Goal: Book appointment/travel/reservation

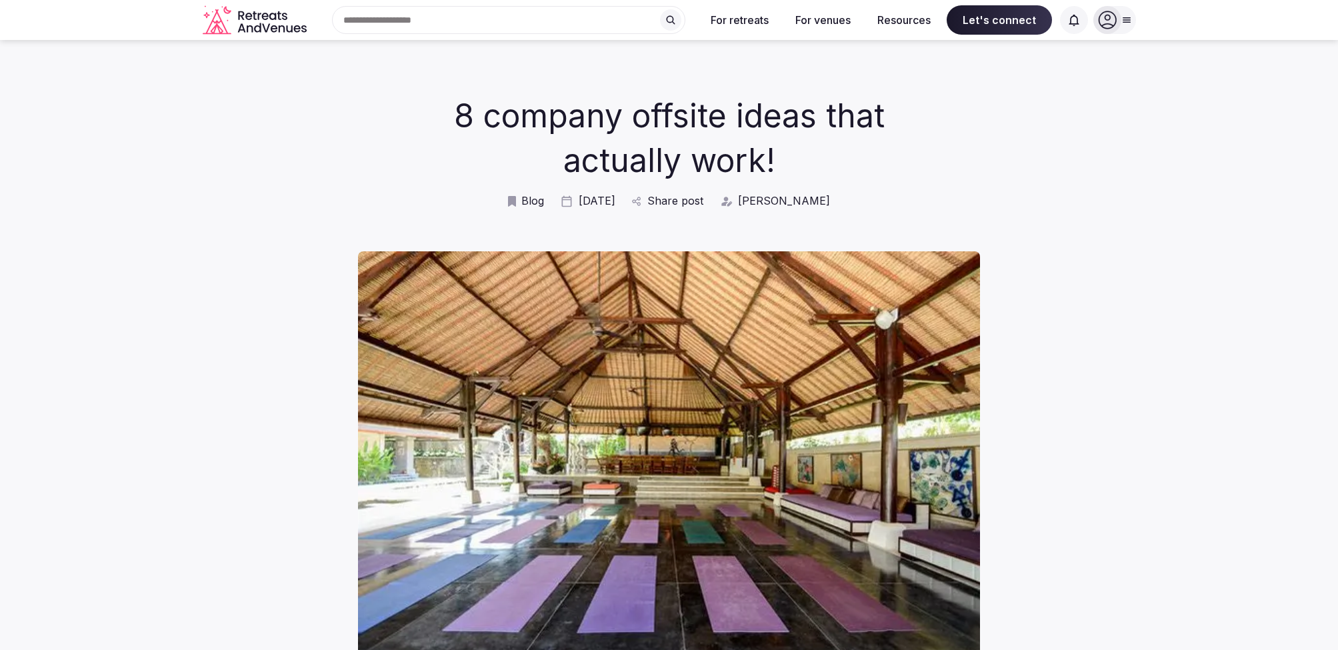
click at [263, 22] on icon "Retreats and Venues company logo" at bounding box center [256, 20] width 107 height 30
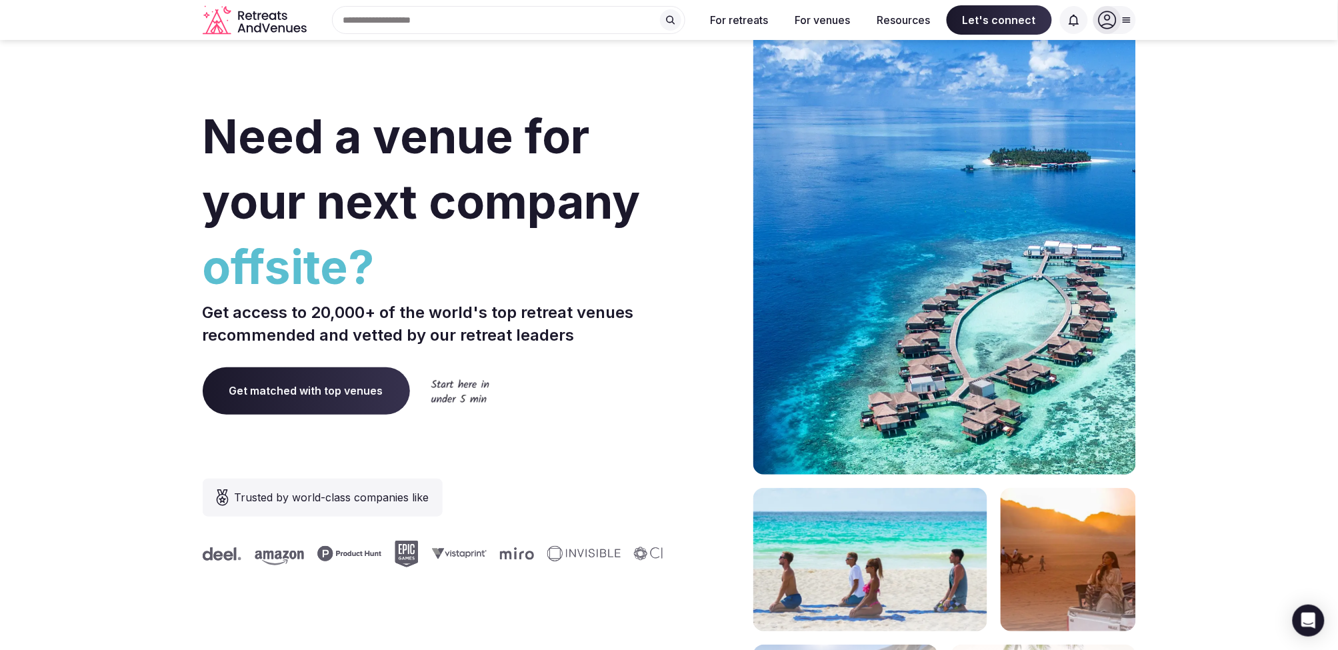
click at [329, 389] on span "Get matched with top venues" at bounding box center [306, 390] width 207 height 47
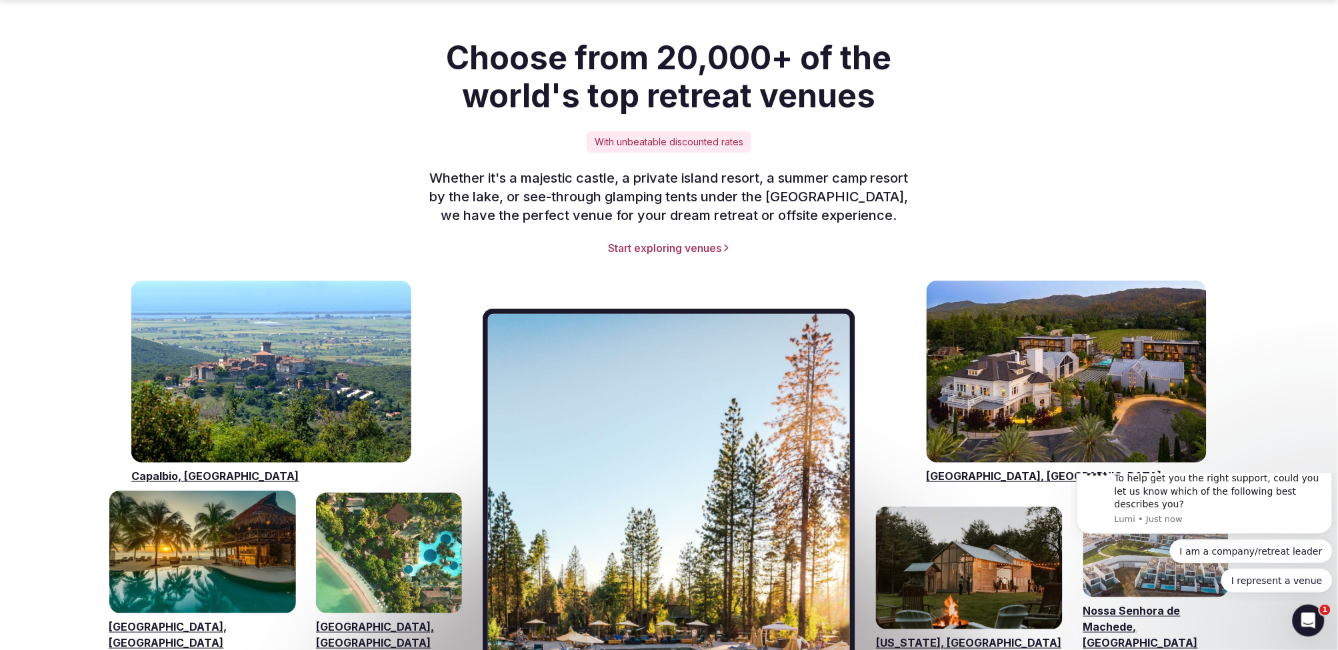
click at [1068, 347] on link "Visit venues for Napa Valley, USA" at bounding box center [1066, 372] width 280 height 182
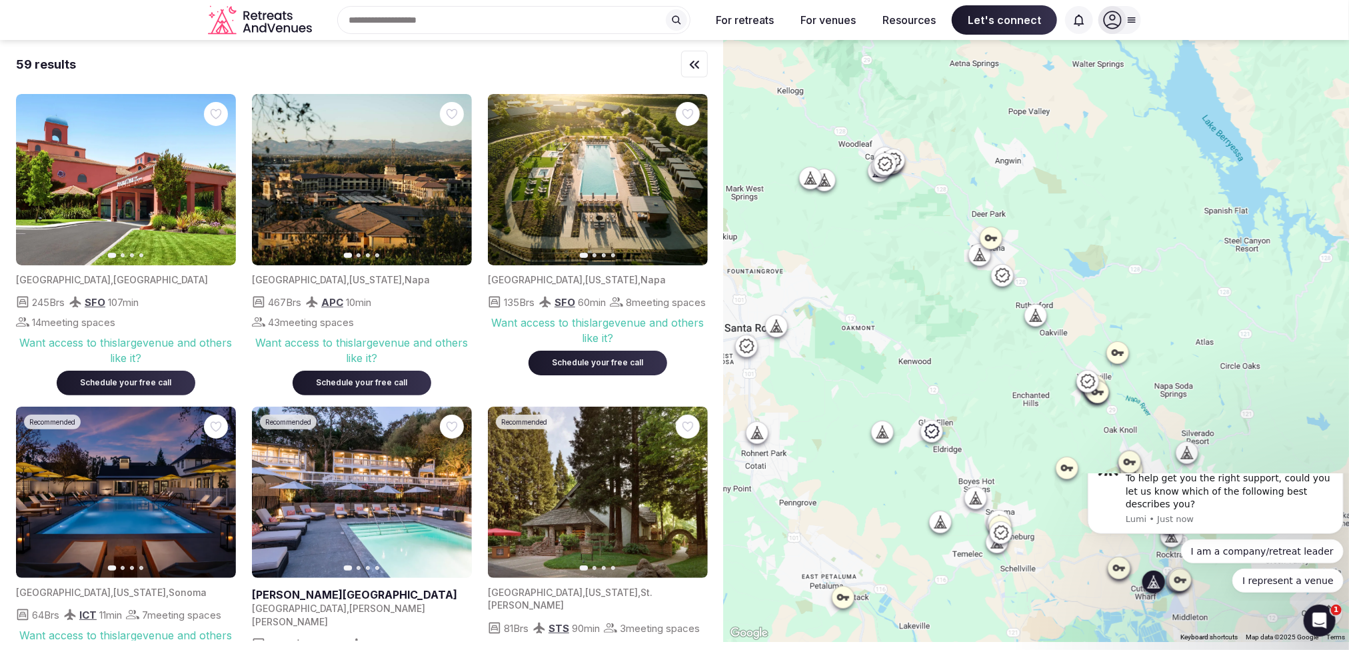
click at [685, 181] on icon "button" at bounding box center [689, 180] width 11 height 11
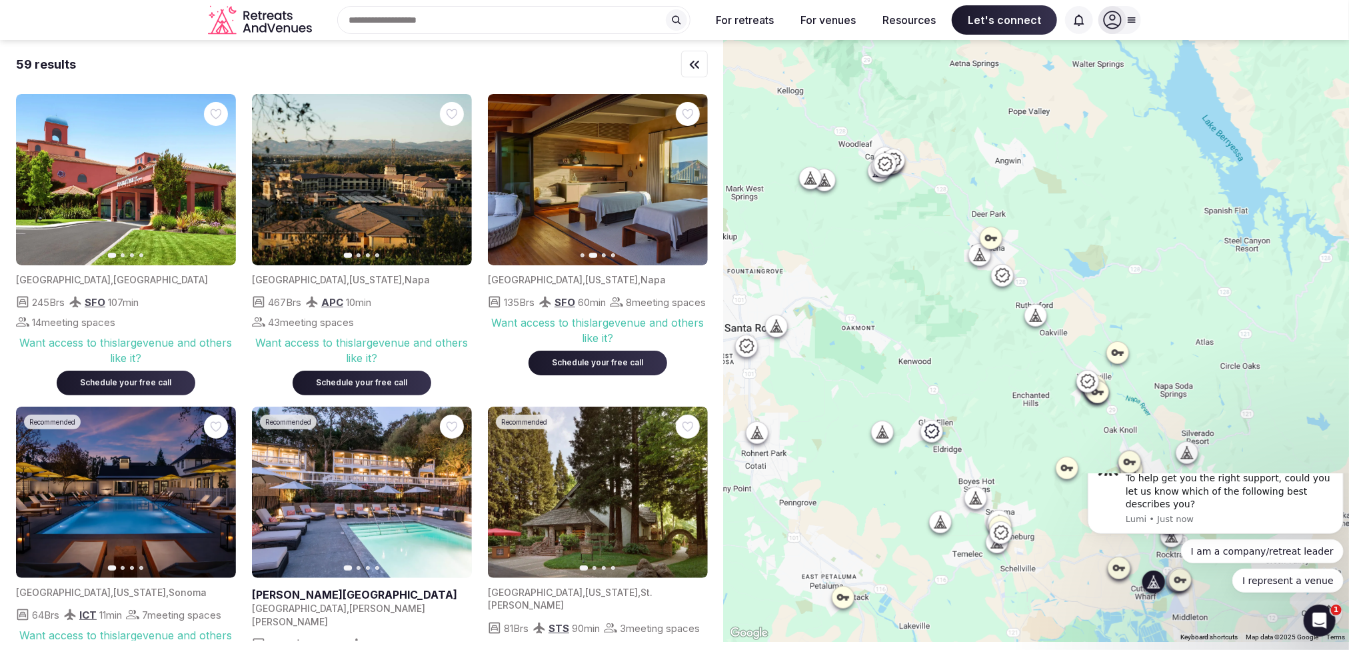
click at [685, 181] on icon "button" at bounding box center [689, 180] width 11 height 11
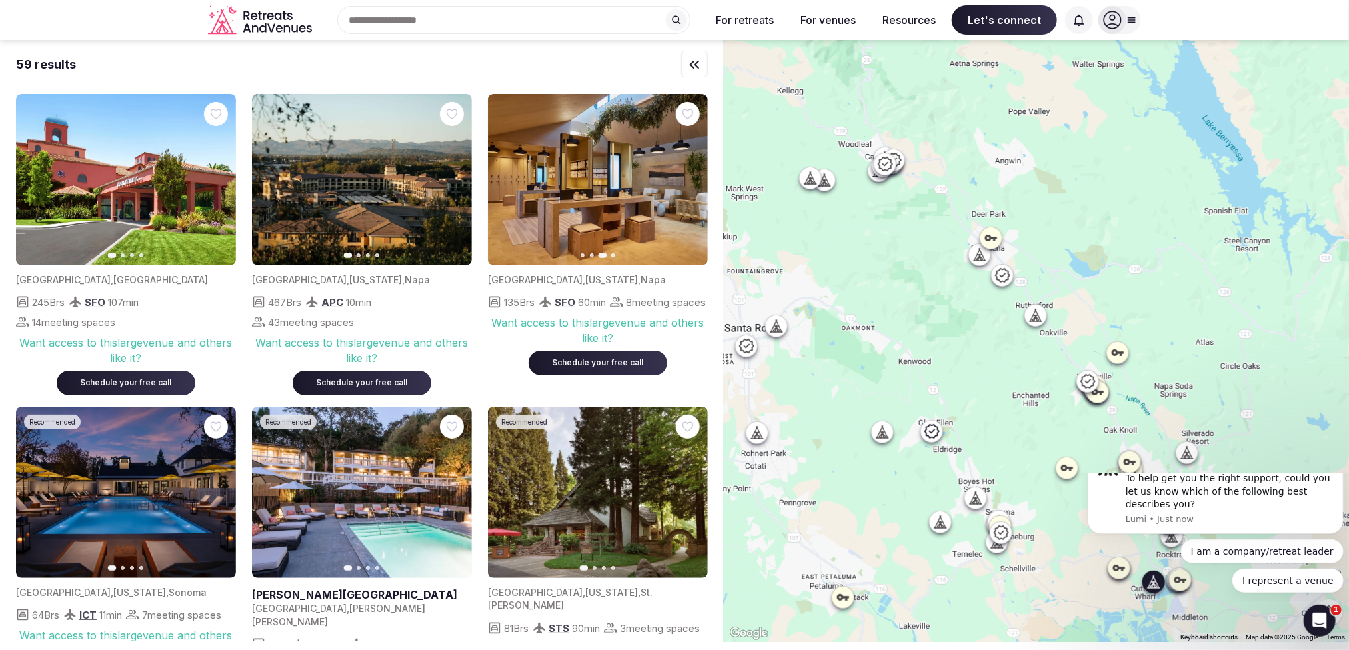
click at [685, 181] on icon "button" at bounding box center [689, 180] width 11 height 11
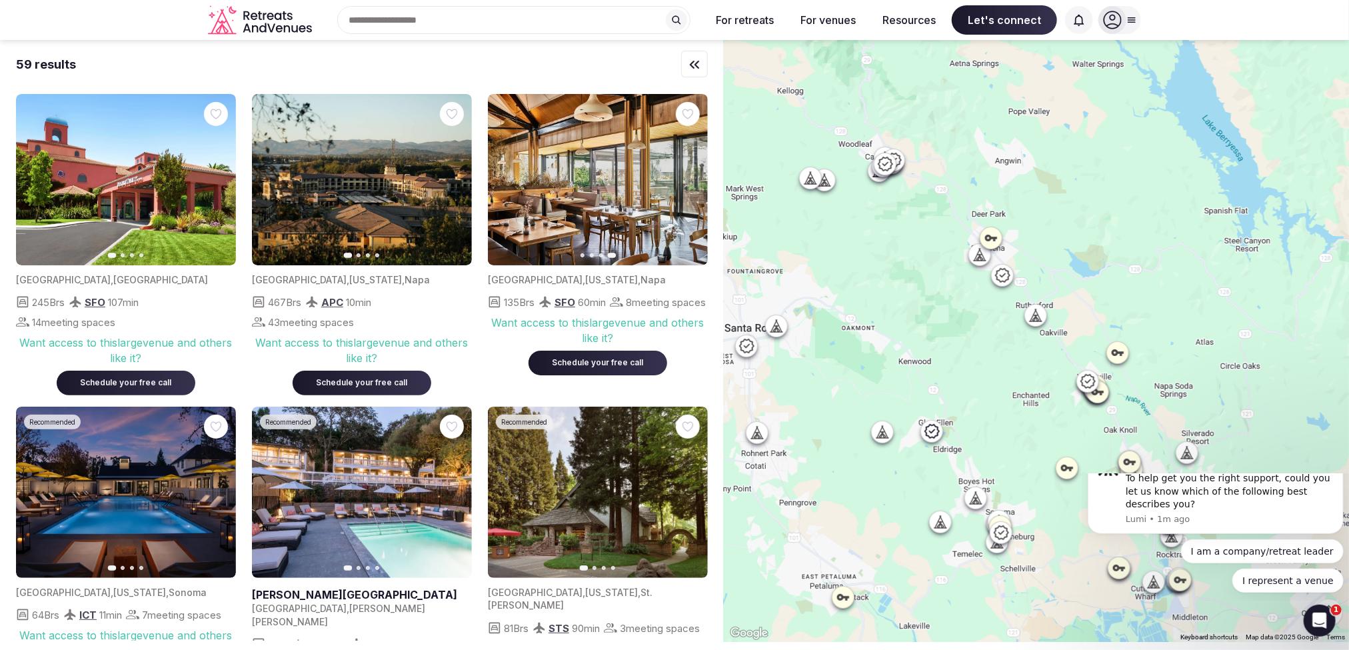
scroll to position [74, 0]
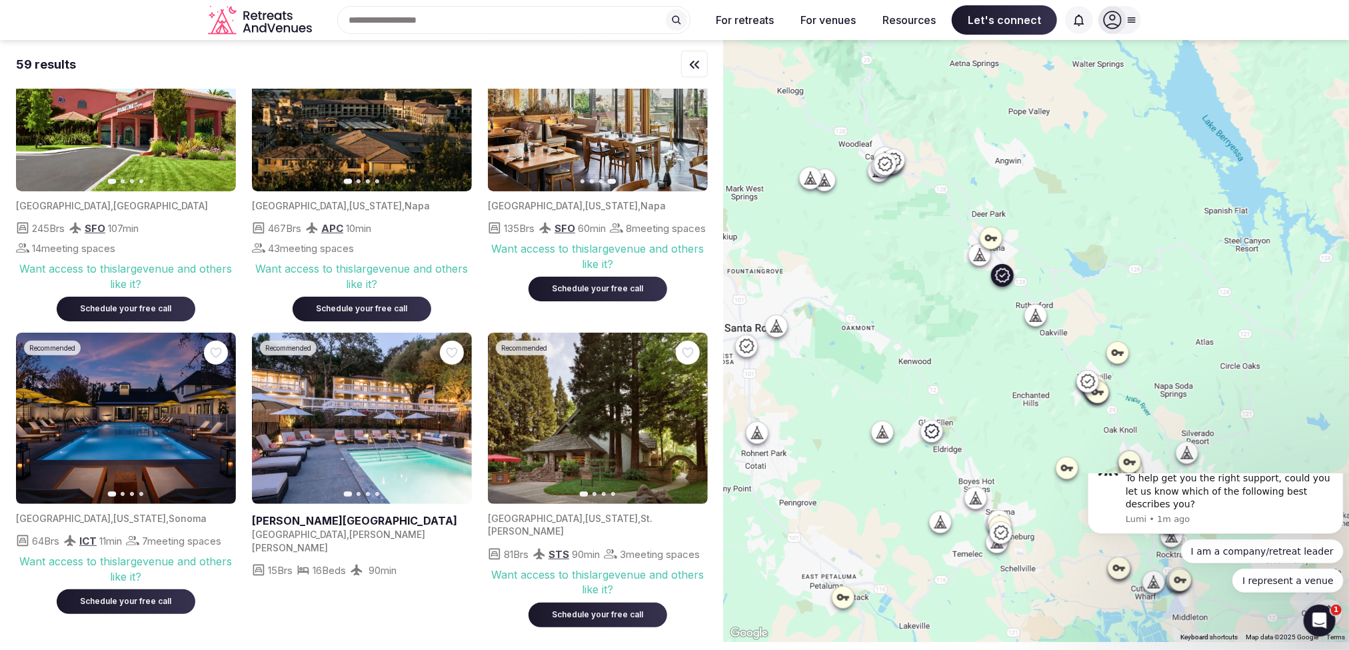
click at [693, 417] on icon "button" at bounding box center [689, 418] width 11 height 11
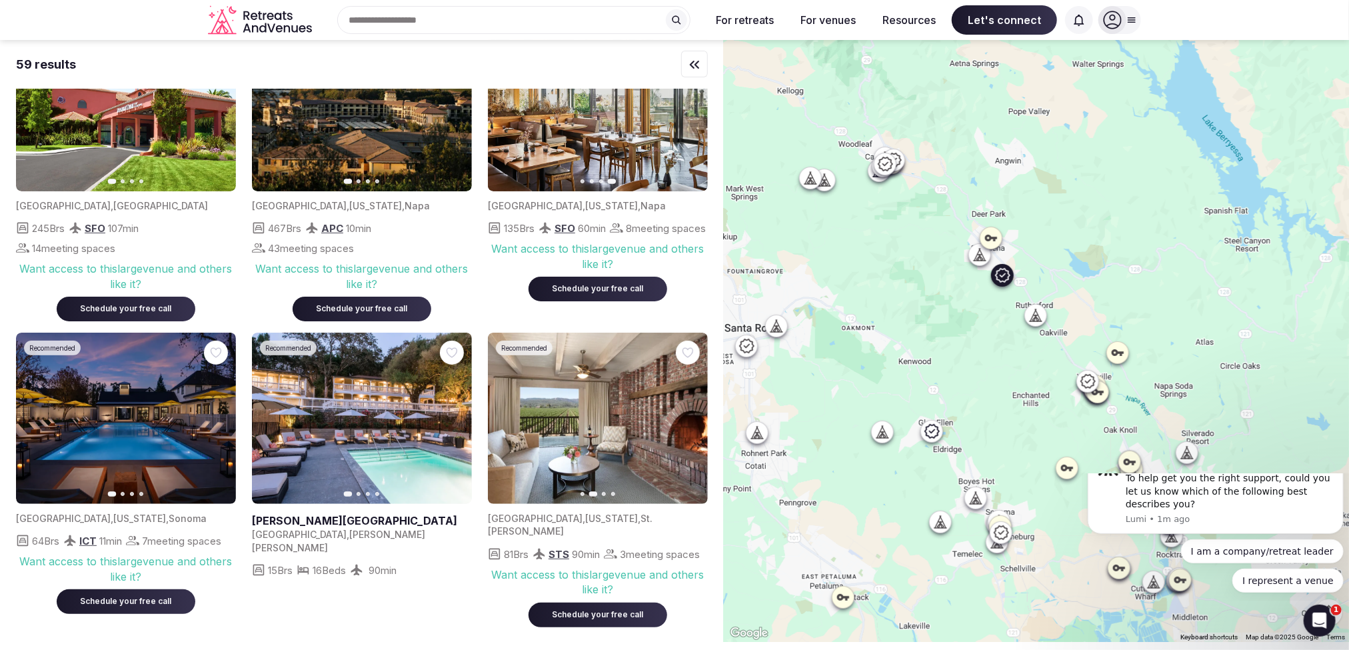
click at [693, 417] on icon "button" at bounding box center [689, 418] width 11 height 11
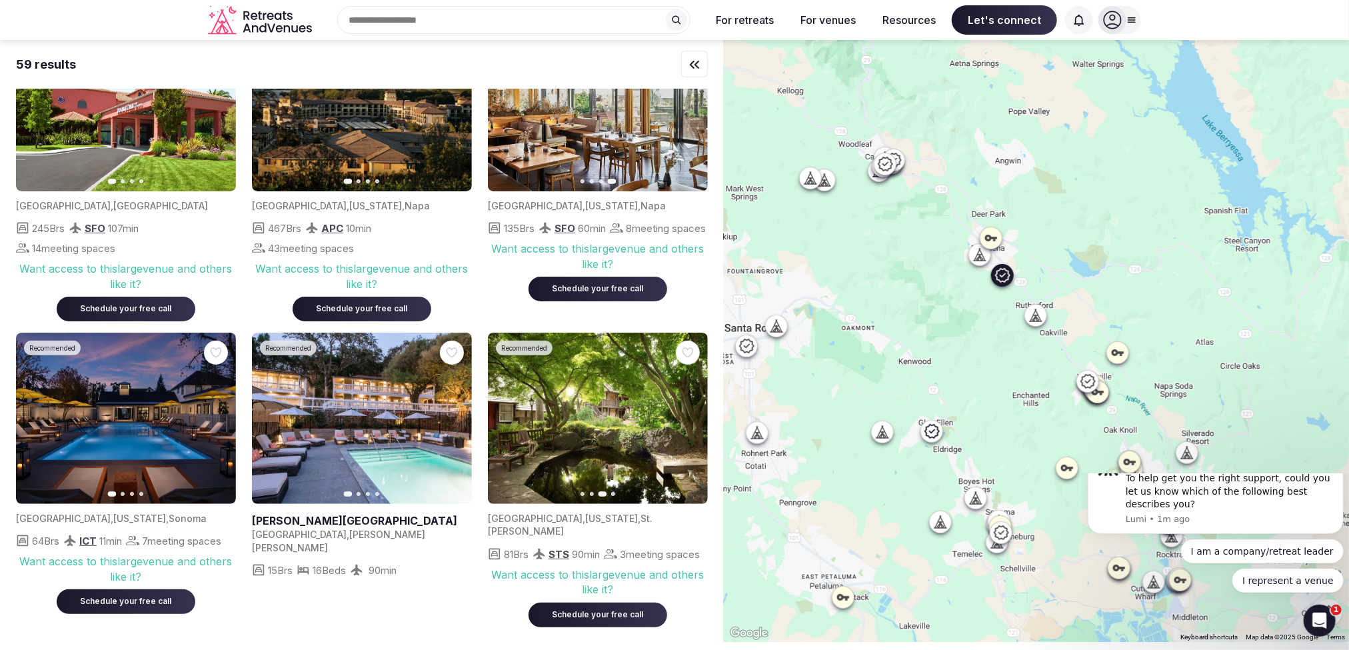
click at [693, 417] on icon "button" at bounding box center [689, 418] width 11 height 11
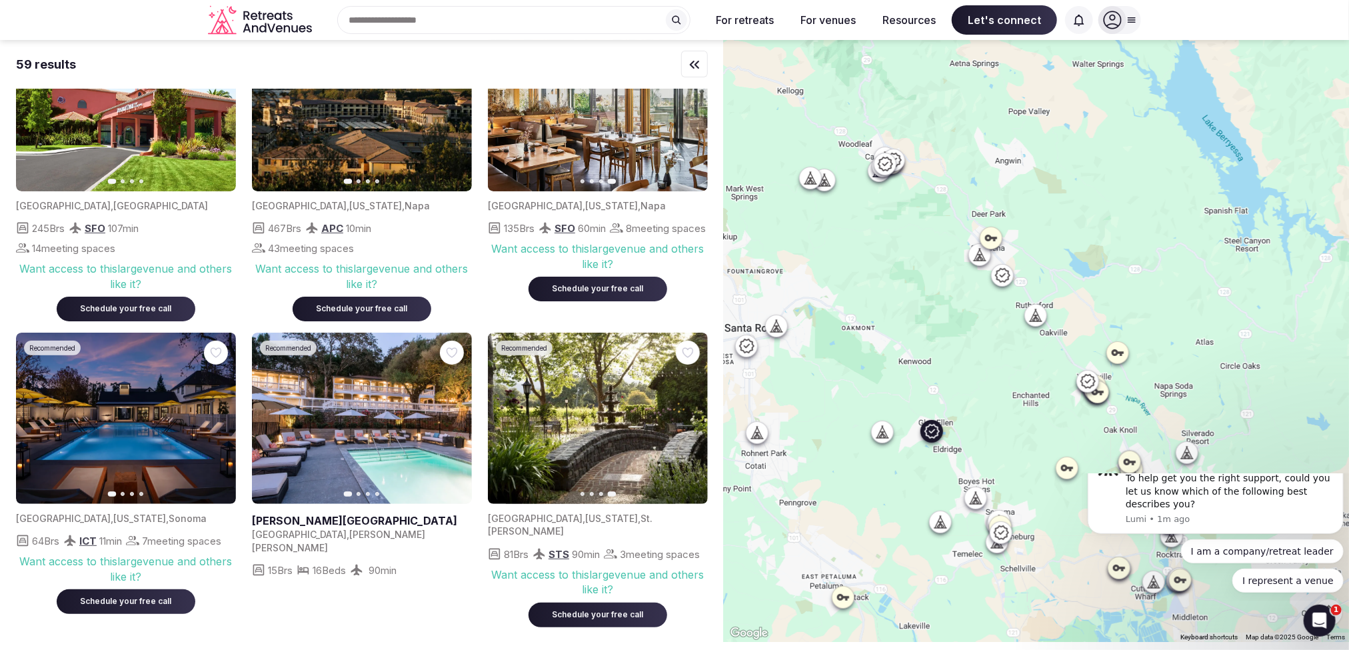
click at [457, 410] on button "Next slide" at bounding box center [453, 418] width 21 height 21
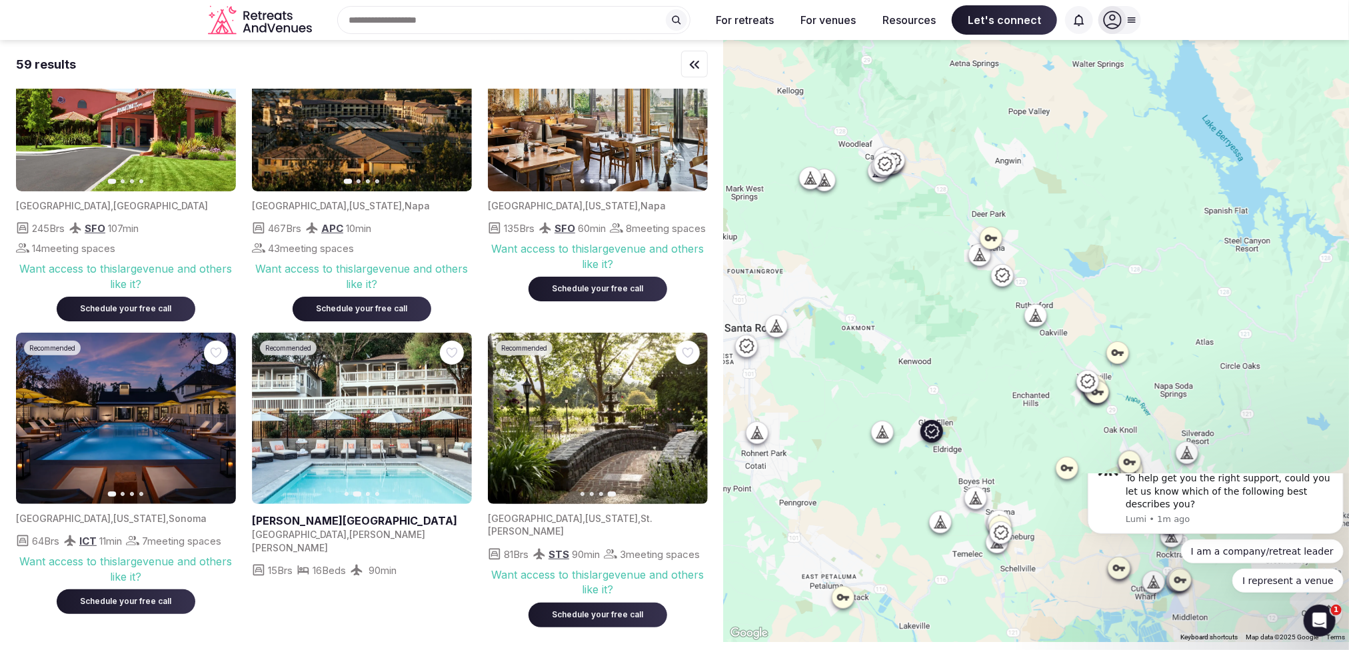
click at [457, 410] on button "Next slide" at bounding box center [453, 418] width 21 height 21
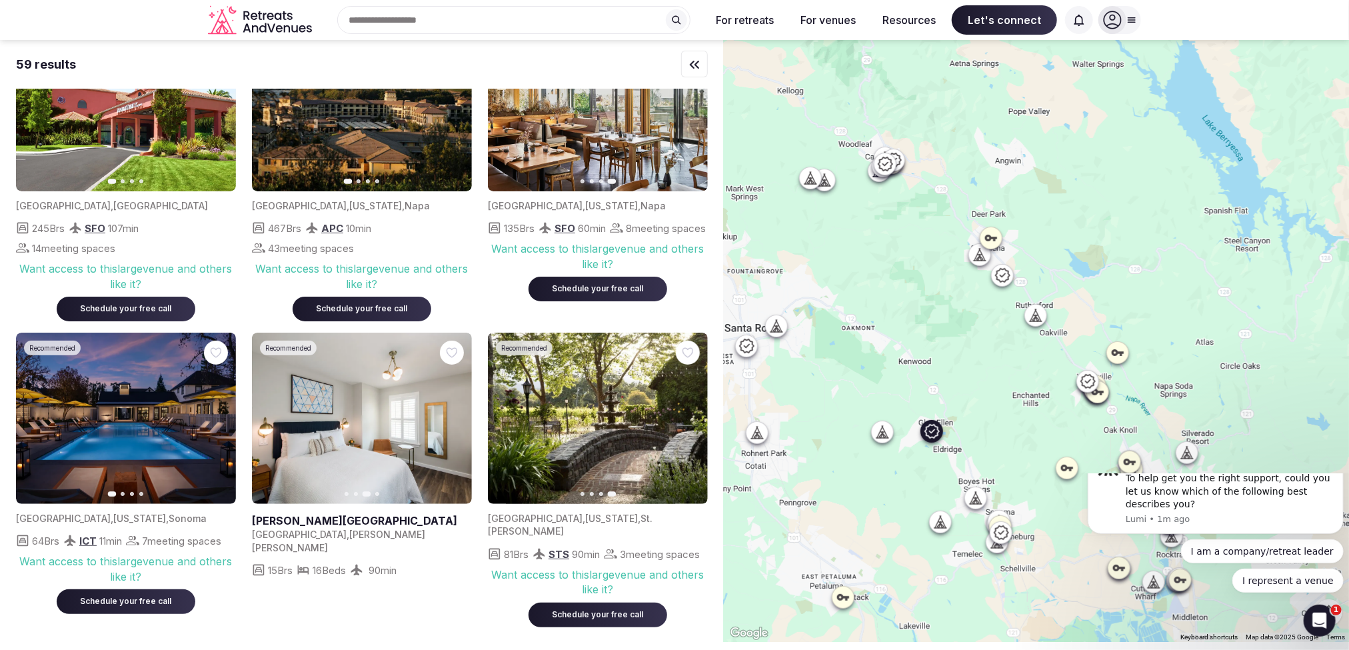
click at [457, 410] on button "Next slide" at bounding box center [453, 418] width 21 height 21
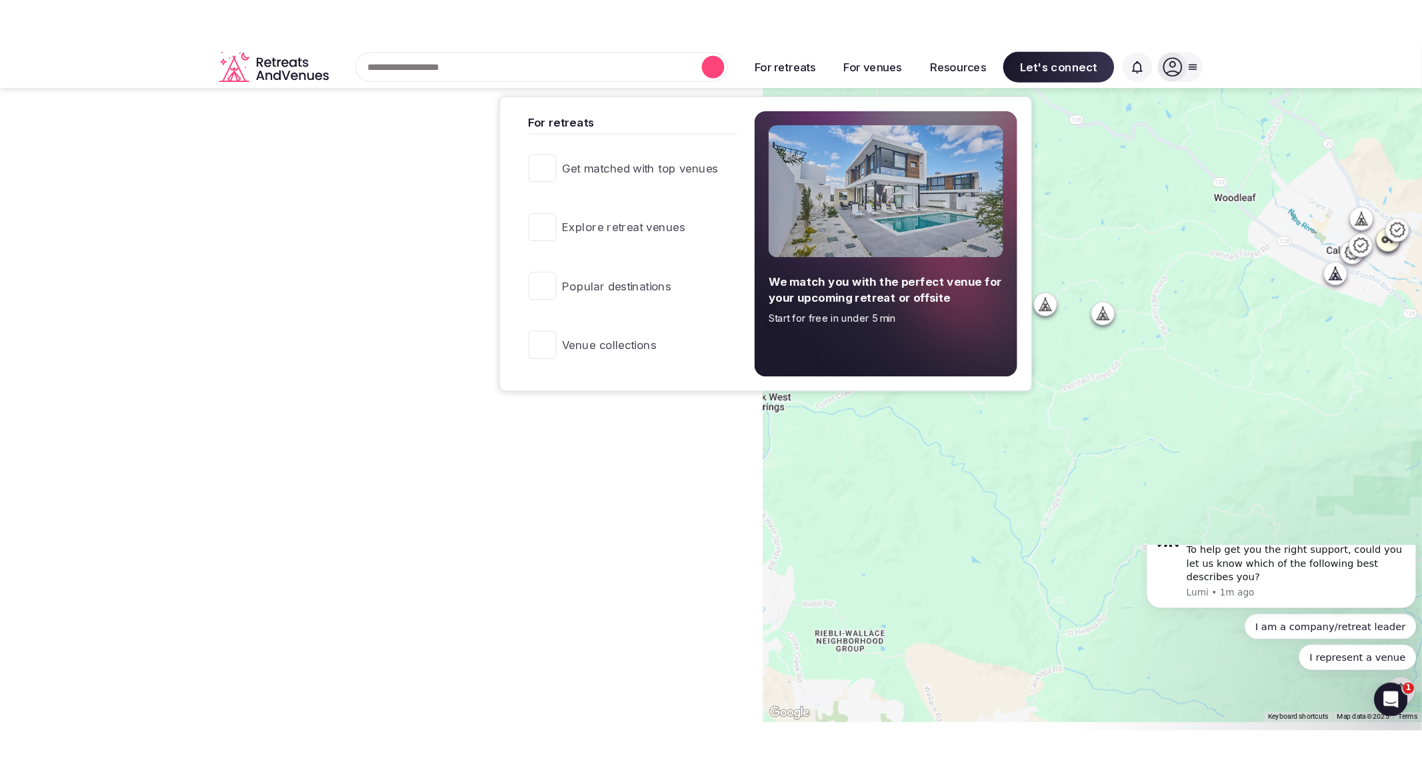
scroll to position [0, 0]
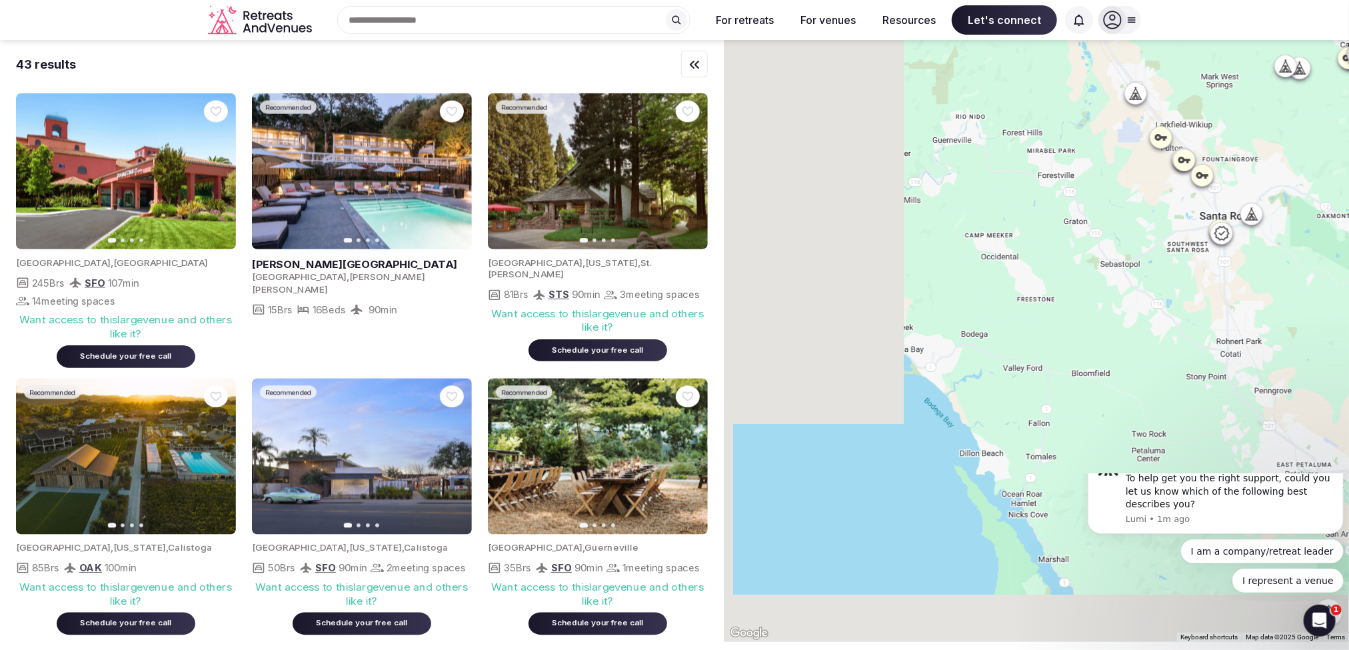
drag, startPoint x: 1085, startPoint y: 258, endPoint x: 1168, endPoint y: 189, distance: 108.4
click at [1168, 189] on div at bounding box center [1036, 341] width 625 height 602
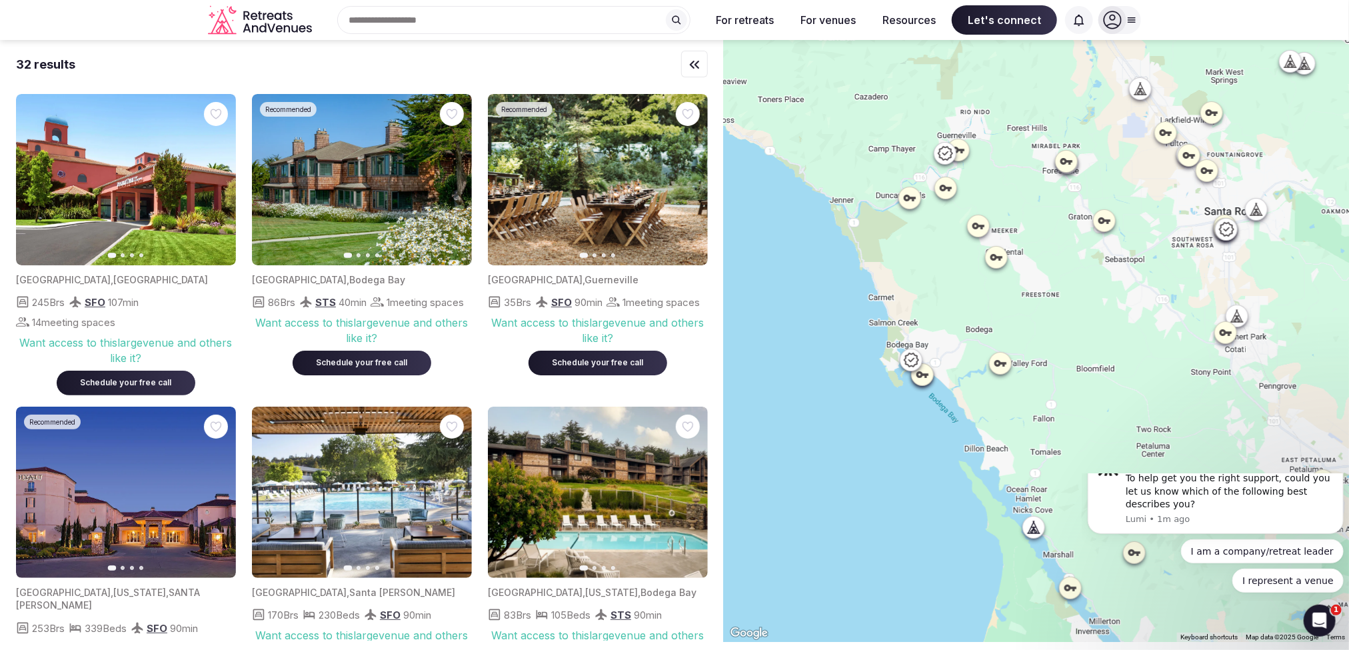
click at [929, 372] on icon at bounding box center [922, 374] width 13 height 13
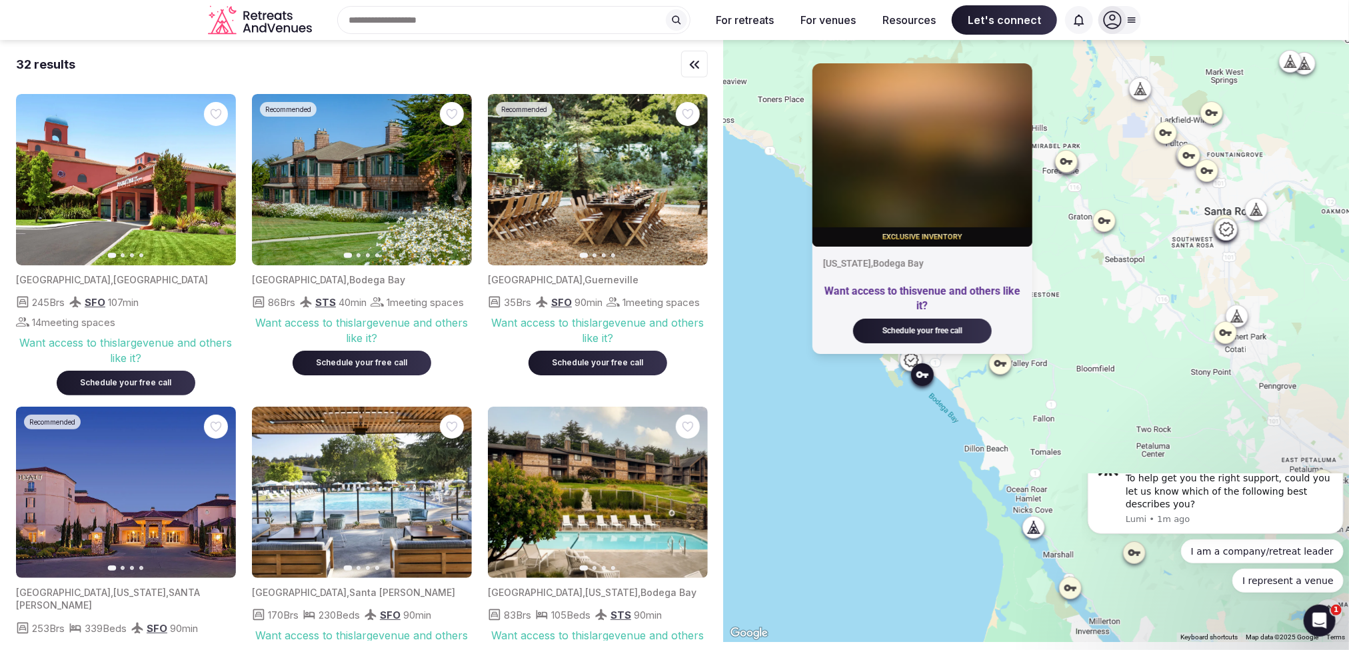
click at [994, 397] on div "Exclusive inventory California , Bodega Bay Want access to this venue and other…" at bounding box center [1036, 341] width 625 height 602
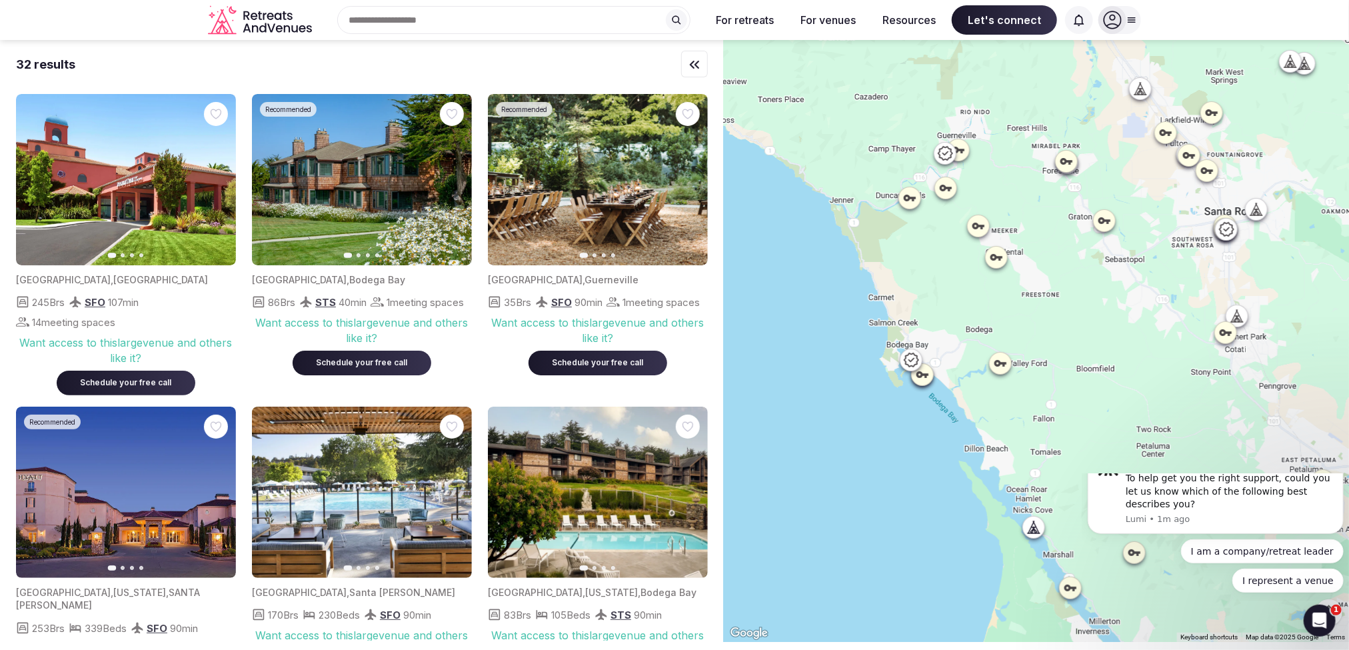
click at [916, 359] on icon at bounding box center [911, 360] width 16 height 16
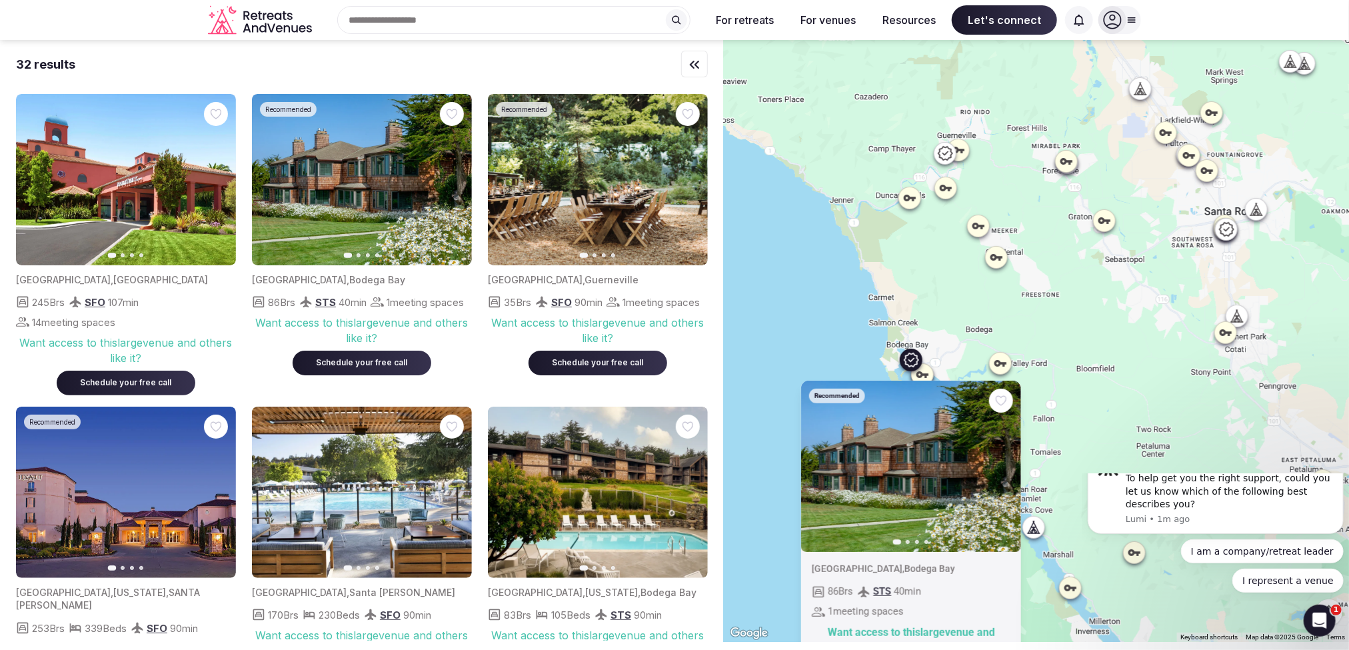
click at [966, 343] on div "Recommended Previous slide Next slide United States , Bodega Bay 86 Brs STS 40 …" at bounding box center [1036, 341] width 625 height 602
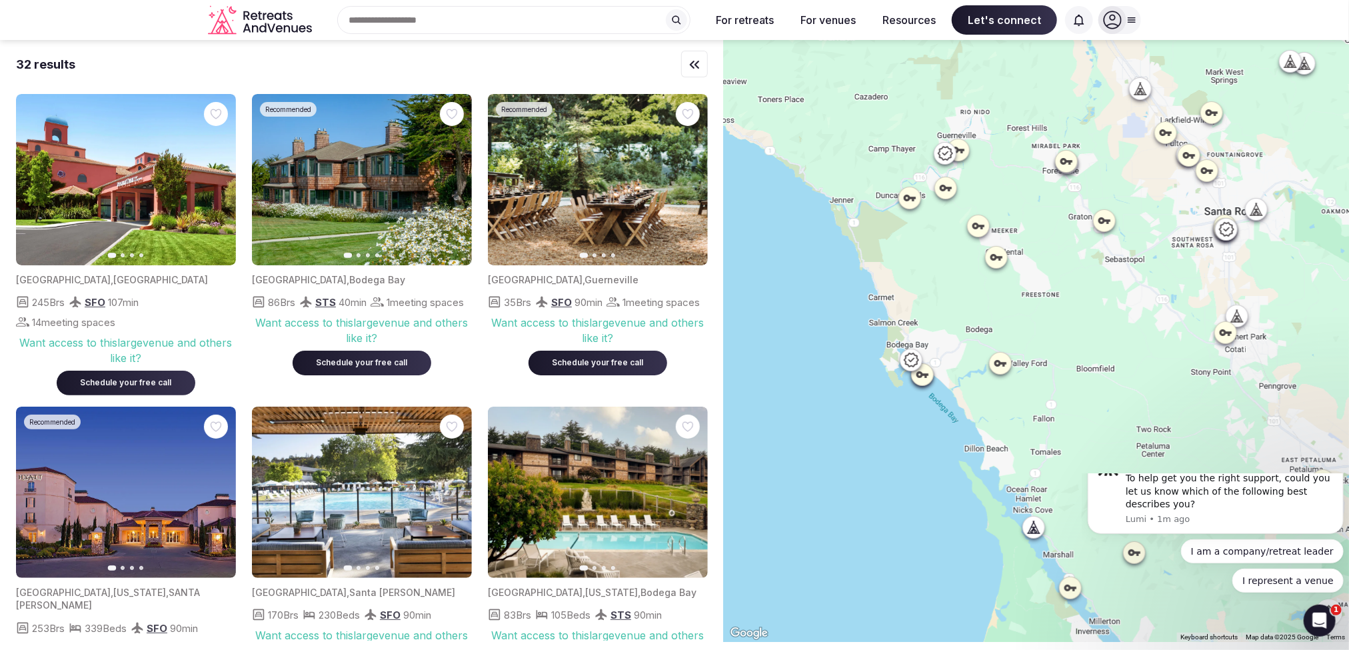
click at [934, 287] on div at bounding box center [1036, 341] width 625 height 602
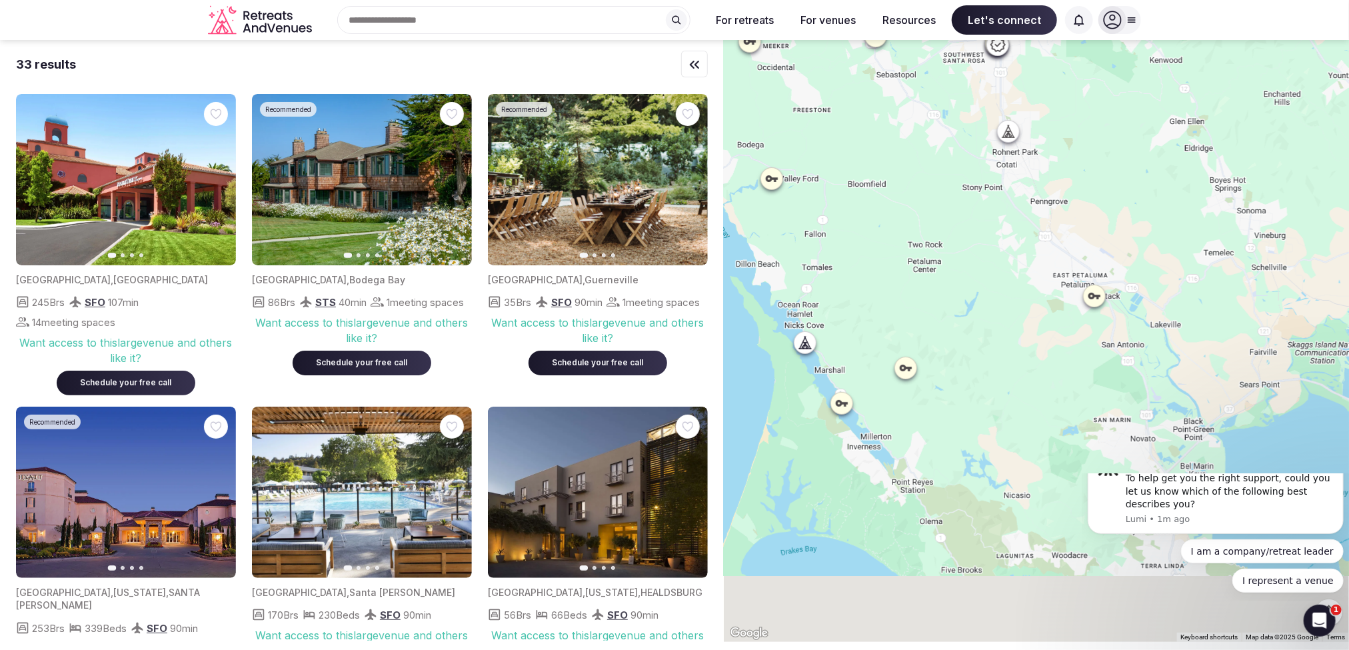
drag, startPoint x: 1205, startPoint y: 442, endPoint x: 975, endPoint y: 207, distance: 328.5
click at [975, 207] on div at bounding box center [1036, 341] width 625 height 602
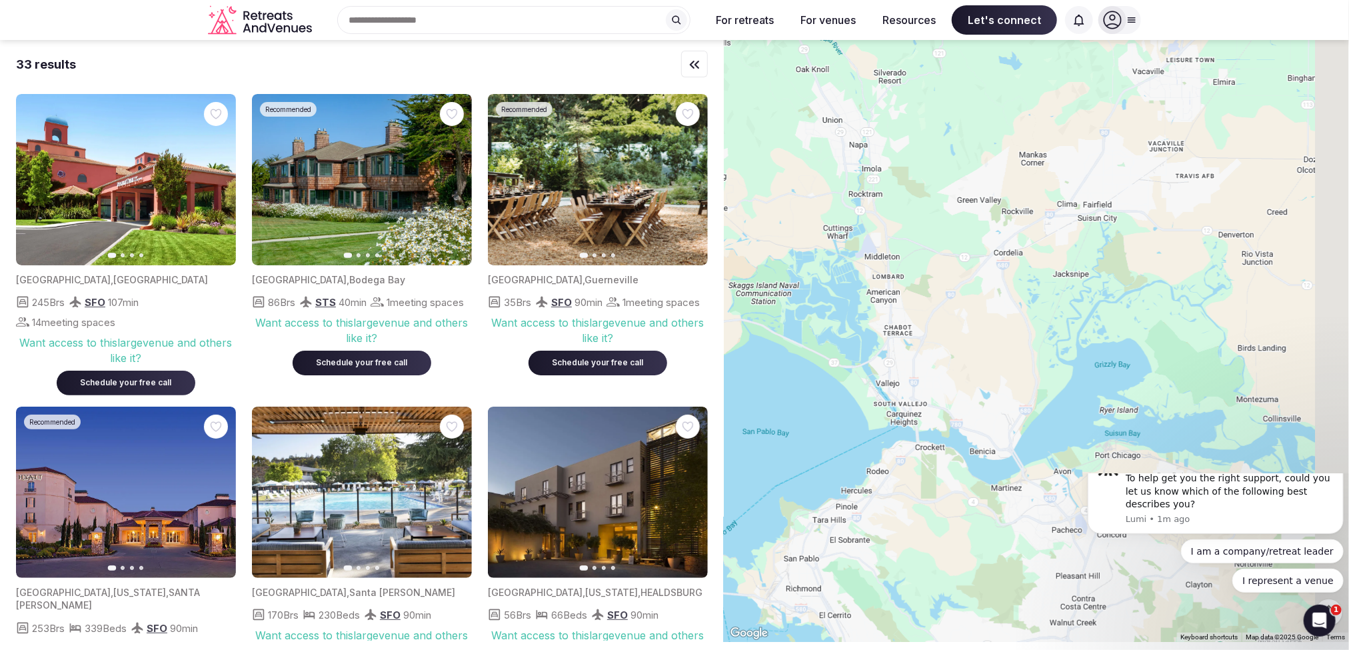
drag, startPoint x: 930, startPoint y: 327, endPoint x: 661, endPoint y: 317, distance: 269.5
click at [661, 317] on div "33 results Previous slide Next slide United States , Rohnert Park 245 Brs SFO 1…" at bounding box center [674, 341] width 1349 height 602
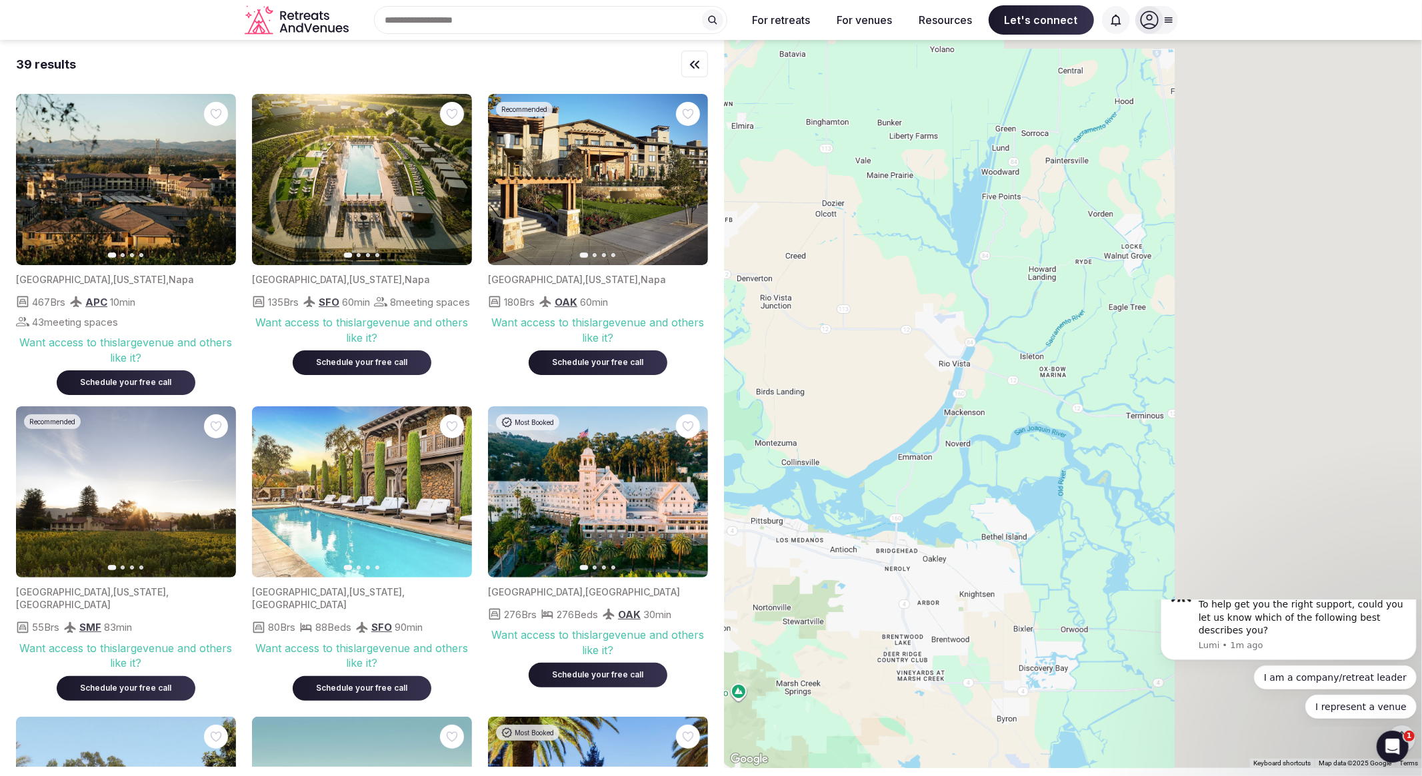
drag, startPoint x: 1324, startPoint y: 398, endPoint x: 763, endPoint y: 358, distance: 562.6
click at [763, 358] on div at bounding box center [1073, 404] width 698 height 728
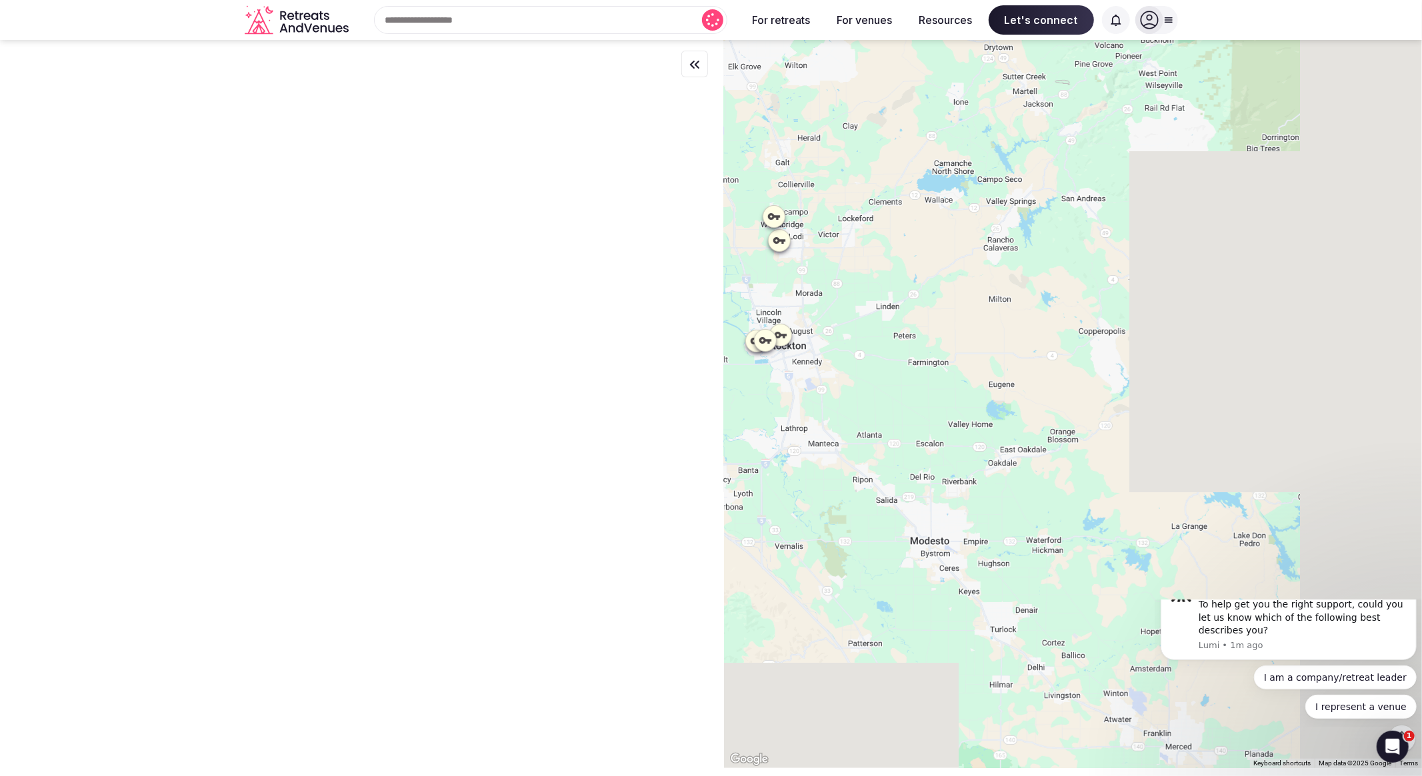
drag, startPoint x: 1113, startPoint y: 370, endPoint x: 675, endPoint y: 219, distance: 463.3
click at [675, 220] on div "To navigate the map with touch gestures double-tap and hold your finger on the …" at bounding box center [711, 404] width 1422 height 728
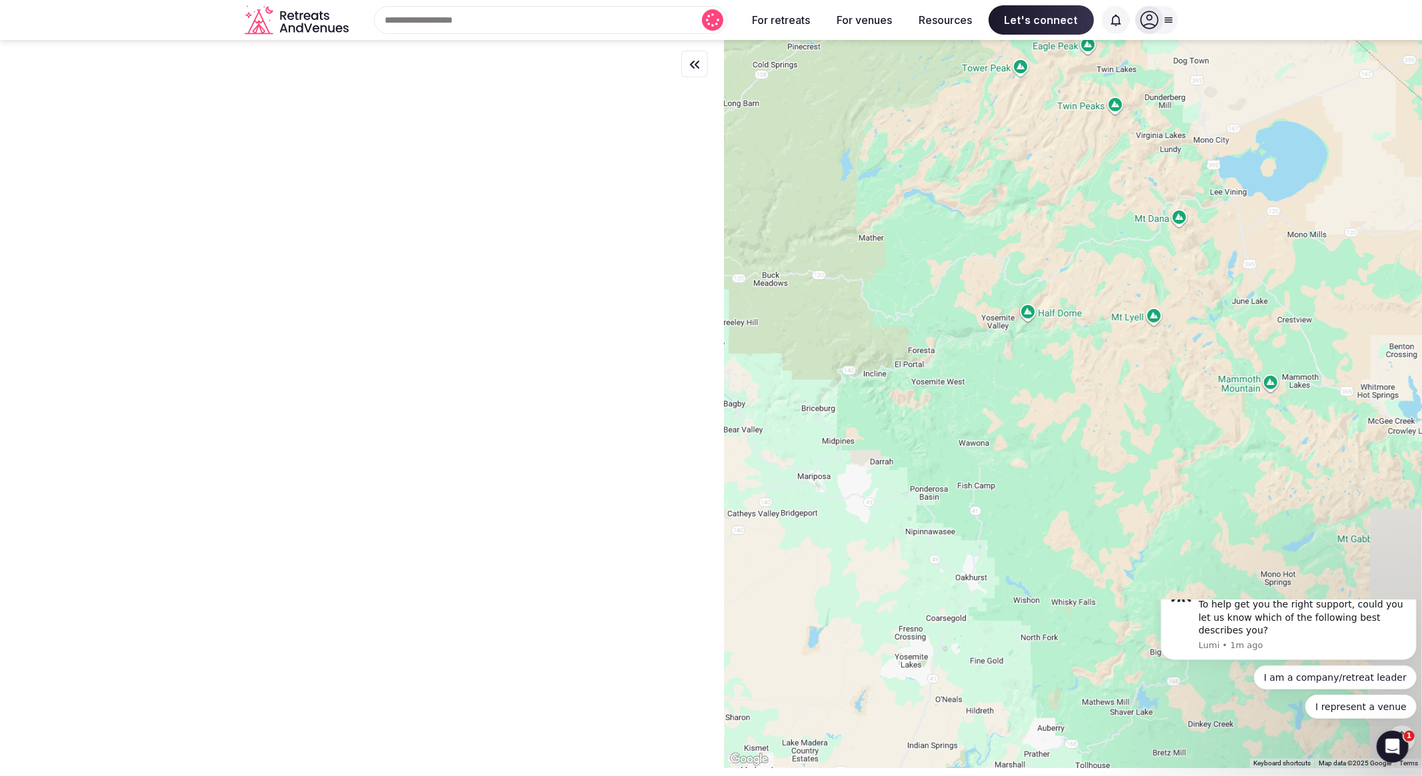
drag, startPoint x: 738, startPoint y: 280, endPoint x: 717, endPoint y: 277, distance: 21.6
click at [717, 277] on div "To navigate the map with touch gestures double-tap and hold your finger on the …" at bounding box center [711, 404] width 1422 height 728
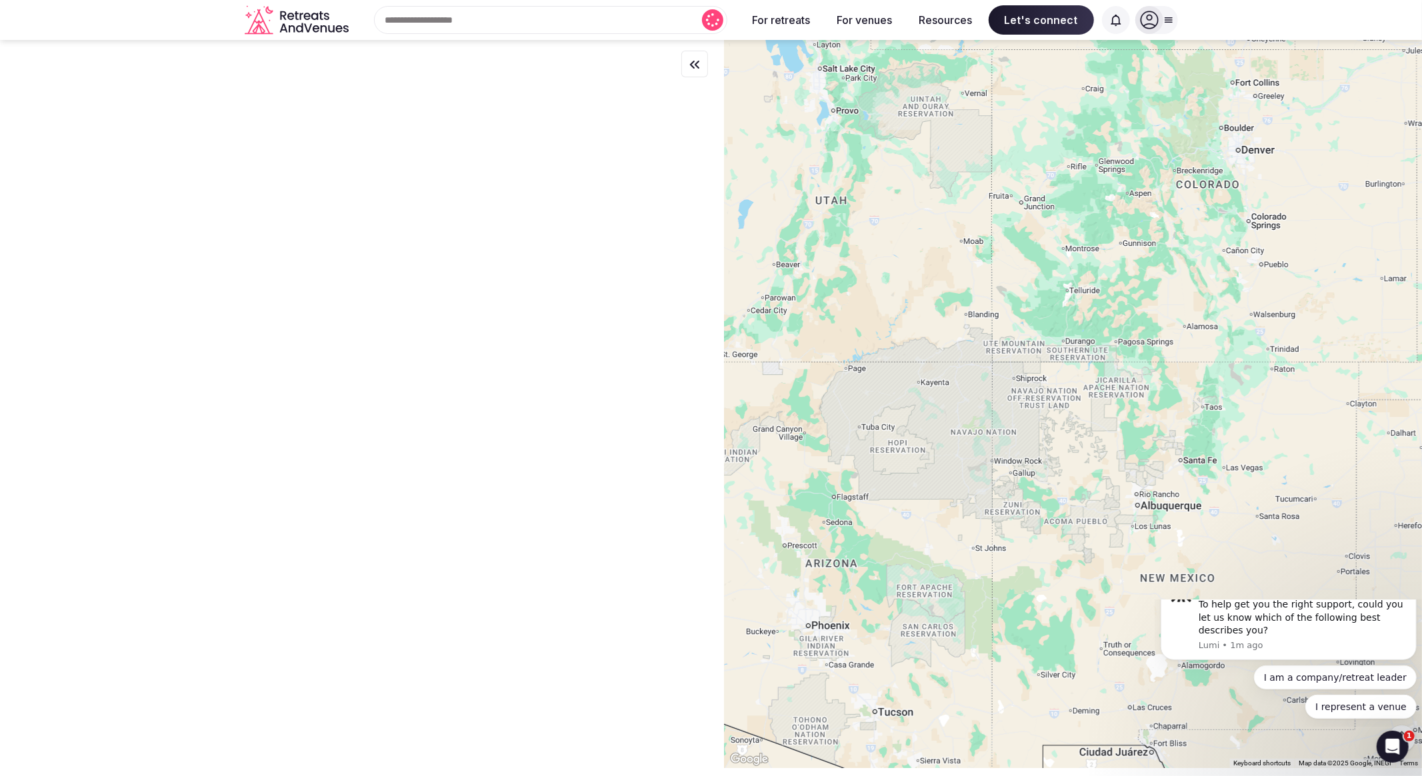
drag, startPoint x: 1024, startPoint y: 330, endPoint x: 519, endPoint y: 301, distance: 506.7
click at [519, 301] on div "To navigate the map with touch gestures double-tap and hold your finger on the …" at bounding box center [711, 404] width 1422 height 728
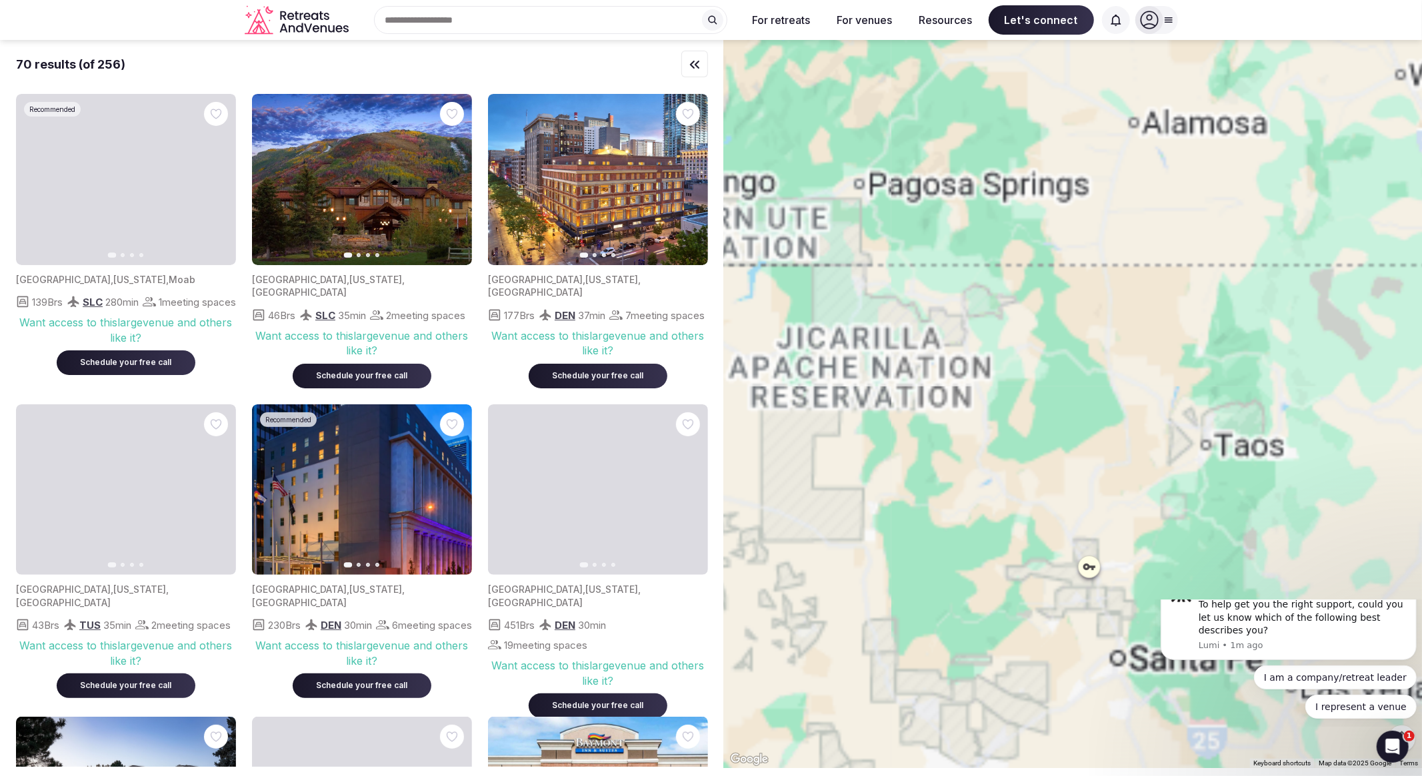
drag, startPoint x: 1184, startPoint y: 417, endPoint x: 1120, endPoint y: 336, distance: 102.5
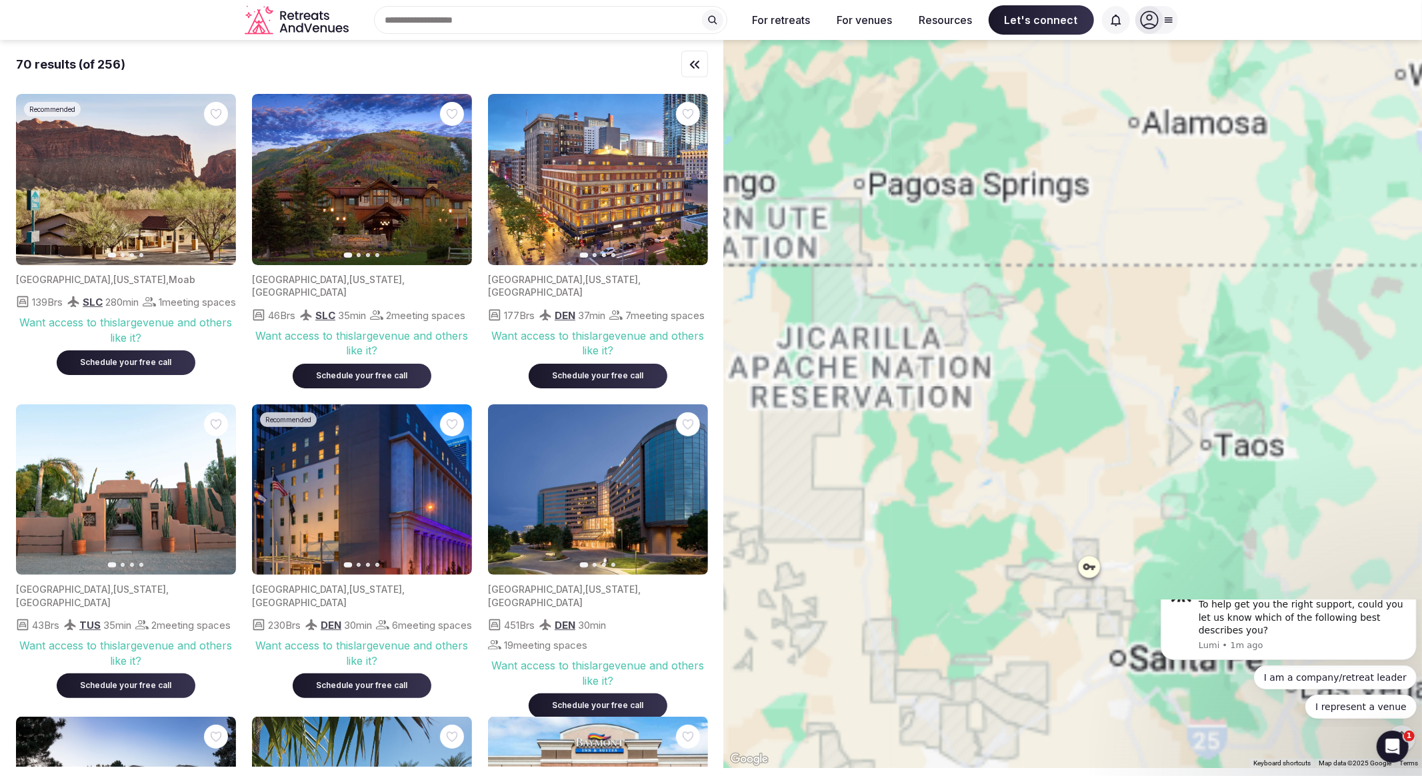
click at [1128, 319] on div at bounding box center [1073, 404] width 698 height 728
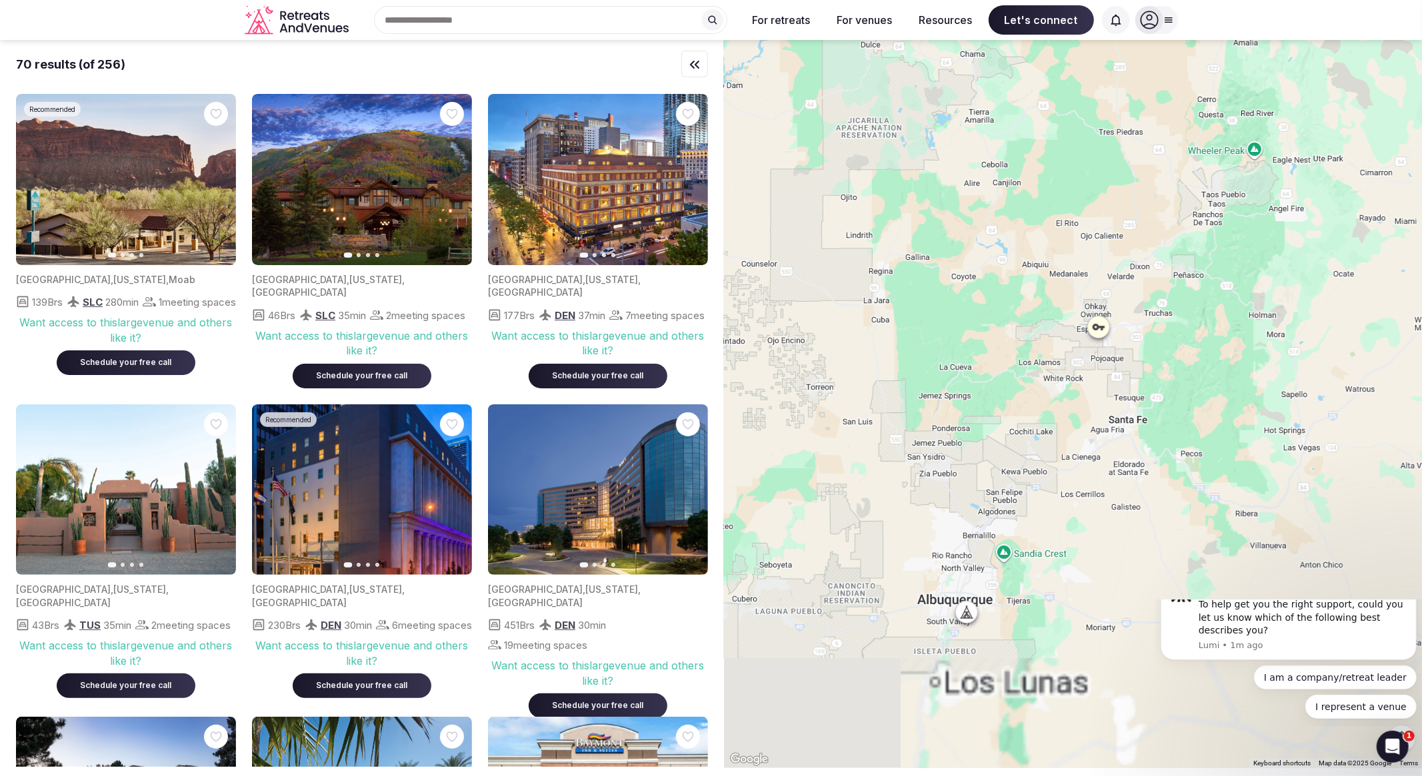
drag, startPoint x: 1110, startPoint y: 184, endPoint x: 1118, endPoint y: 155, distance: 29.8
click at [1117, 156] on div at bounding box center [1073, 404] width 698 height 728
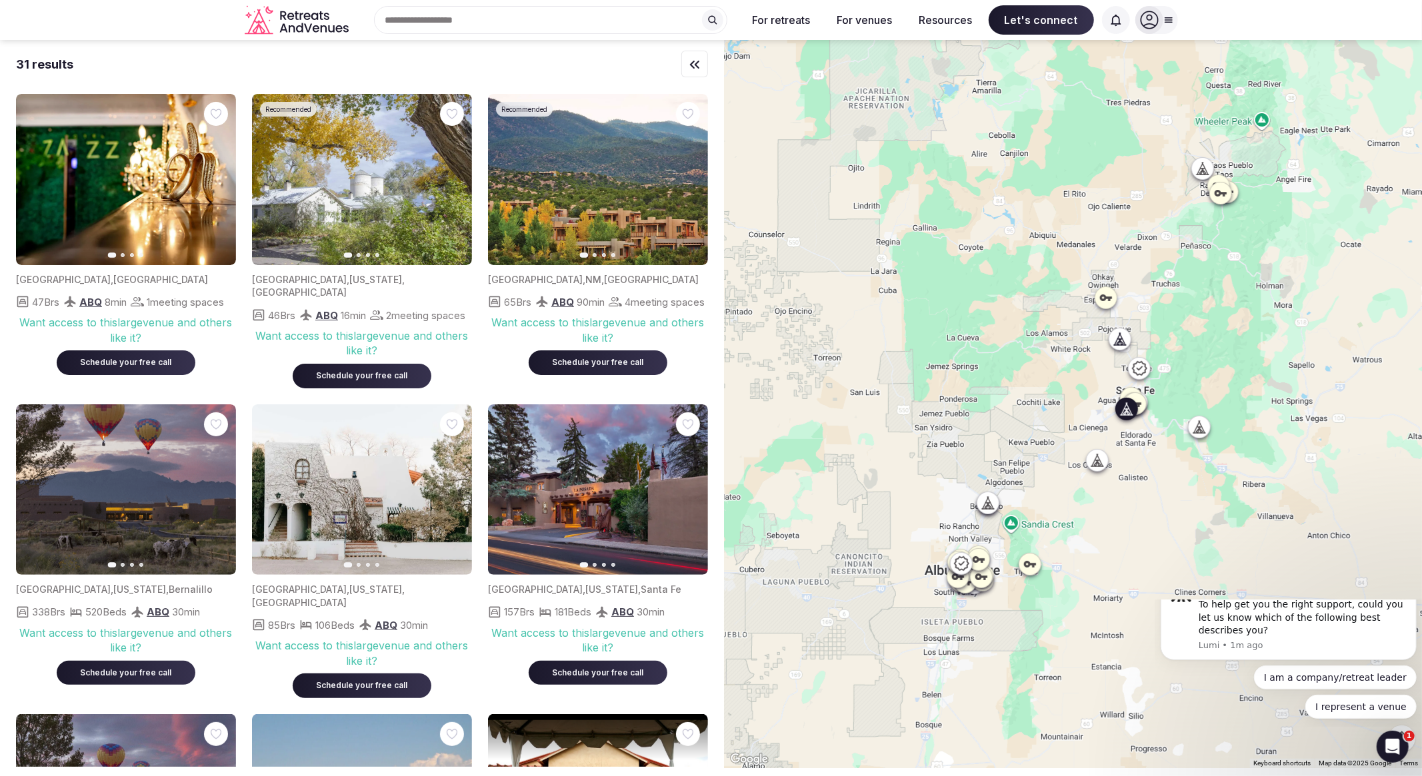
click at [455, 493] on icon "button" at bounding box center [453, 489] width 5 height 9
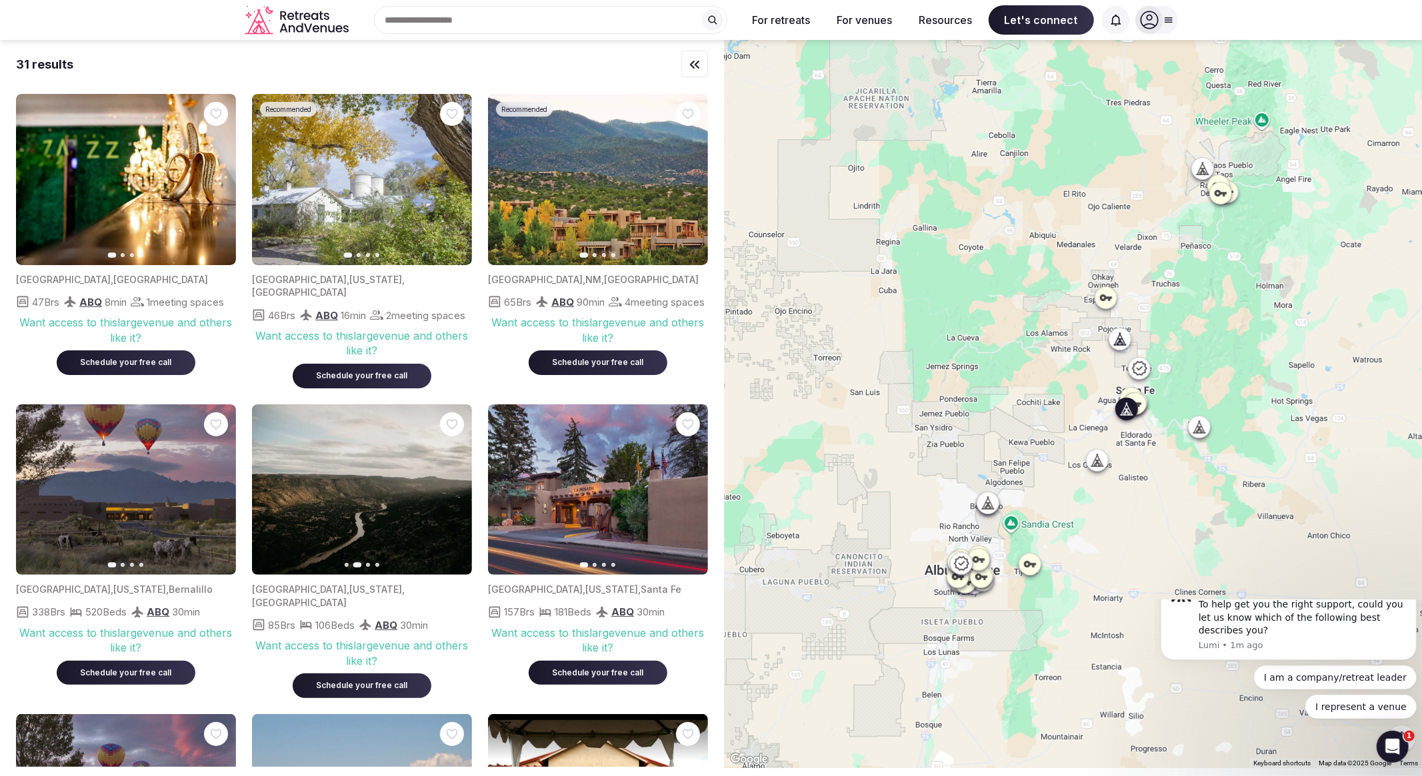
click at [453, 491] on icon "button" at bounding box center [453, 490] width 11 height 11
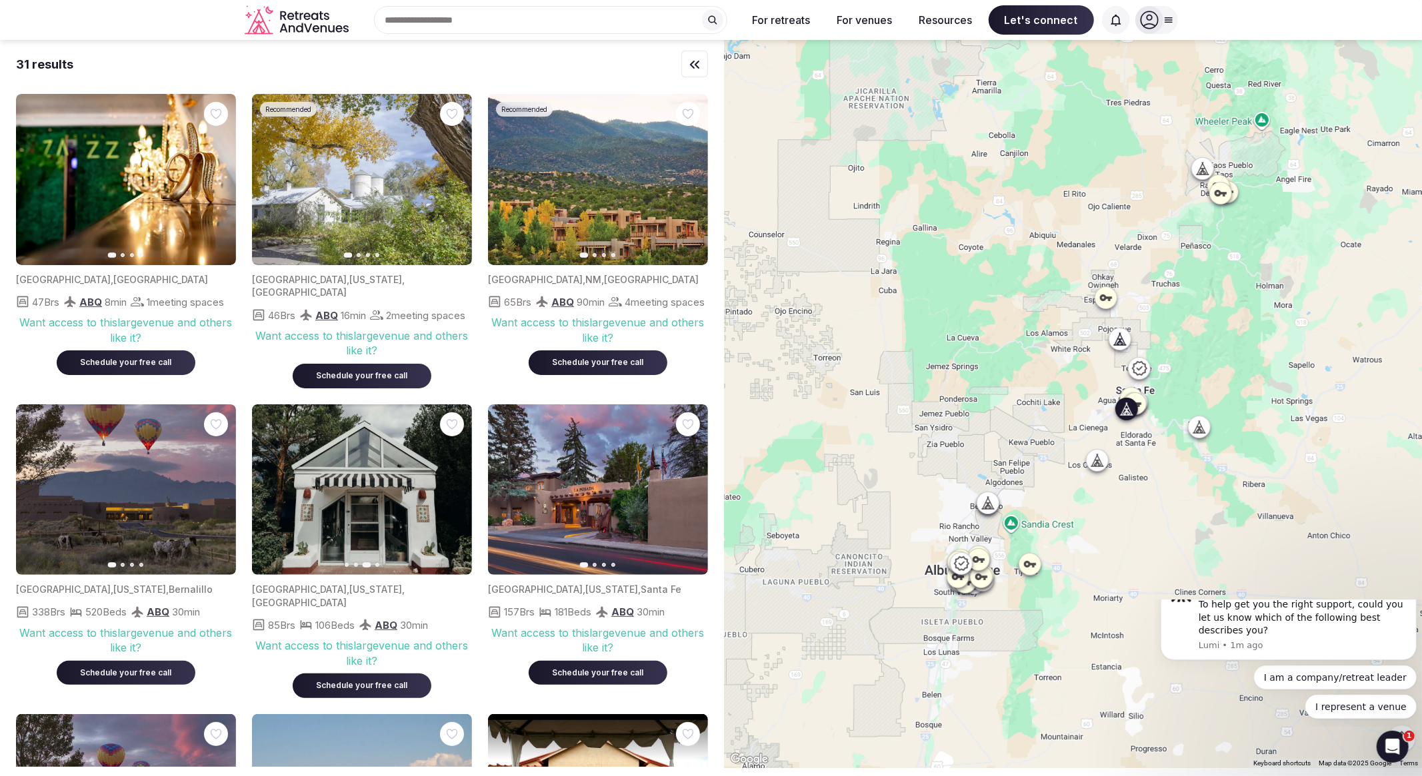
click at [453, 491] on icon "button" at bounding box center [453, 490] width 11 height 11
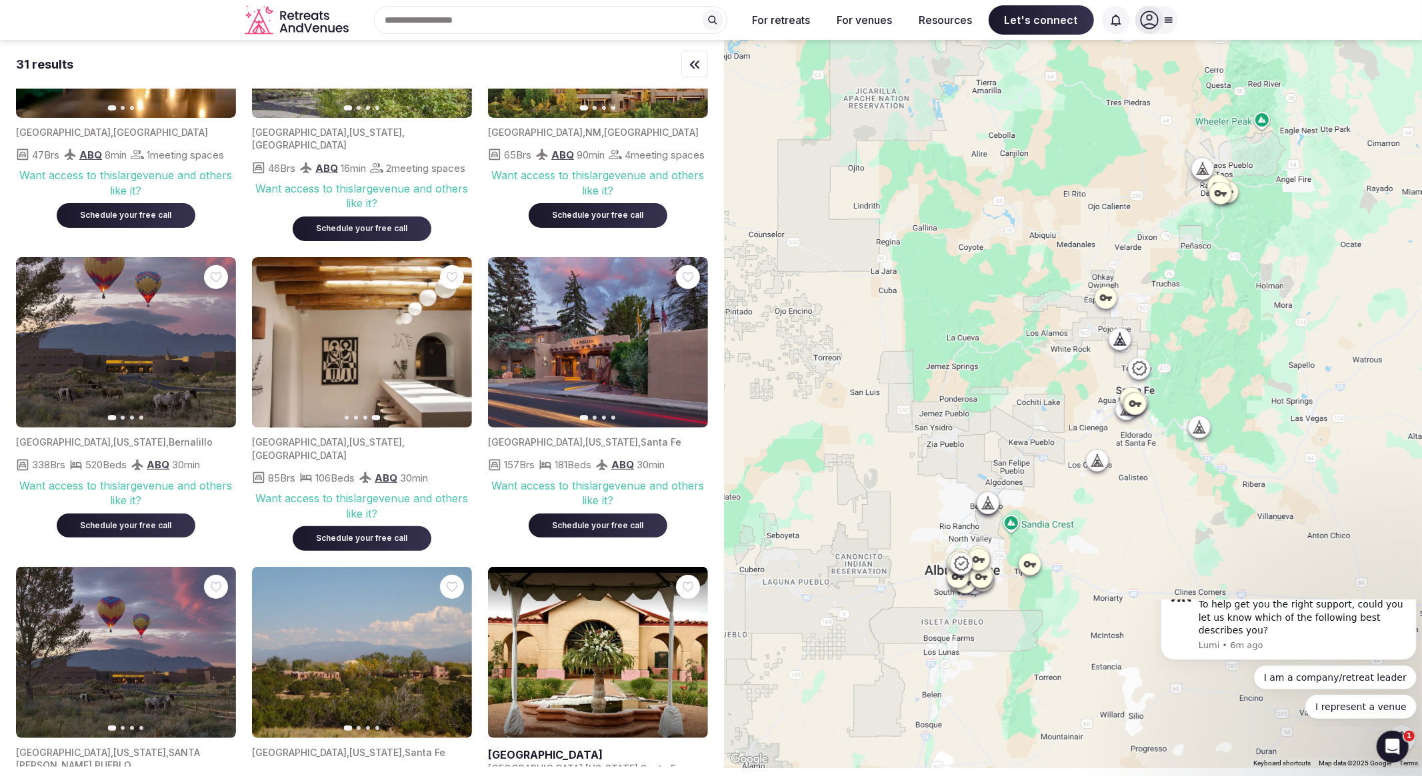
scroll to position [148, 0]
click at [217, 341] on icon "button" at bounding box center [217, 341] width 5 height 9
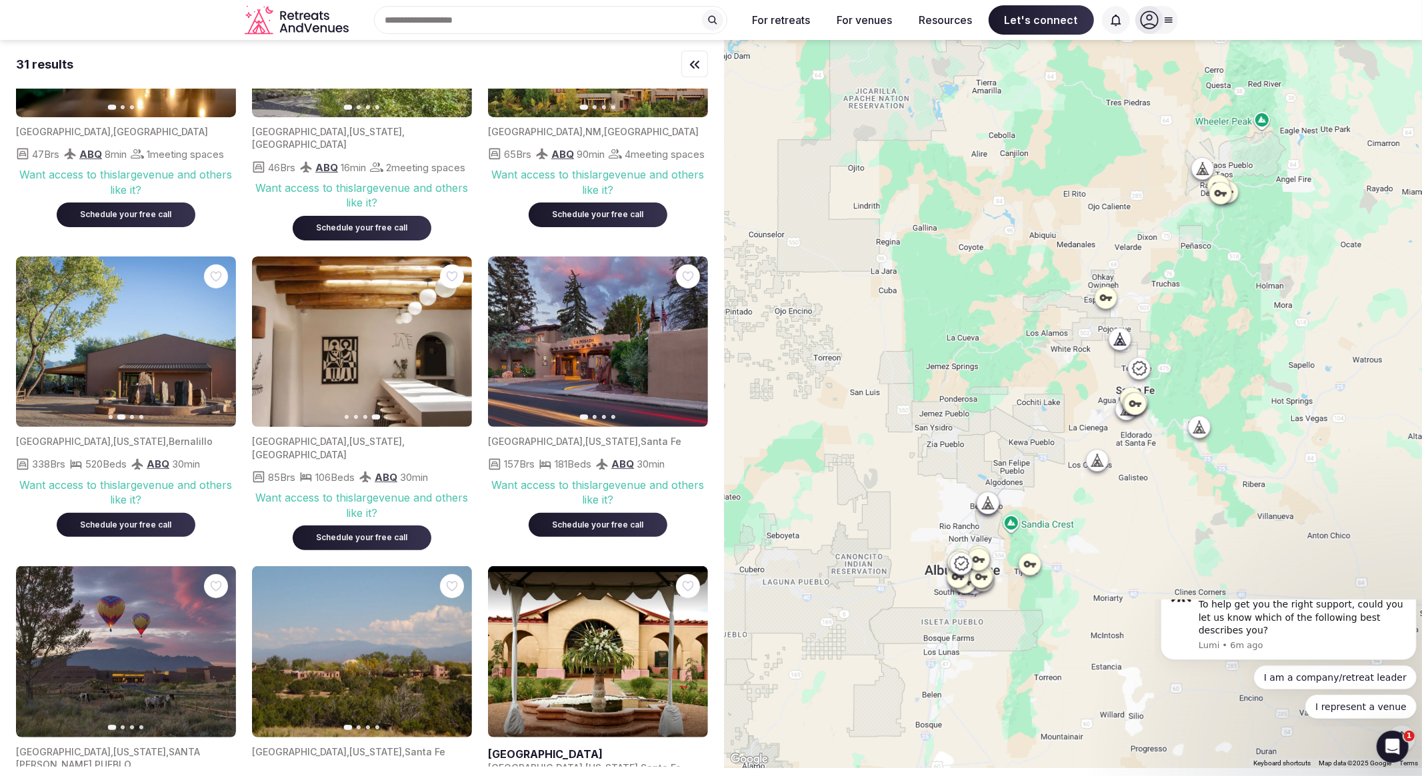
click at [217, 344] on icon "button" at bounding box center [217, 342] width 11 height 11
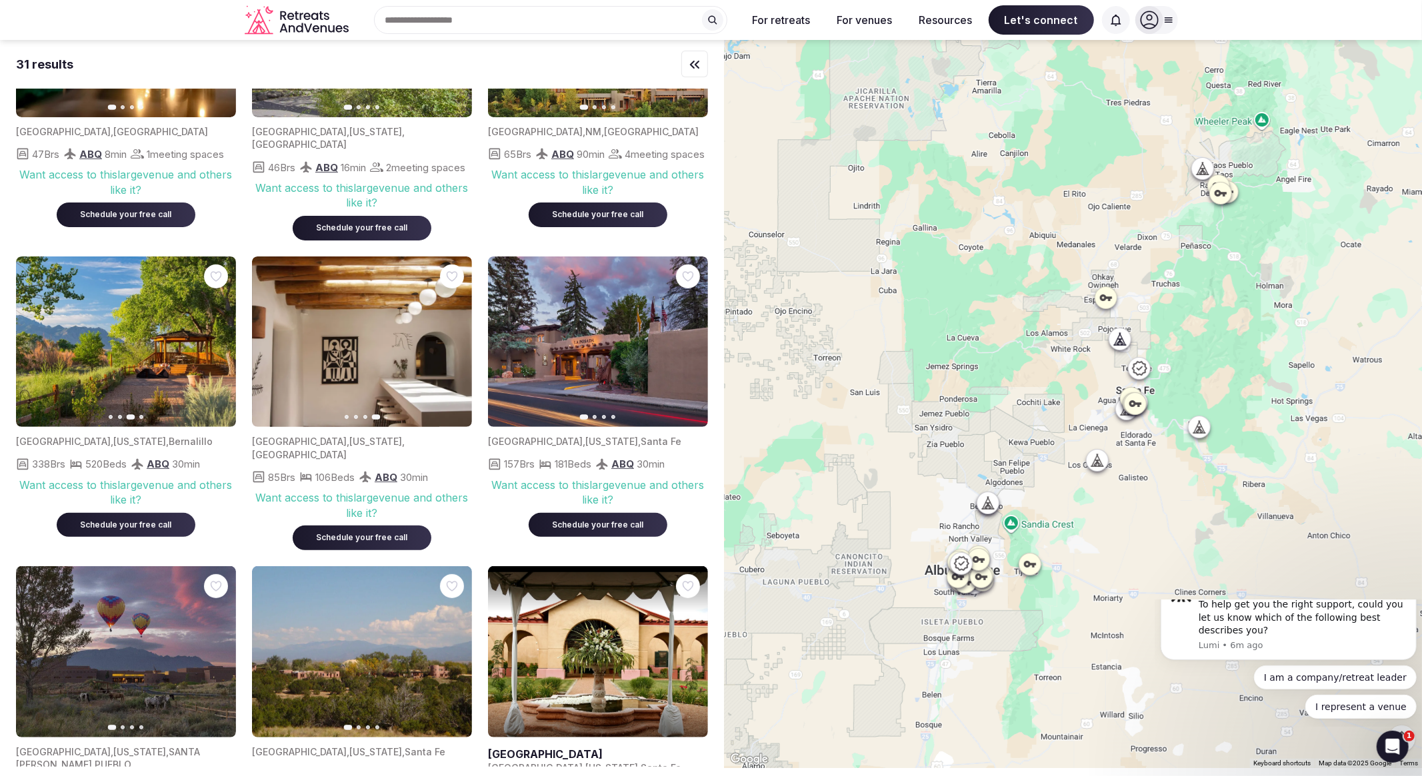
click at [217, 344] on icon "button" at bounding box center [217, 342] width 11 height 11
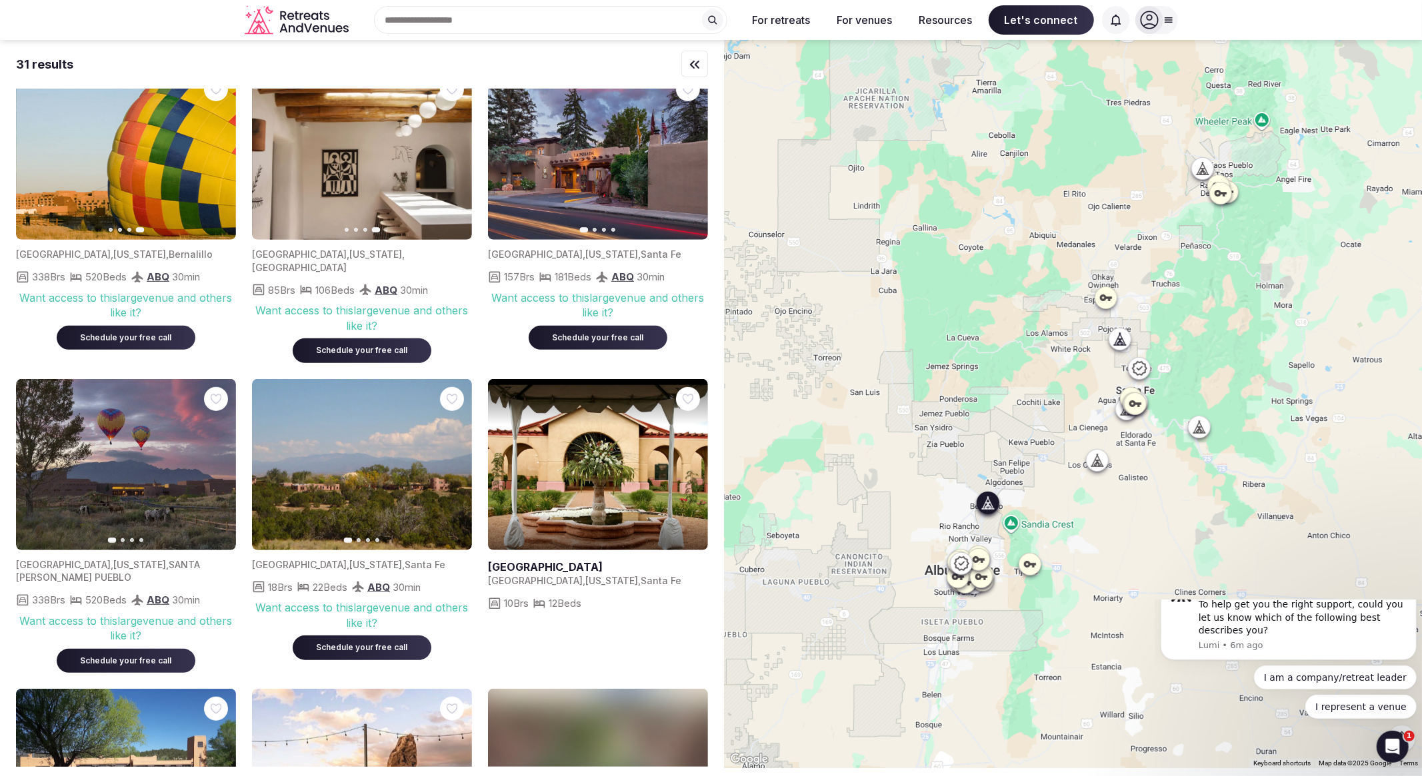
scroll to position [370, 0]
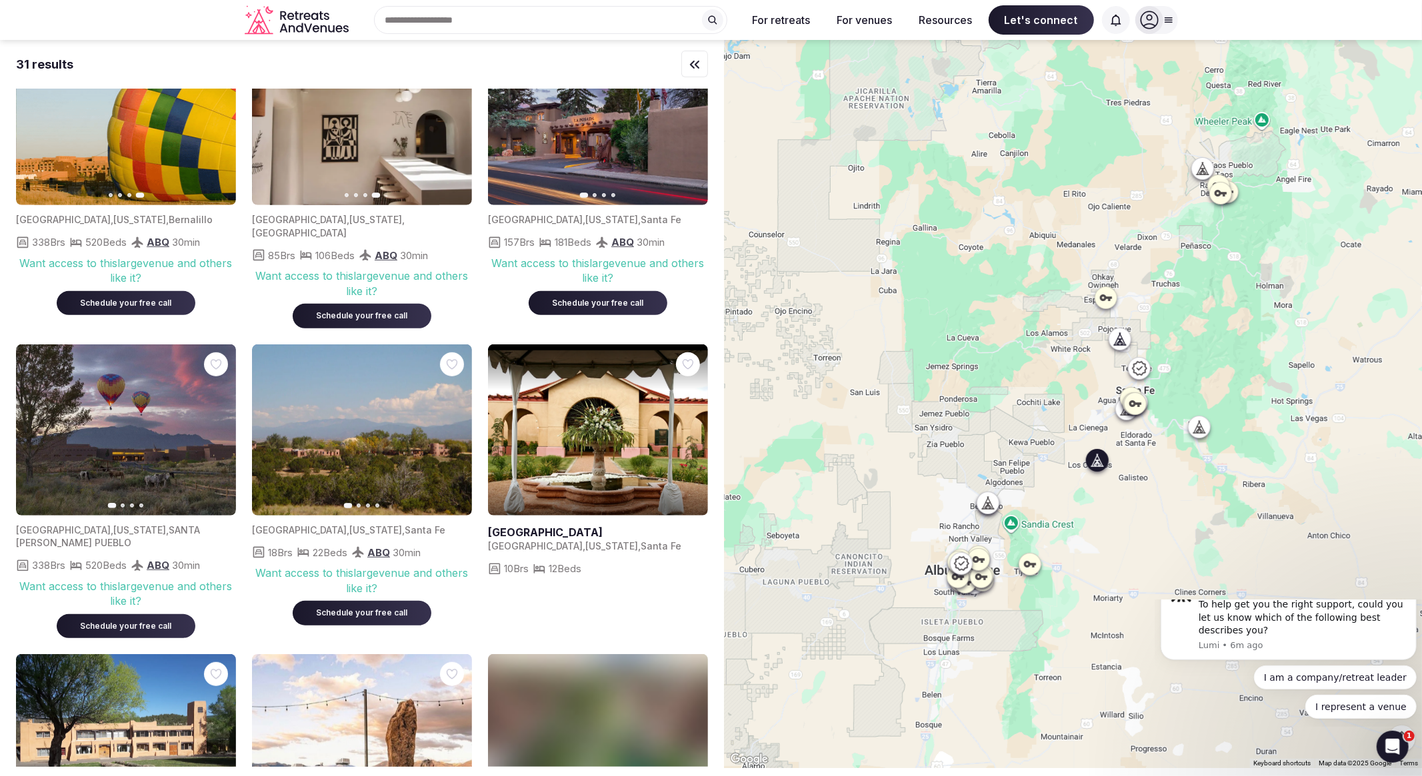
click at [451, 425] on icon "button" at bounding box center [453, 430] width 11 height 11
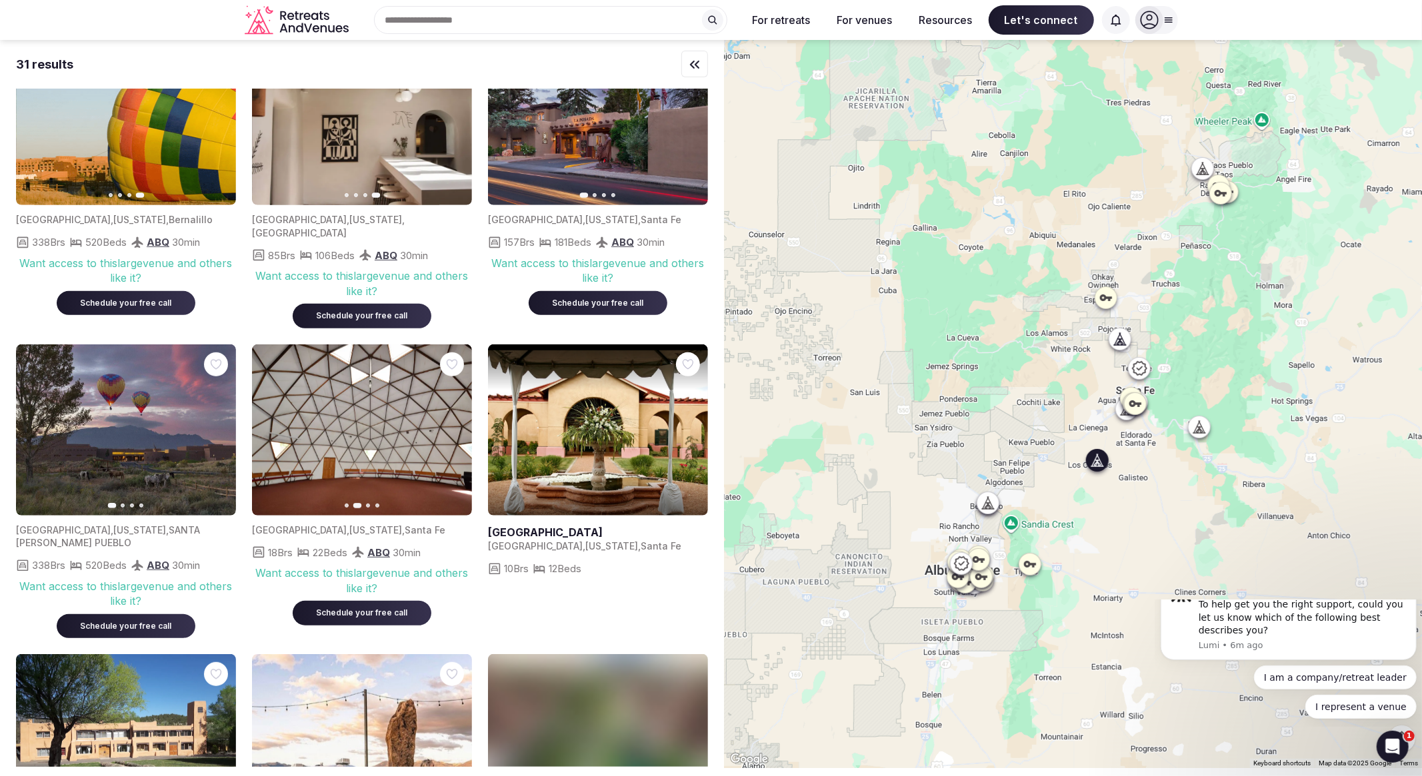
click at [451, 425] on icon "button" at bounding box center [453, 430] width 11 height 11
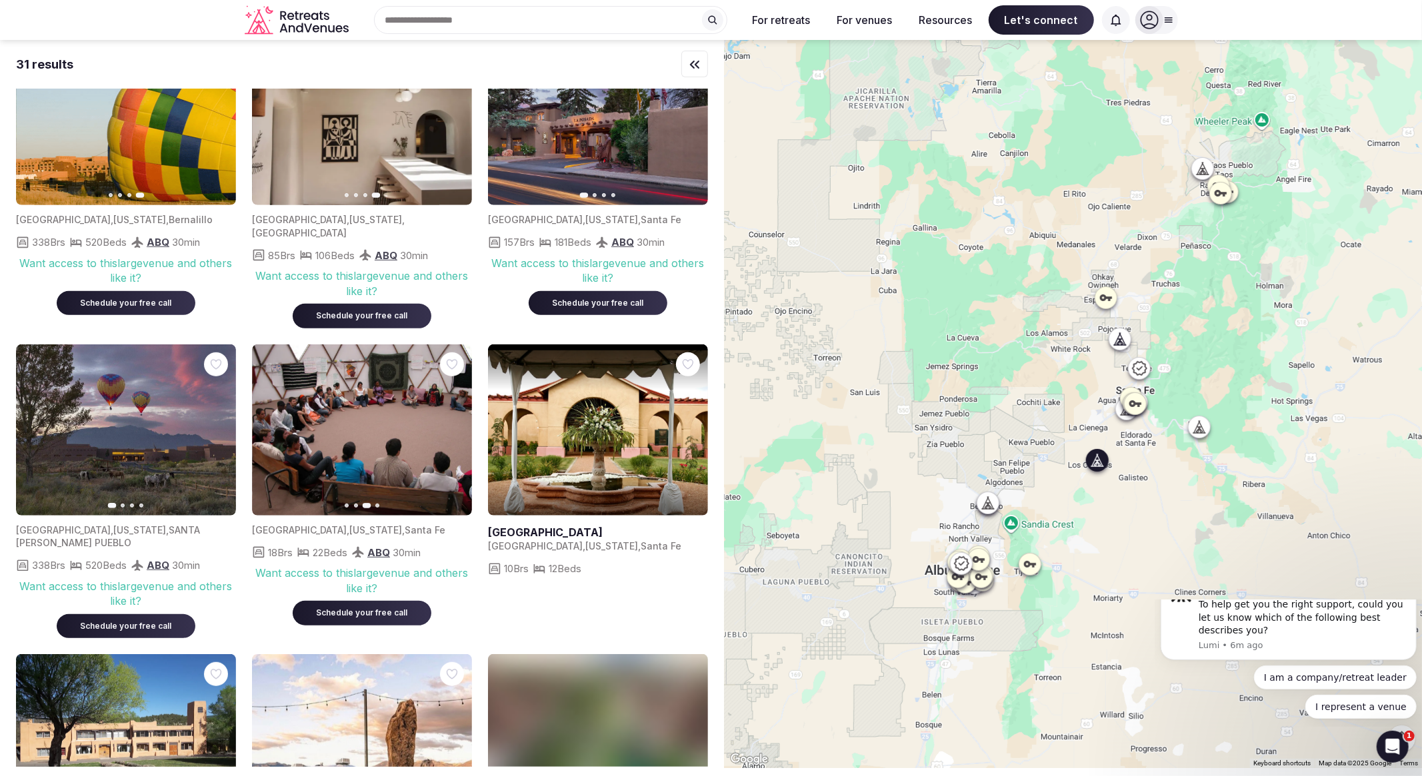
click at [451, 425] on icon "button" at bounding box center [453, 430] width 11 height 11
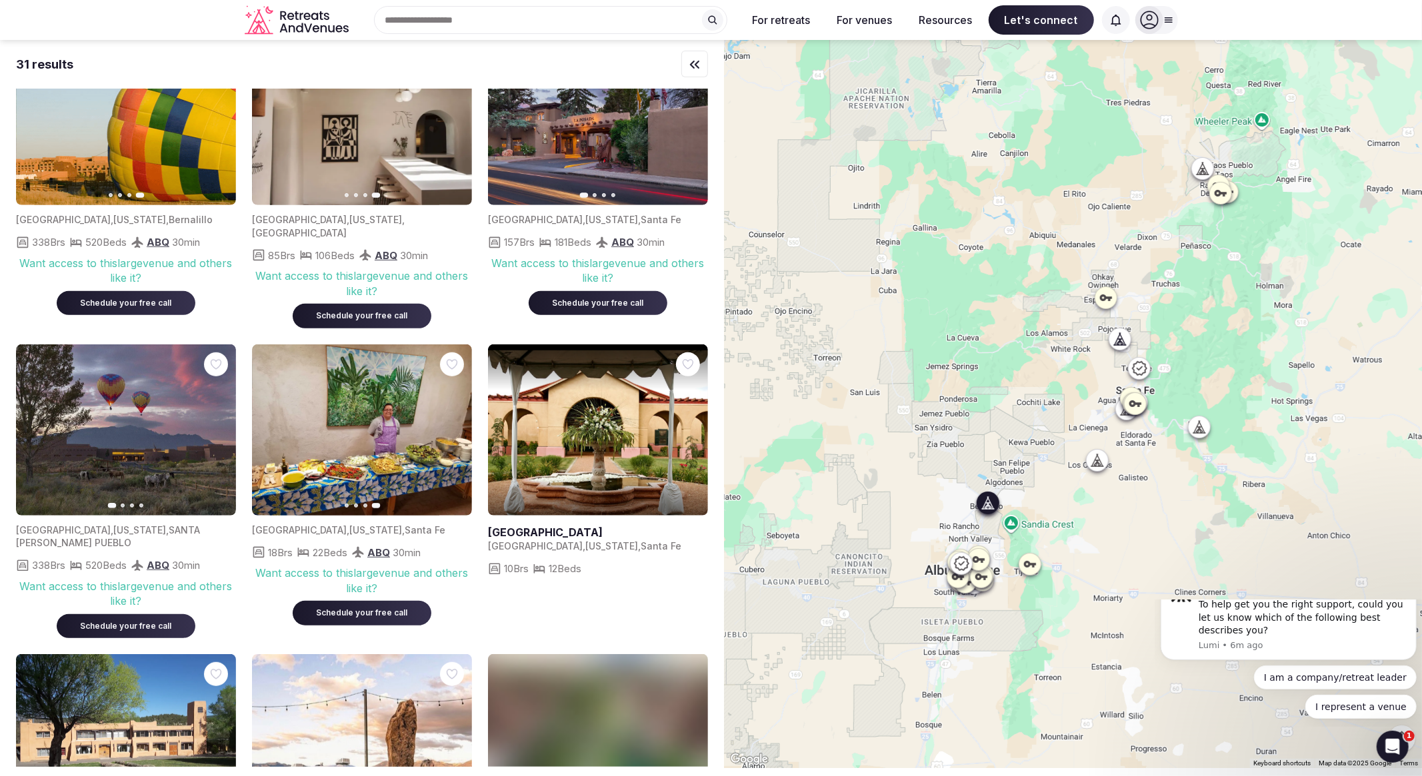
click at [227, 428] on img at bounding box center [126, 430] width 220 height 171
click at [216, 425] on icon "button" at bounding box center [217, 429] width 5 height 9
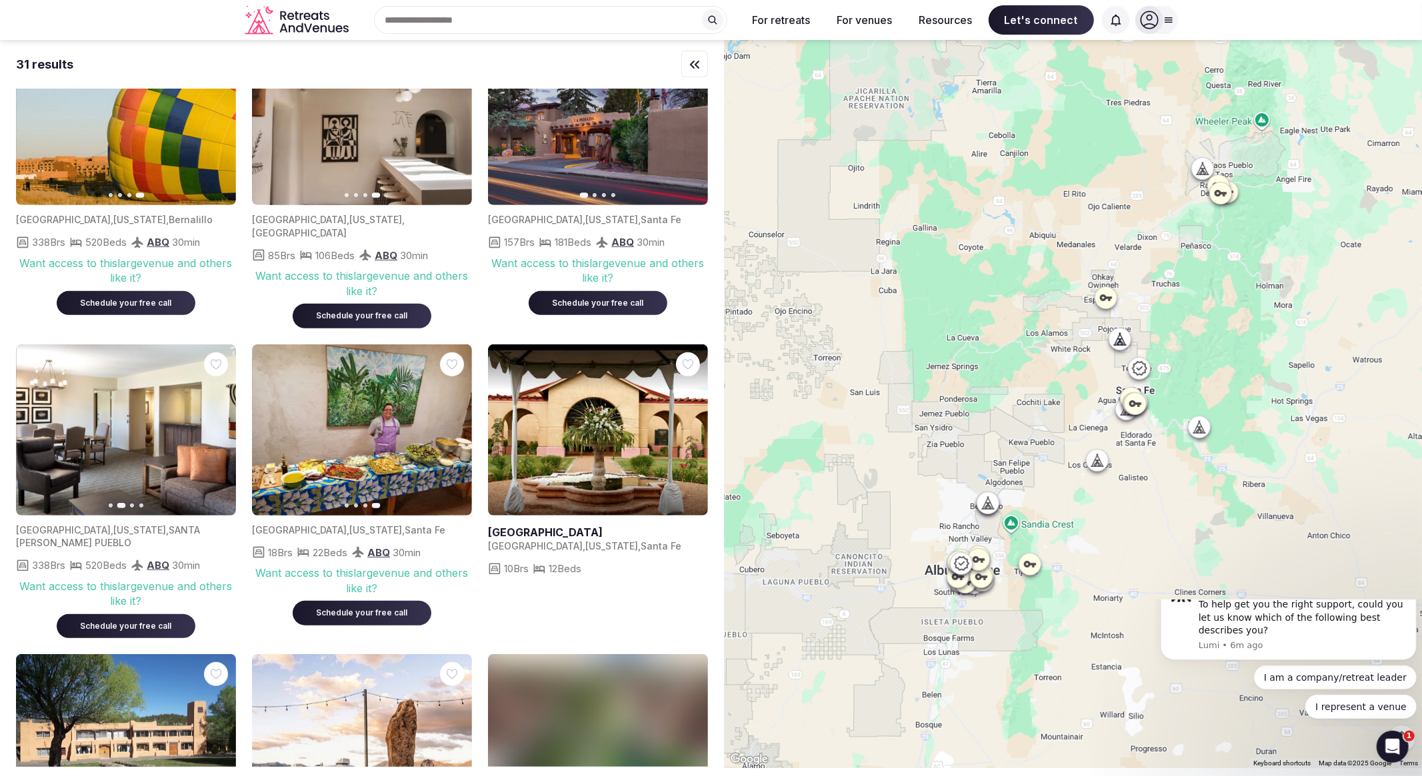
click at [215, 425] on icon "button" at bounding box center [217, 430] width 11 height 11
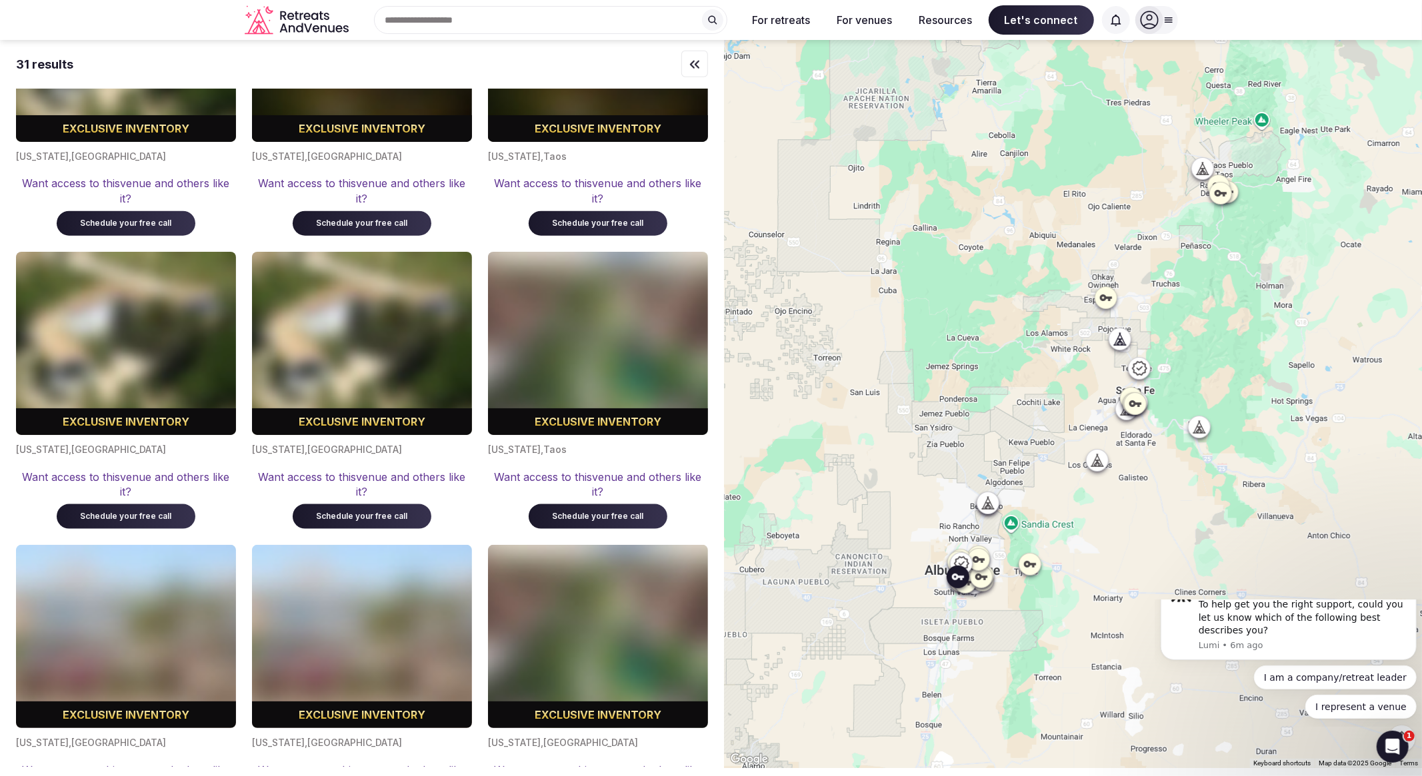
scroll to position [1555, 0]
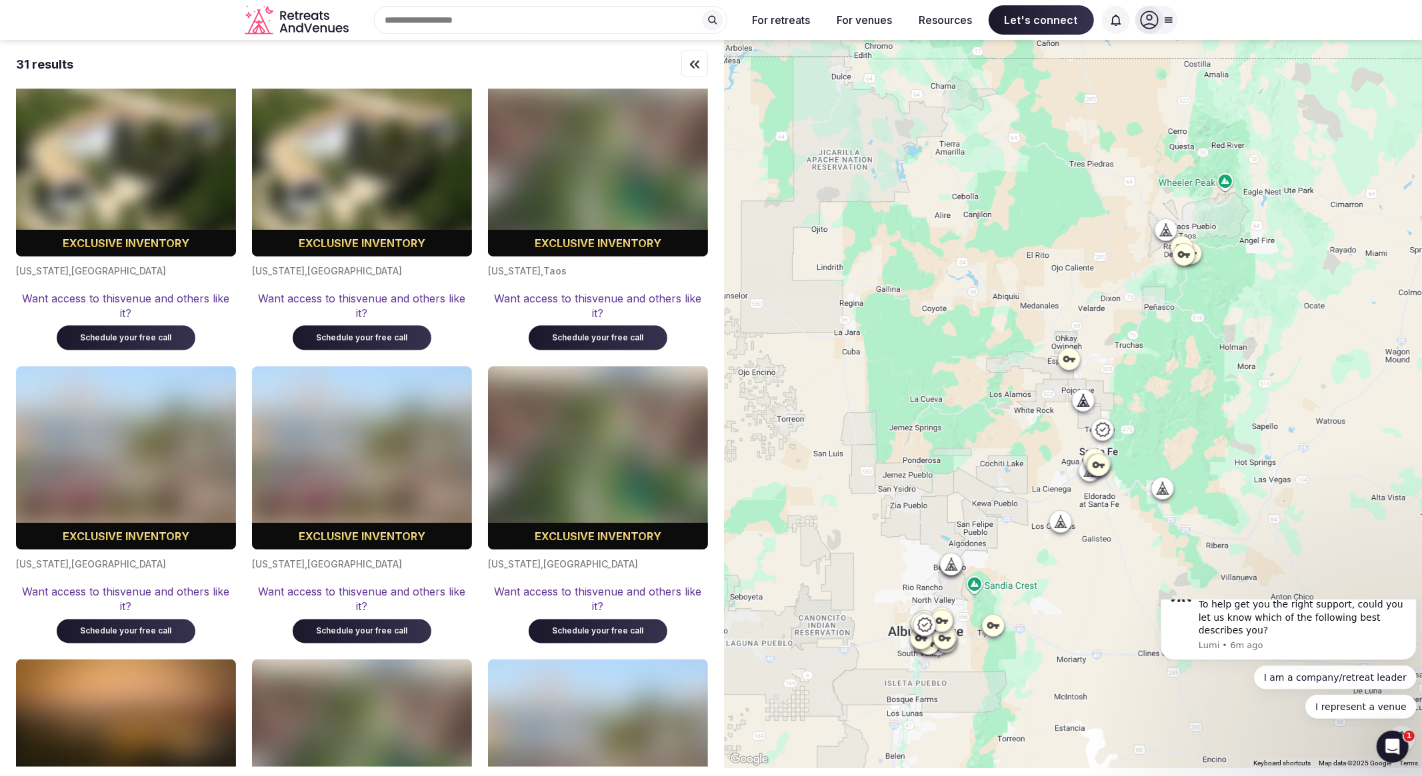
drag, startPoint x: 1218, startPoint y: 387, endPoint x: 1153, endPoint y: 612, distance: 234.6
click at [1153, 612] on div at bounding box center [1073, 404] width 698 height 728
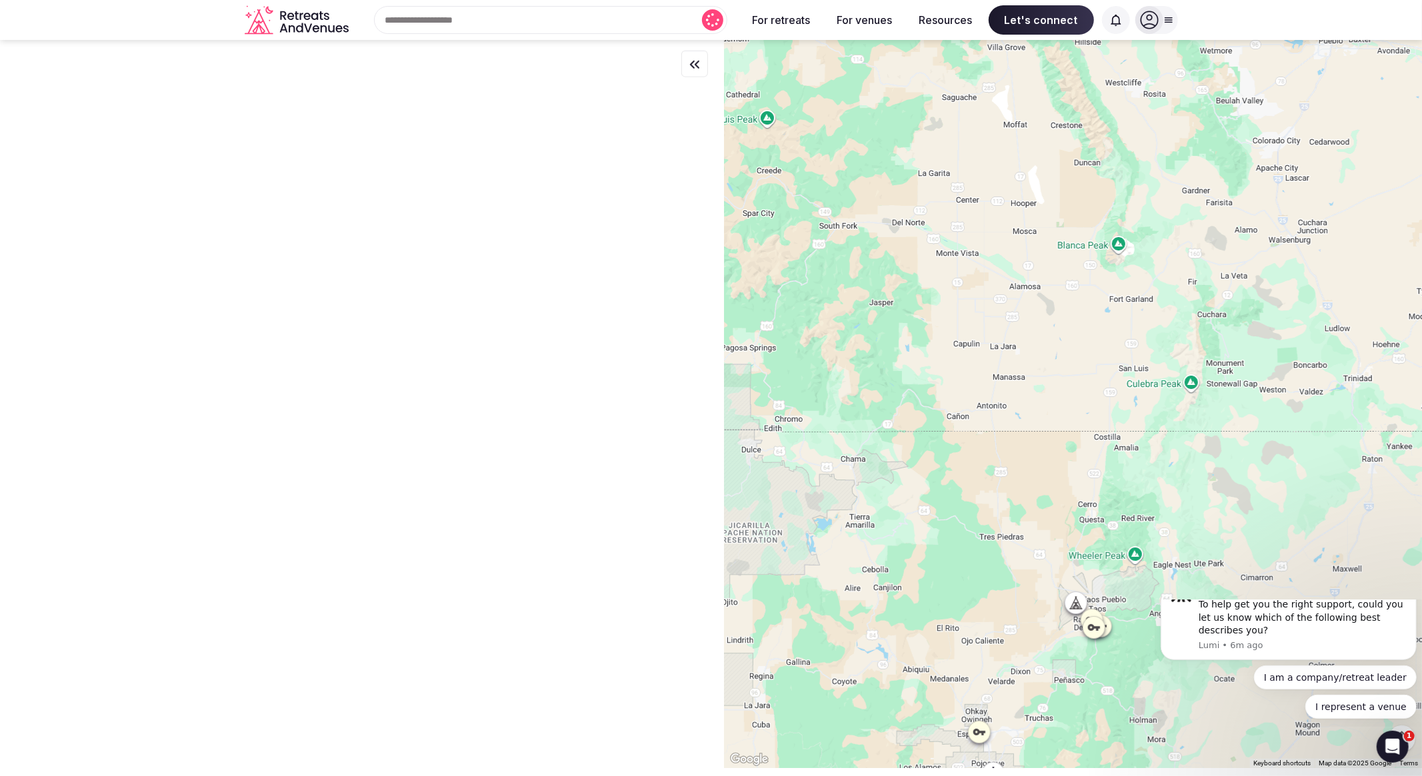
scroll to position [0, 0]
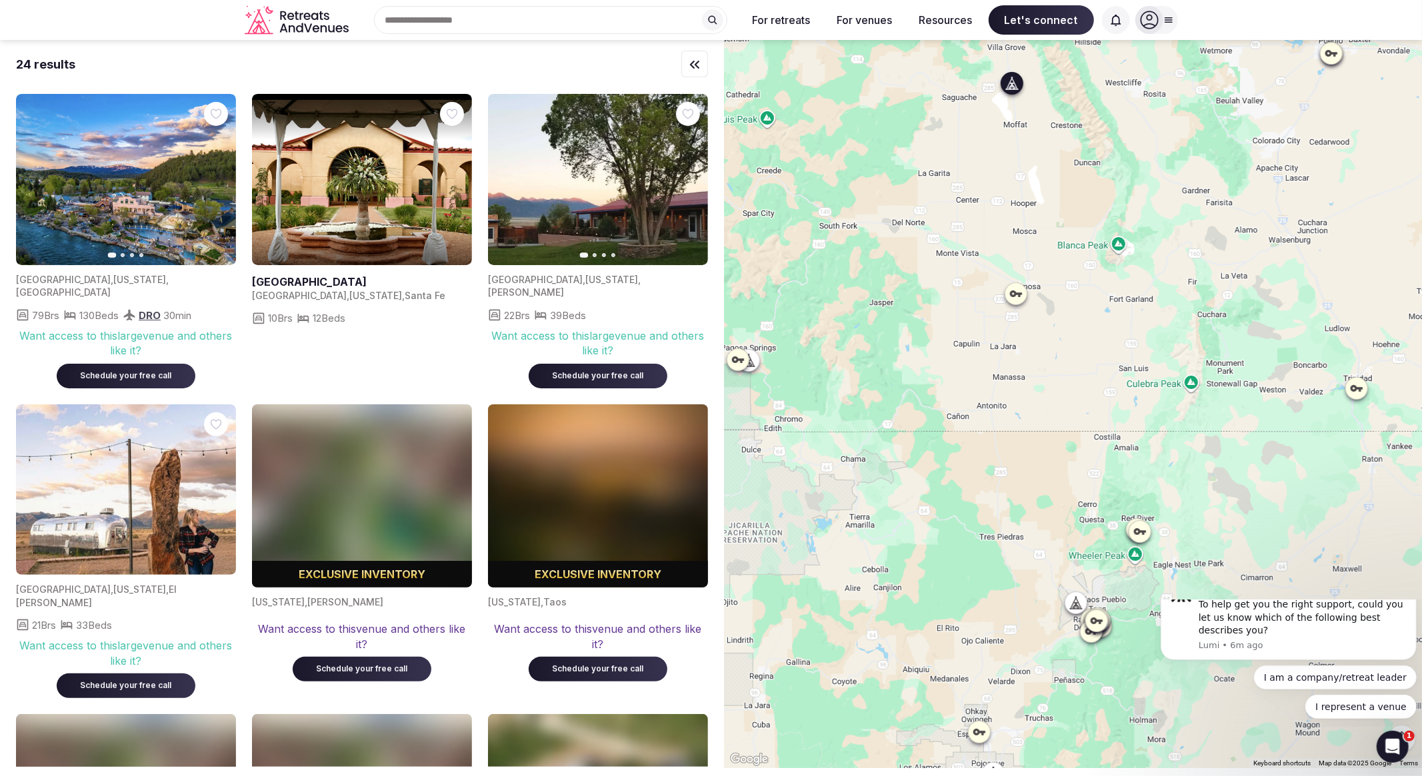
click at [689, 180] on icon "button" at bounding box center [689, 180] width 11 height 11
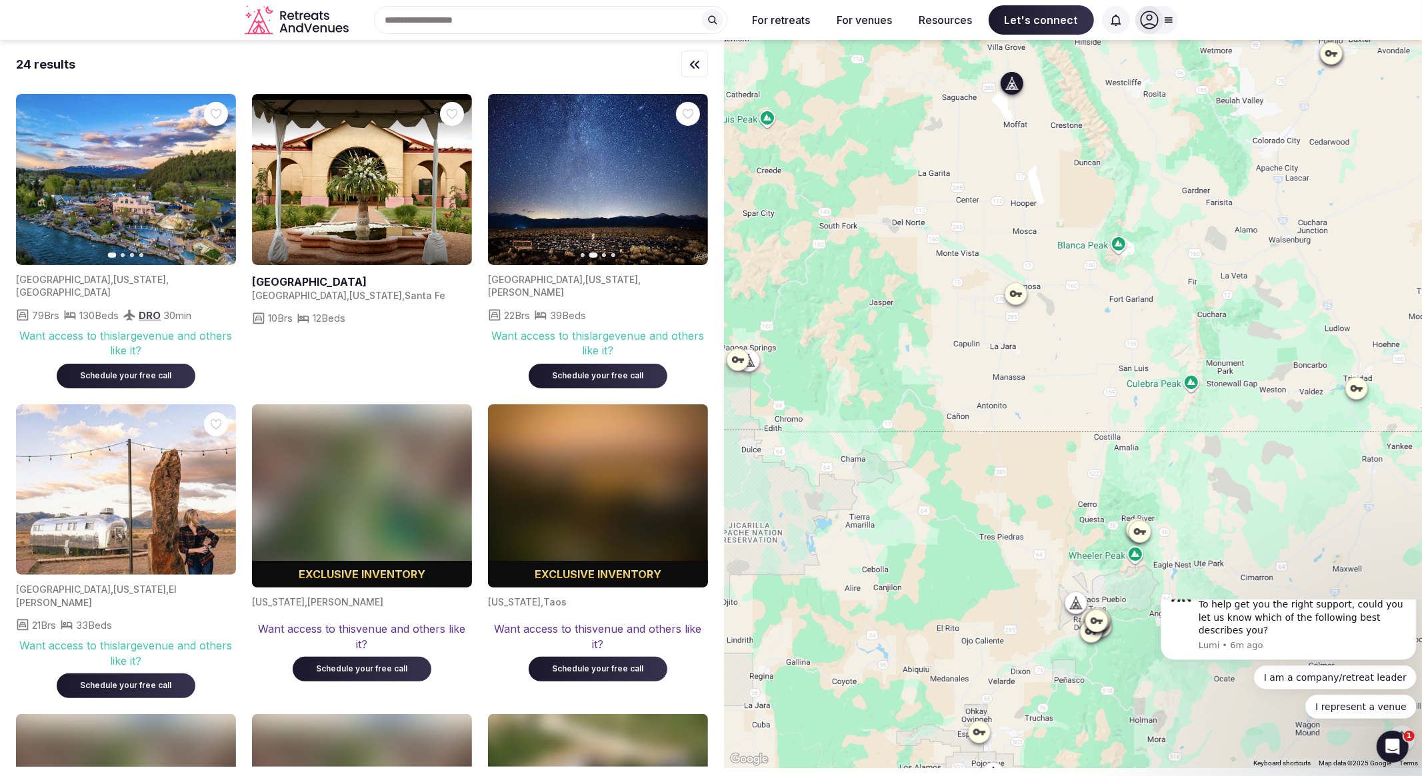
click at [689, 180] on icon "button" at bounding box center [689, 180] width 11 height 11
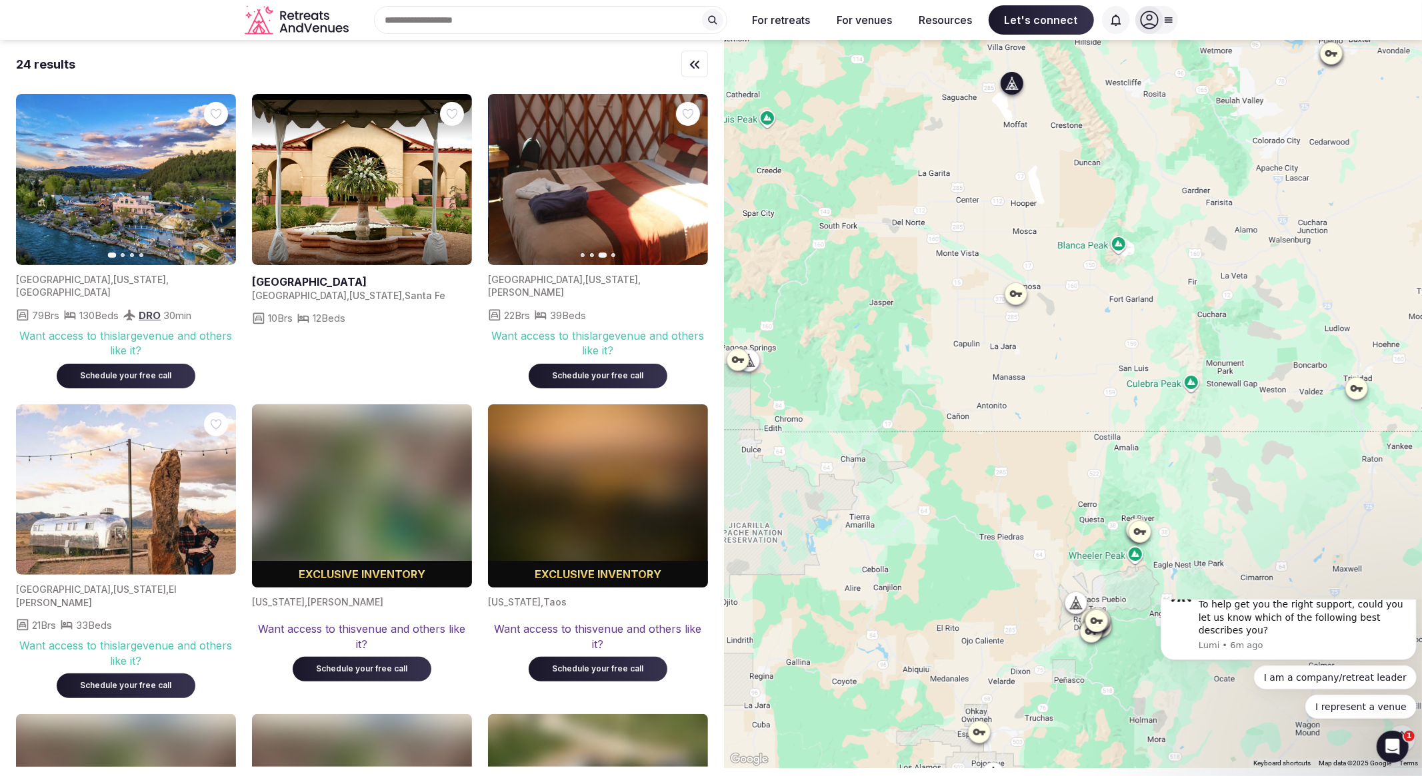
click at [689, 180] on icon "button" at bounding box center [689, 180] width 11 height 11
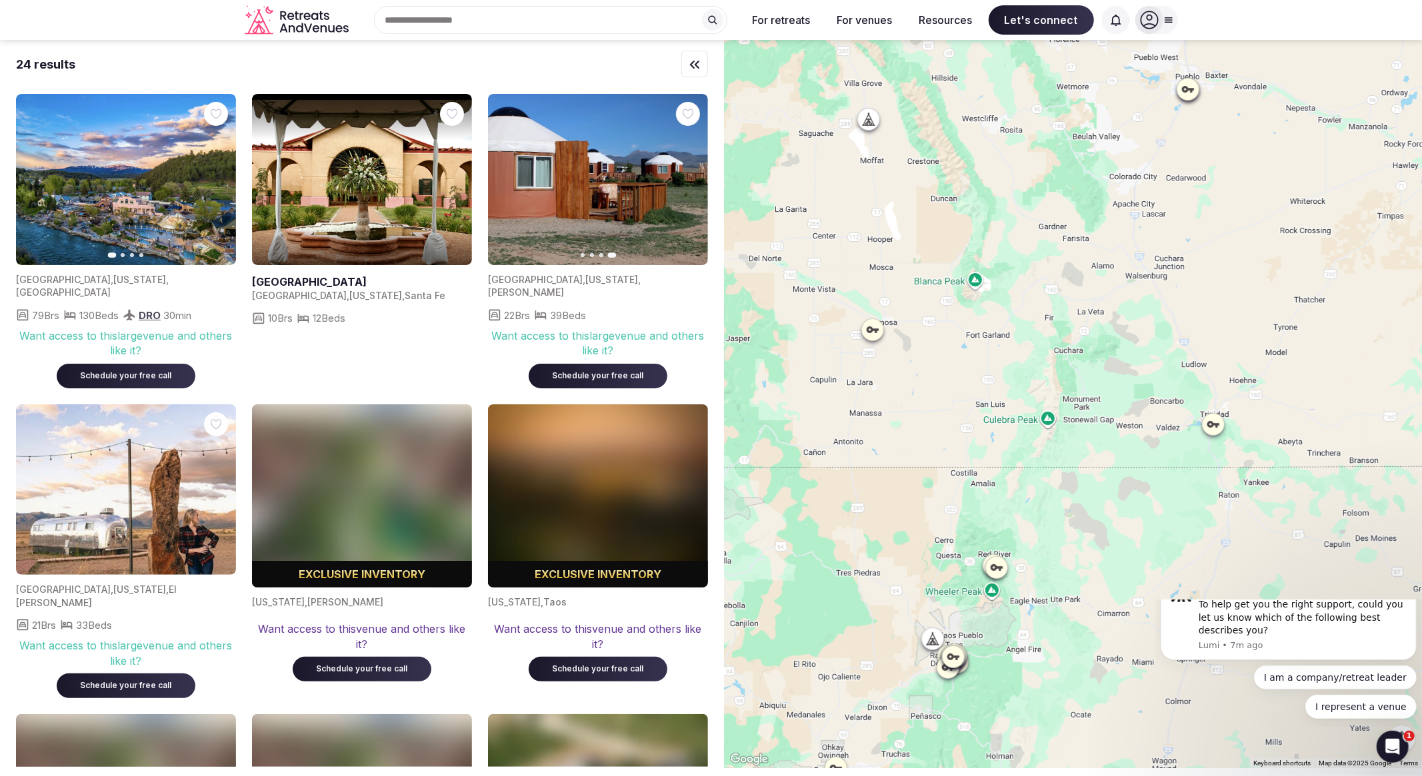
drag, startPoint x: 1149, startPoint y: 249, endPoint x: 1000, endPoint y: 285, distance: 152.9
click at [1000, 285] on div at bounding box center [1073, 404] width 698 height 728
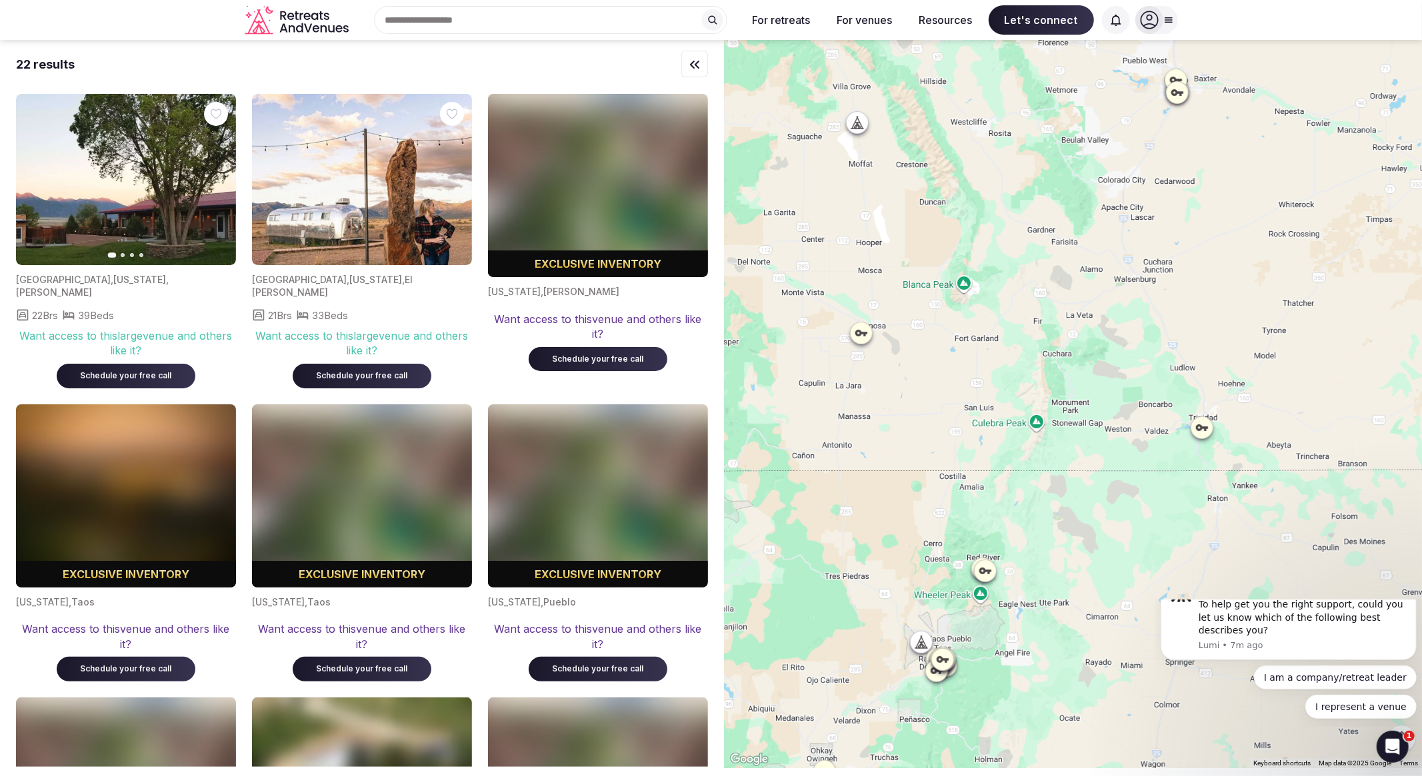
click at [1206, 430] on icon at bounding box center [1200, 427] width 13 height 13
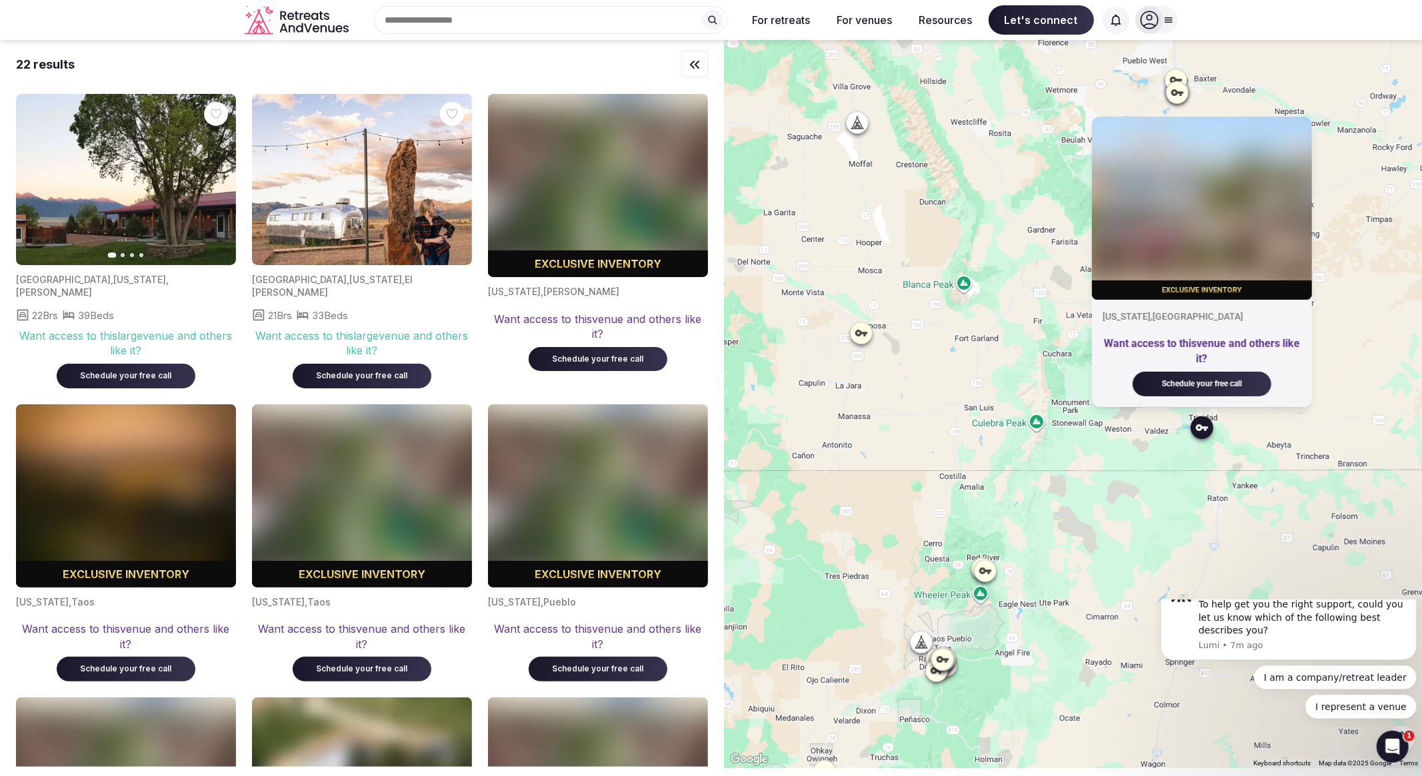
click at [1128, 438] on div "Exclusive inventory Colorado , Trinidad Want access to this venue and others li…" at bounding box center [1073, 404] width 698 height 728
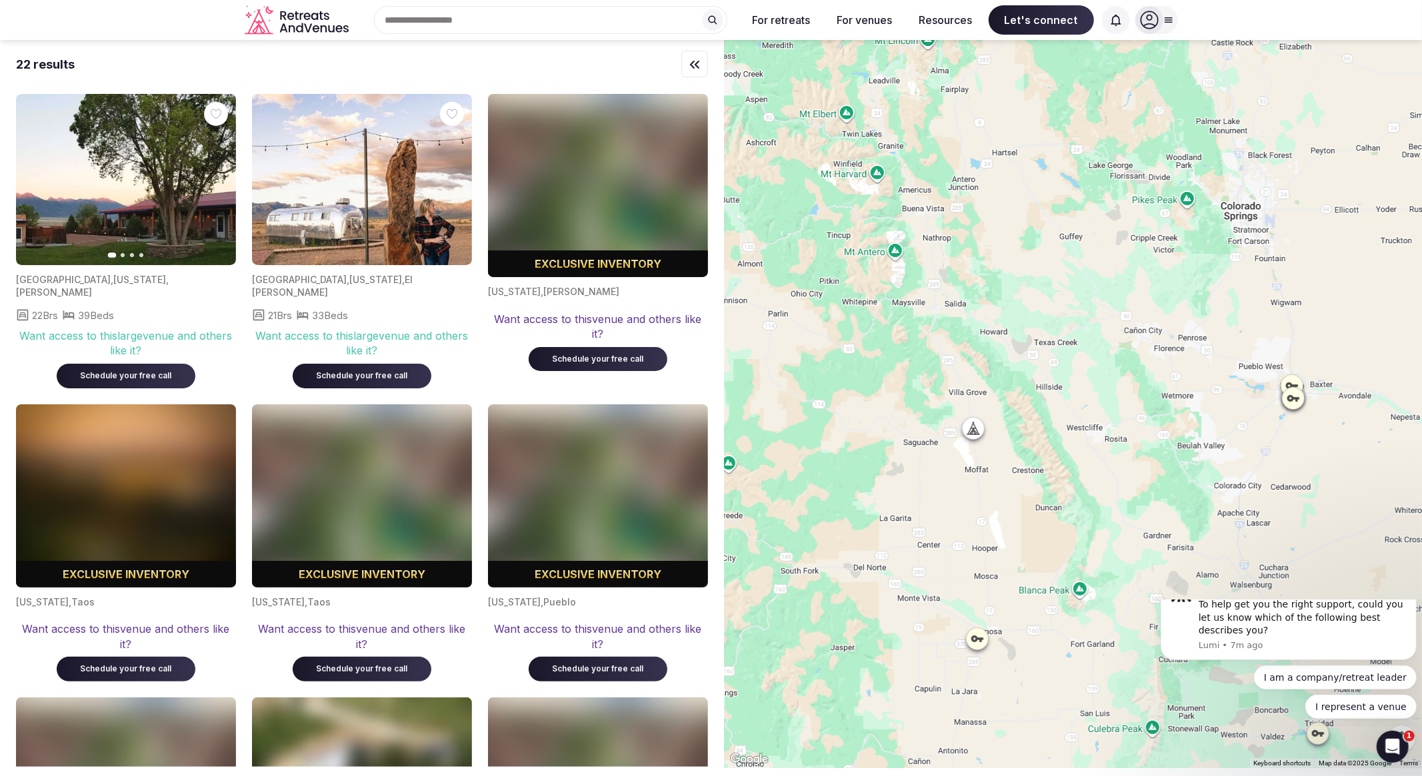
drag, startPoint x: 1053, startPoint y: 207, endPoint x: 1169, endPoint y: 515, distance: 329.0
click at [1169, 515] on div at bounding box center [1073, 404] width 698 height 728
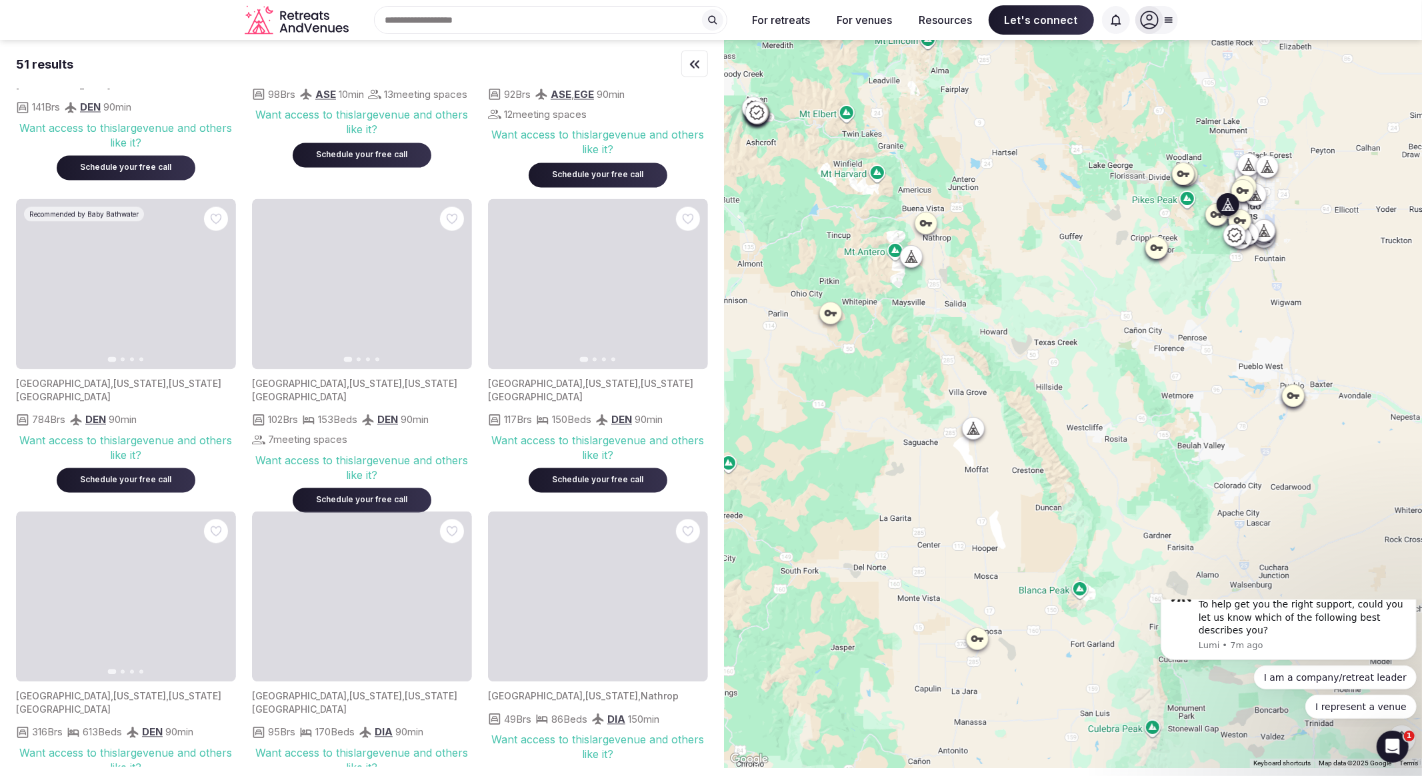
scroll to position [2148, 0]
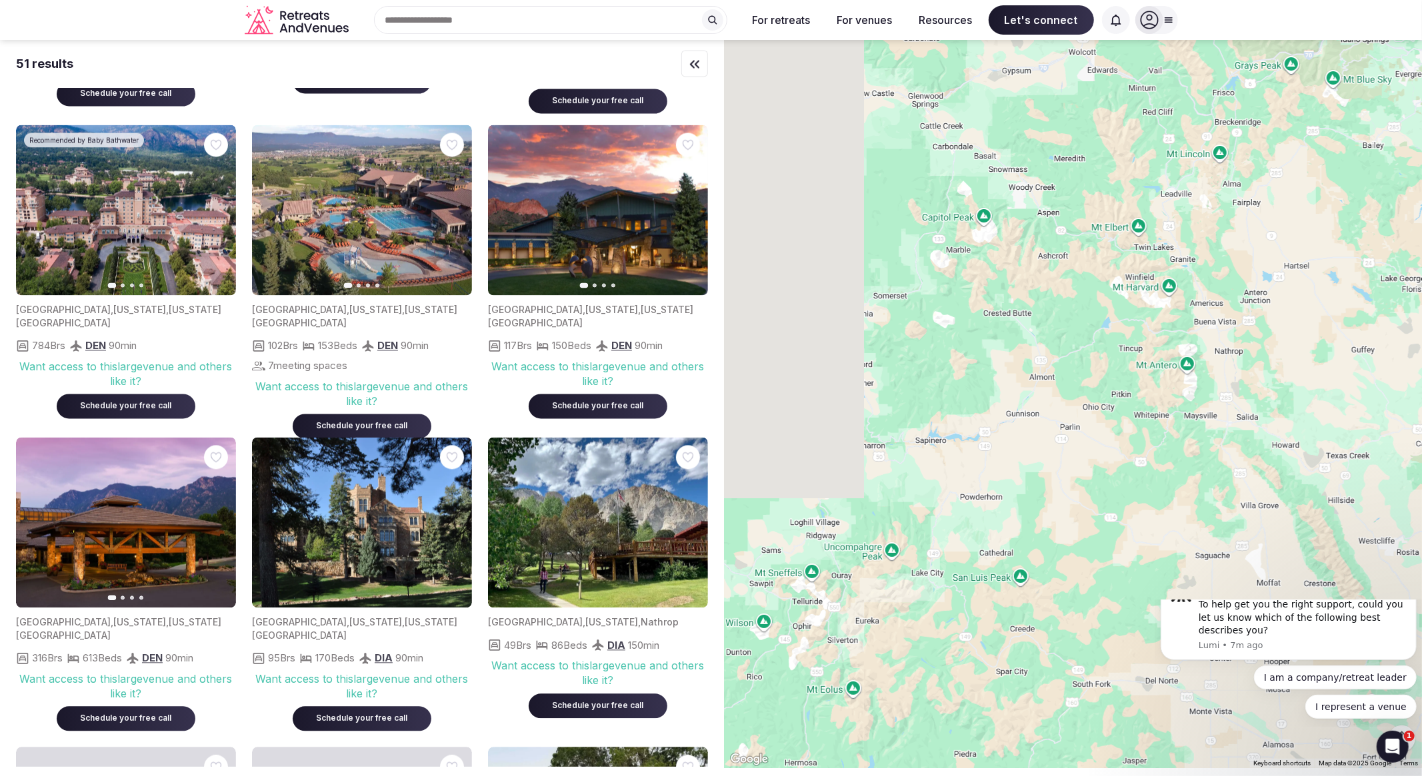
drag, startPoint x: 890, startPoint y: 337, endPoint x: 1202, endPoint y: 456, distance: 333.7
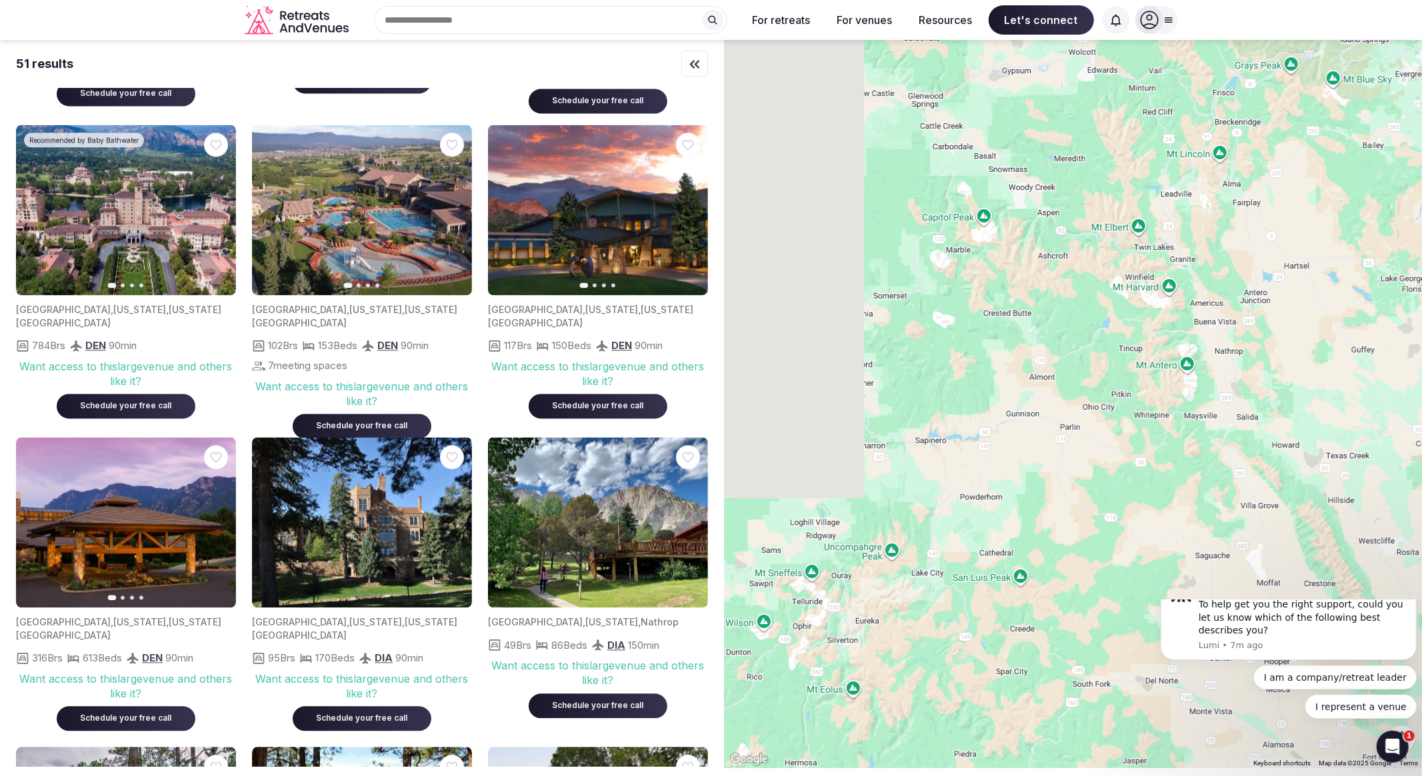
click at [1202, 456] on div at bounding box center [1073, 404] width 698 height 728
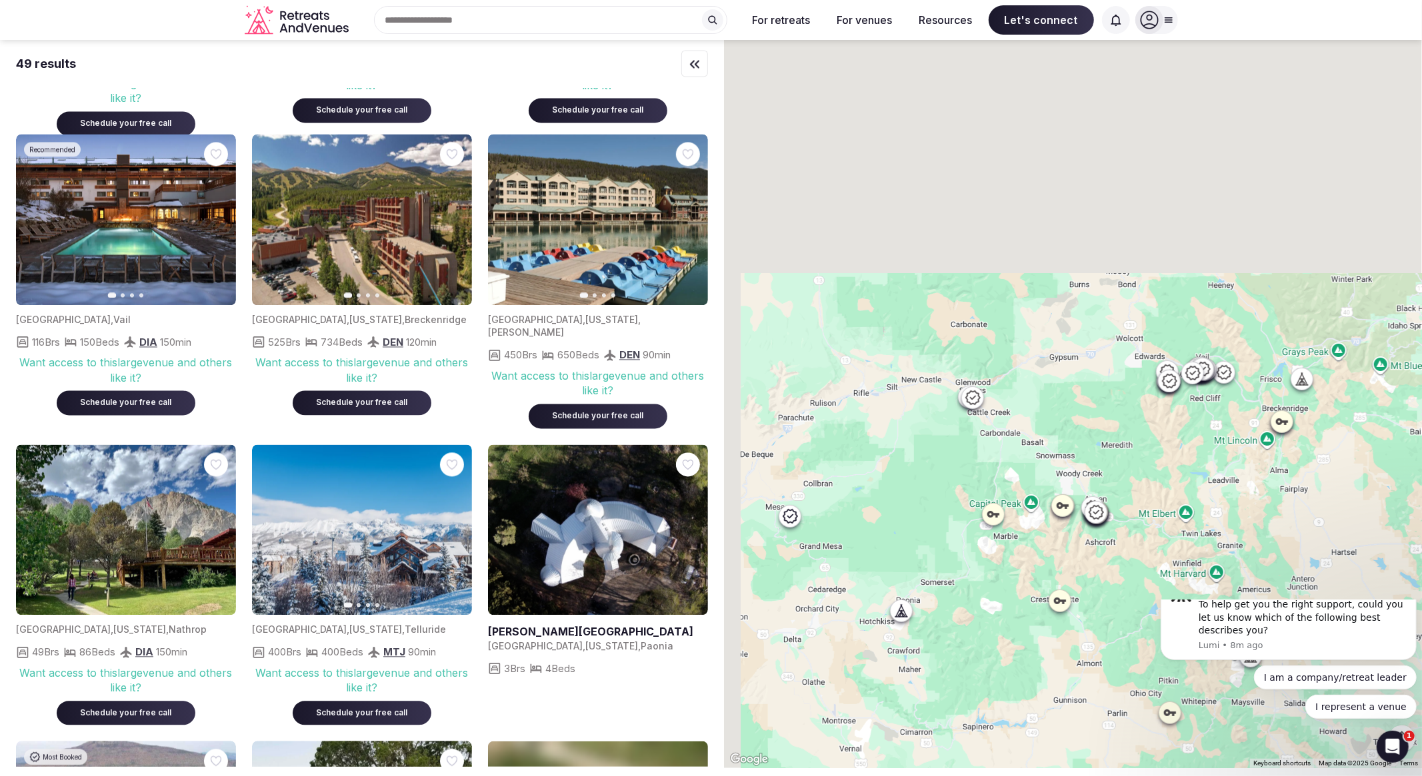
drag, startPoint x: 965, startPoint y: 329, endPoint x: 1087, endPoint y: 662, distance: 354.9
click at [1078, 660] on div at bounding box center [1073, 404] width 698 height 728
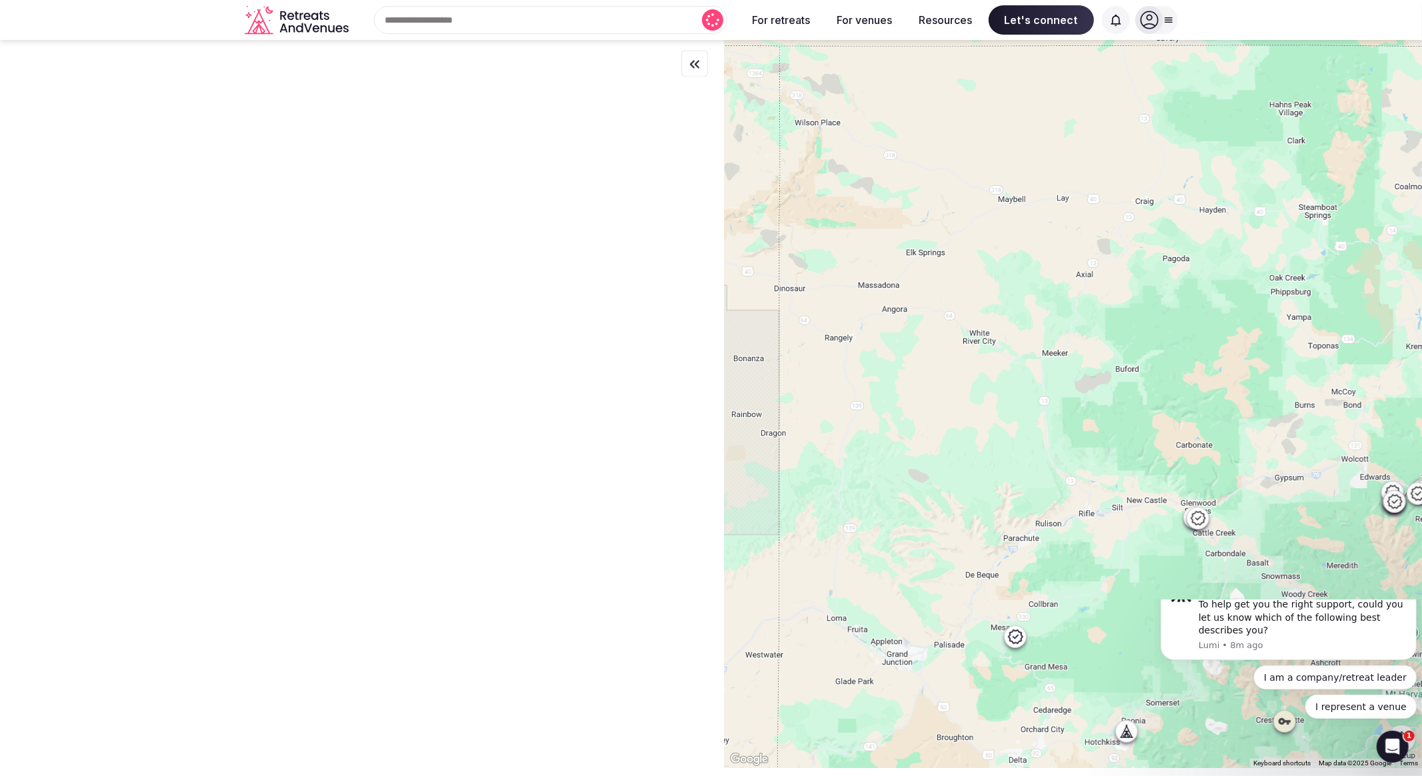
scroll to position [0, 0]
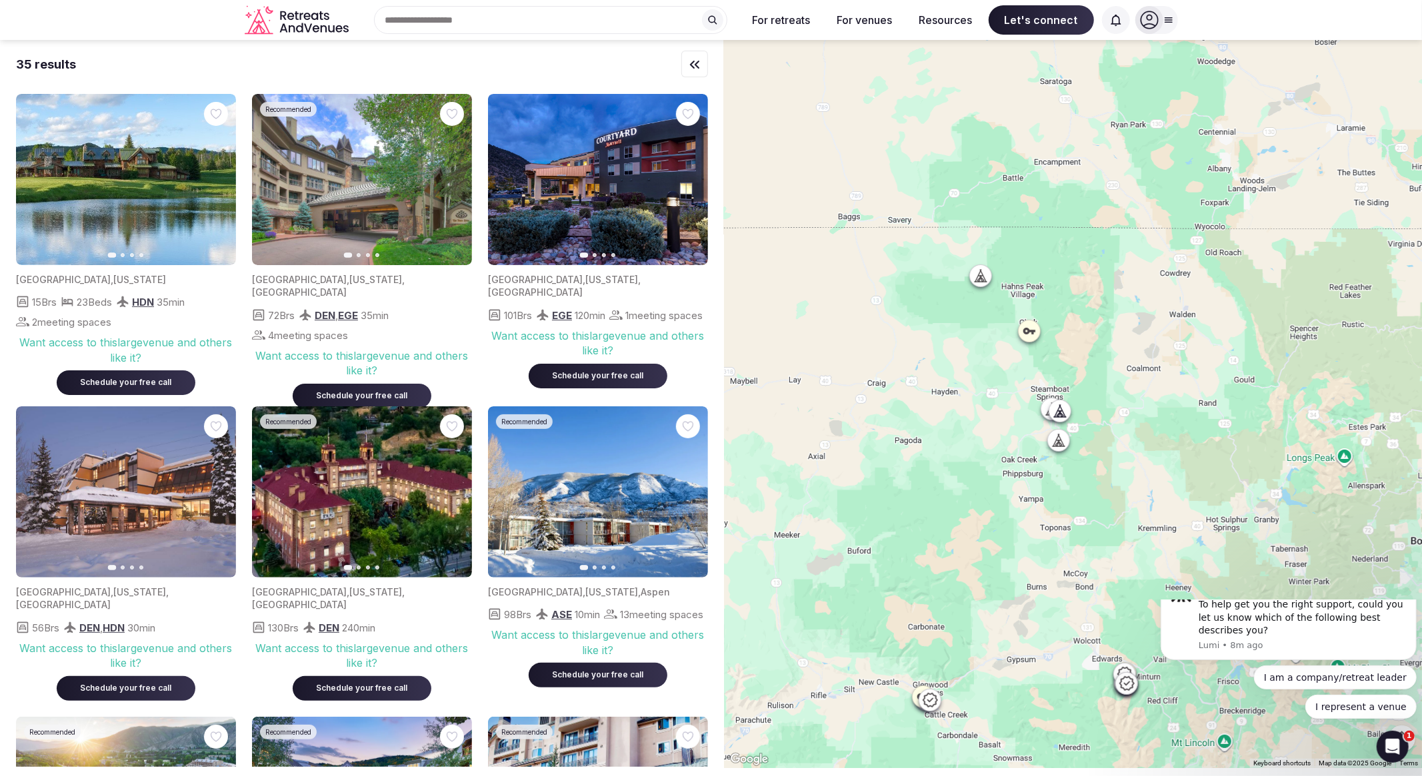
drag, startPoint x: 1251, startPoint y: 301, endPoint x: 977, endPoint y: 487, distance: 330.7
click at [977, 487] on div at bounding box center [1073, 404] width 698 height 728
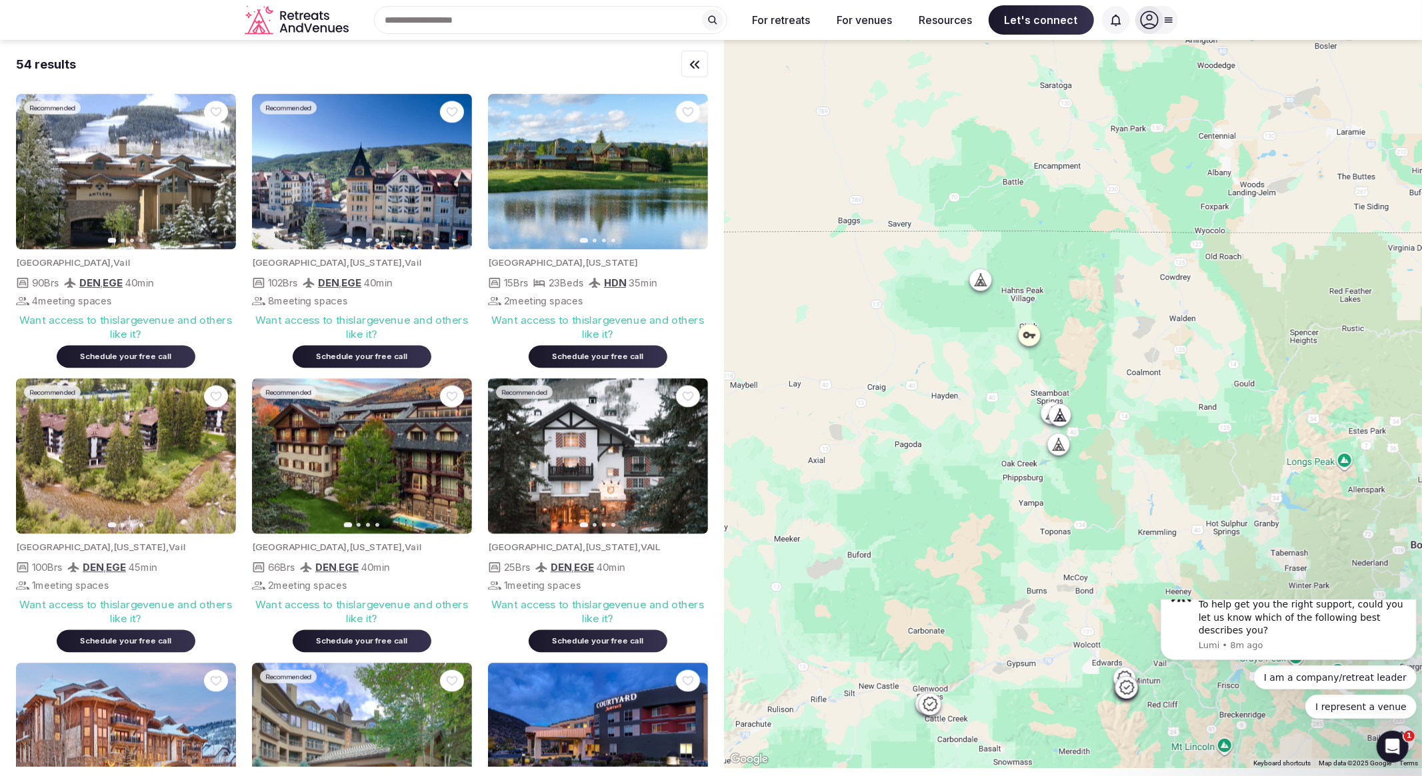
click at [980, 285] on icon at bounding box center [978, 283] width 3 height 5
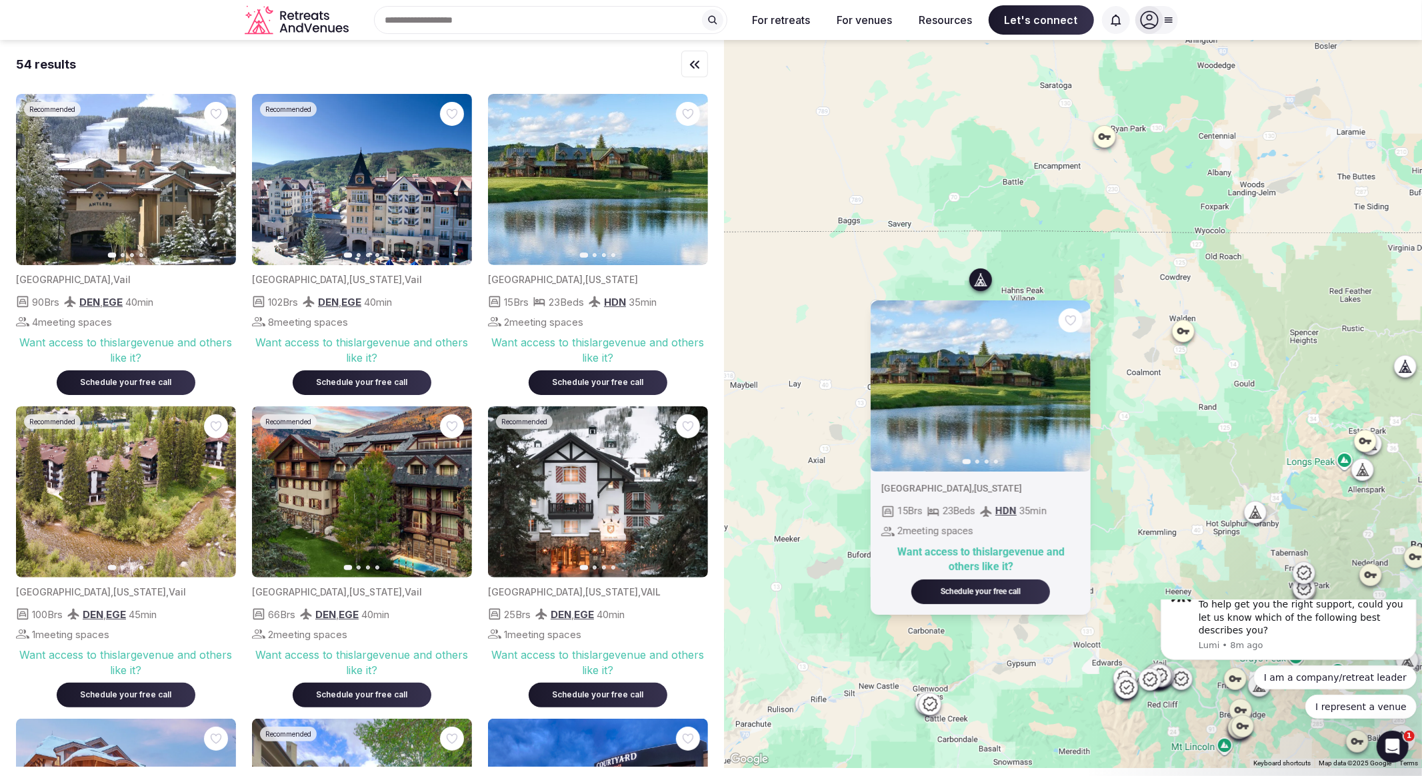
click at [1077, 389] on icon "button" at bounding box center [1071, 386] width 11 height 11
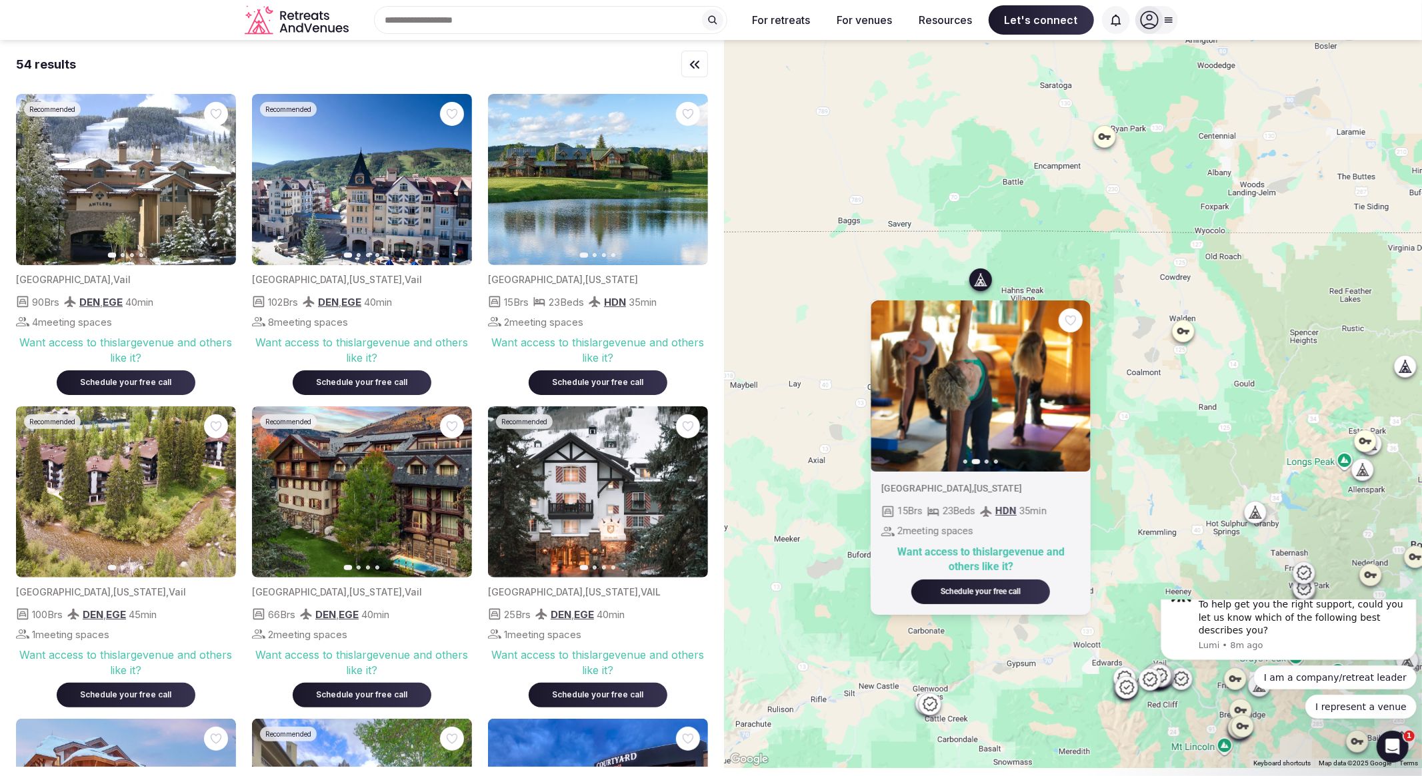
click at [1077, 389] on icon "button" at bounding box center [1071, 386] width 11 height 11
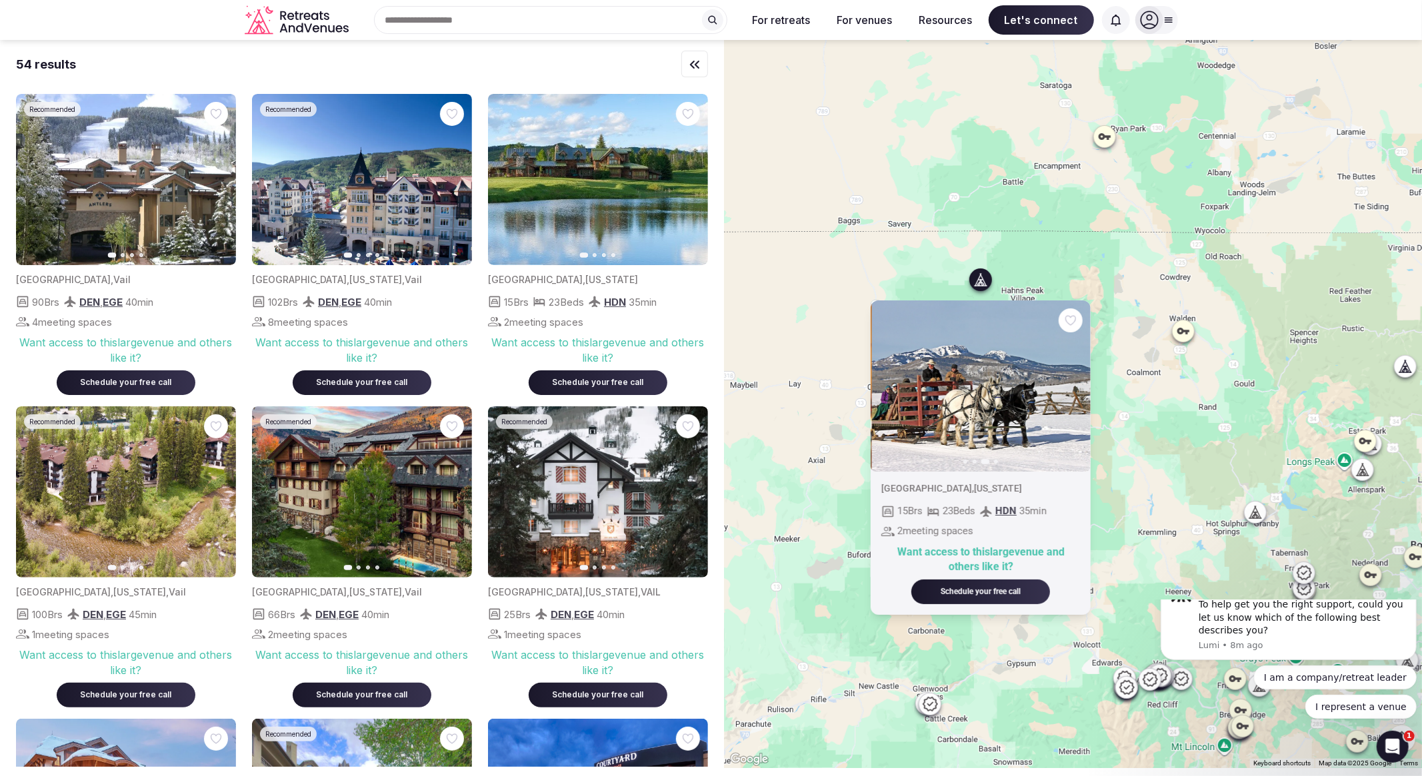
click at [1077, 388] on icon "button" at bounding box center [1071, 386] width 11 height 11
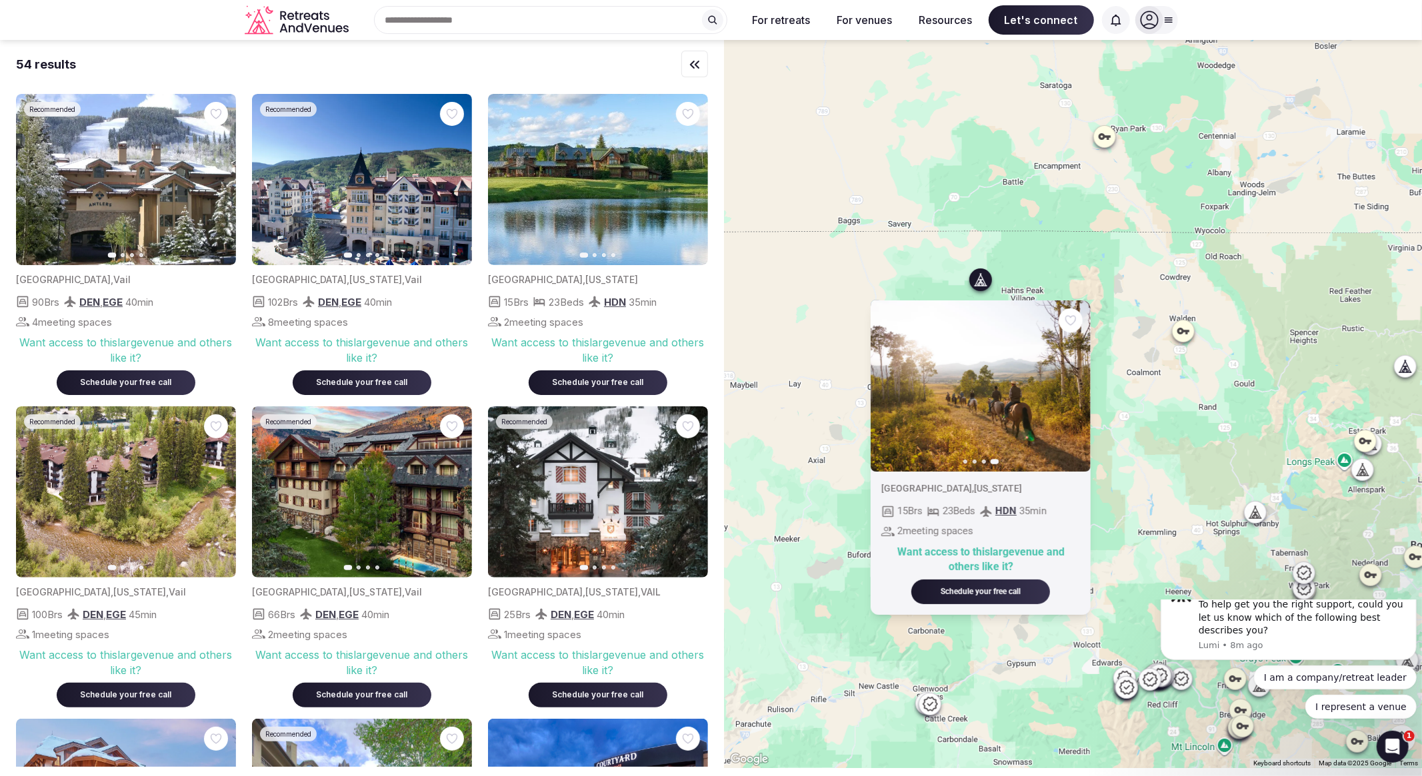
click at [1153, 309] on div "Previous slide Next slide United States , Colorado 15 Brs 23 Beds HDN 35 min 2 …" at bounding box center [1073, 404] width 698 height 728
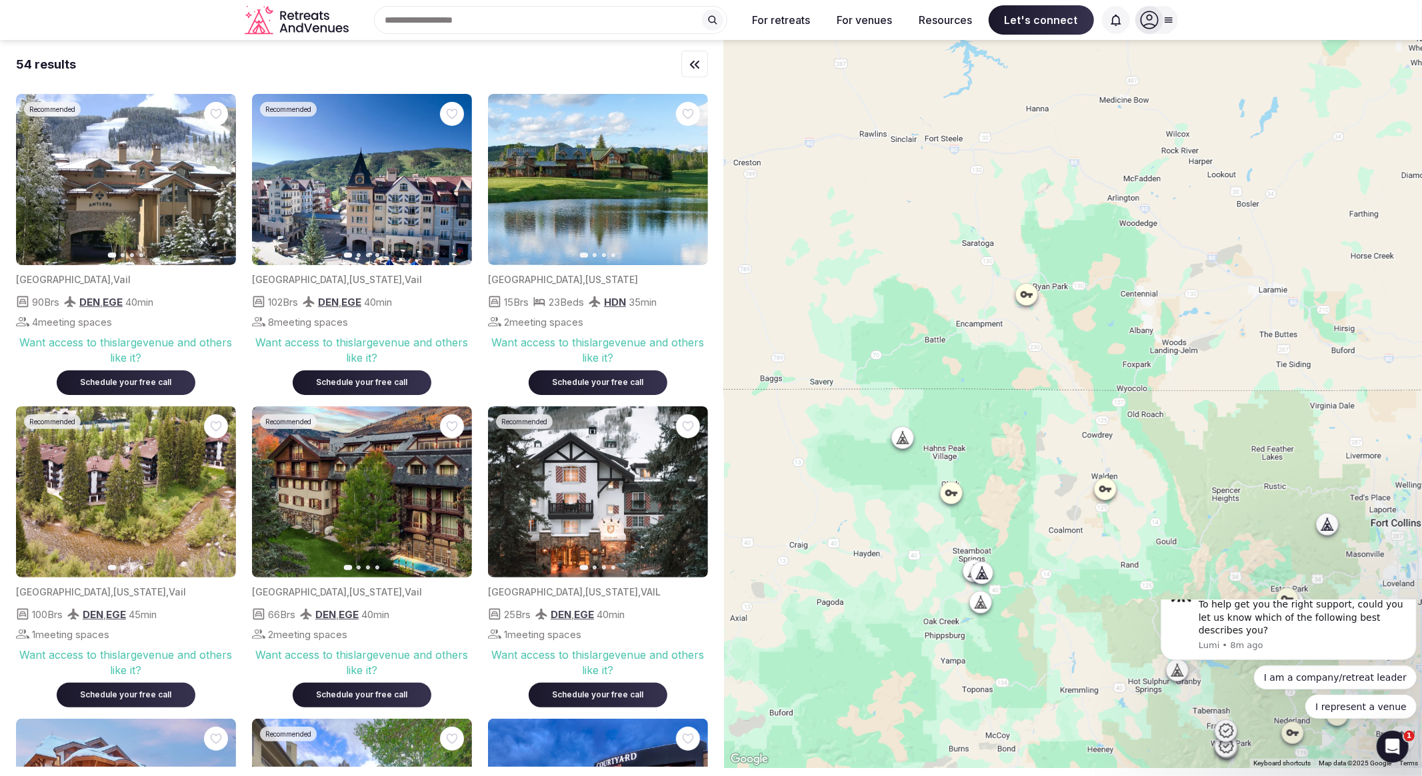
drag, startPoint x: 1163, startPoint y: 207, endPoint x: 1082, endPoint y: 365, distance: 178.3
click at [1082, 365] on div at bounding box center [1073, 404] width 698 height 728
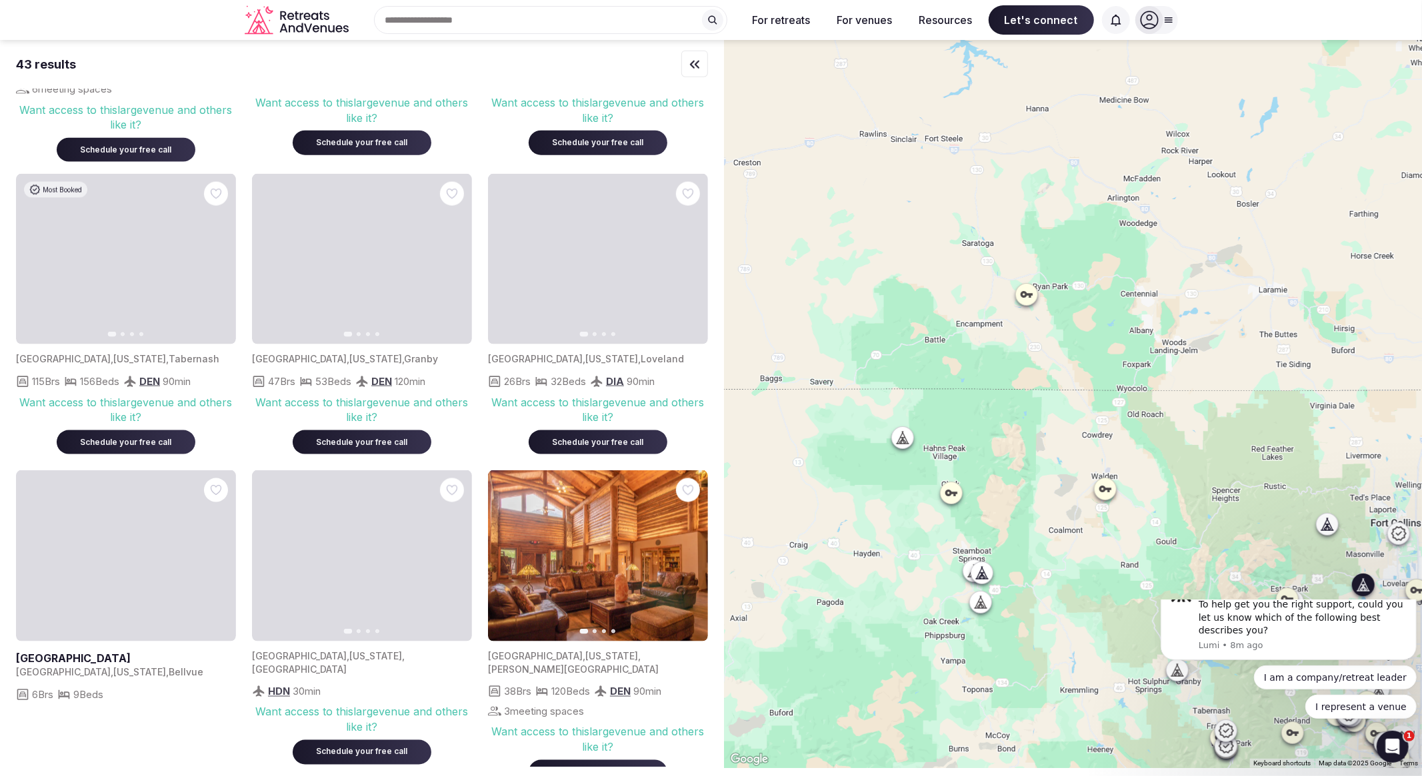
scroll to position [1777, 0]
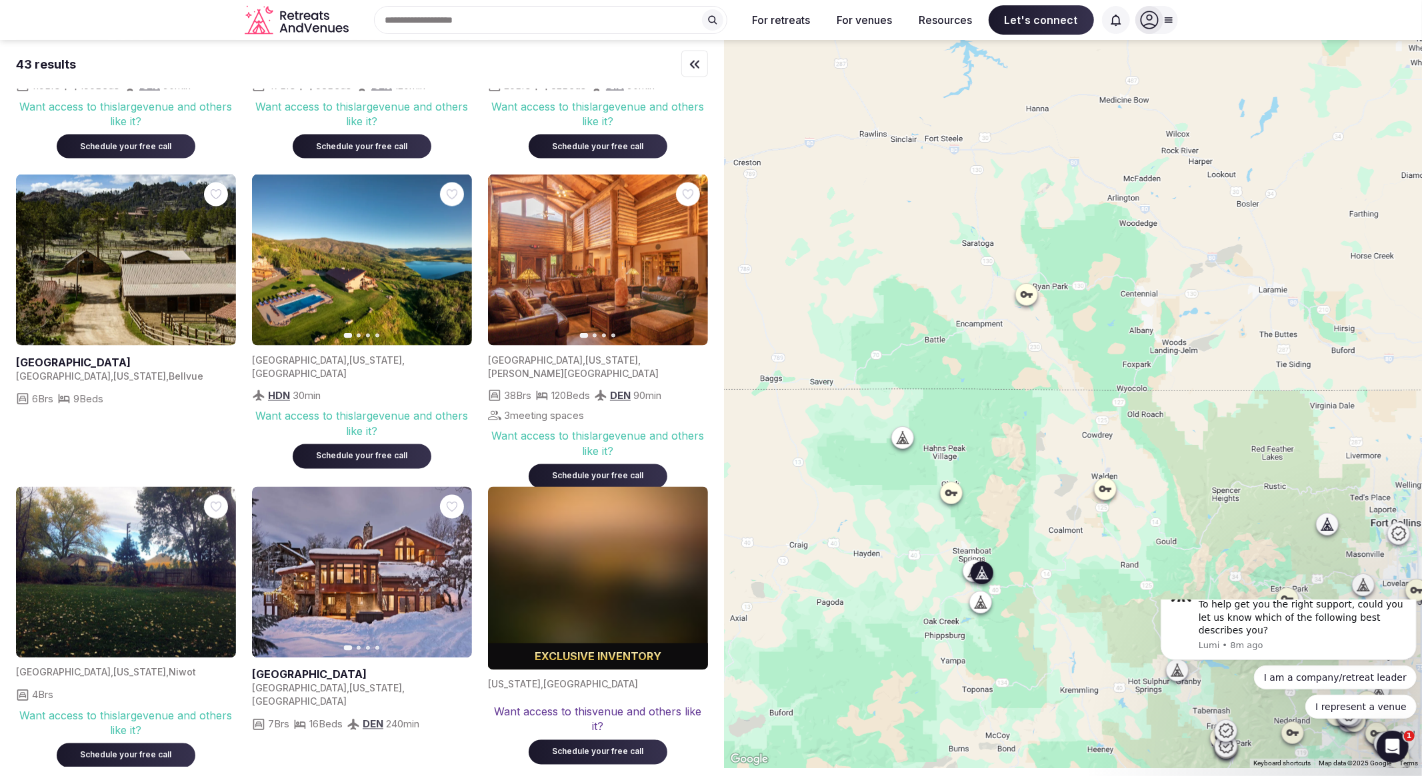
click at [454, 574] on icon "button" at bounding box center [453, 573] width 11 height 11
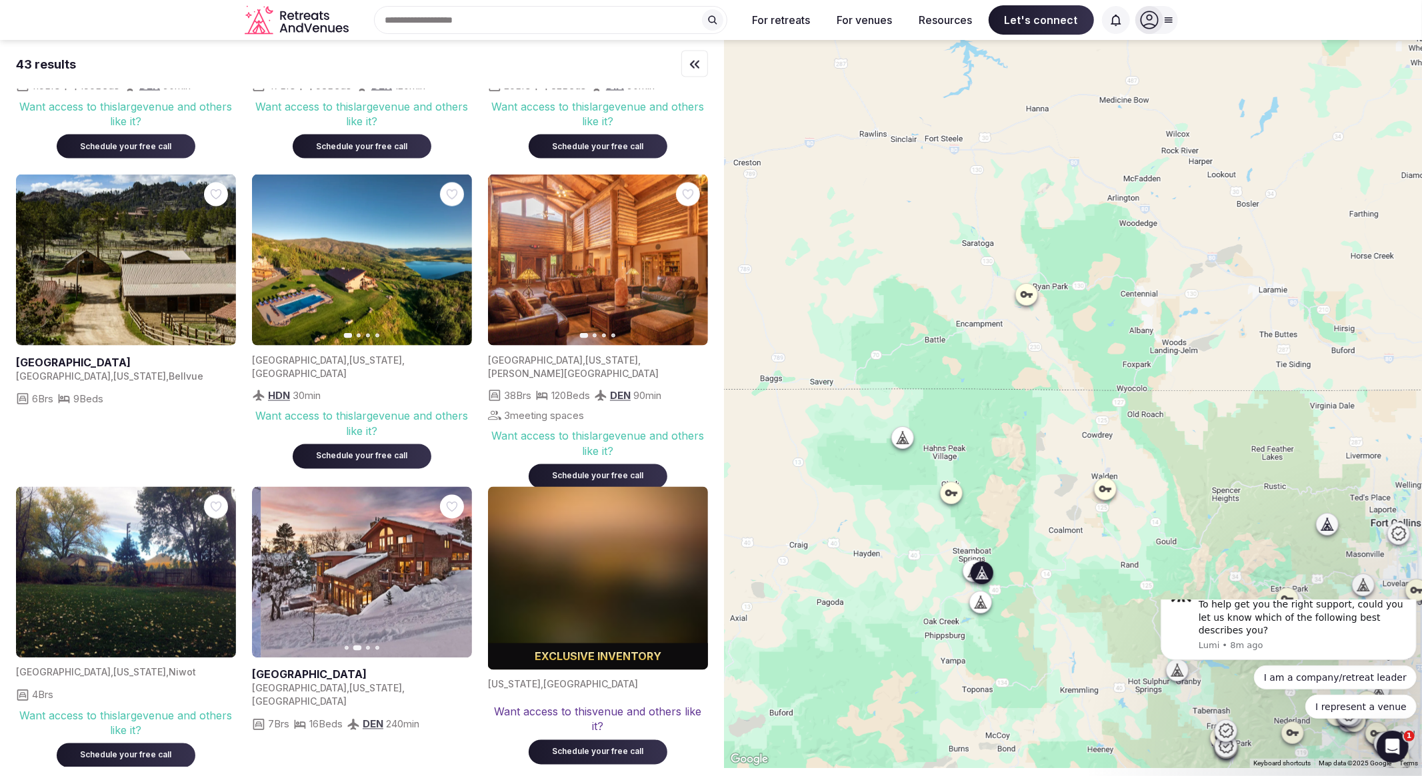
click at [454, 574] on icon "button" at bounding box center [453, 573] width 11 height 11
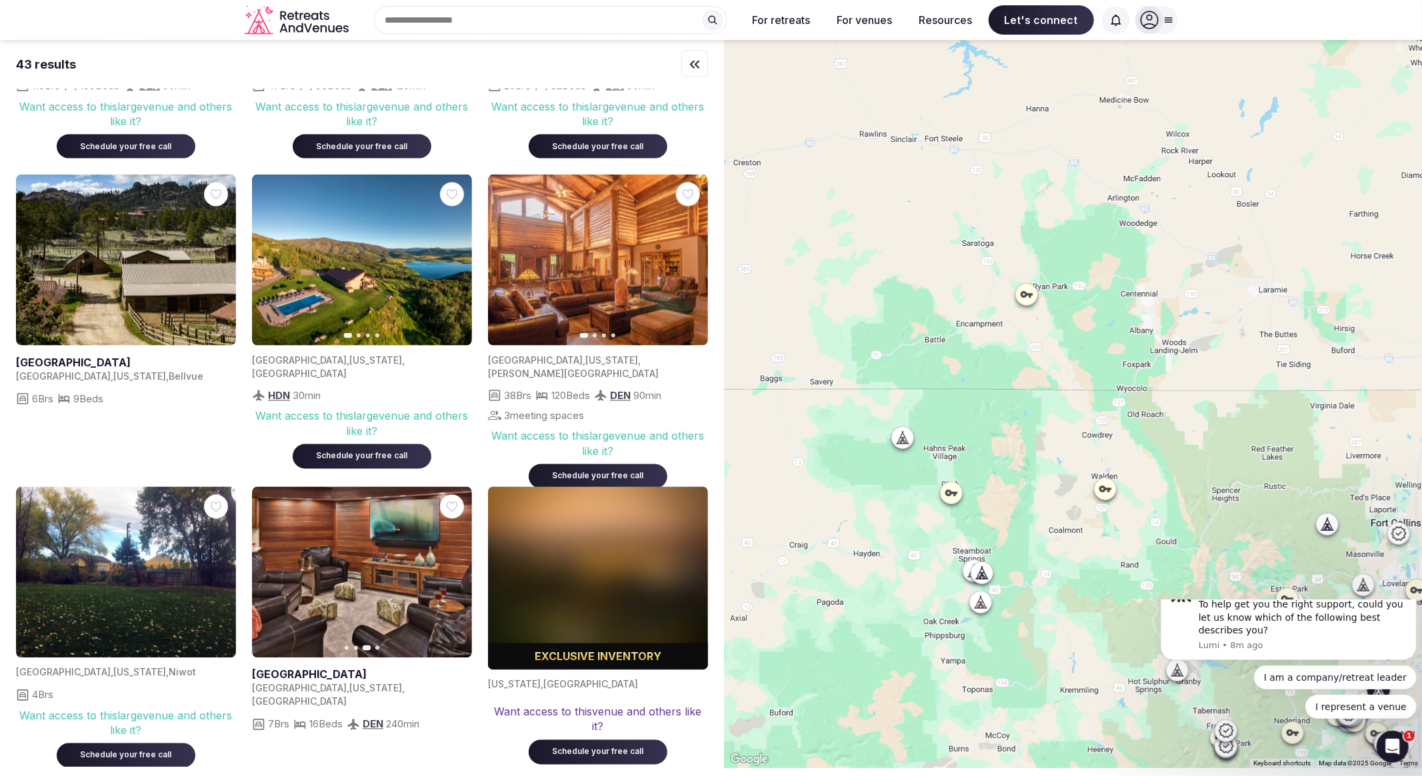
scroll to position [2221, 0]
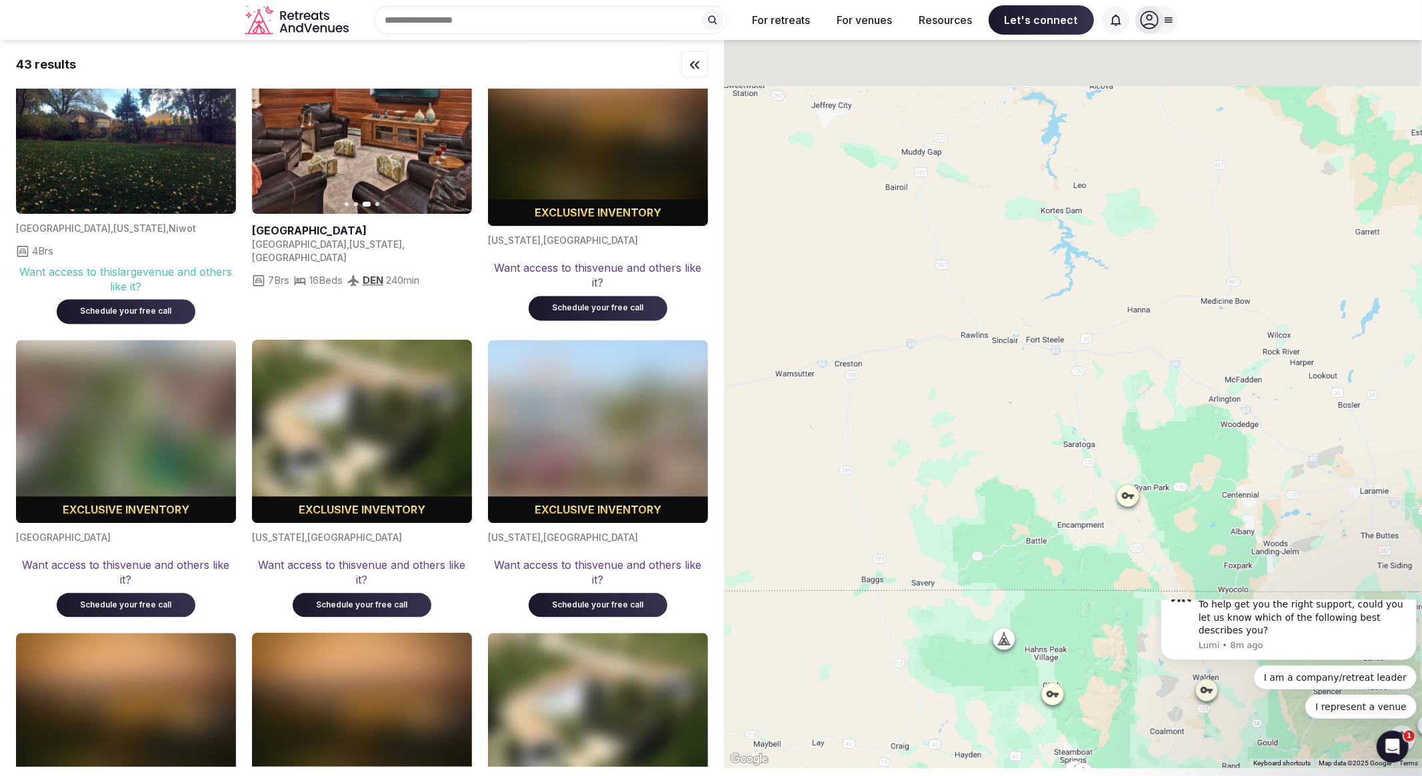
drag, startPoint x: 1034, startPoint y: 329, endPoint x: 1147, endPoint y: 549, distance: 247.1
click at [1147, 548] on div at bounding box center [1073, 404] width 698 height 728
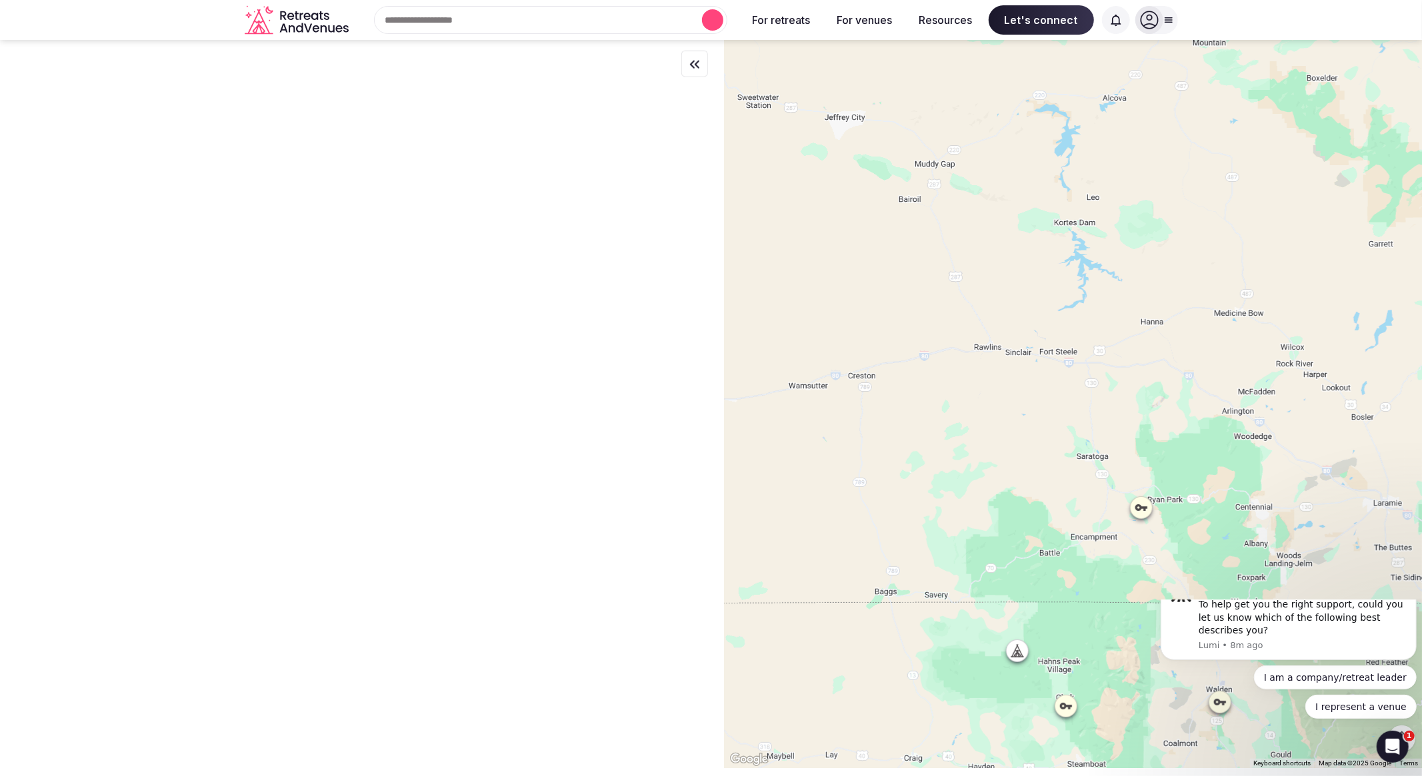
scroll to position [0, 0]
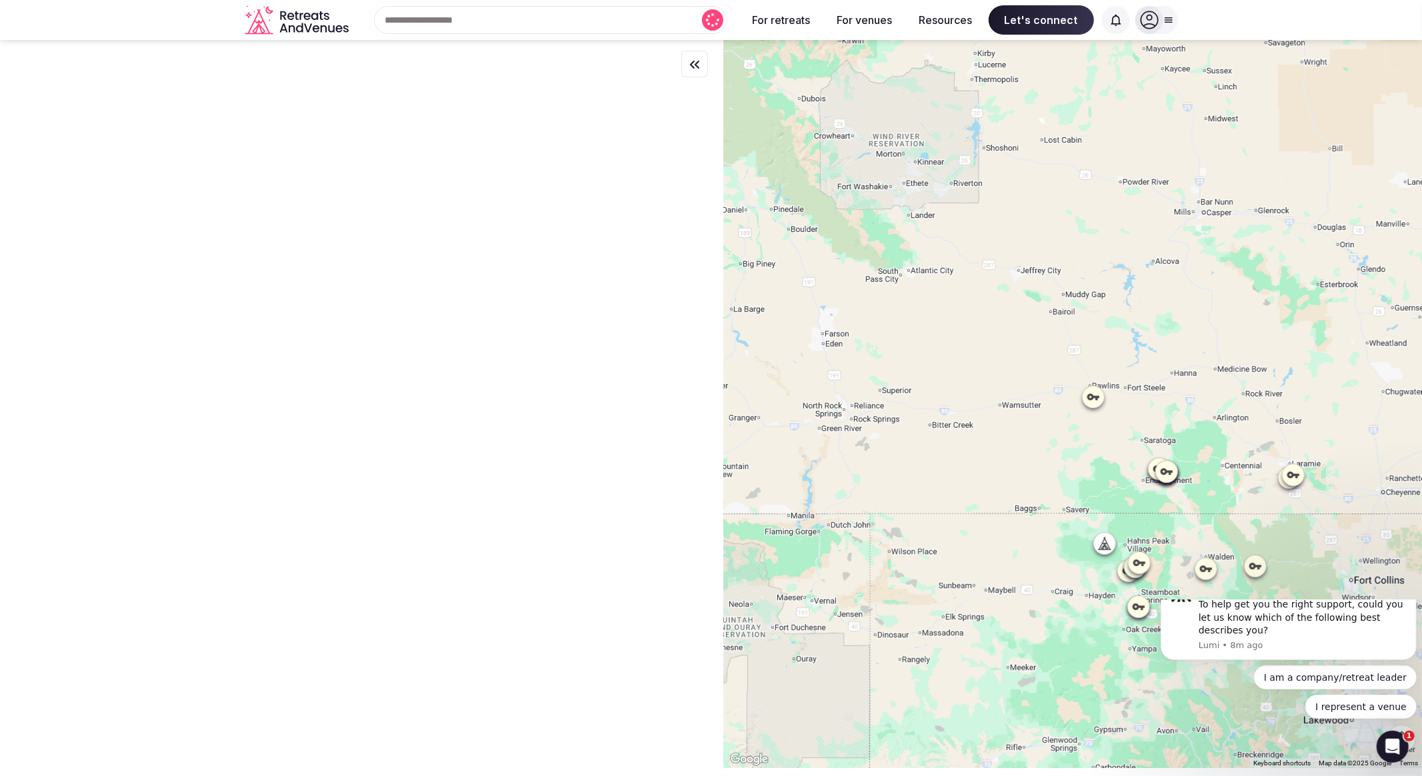
drag, startPoint x: 1147, startPoint y: 275, endPoint x: 1204, endPoint y: 376, distance: 115.5
click at [1222, 383] on div at bounding box center [1073, 404] width 698 height 728
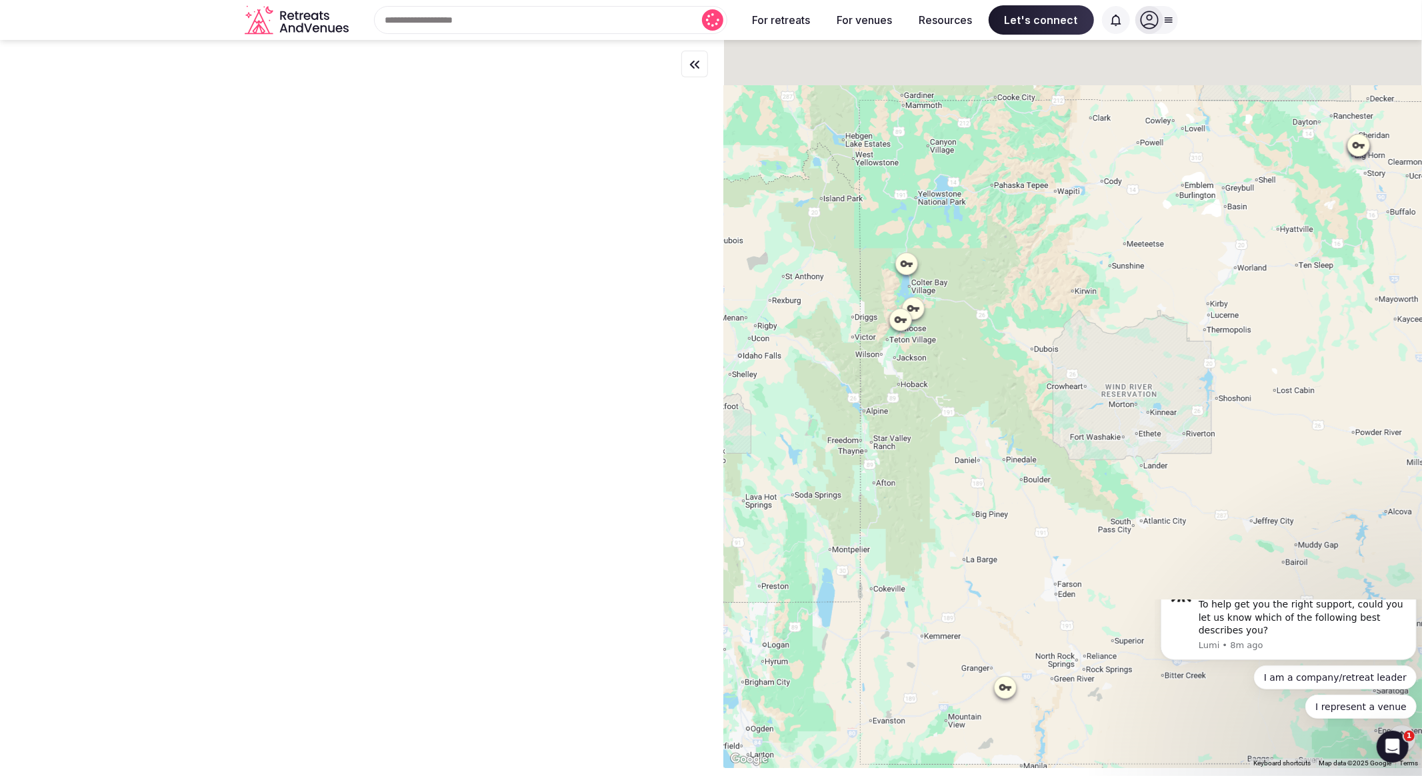
drag, startPoint x: 1102, startPoint y: 321, endPoint x: 1138, endPoint y: 509, distance: 190.7
click at [1255, 565] on div at bounding box center [1073, 404] width 698 height 728
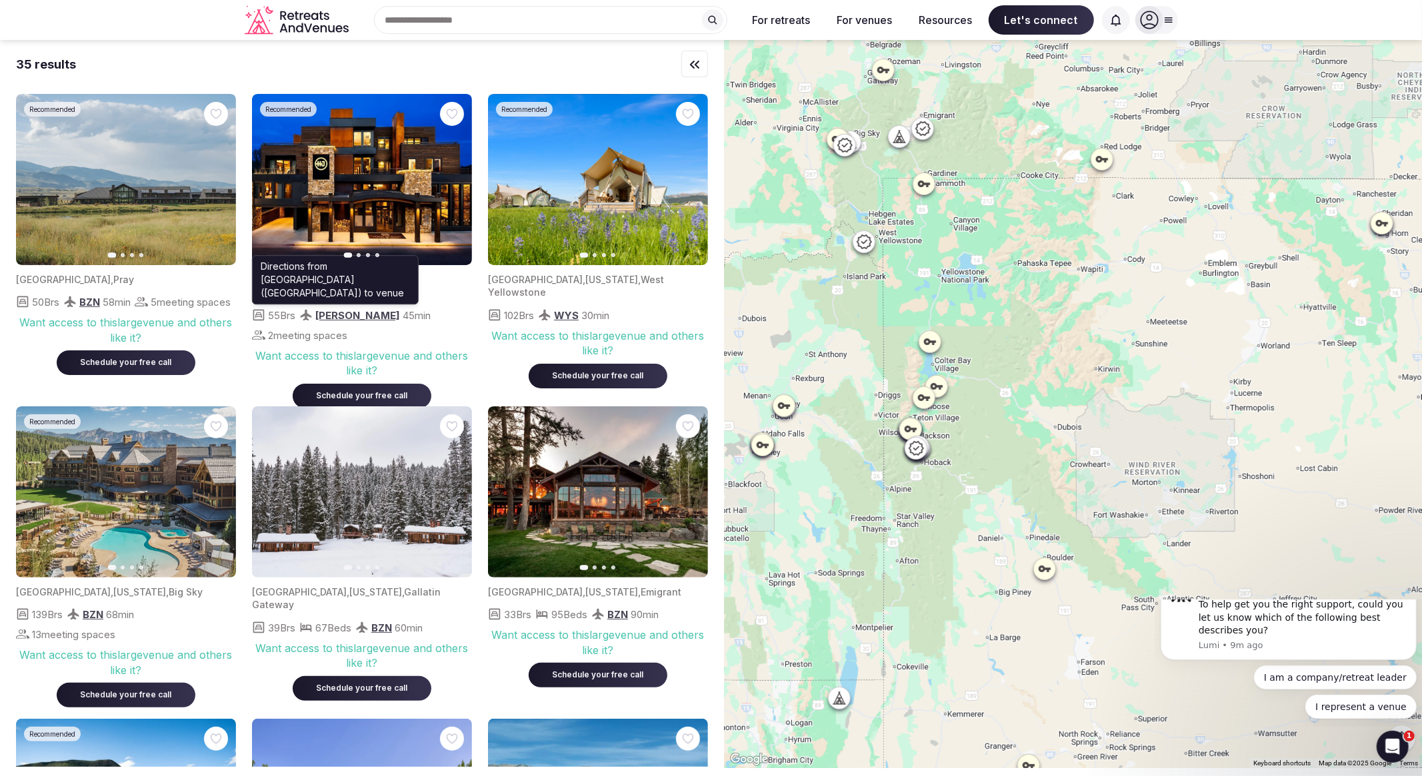
click at [687, 181] on icon "button" at bounding box center [689, 180] width 11 height 11
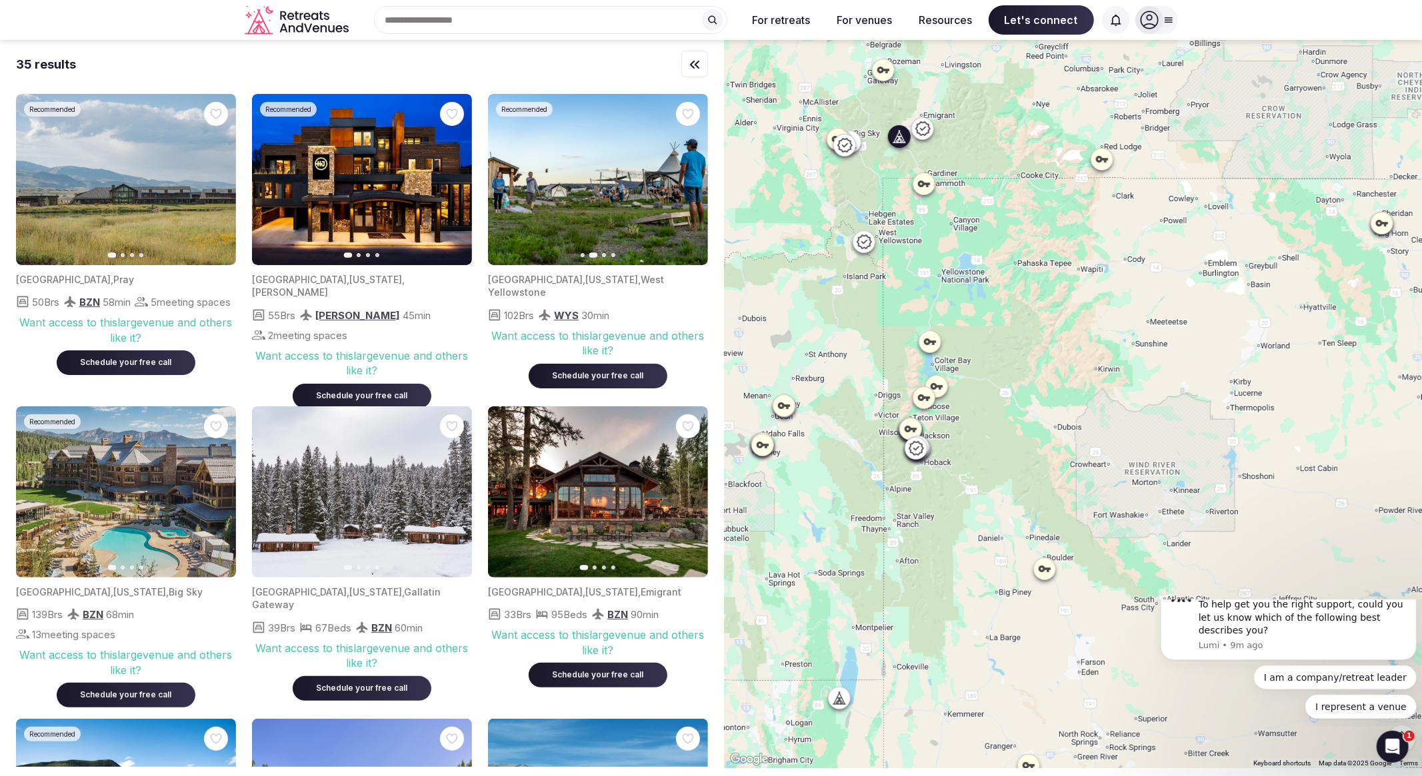
click at [687, 493] on icon "button" at bounding box center [689, 492] width 11 height 11
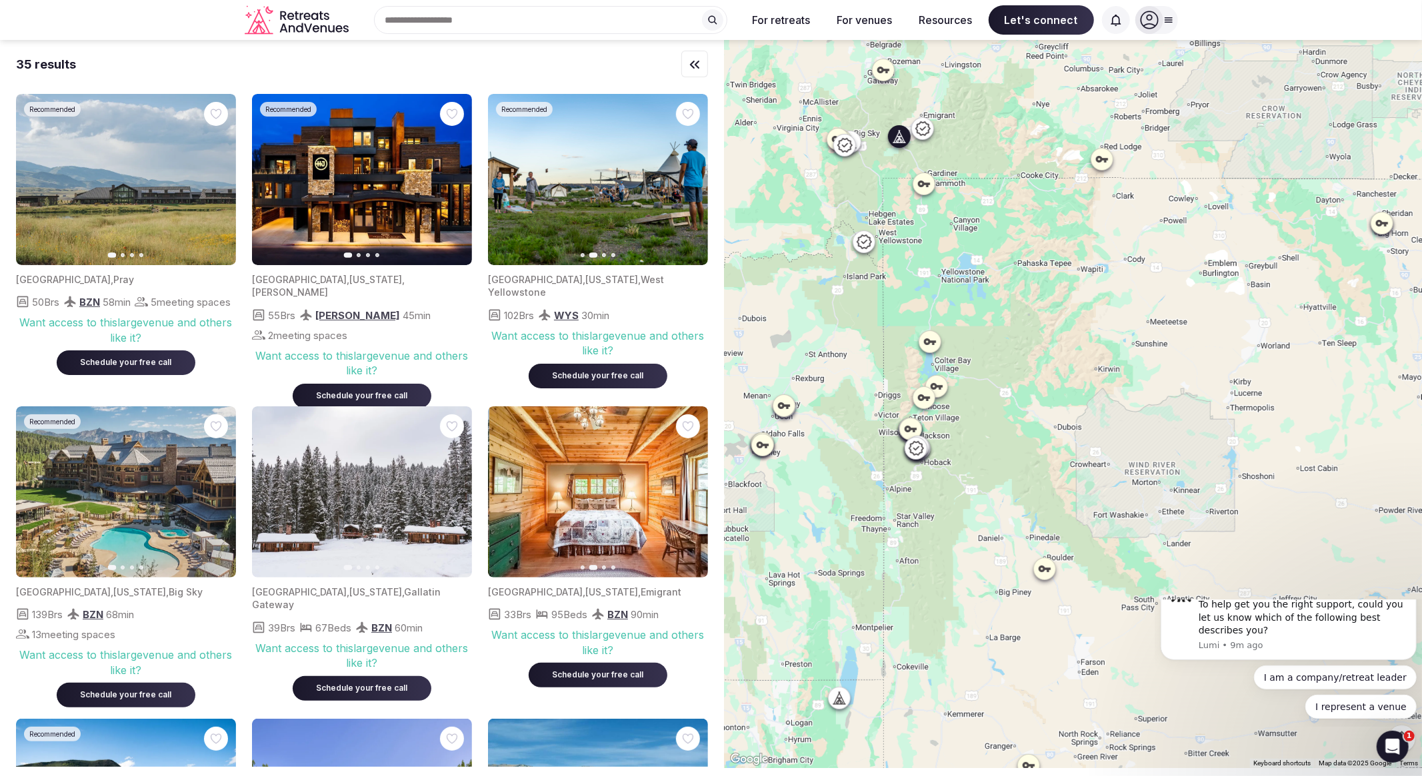
click at [687, 493] on icon "button" at bounding box center [689, 492] width 11 height 11
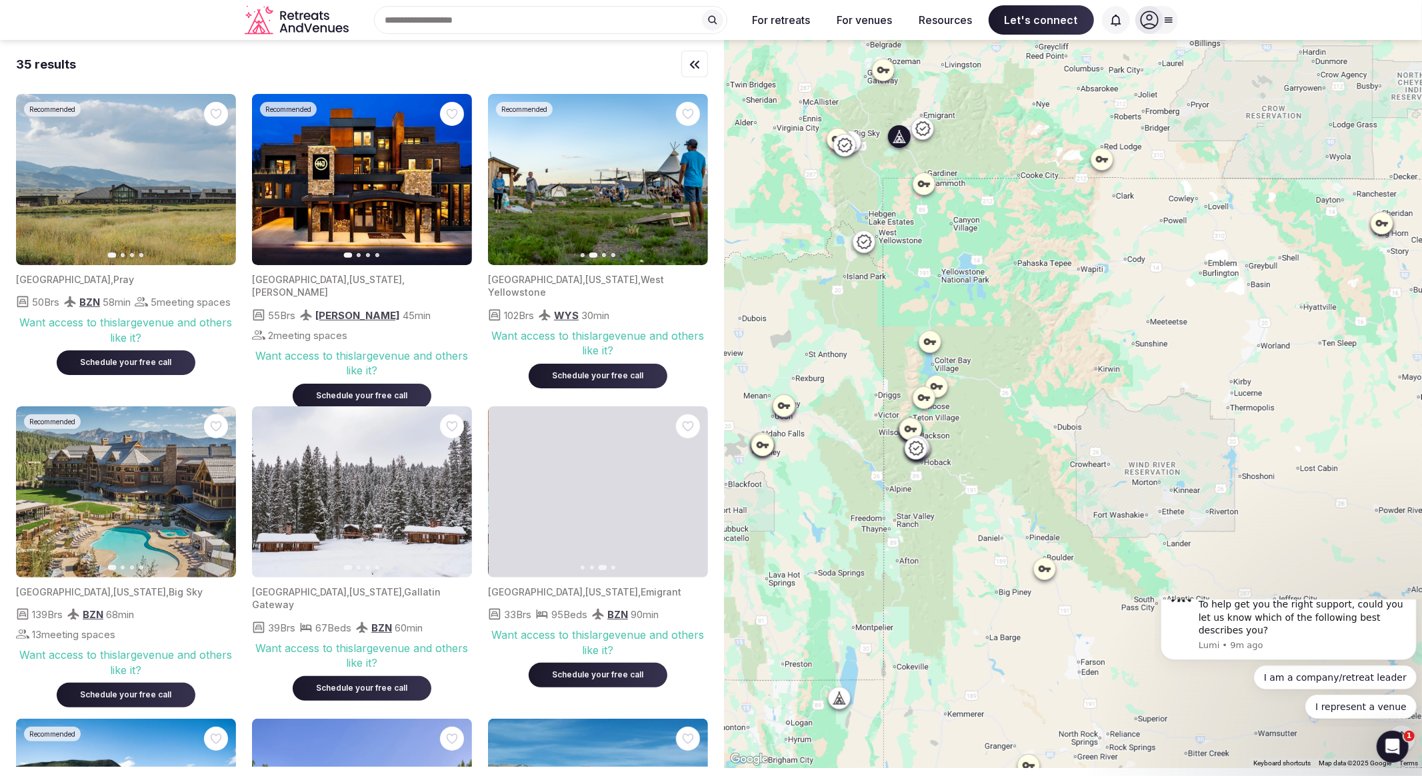
click at [687, 493] on icon "button" at bounding box center [689, 492] width 11 height 11
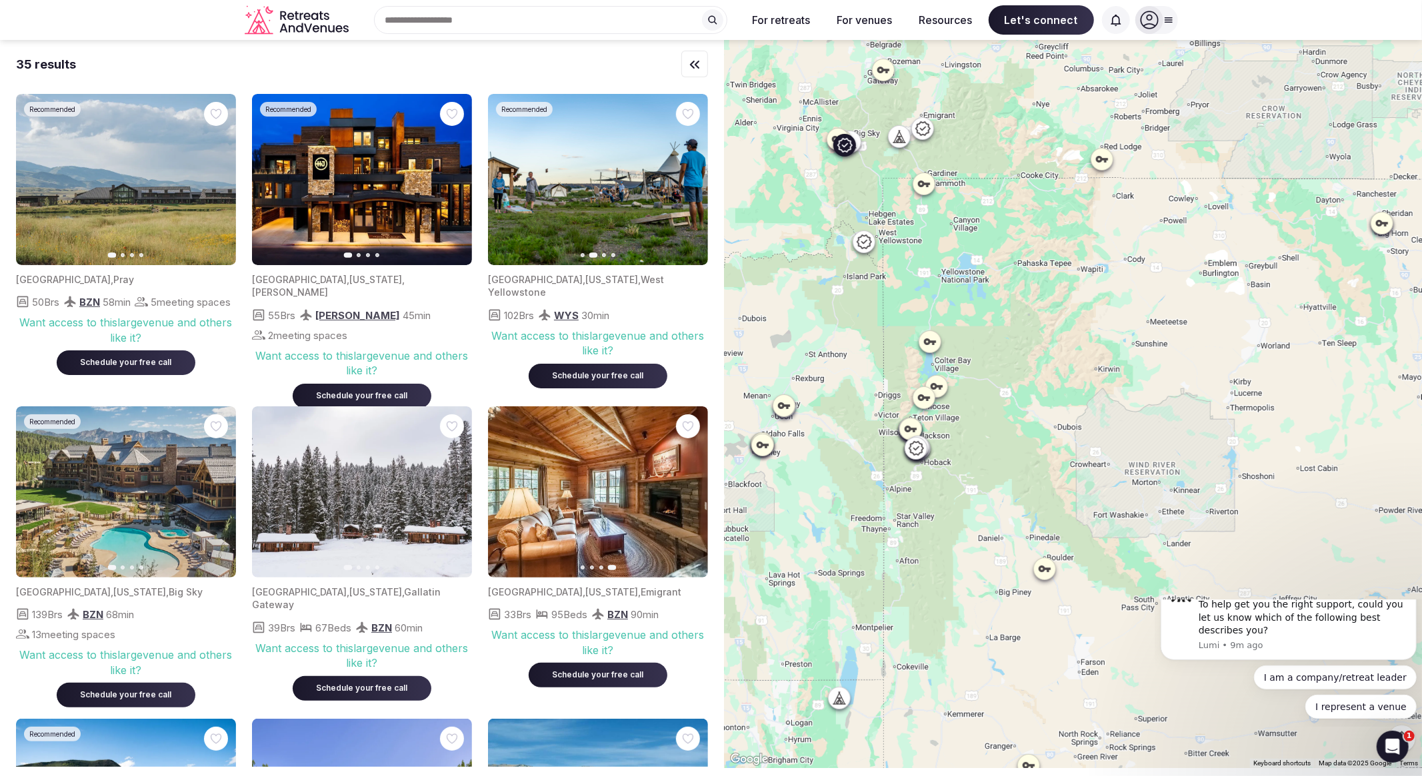
click at [221, 489] on icon "button" at bounding box center [217, 492] width 11 height 11
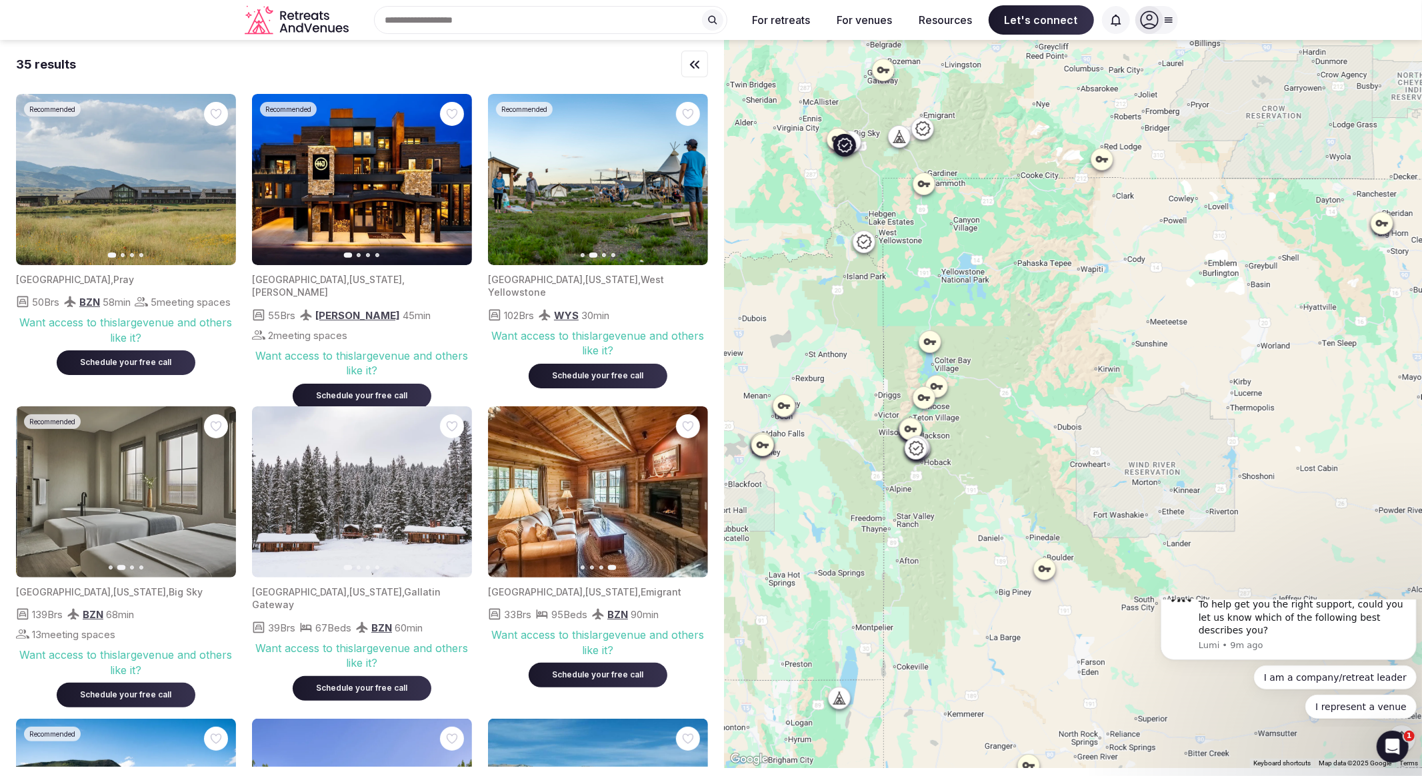
click at [221, 489] on icon "button" at bounding box center [217, 492] width 11 height 11
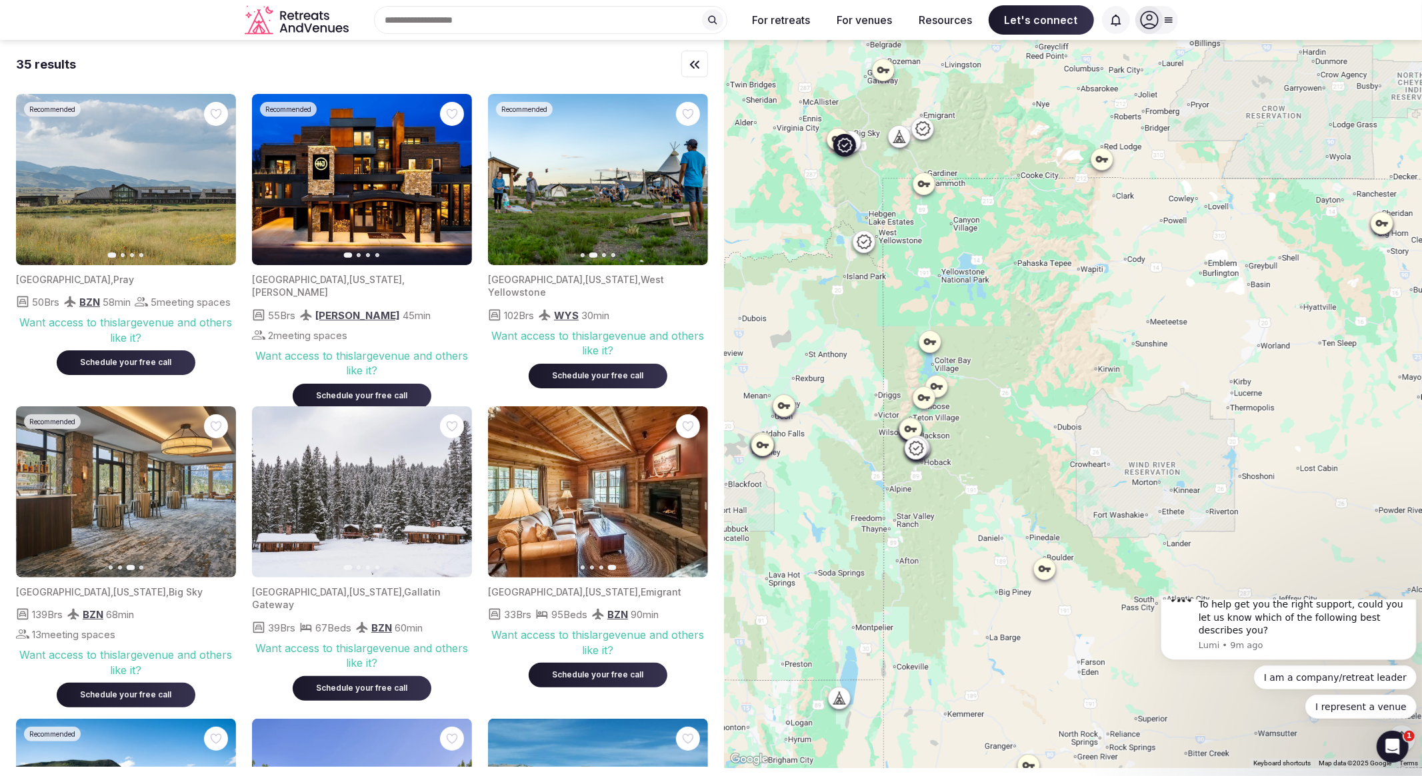
click at [221, 489] on icon "button" at bounding box center [217, 492] width 11 height 11
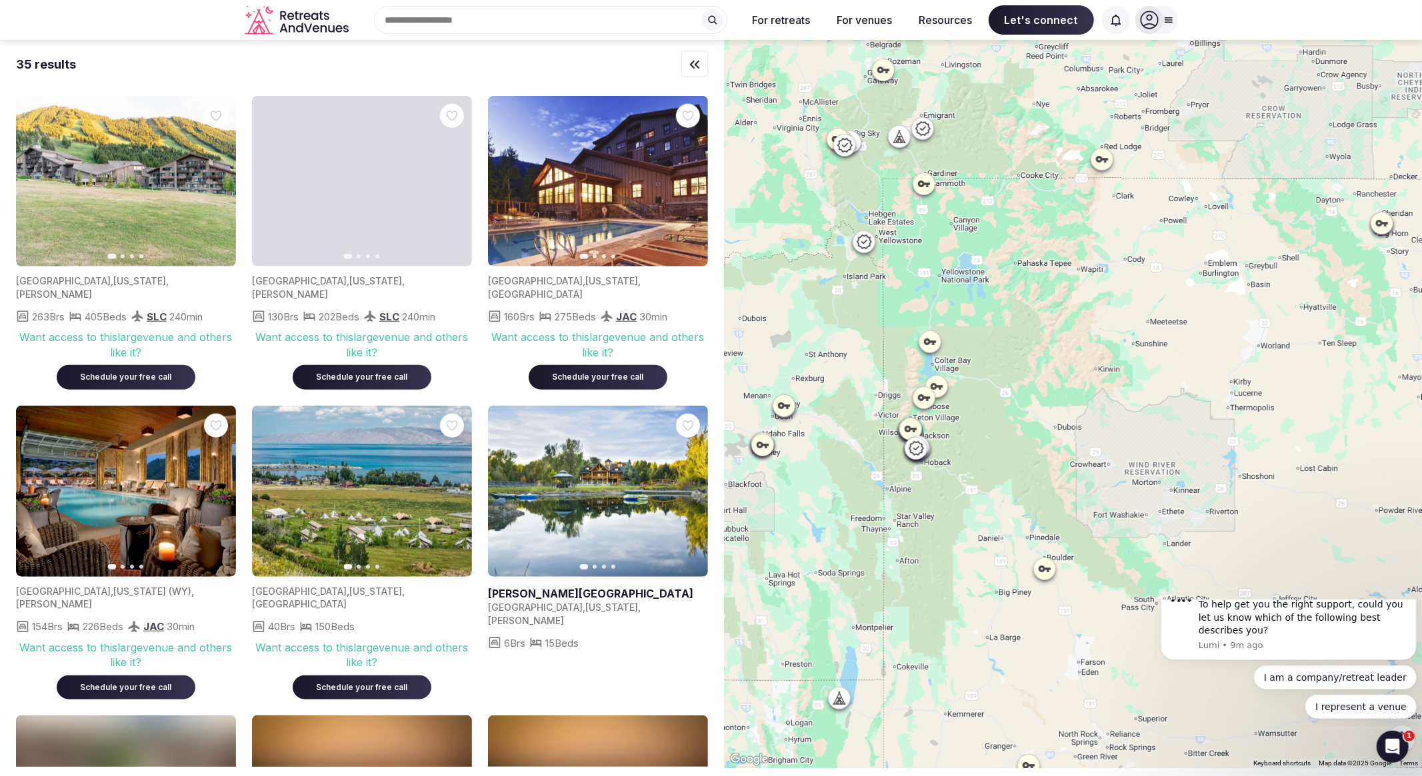
scroll to position [962, 0]
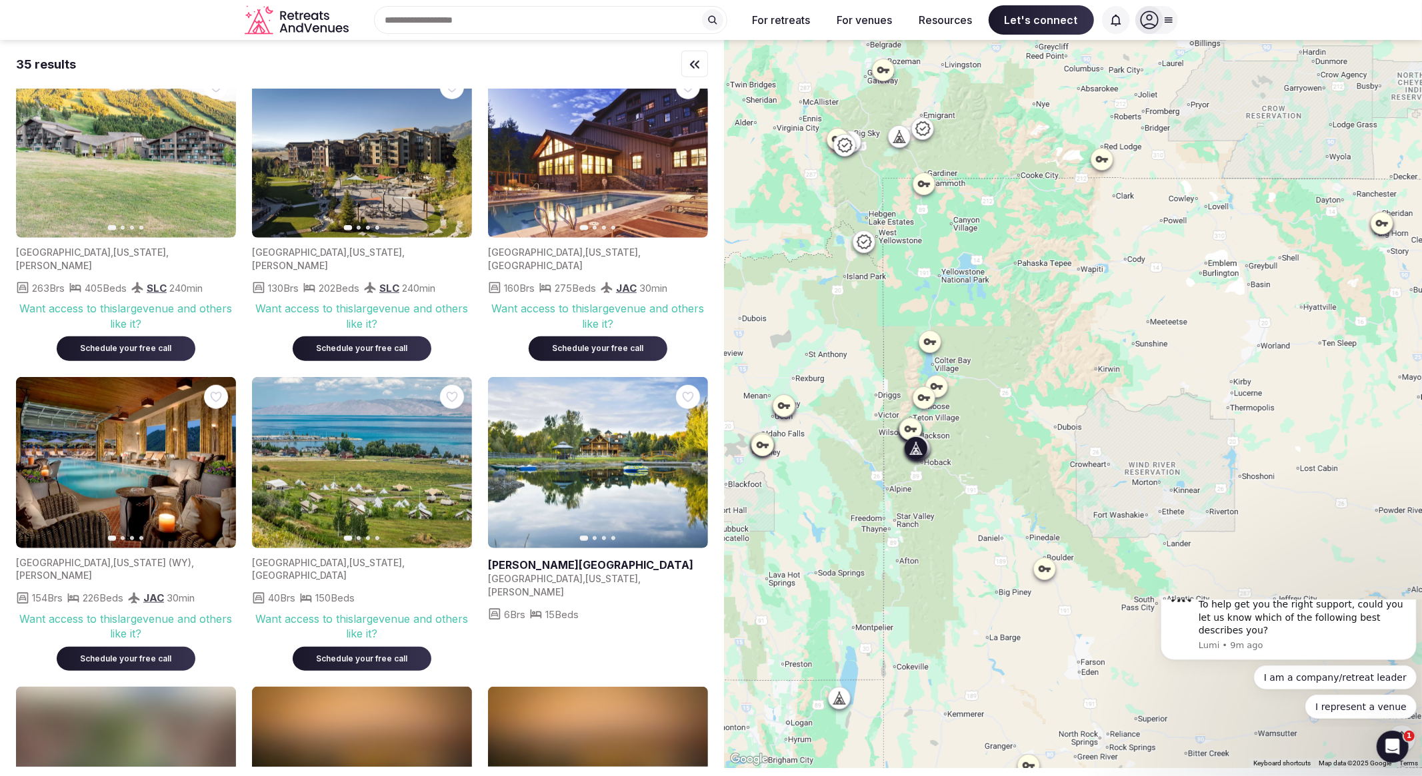
click at [219, 457] on icon "button" at bounding box center [217, 462] width 11 height 11
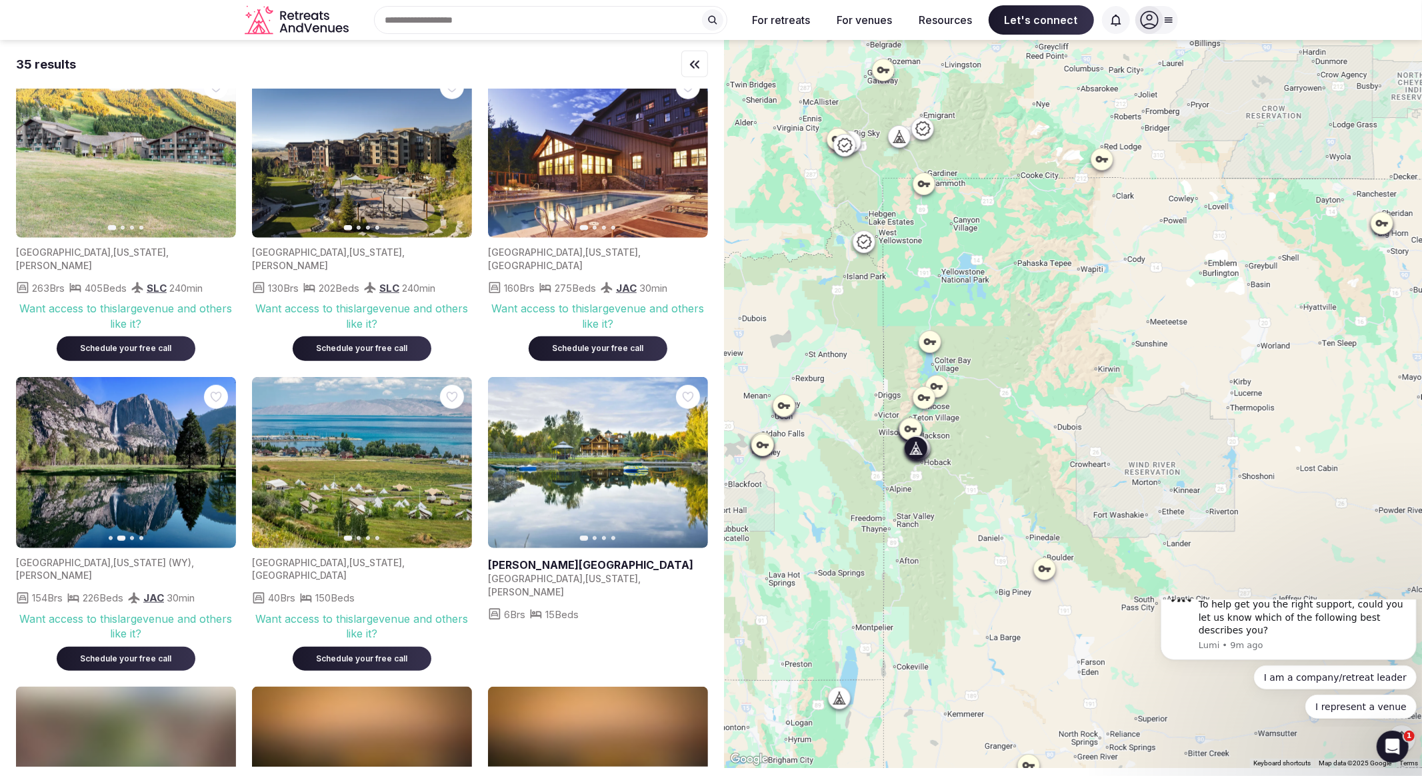
click at [219, 457] on icon "button" at bounding box center [217, 462] width 11 height 11
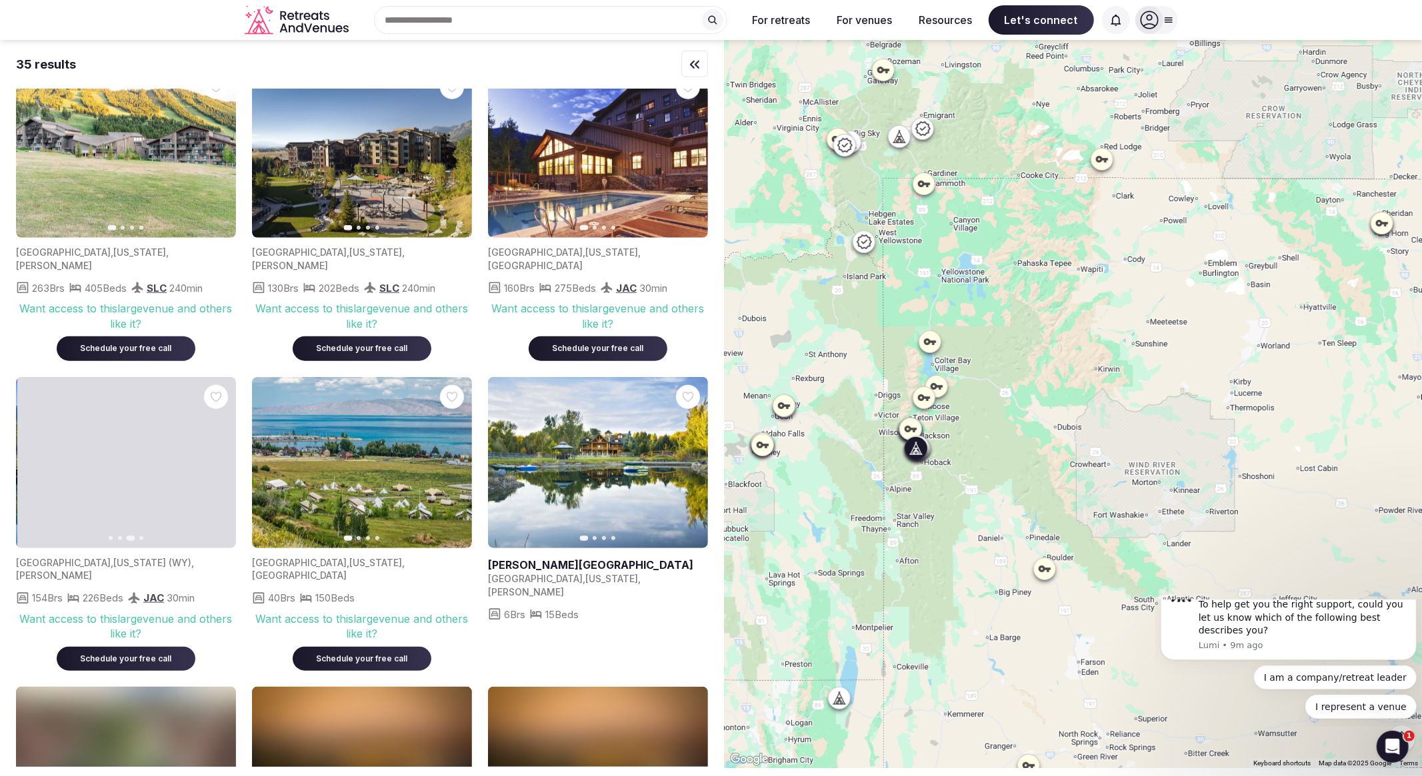
click at [219, 457] on icon "button" at bounding box center [217, 462] width 11 height 11
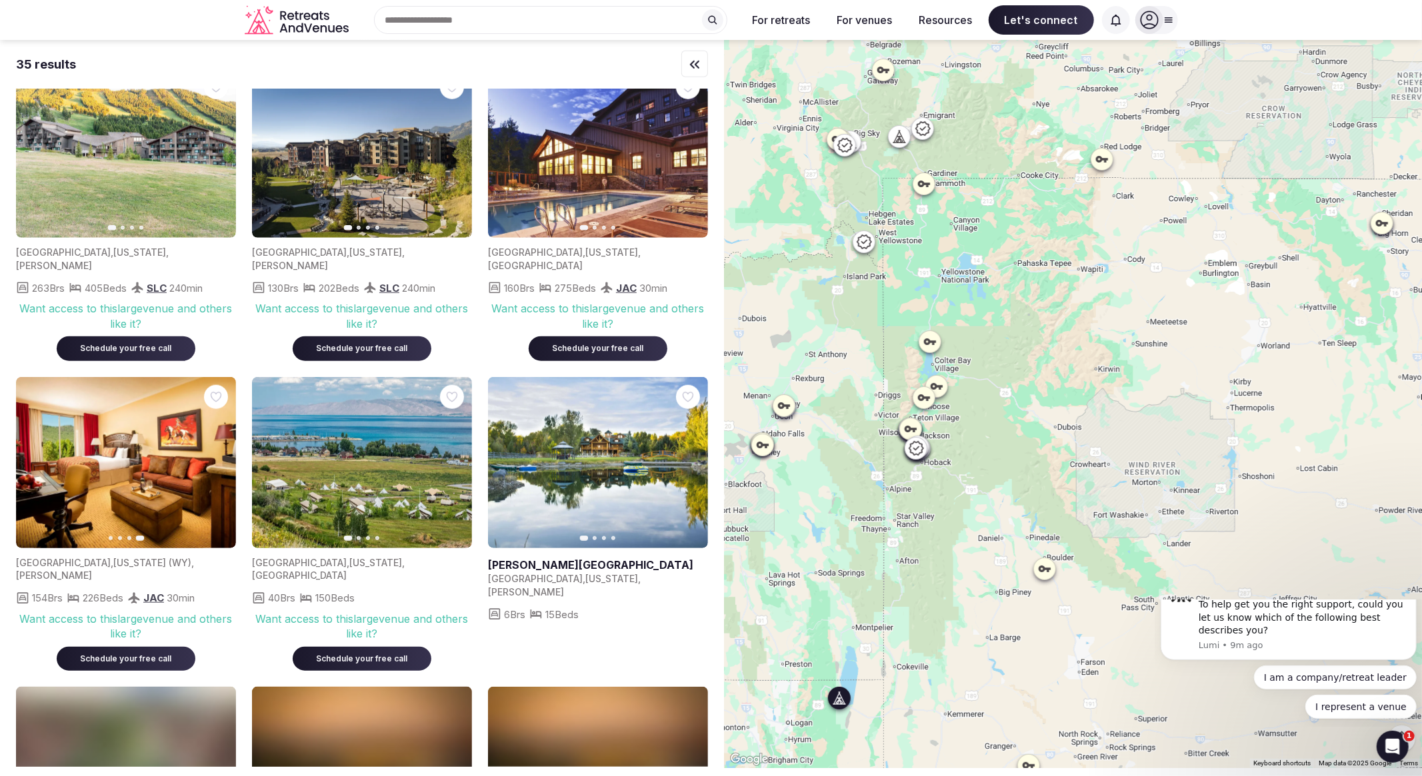
click at [454, 457] on icon "button" at bounding box center [453, 462] width 11 height 11
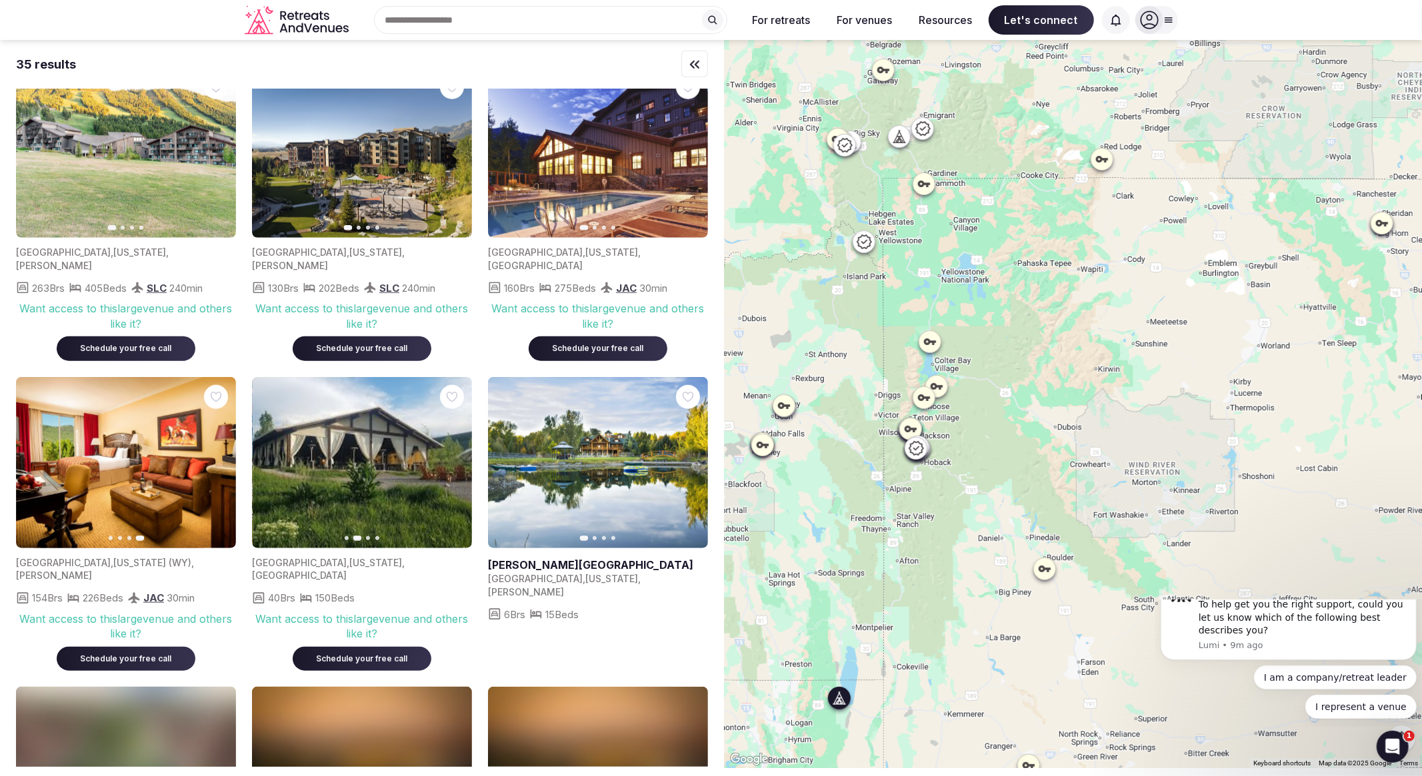
click at [454, 457] on icon "button" at bounding box center [453, 462] width 11 height 11
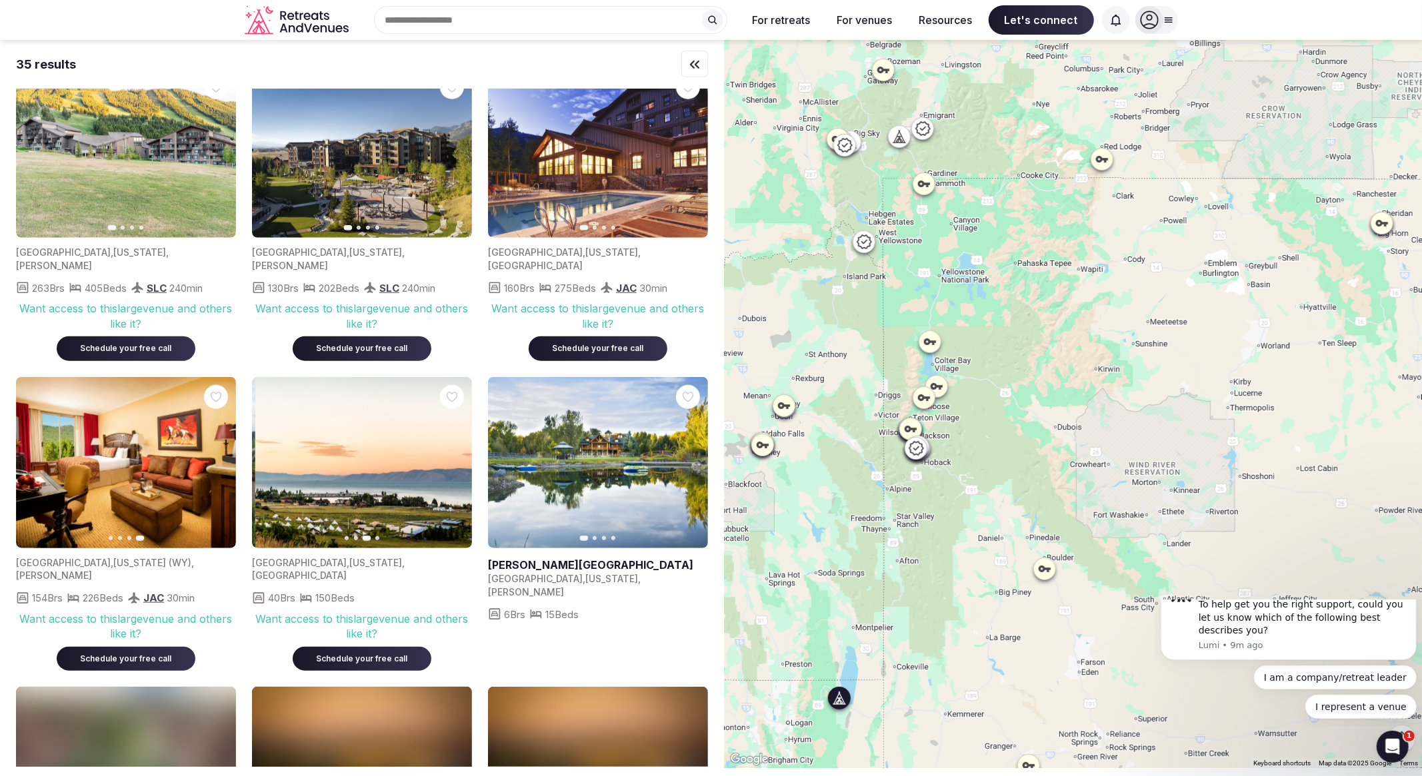
click at [454, 457] on icon "button" at bounding box center [453, 462] width 11 height 11
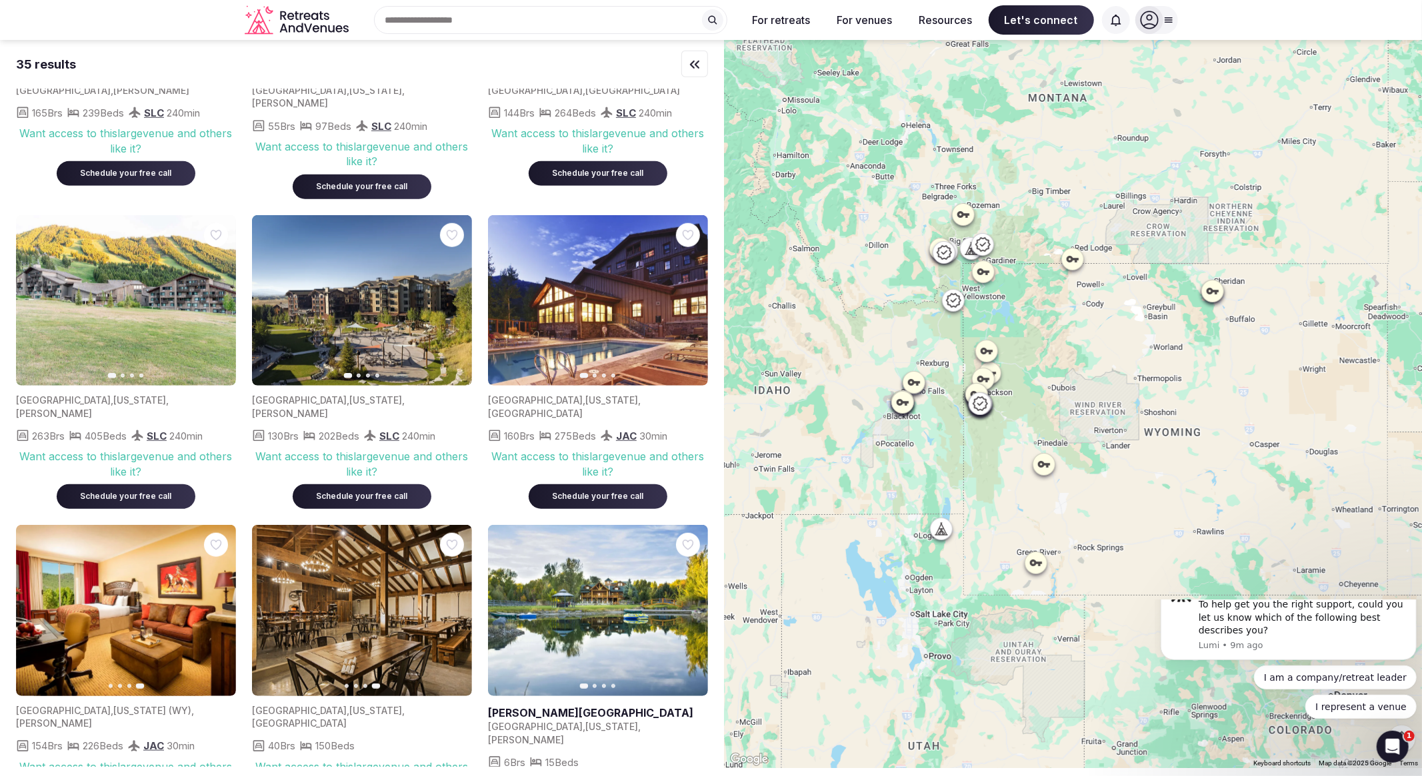
scroll to position [0, 0]
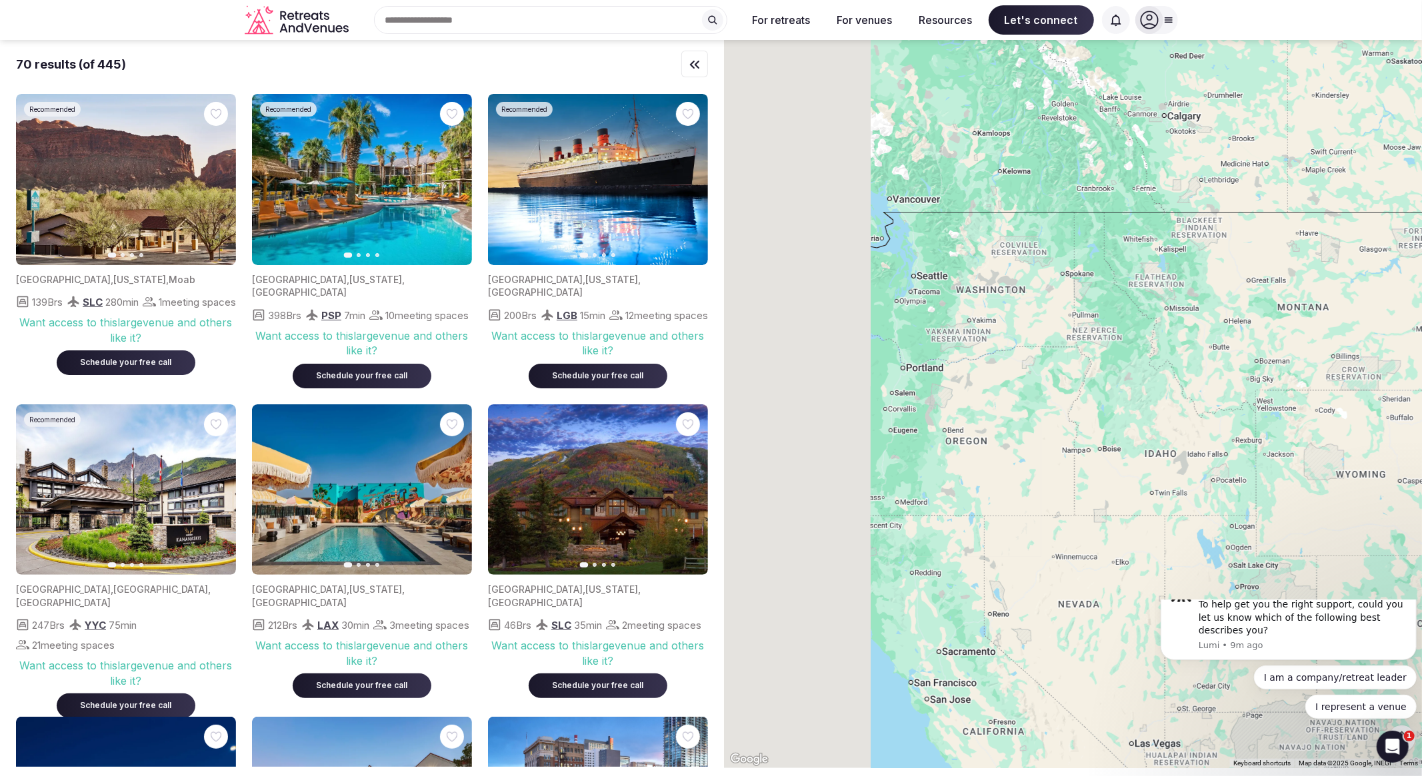
drag, startPoint x: 1098, startPoint y: 317, endPoint x: 1350, endPoint y: 395, distance: 264.4
click at [1350, 395] on div at bounding box center [1073, 404] width 698 height 728
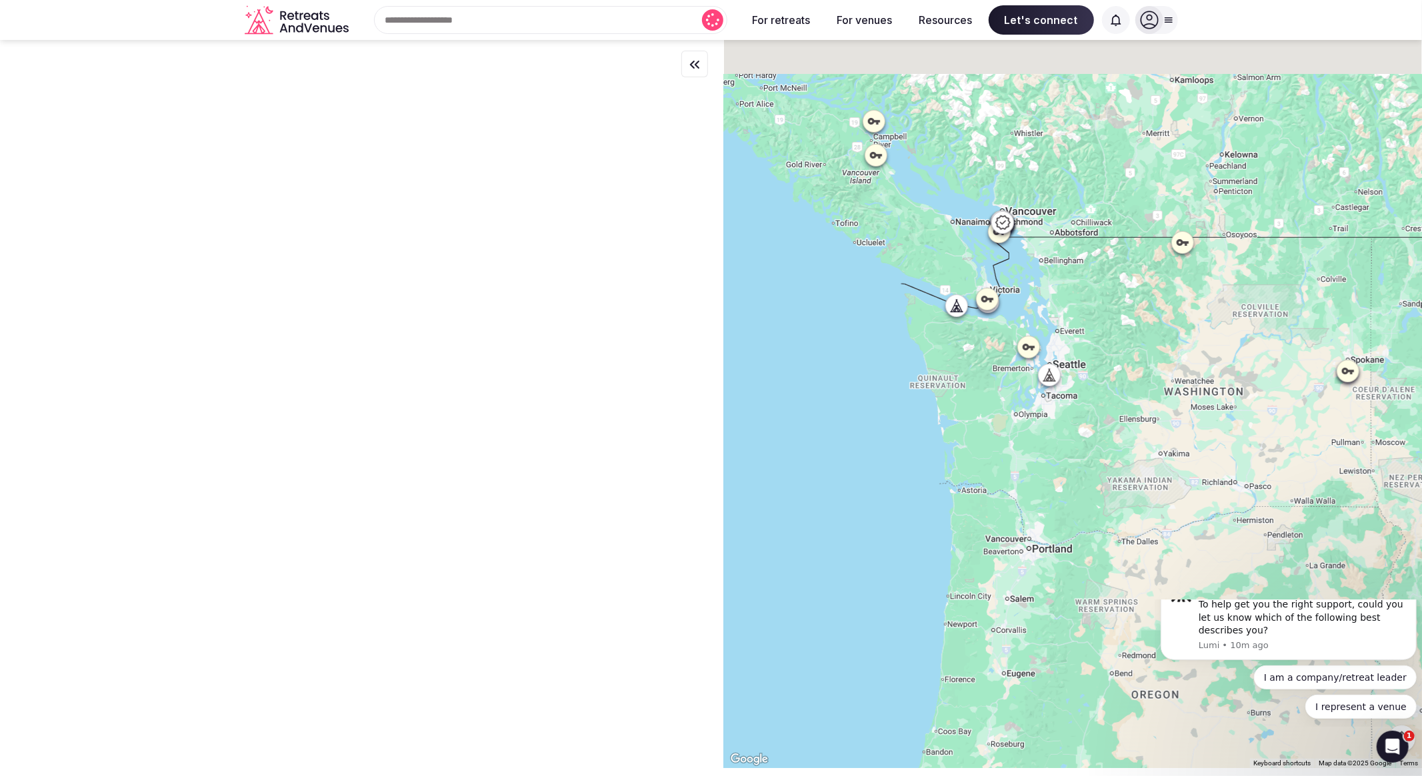
drag, startPoint x: 938, startPoint y: 262, endPoint x: 1017, endPoint y: 441, distance: 195.8
click at [1017, 441] on div at bounding box center [1073, 404] width 698 height 728
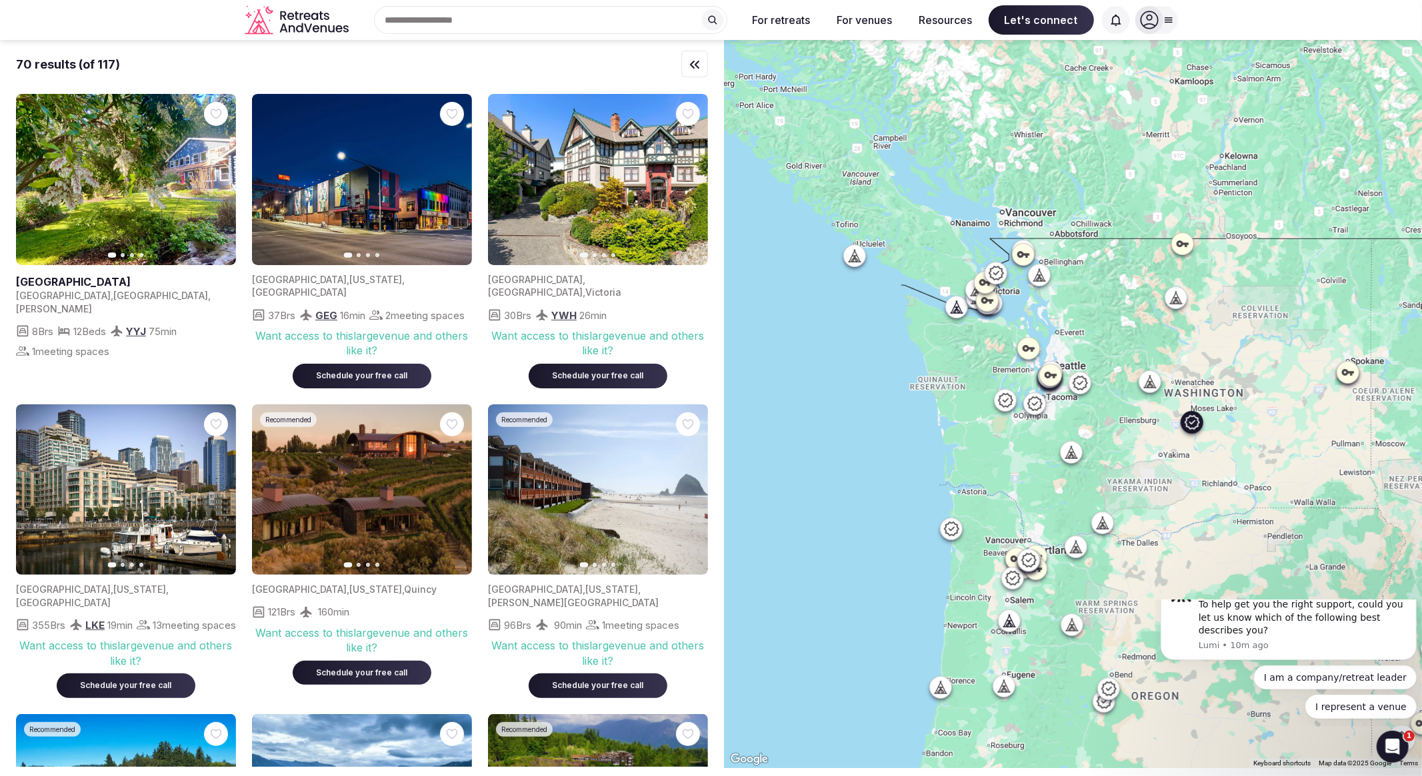
click at [454, 491] on icon "button" at bounding box center [453, 490] width 11 height 11
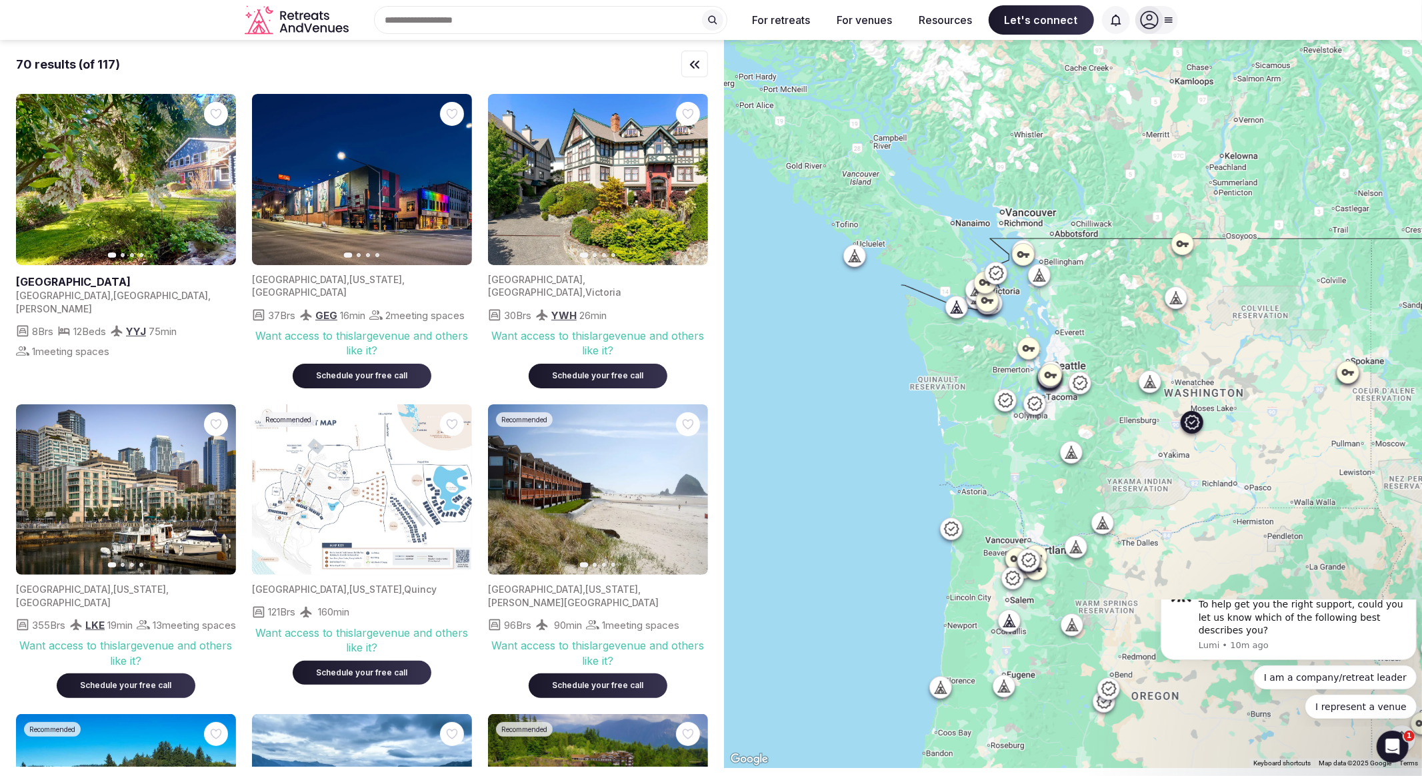
click at [453, 491] on icon "button" at bounding box center [453, 490] width 11 height 11
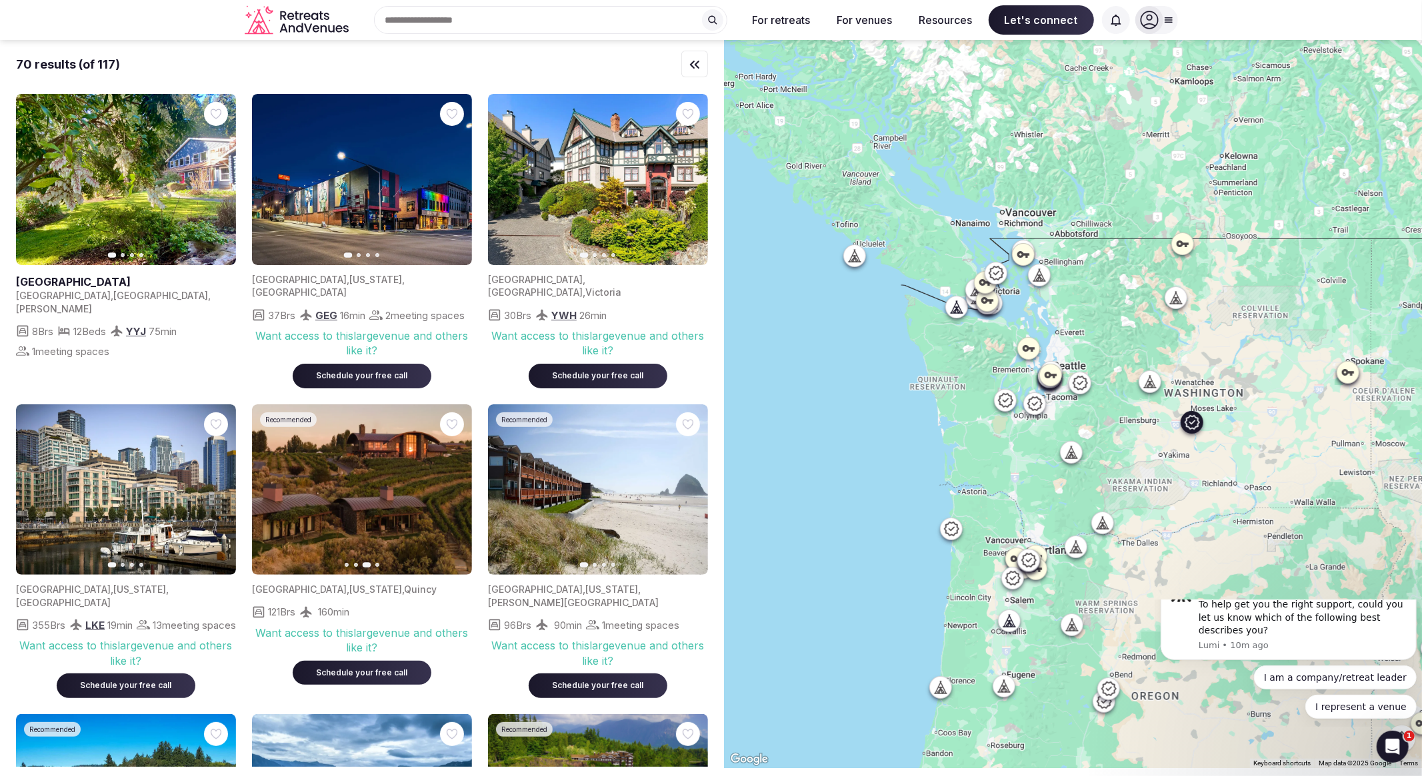
click at [453, 491] on icon "button" at bounding box center [453, 490] width 11 height 11
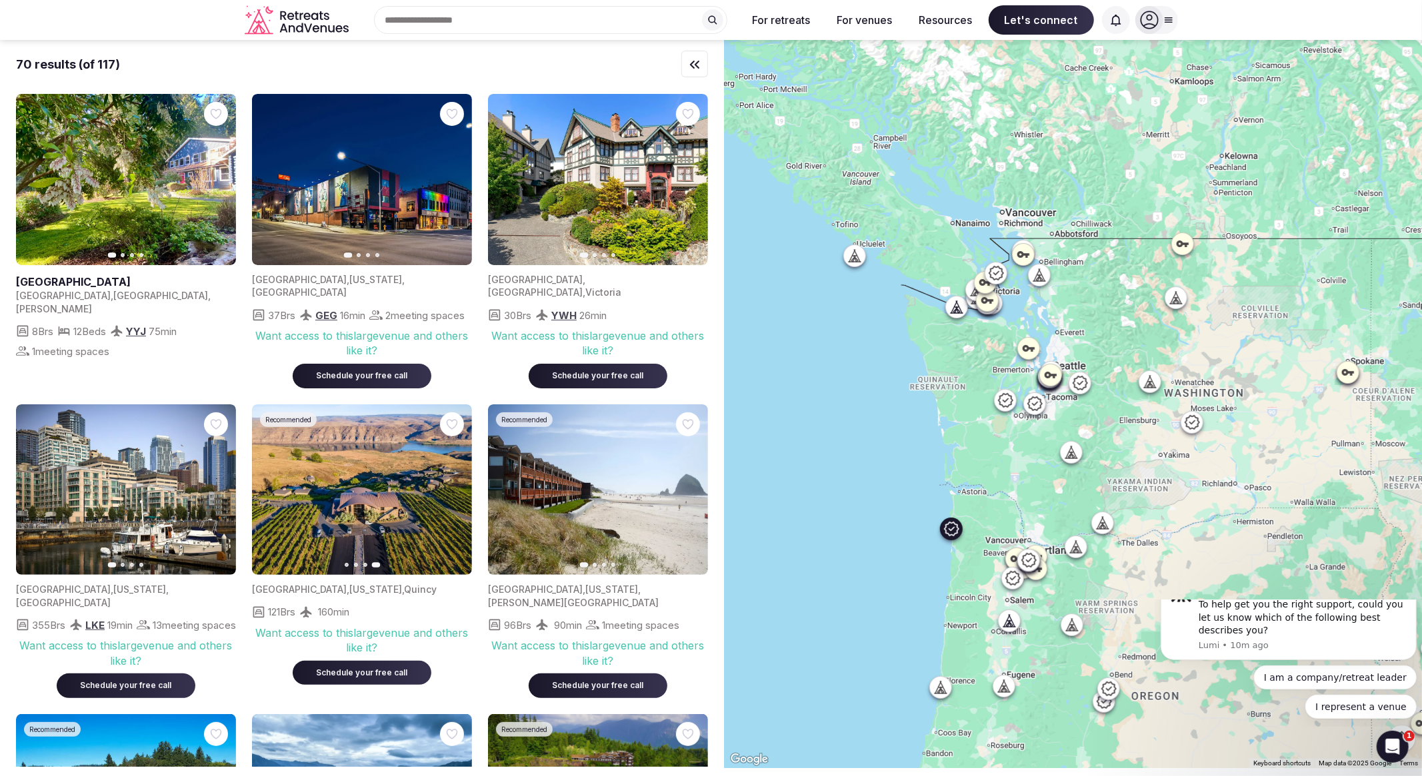
click at [691, 492] on icon "button" at bounding box center [689, 489] width 5 height 9
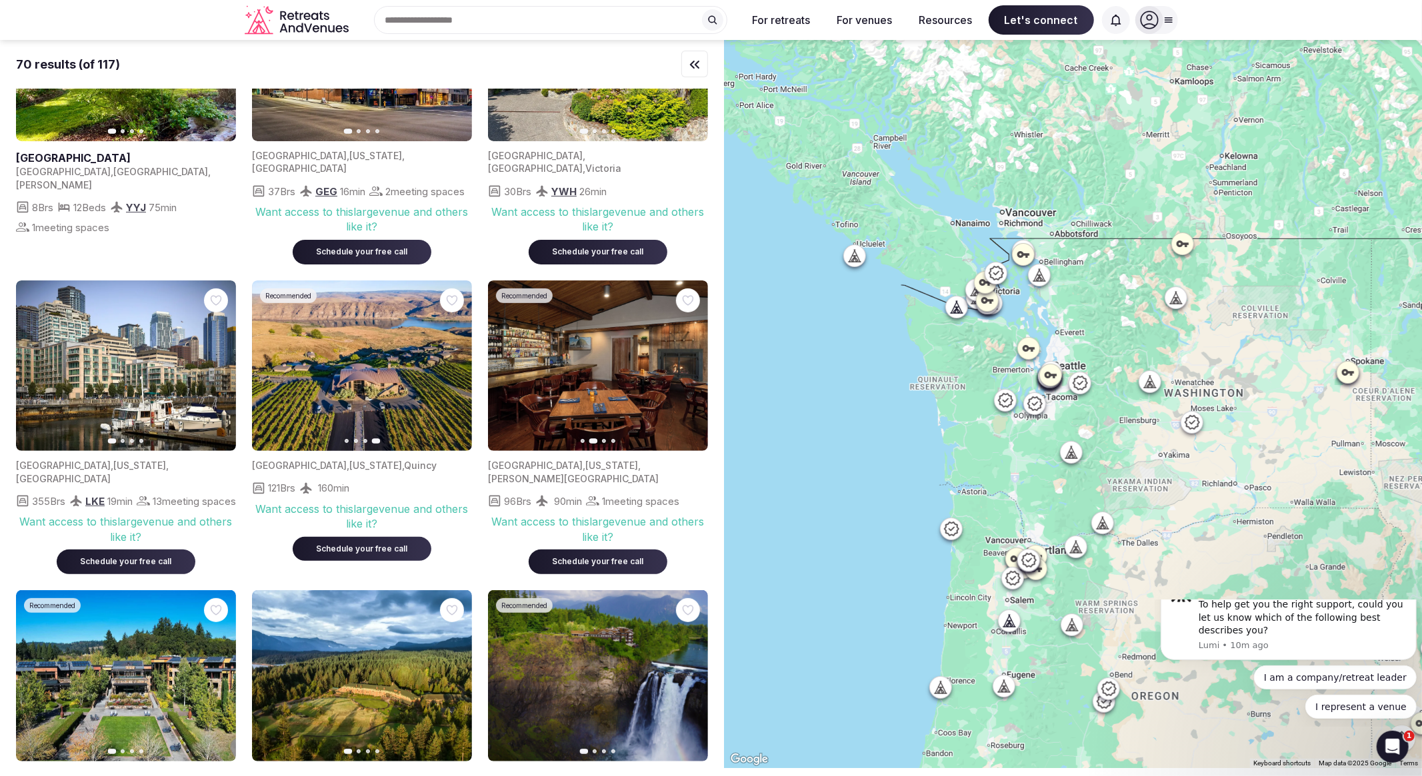
scroll to position [296, 0]
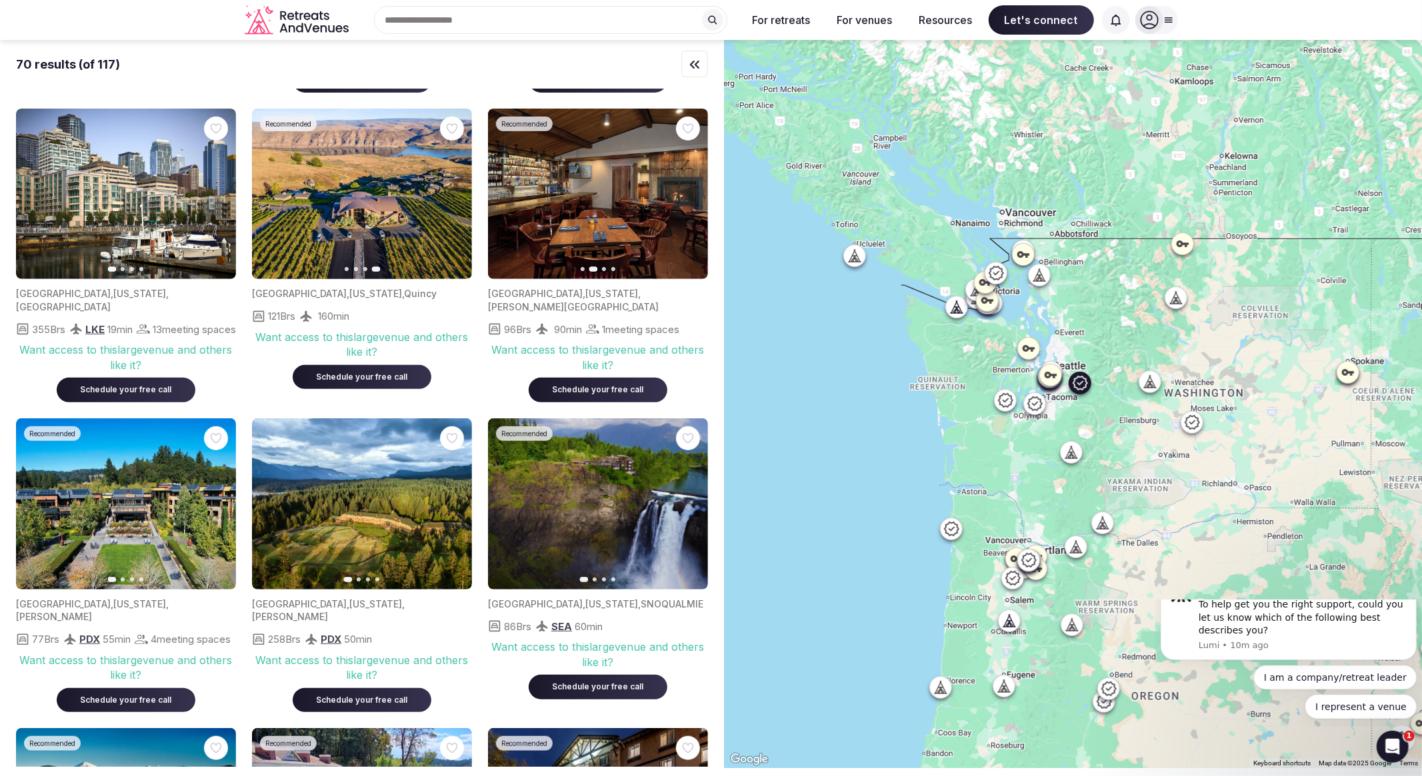
click at [687, 509] on icon "button" at bounding box center [689, 504] width 11 height 11
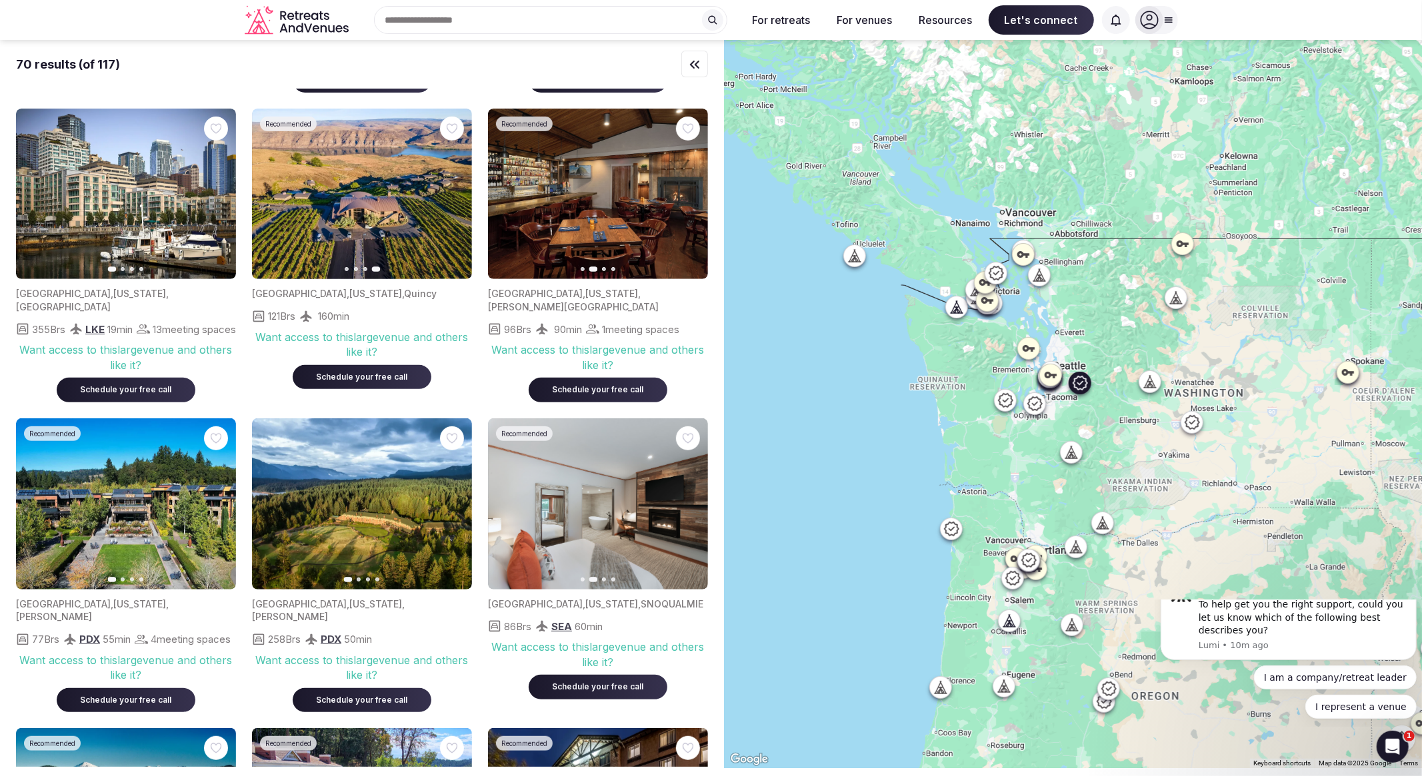
click at [687, 509] on icon "button" at bounding box center [689, 504] width 11 height 11
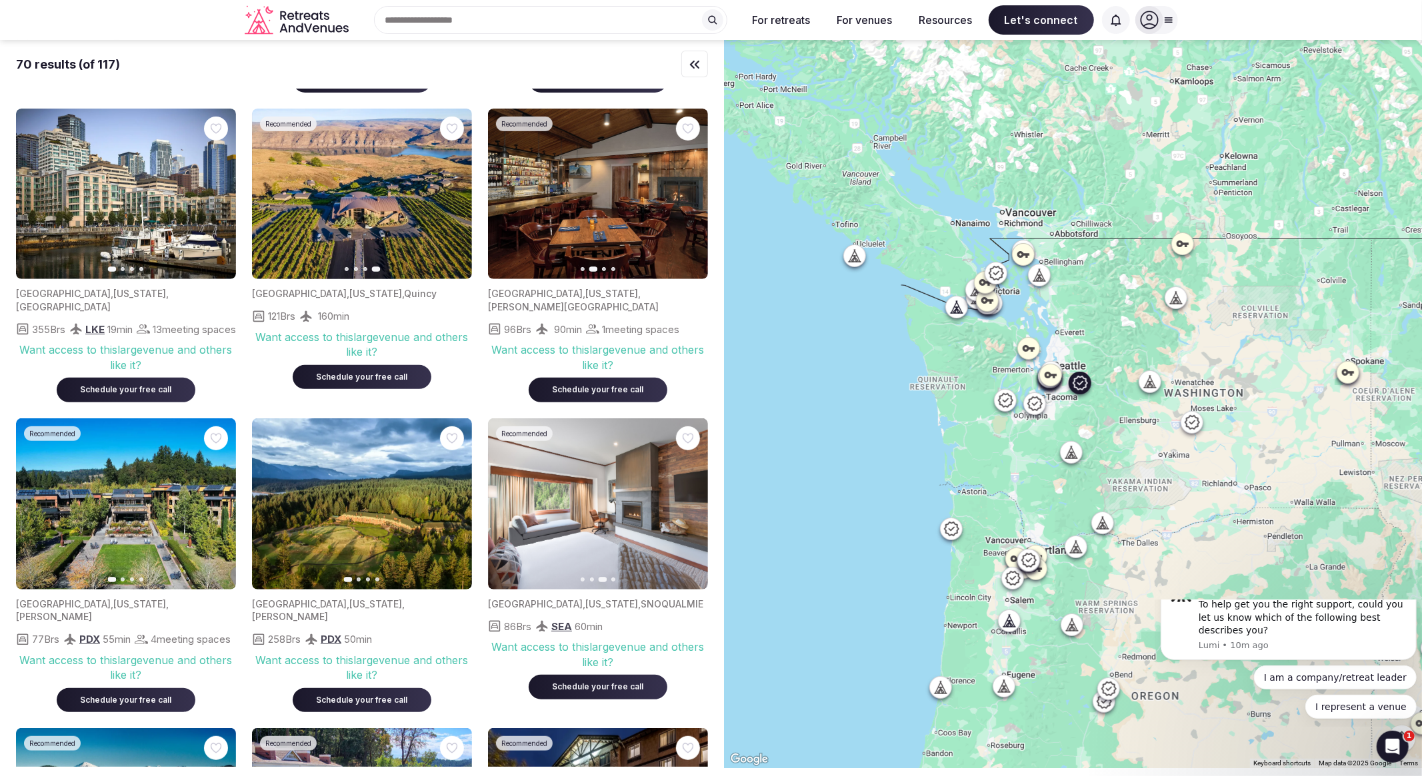
click at [687, 509] on icon "button" at bounding box center [689, 504] width 11 height 11
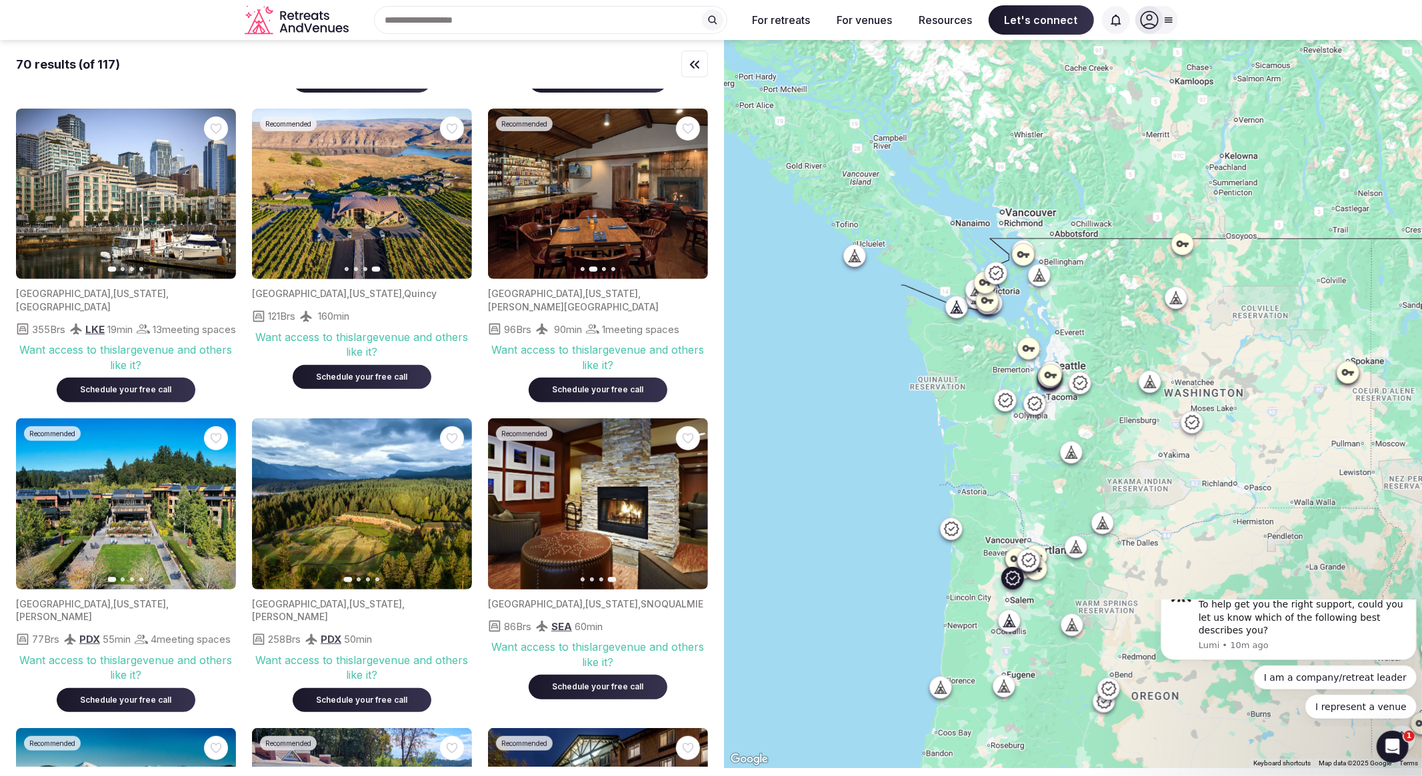
click at [217, 509] on icon "button" at bounding box center [217, 503] width 5 height 9
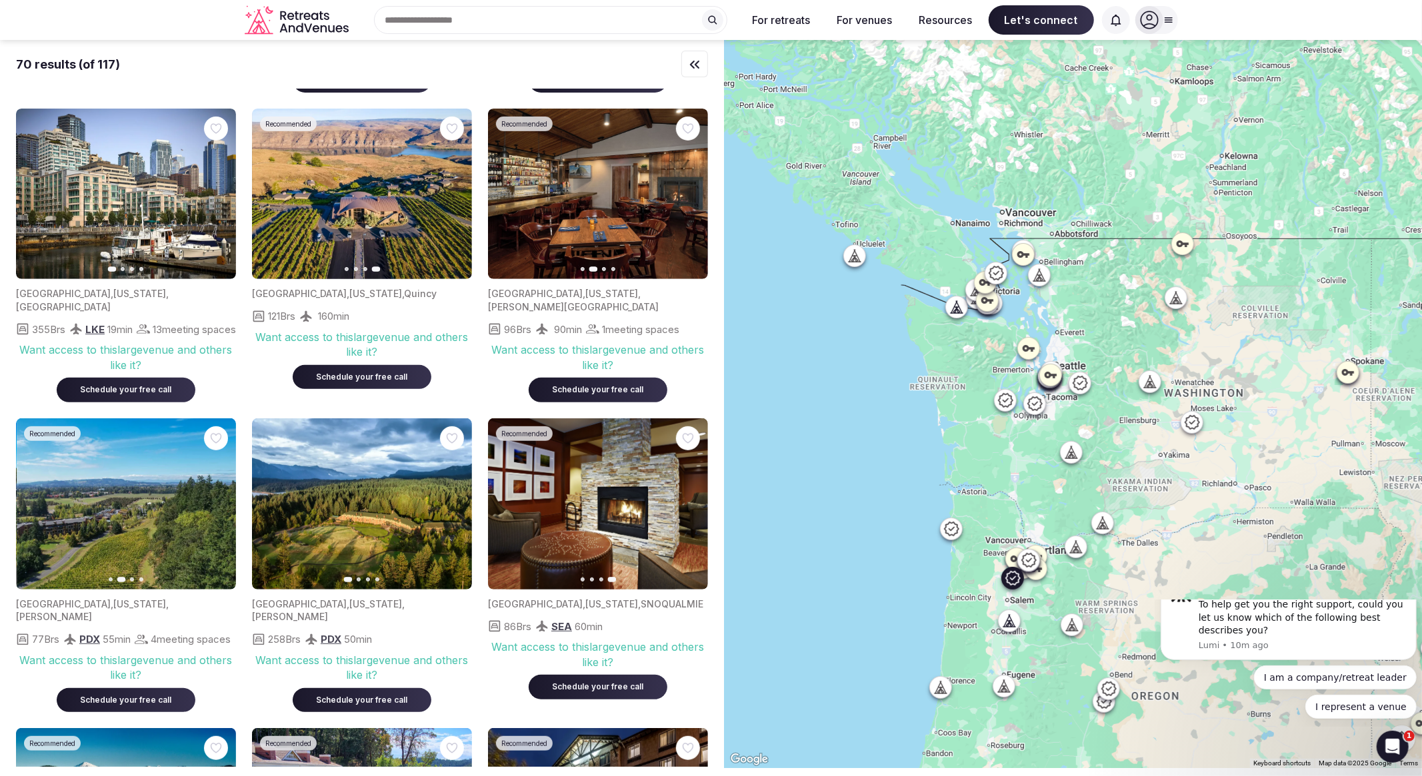
click at [220, 509] on icon "button" at bounding box center [217, 504] width 11 height 11
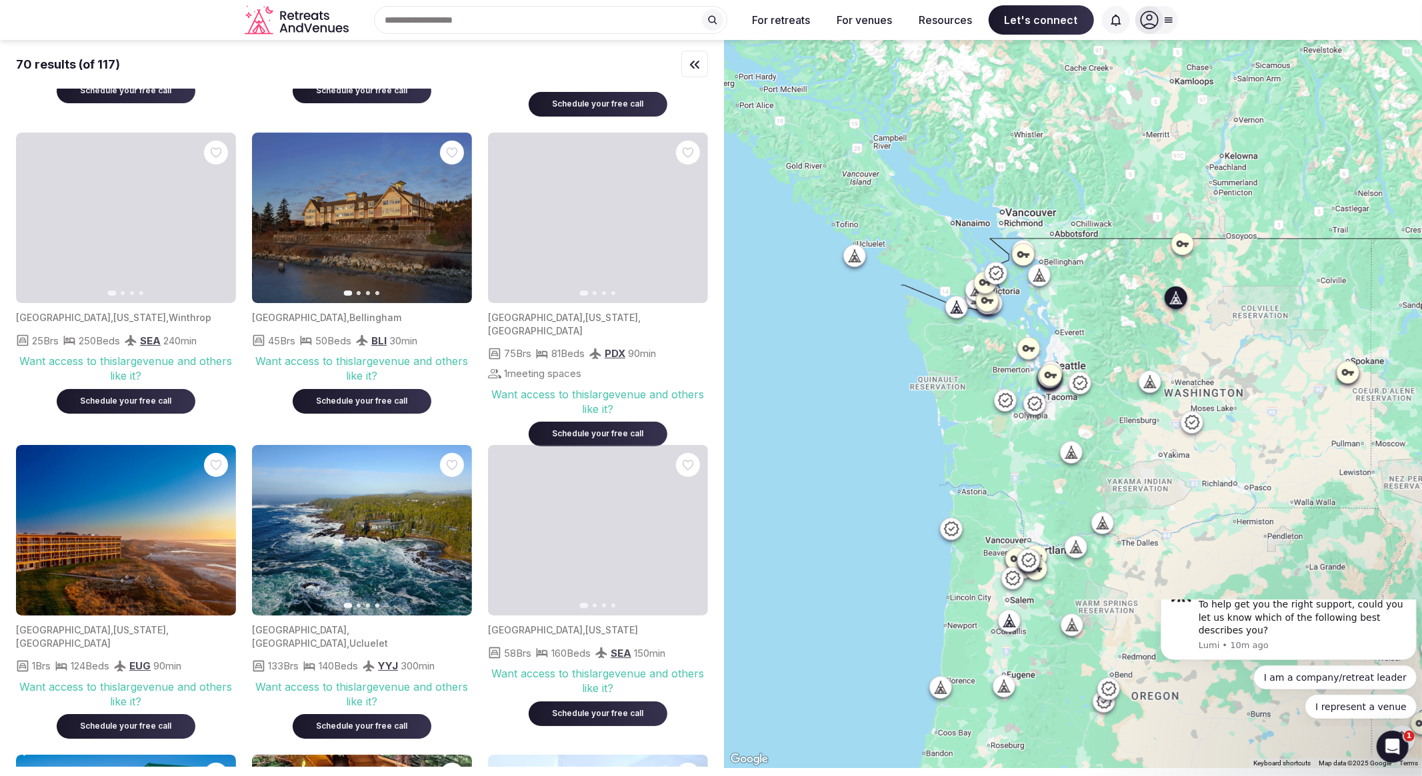
scroll to position [3924, 0]
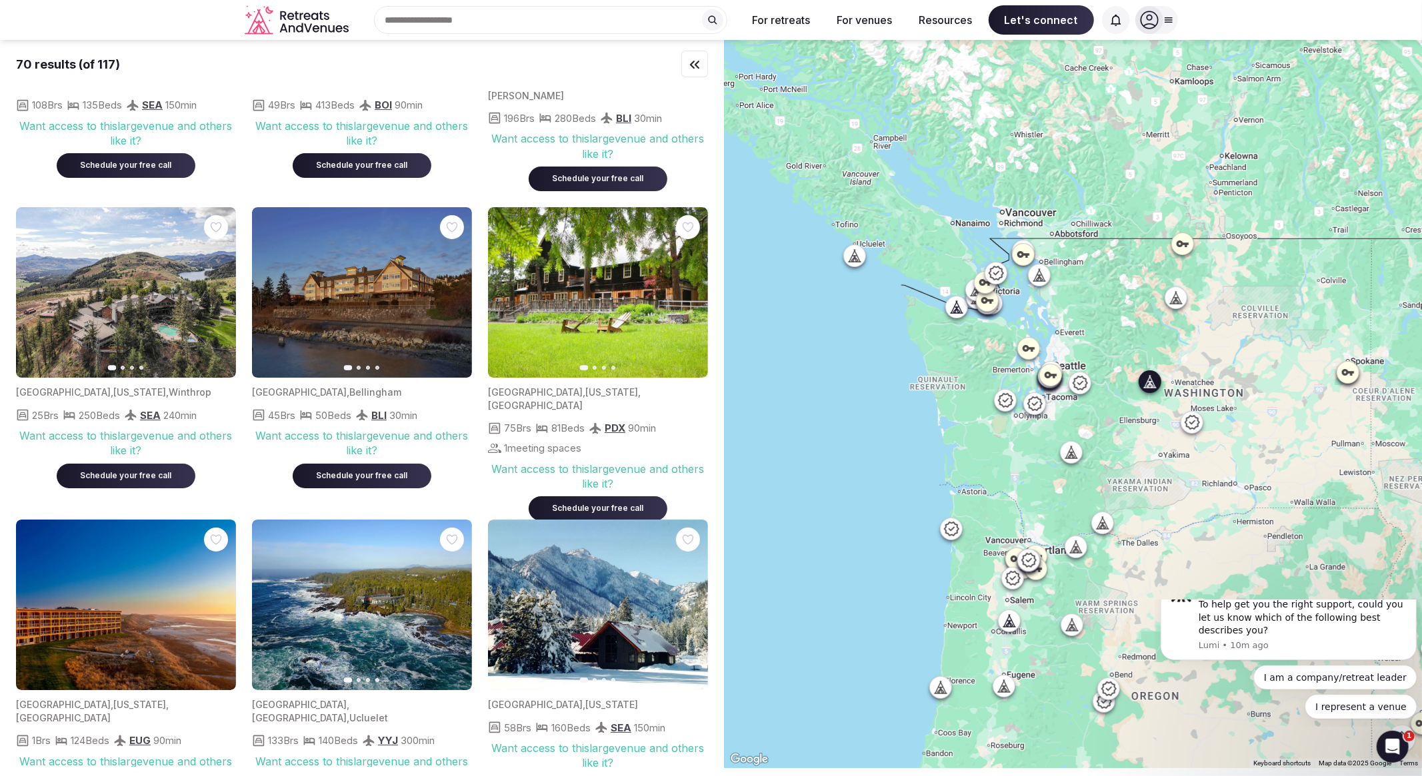
click at [696, 595] on button "Next slide" at bounding box center [689, 605] width 21 height 21
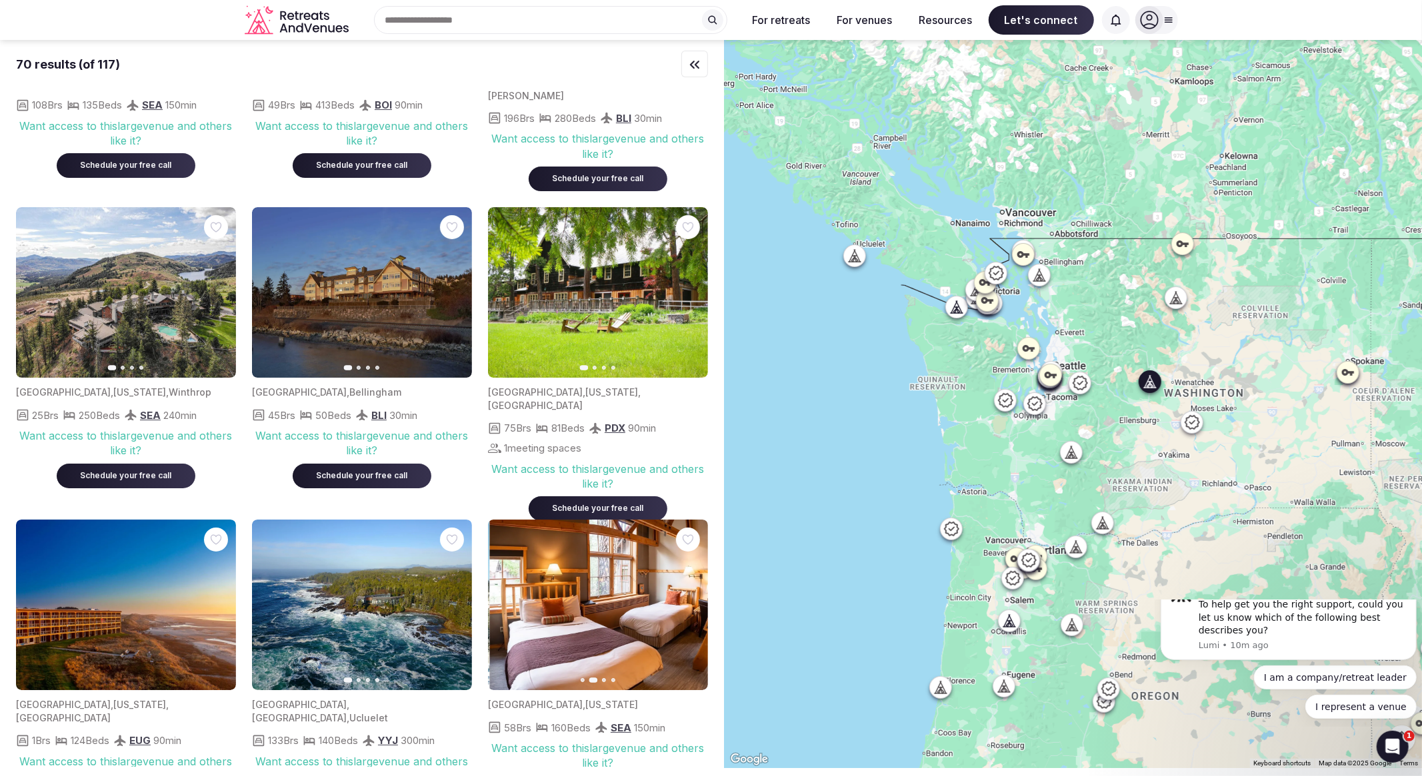
click at [692, 600] on icon "button" at bounding box center [689, 605] width 11 height 11
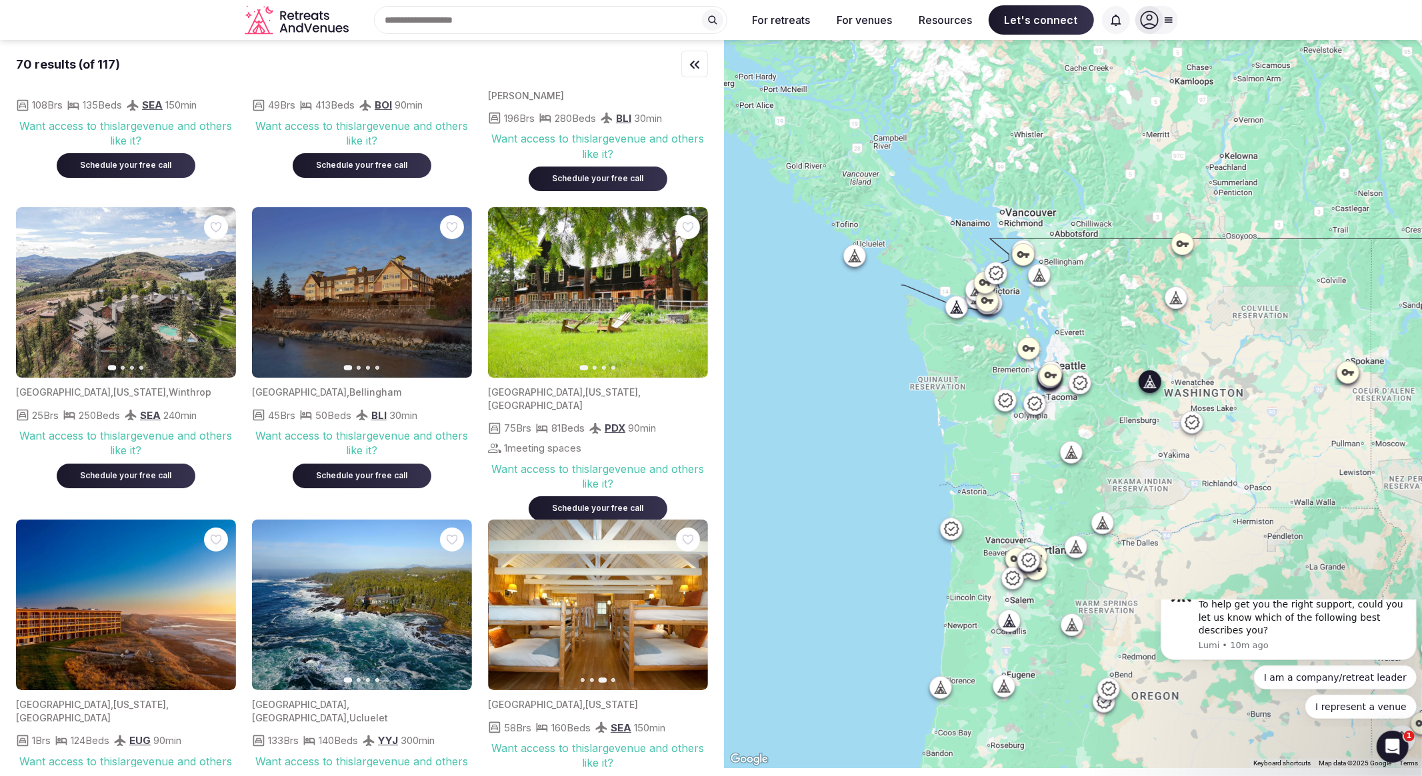
click at [692, 600] on icon "button" at bounding box center [689, 605] width 11 height 11
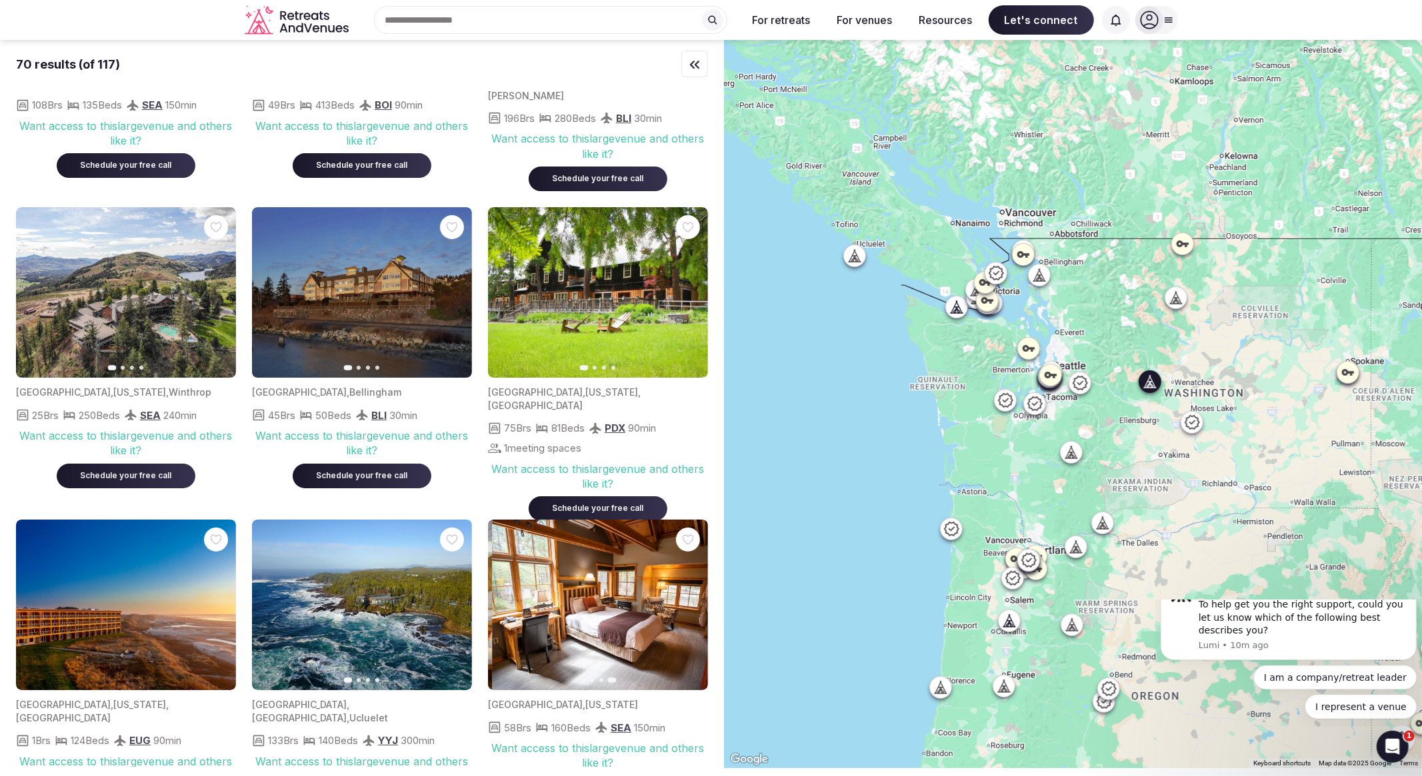
scroll to position [3999, 0]
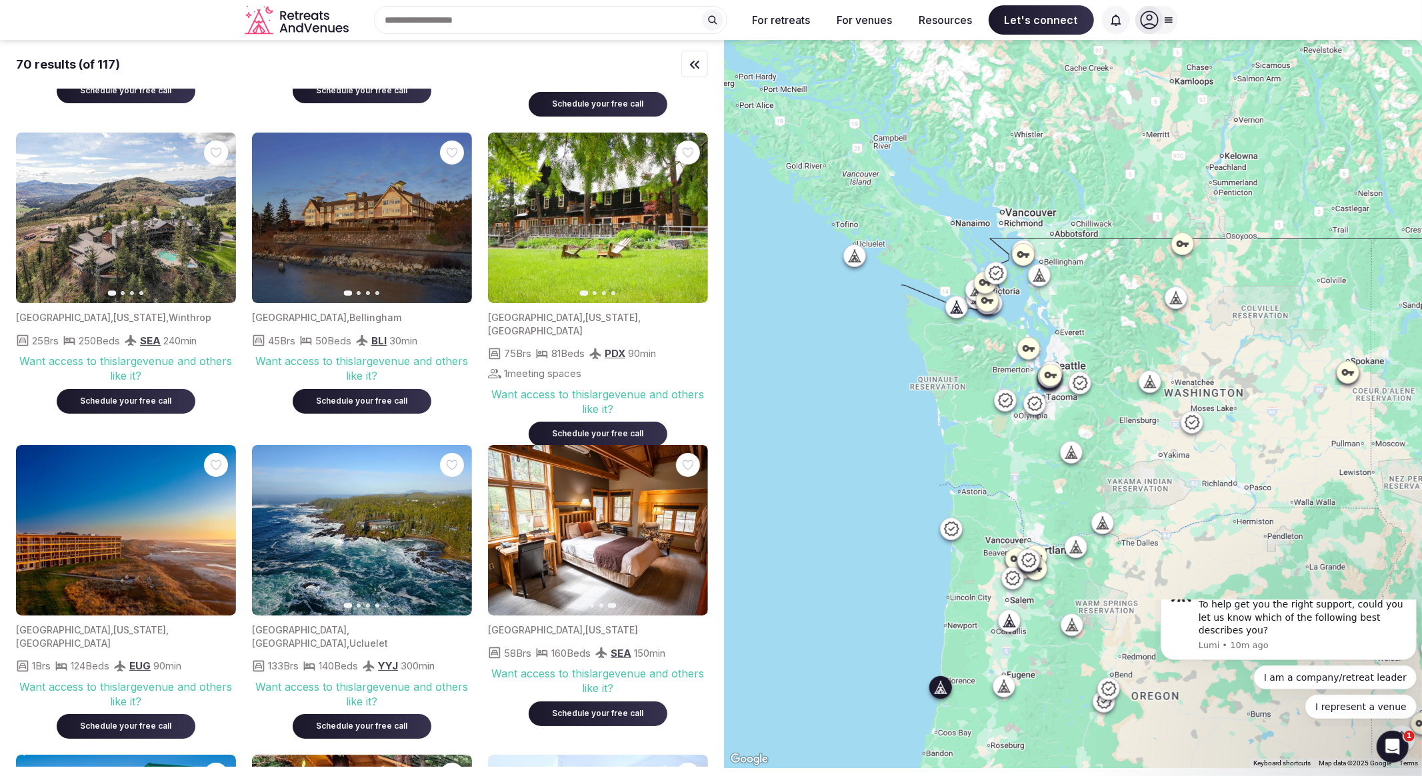
click at [107, 479] on img at bounding box center [126, 530] width 220 height 171
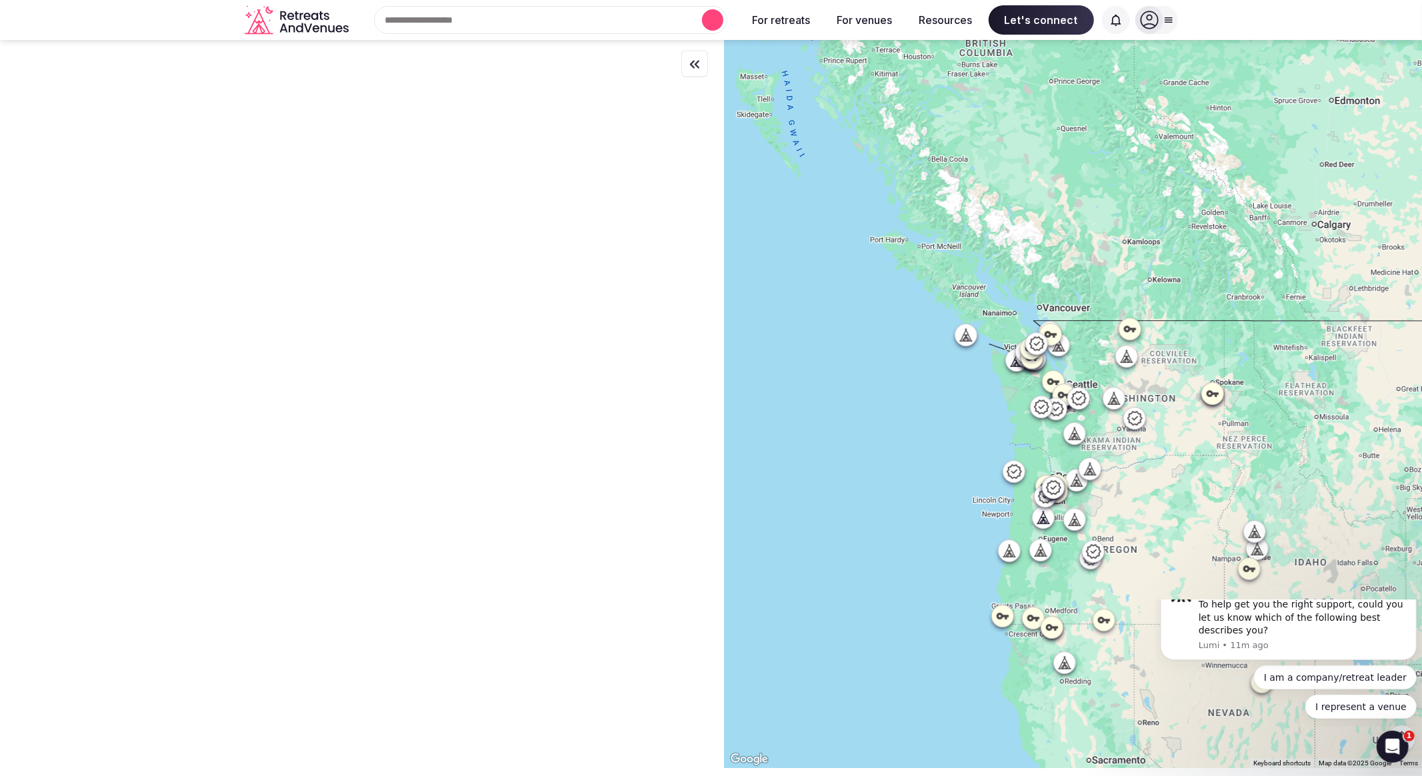
scroll to position [0, 0]
click at [972, 339] on icon at bounding box center [964, 335] width 13 height 13
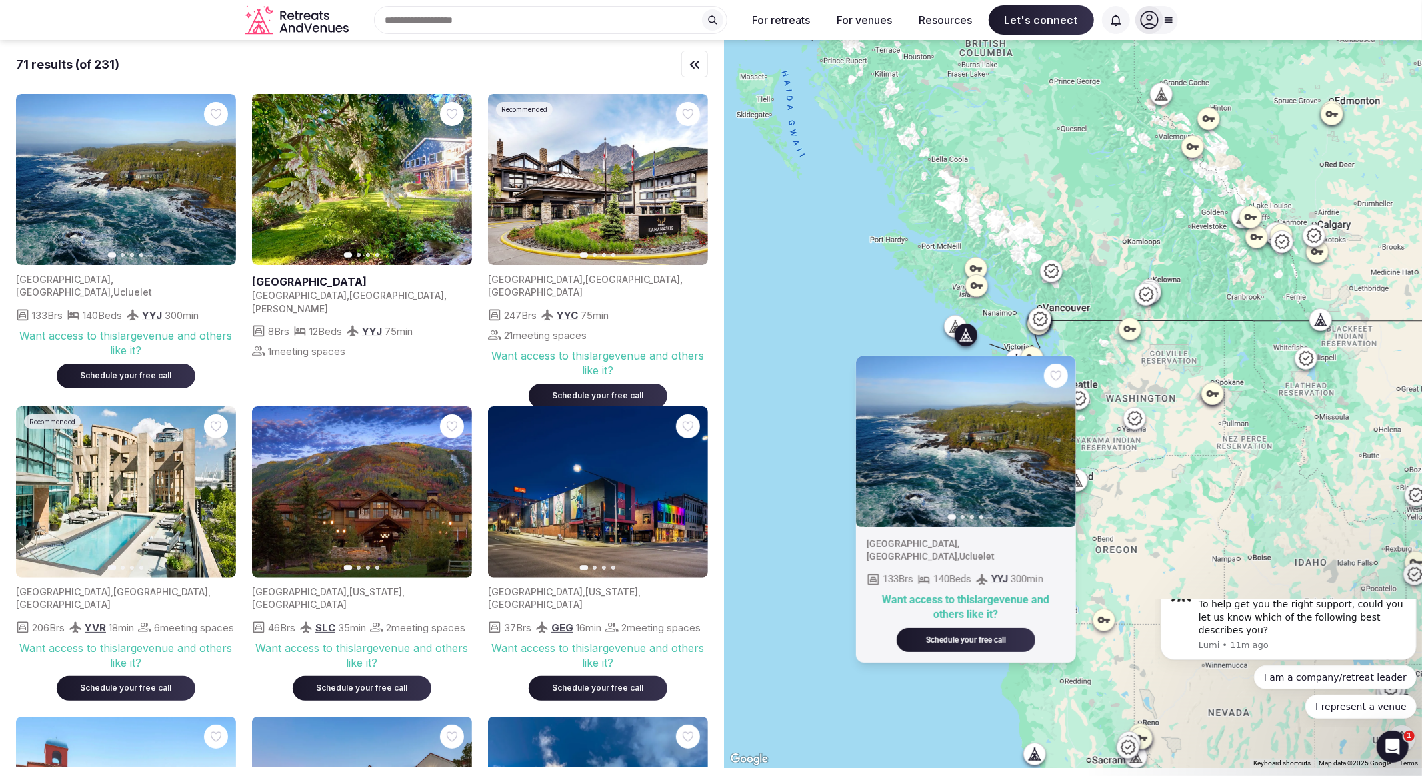
click at [1060, 442] on icon "button" at bounding box center [1056, 441] width 5 height 9
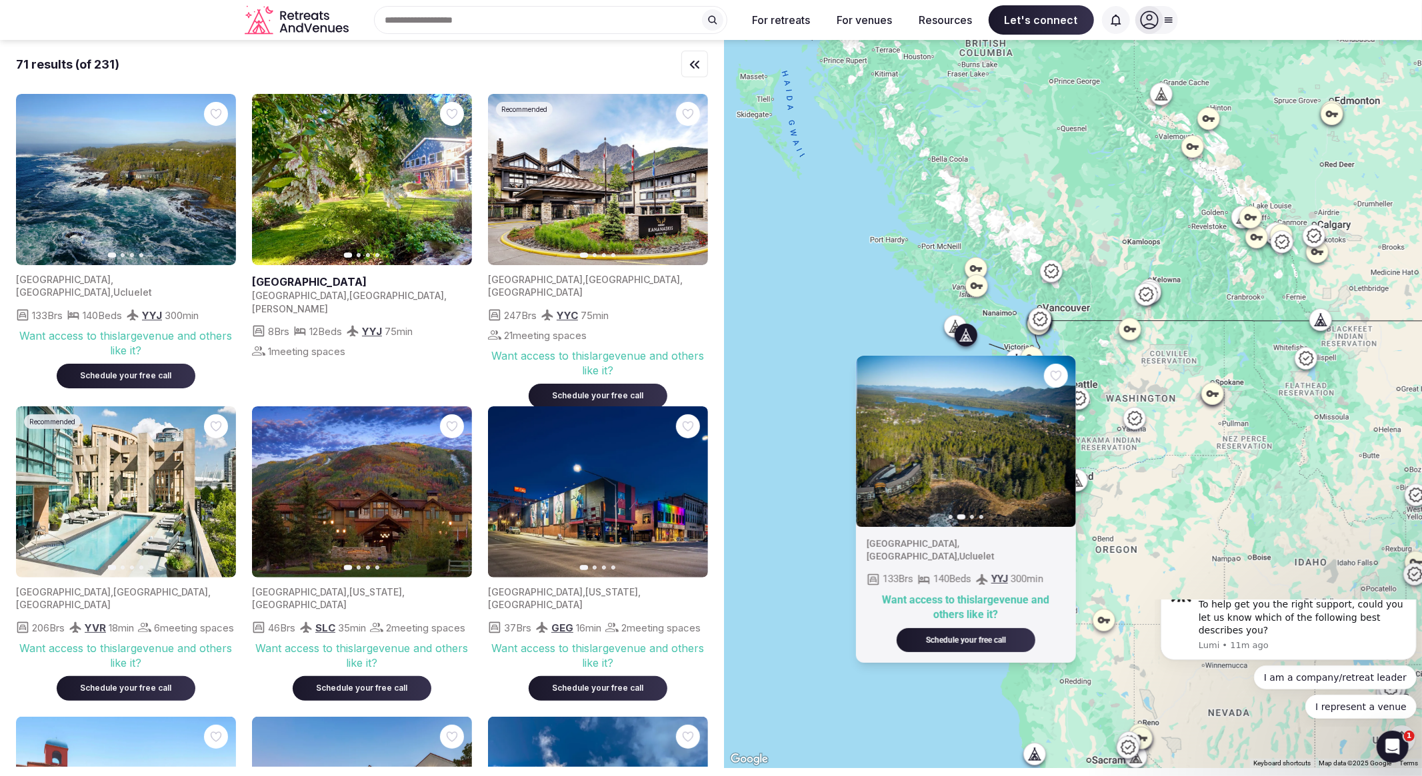
click at [1060, 442] on icon "button" at bounding box center [1056, 441] width 5 height 9
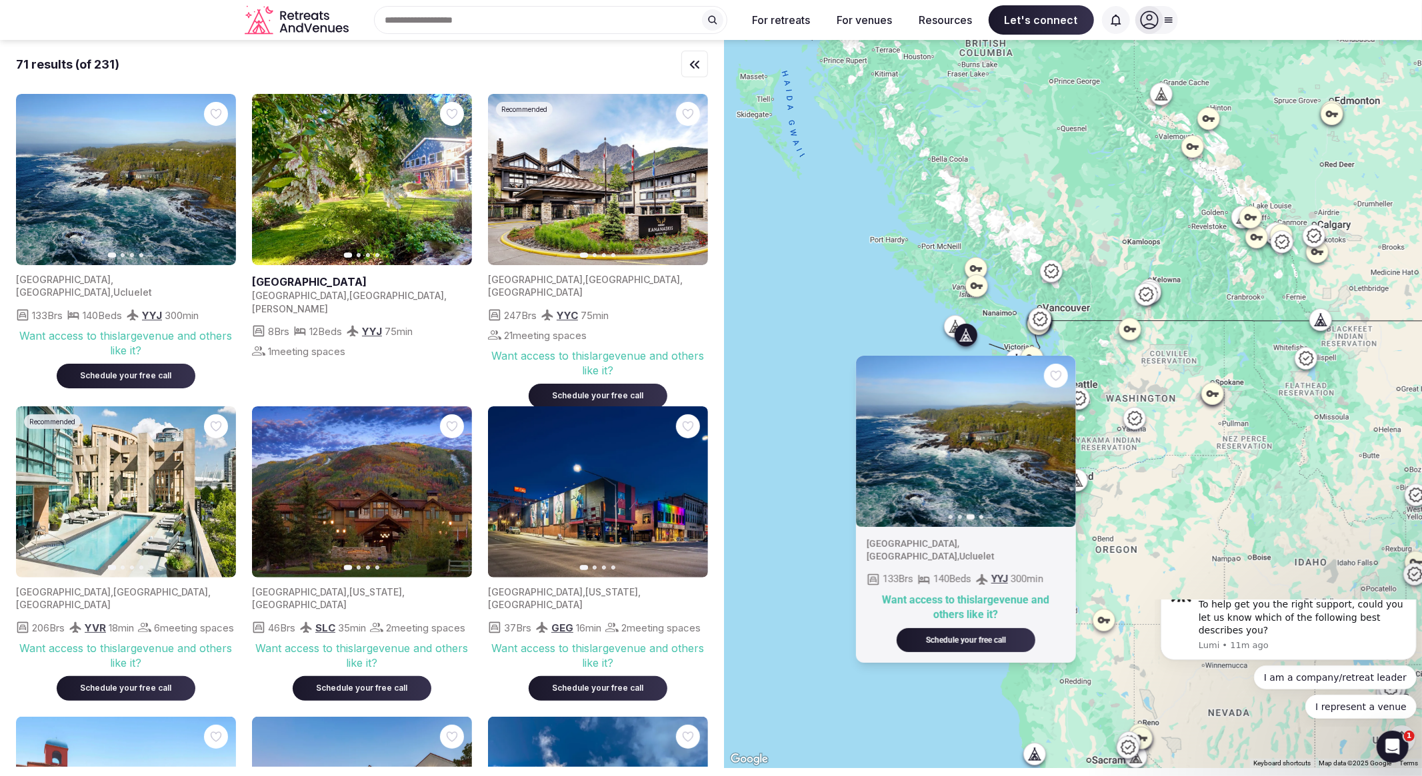
click at [1060, 442] on icon "button" at bounding box center [1056, 441] width 5 height 9
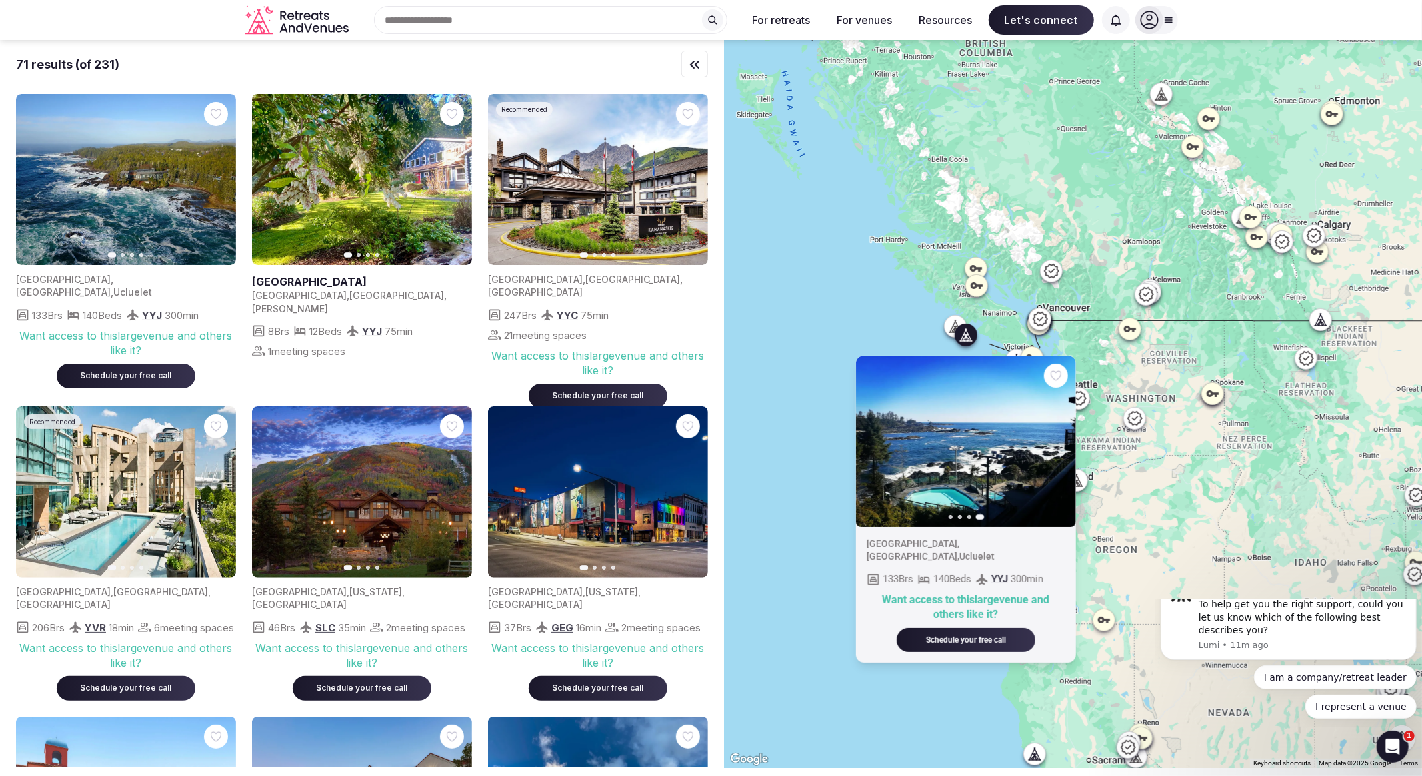
drag, startPoint x: 913, startPoint y: 453, endPoint x: 921, endPoint y: 471, distance: 19.1
click at [913, 454] on img at bounding box center [965, 441] width 220 height 171
click at [942, 451] on div "Previous slide Next slide Canada , British Columbia , Ucluelet 133 Brs 140 Beds…" at bounding box center [1073, 404] width 698 height 728
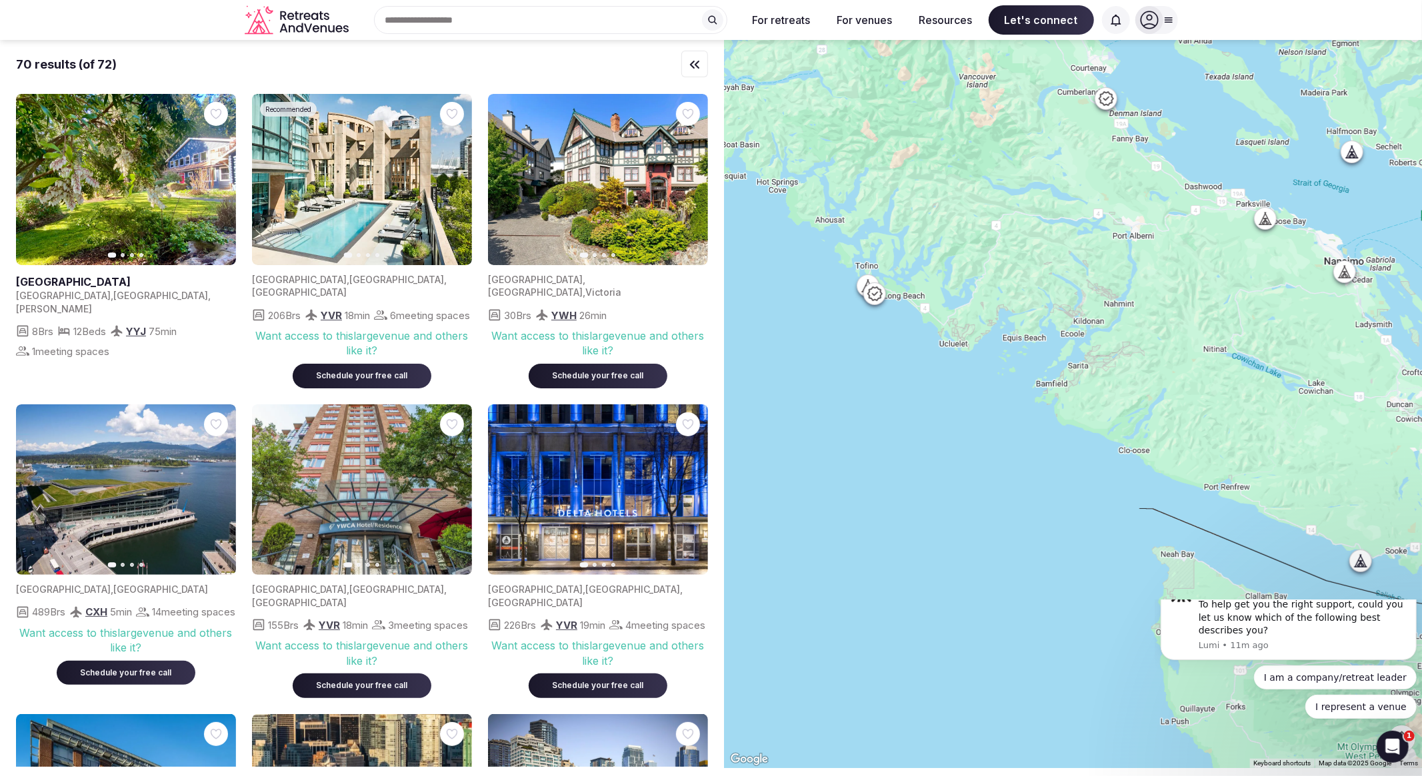
drag, startPoint x: 966, startPoint y: 215, endPoint x: 998, endPoint y: 327, distance: 116.5
click at [998, 327] on div at bounding box center [1073, 404] width 698 height 728
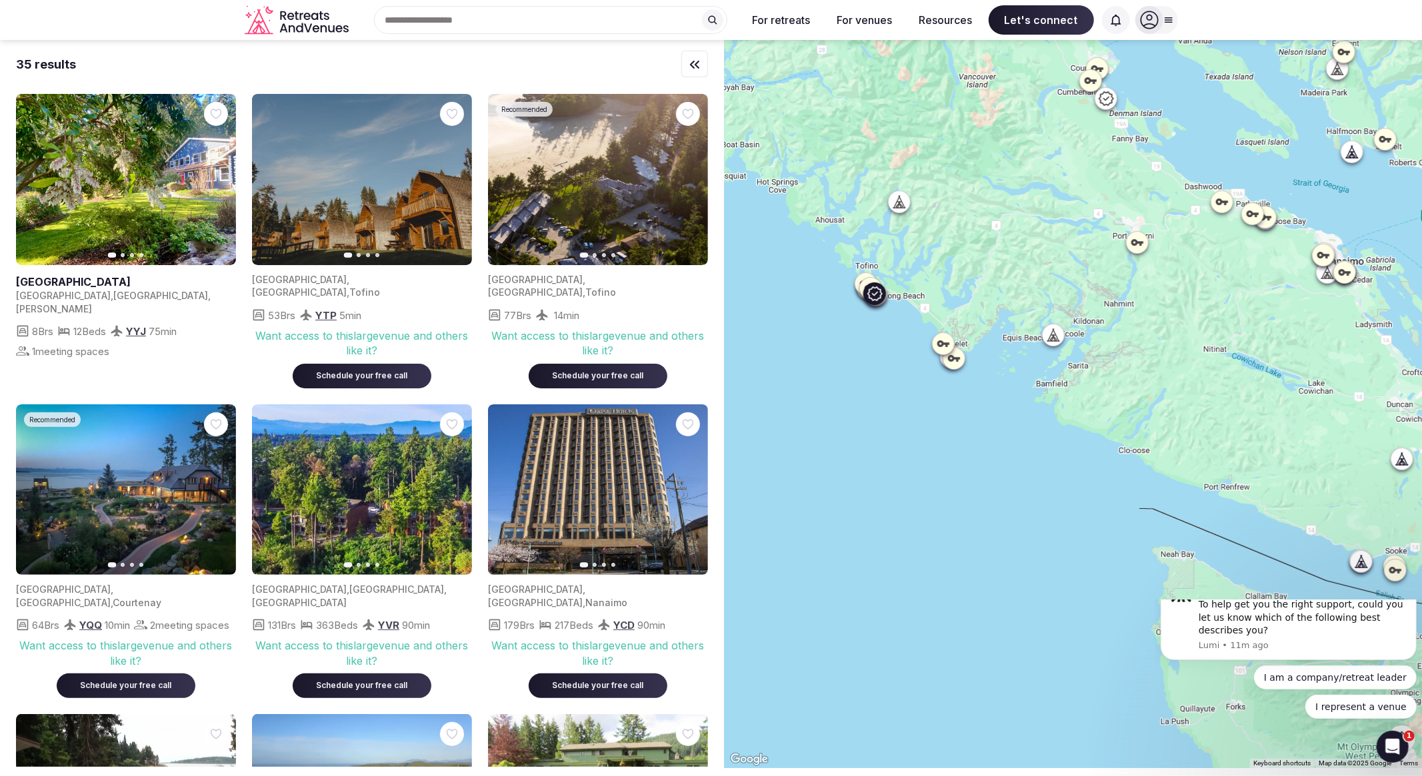
click at [688, 178] on icon "button" at bounding box center [689, 180] width 11 height 11
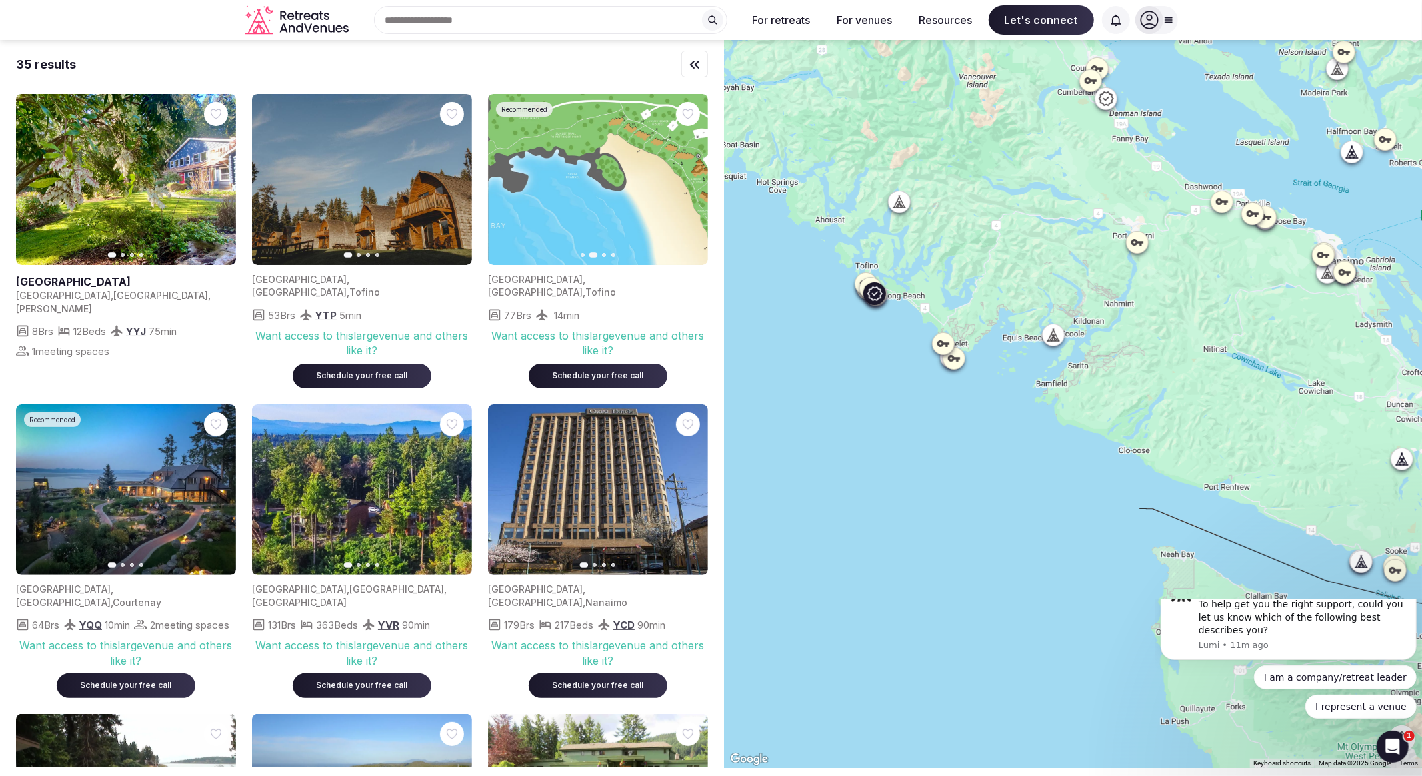
click at [688, 178] on icon "button" at bounding box center [689, 180] width 11 height 11
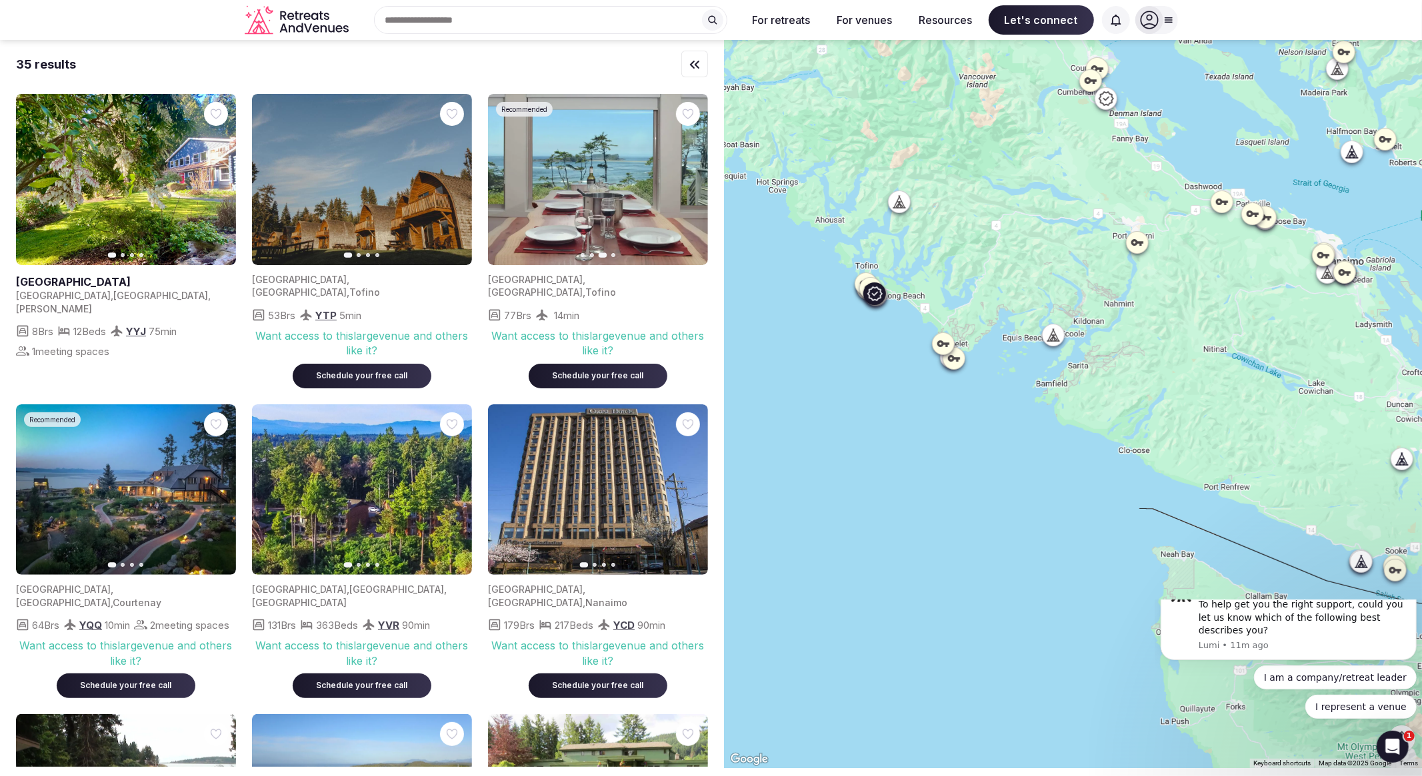
click at [688, 178] on icon "button" at bounding box center [689, 180] width 11 height 11
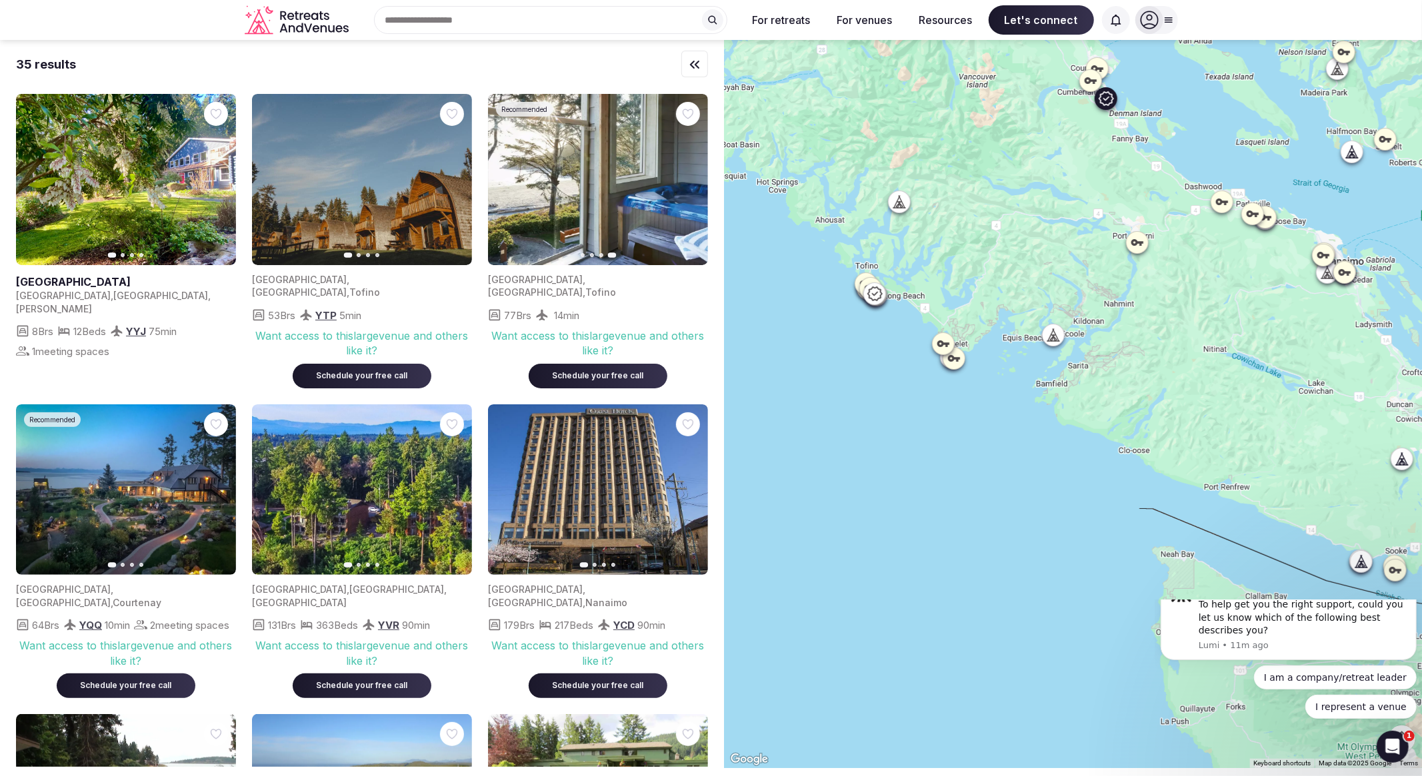
click at [218, 485] on icon "button" at bounding box center [217, 489] width 5 height 9
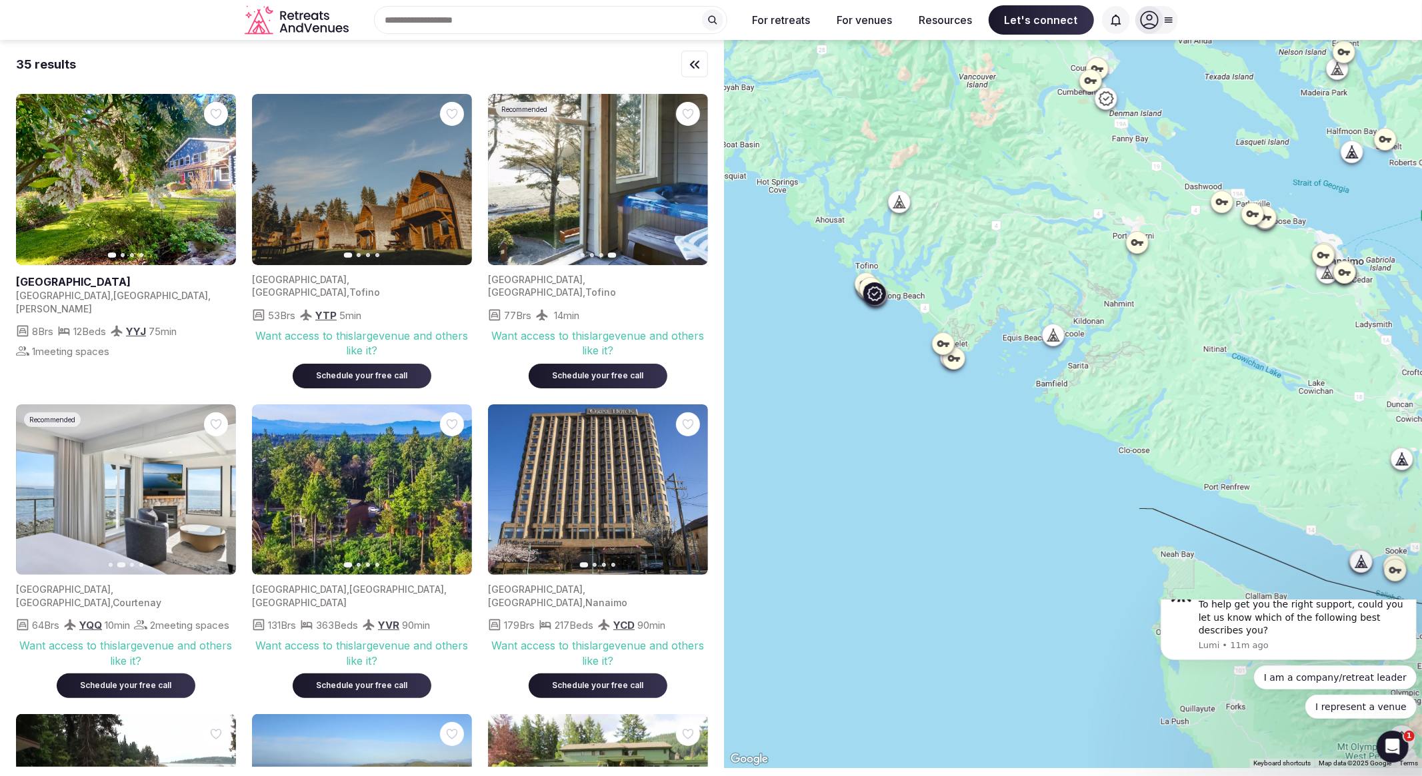
click at [590, 189] on img at bounding box center [598, 179] width 220 height 171
click at [514, 181] on button "Previous slide" at bounding box center [506, 179] width 21 height 21
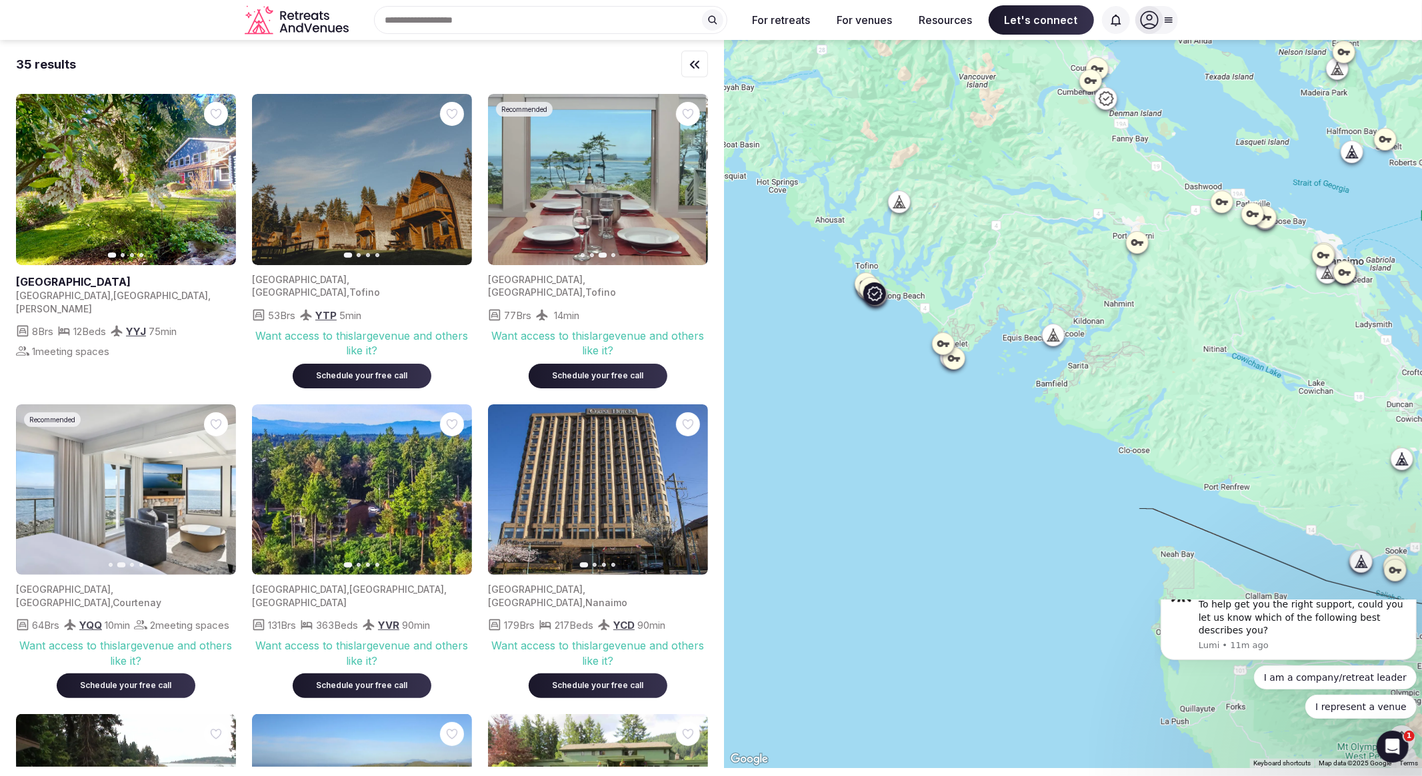
click at [507, 177] on icon "button" at bounding box center [505, 179] width 5 height 9
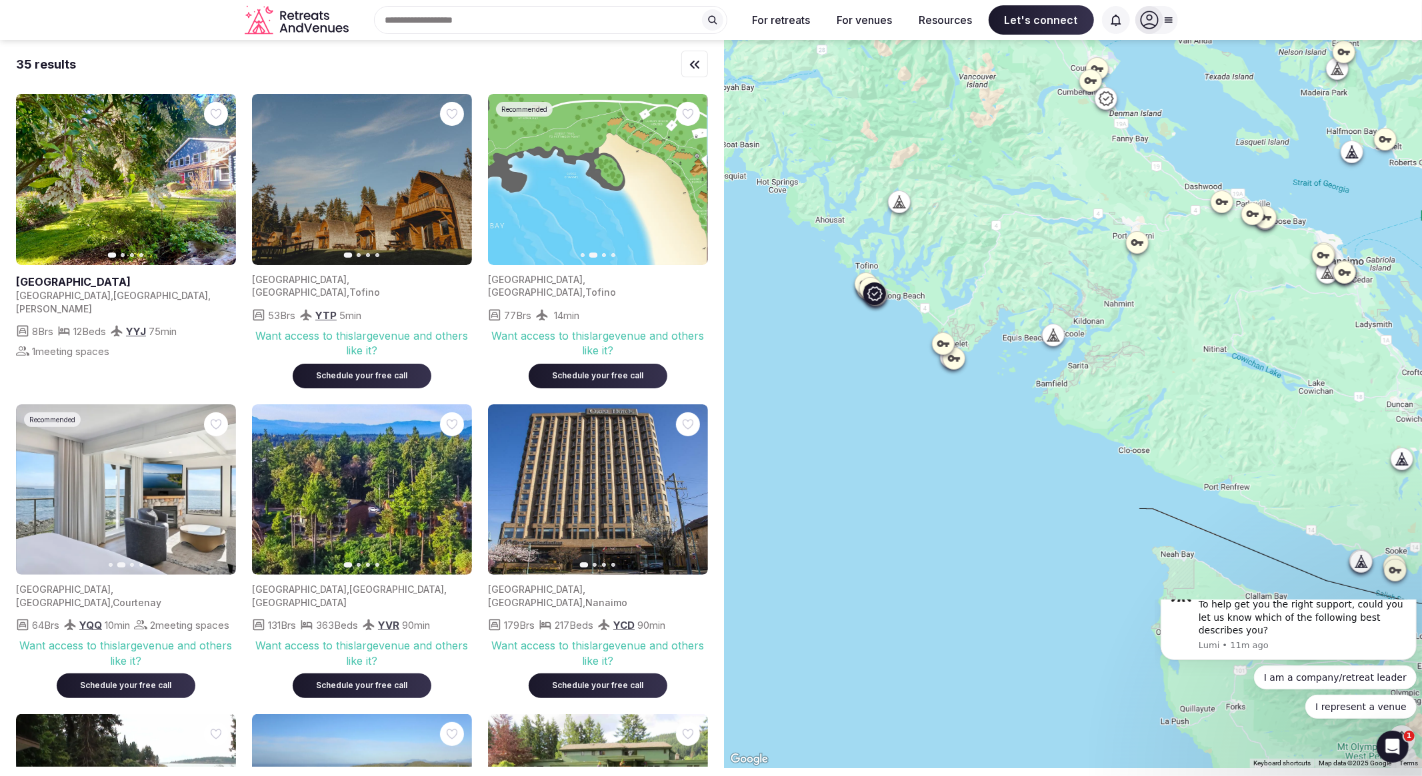
click at [507, 177] on icon "button" at bounding box center [505, 179] width 5 height 9
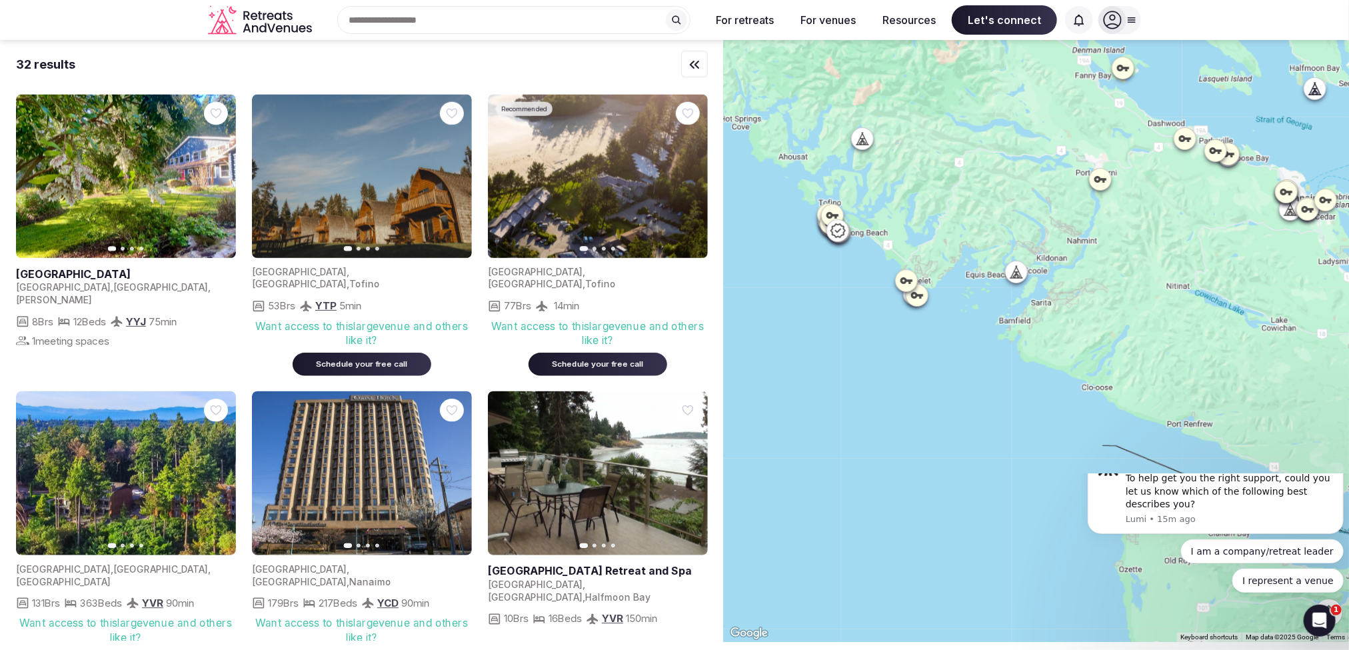
drag, startPoint x: 1135, startPoint y: 321, endPoint x: 1105, endPoint y: 323, distance: 30.0
click at [1105, 323] on div at bounding box center [1036, 341] width 625 height 602
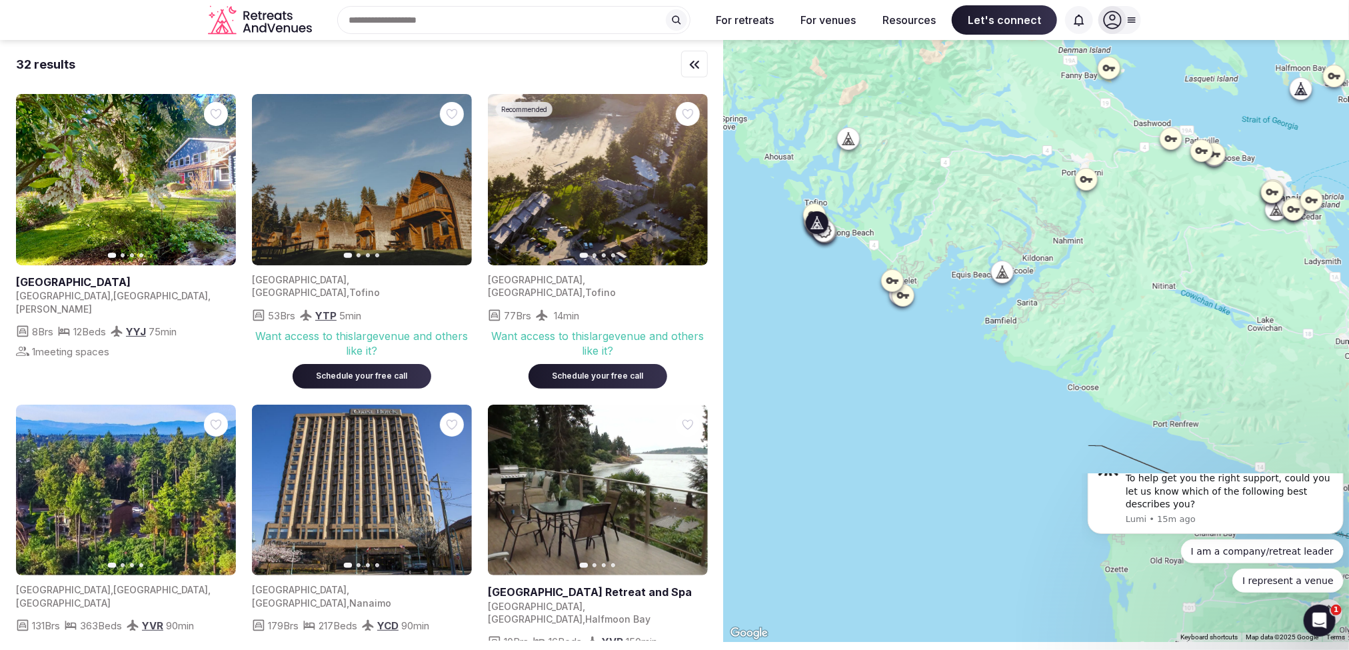
click at [445, 182] on button "Next slide" at bounding box center [453, 179] width 21 height 21
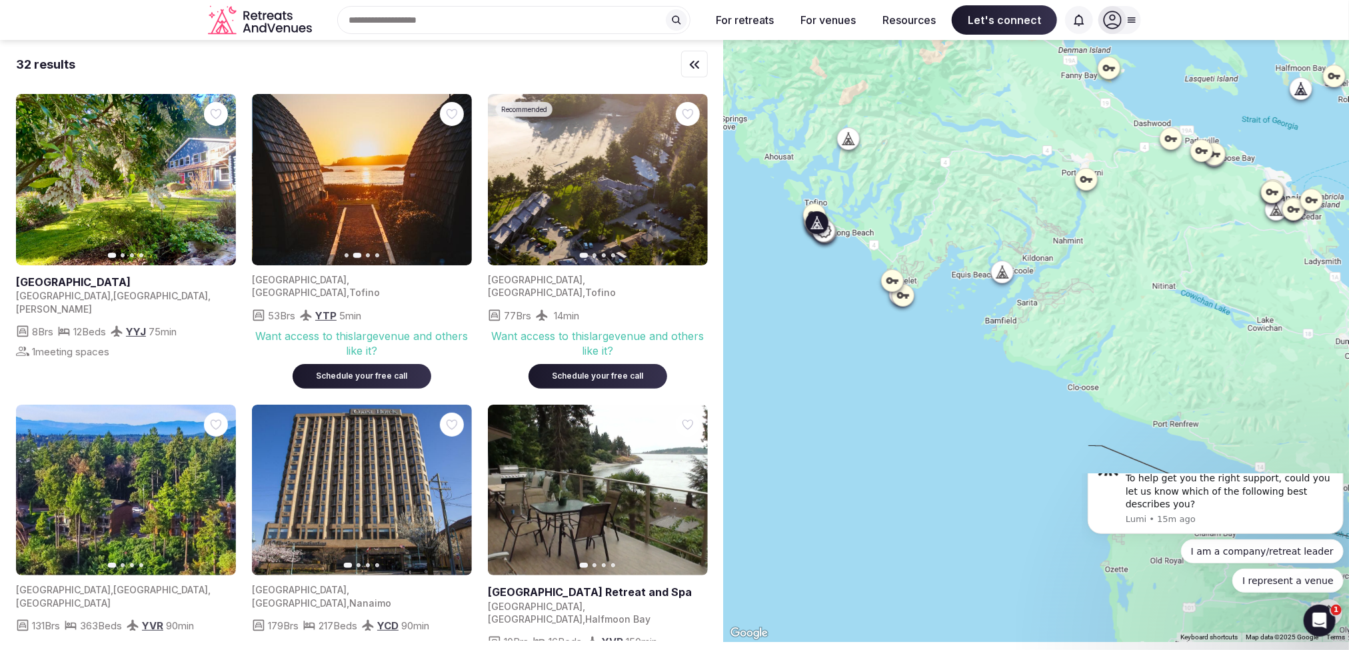
click at [448, 181] on icon "button" at bounding box center [453, 180] width 11 height 11
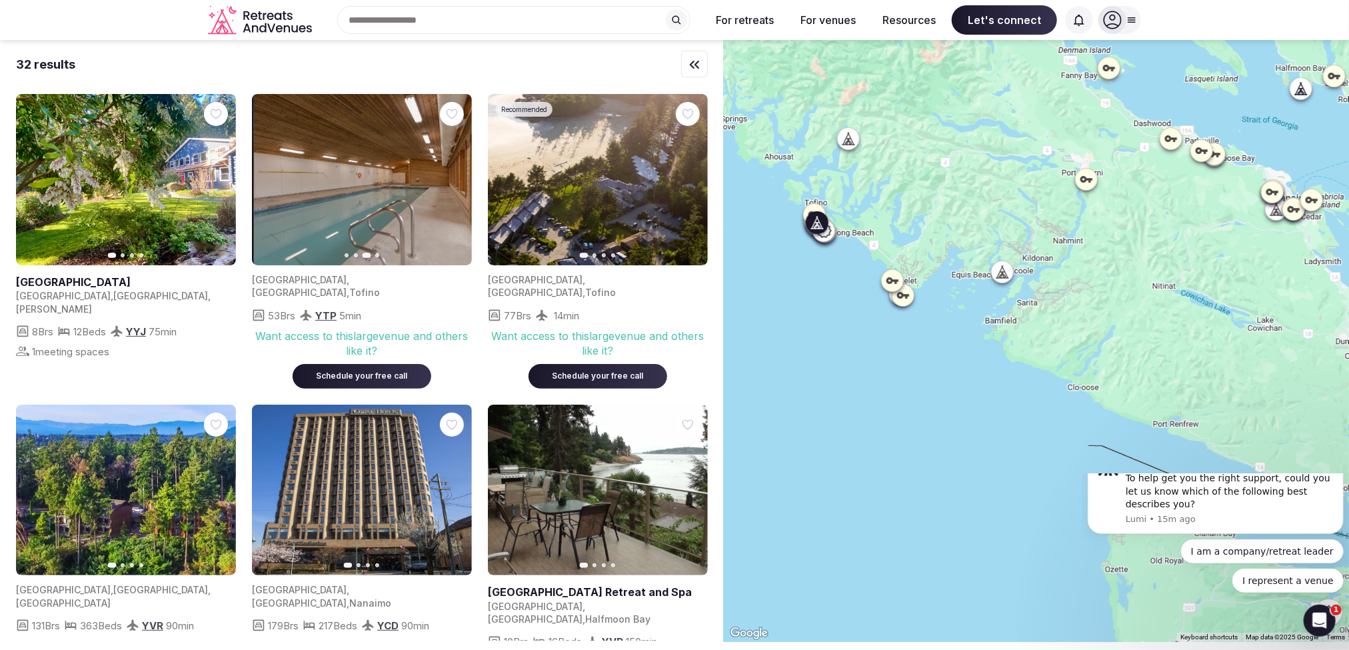
click at [449, 180] on icon "button" at bounding box center [453, 180] width 11 height 11
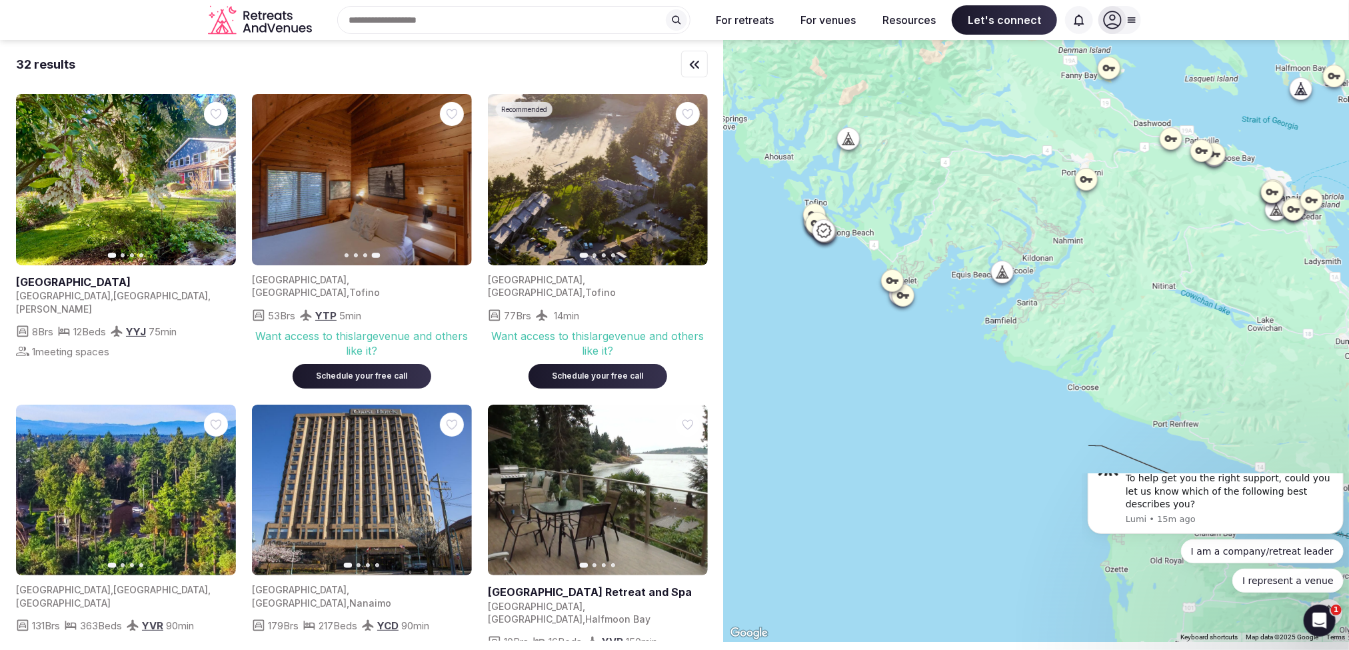
scroll to position [74, 0]
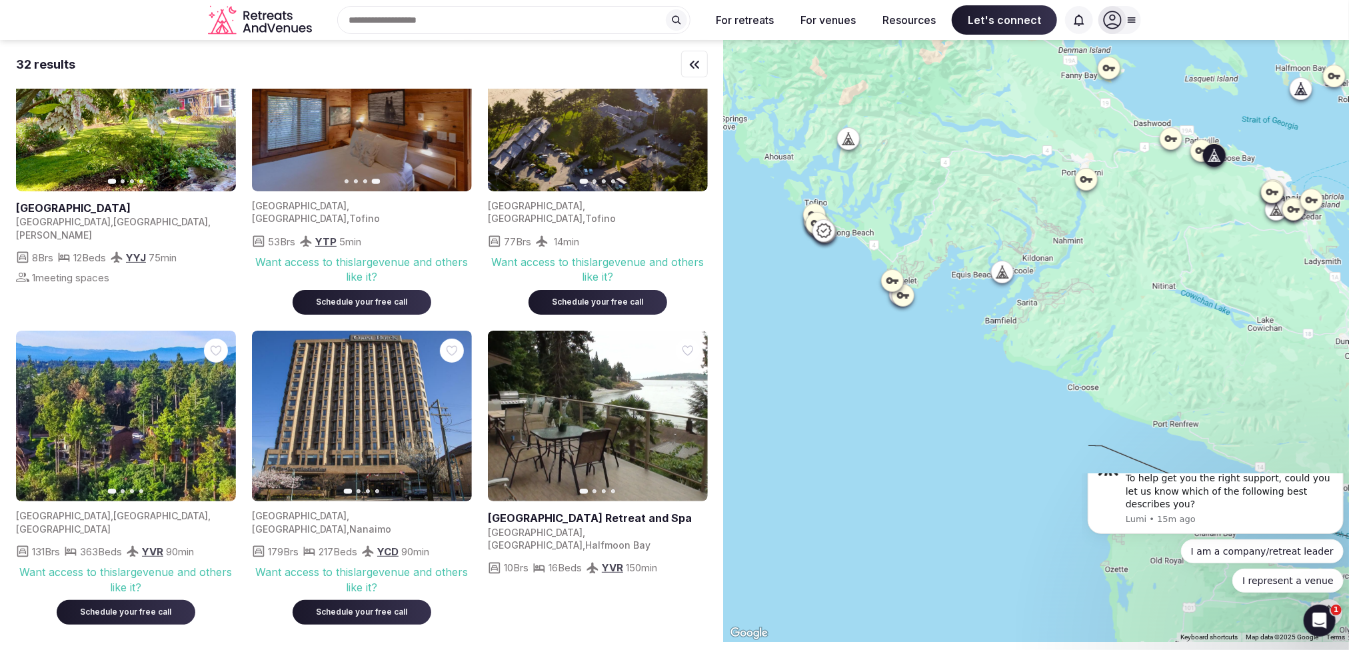
click at [216, 411] on icon "button" at bounding box center [217, 416] width 11 height 11
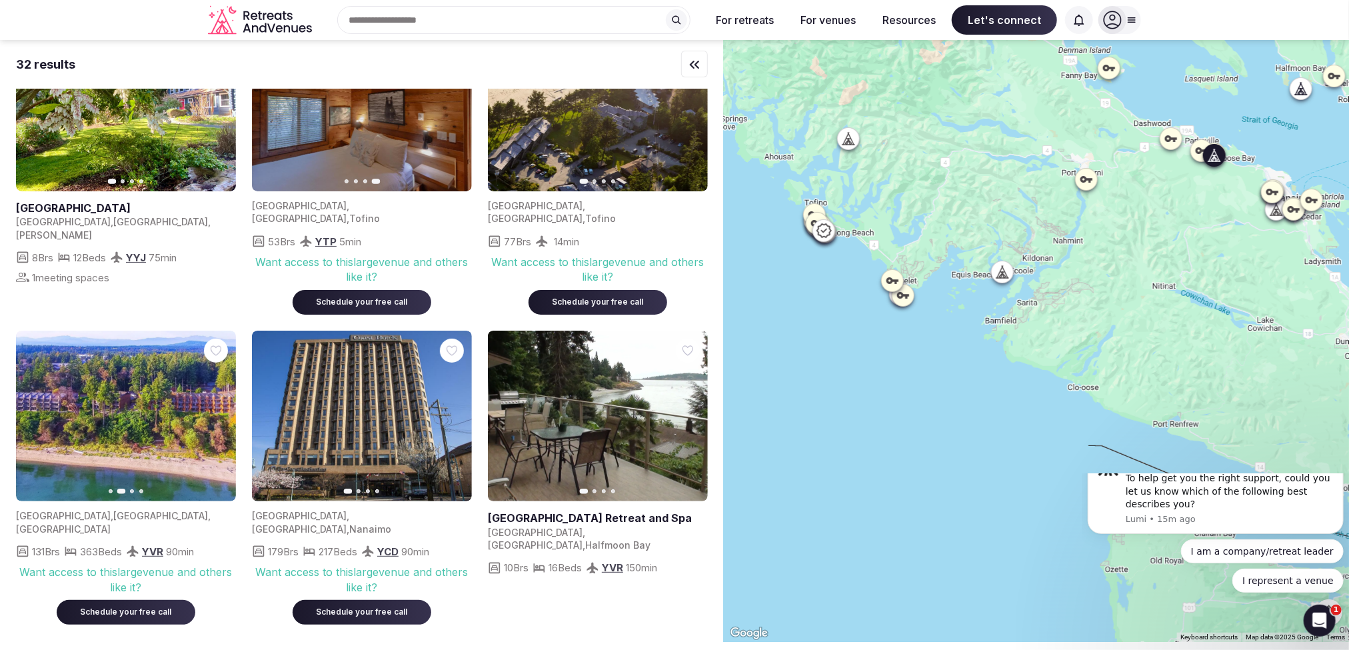
click at [216, 411] on icon "button" at bounding box center [217, 416] width 11 height 11
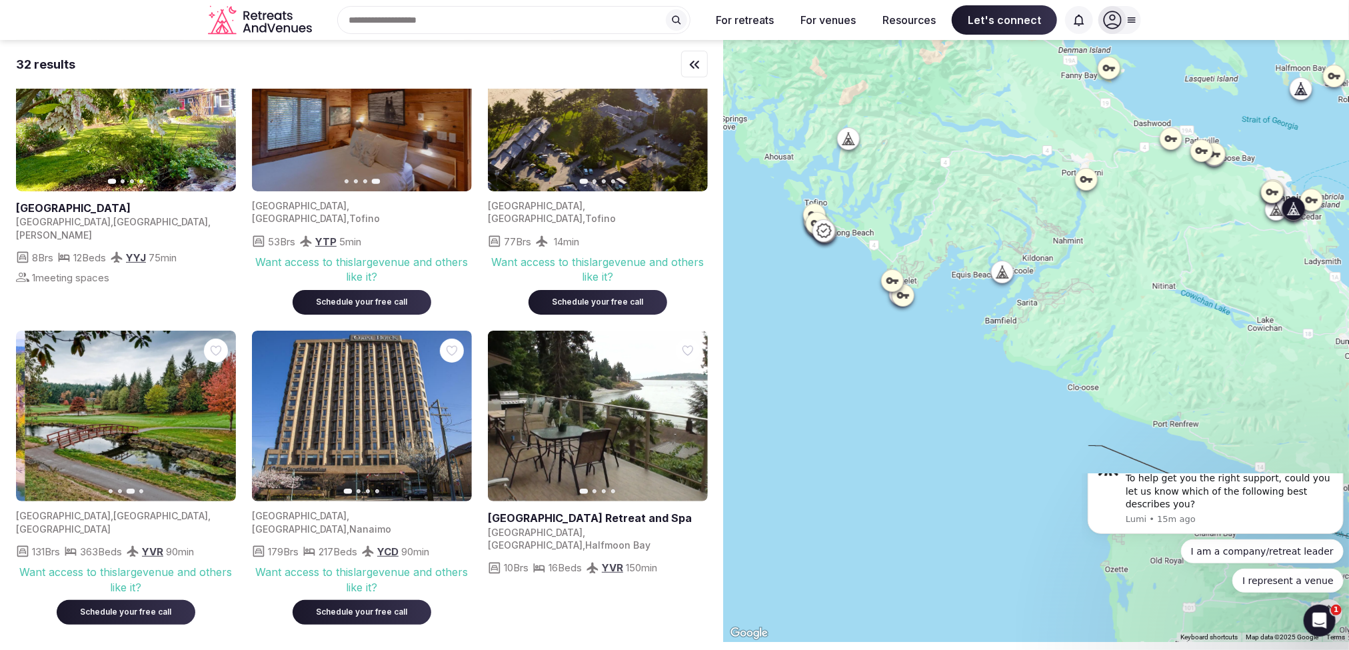
scroll to position [296, 0]
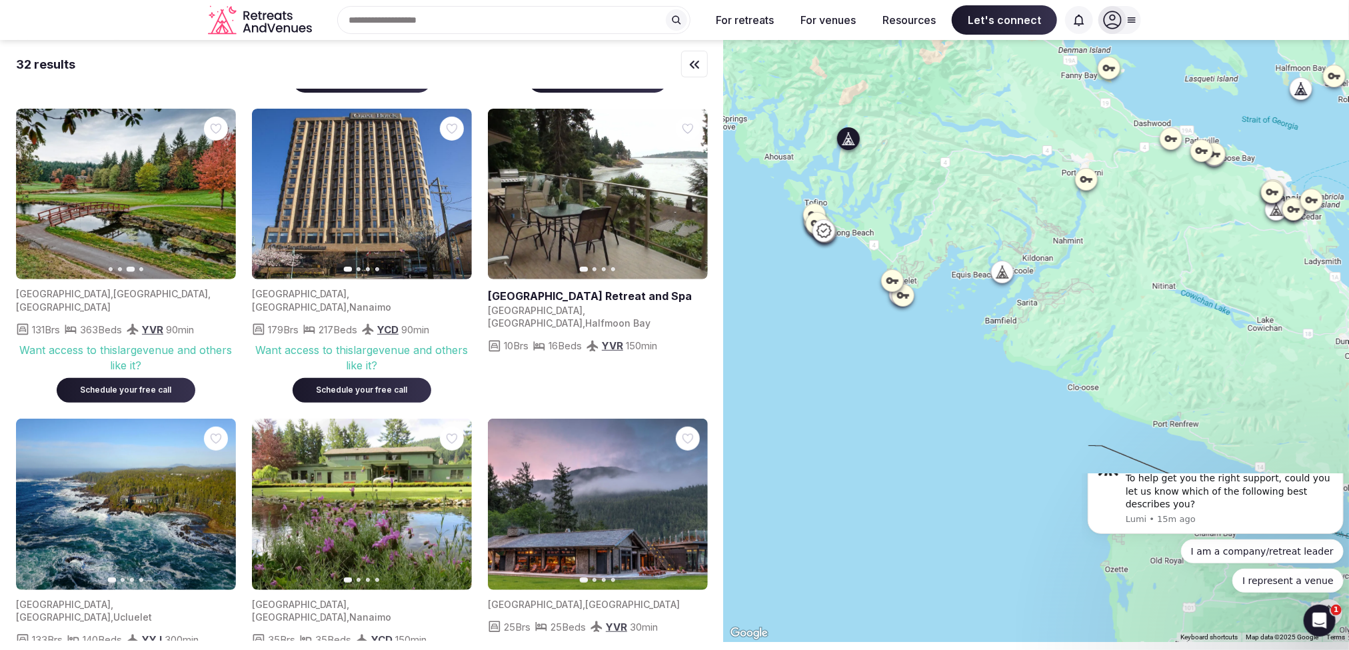
click at [691, 499] on icon "button" at bounding box center [689, 503] width 5 height 9
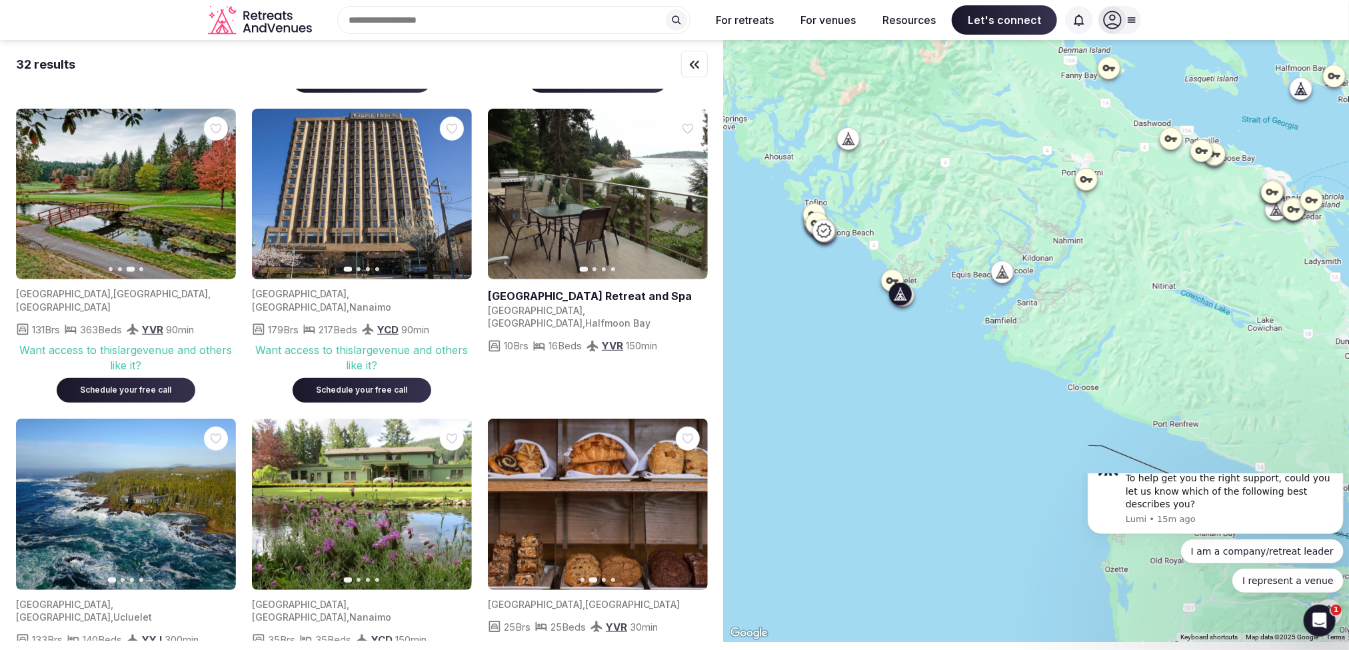
click at [219, 493] on button "Next slide" at bounding box center [217, 503] width 21 height 21
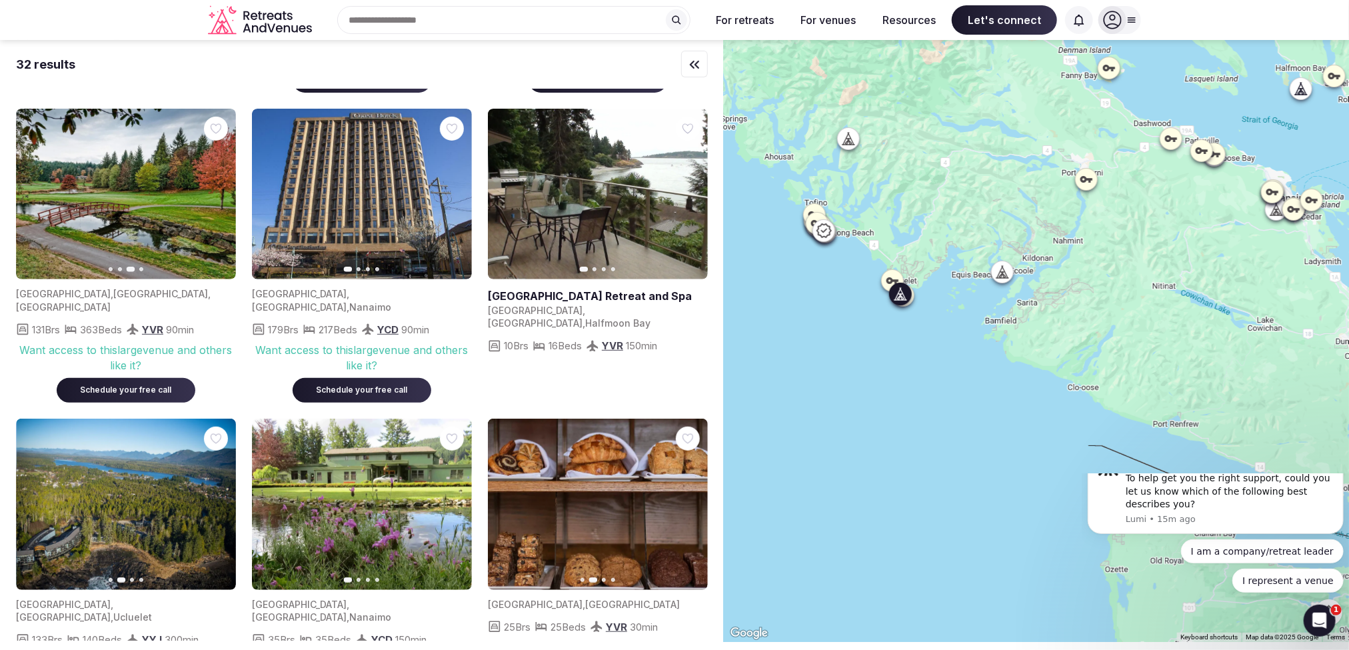
click at [219, 493] on button "Next slide" at bounding box center [217, 503] width 21 height 21
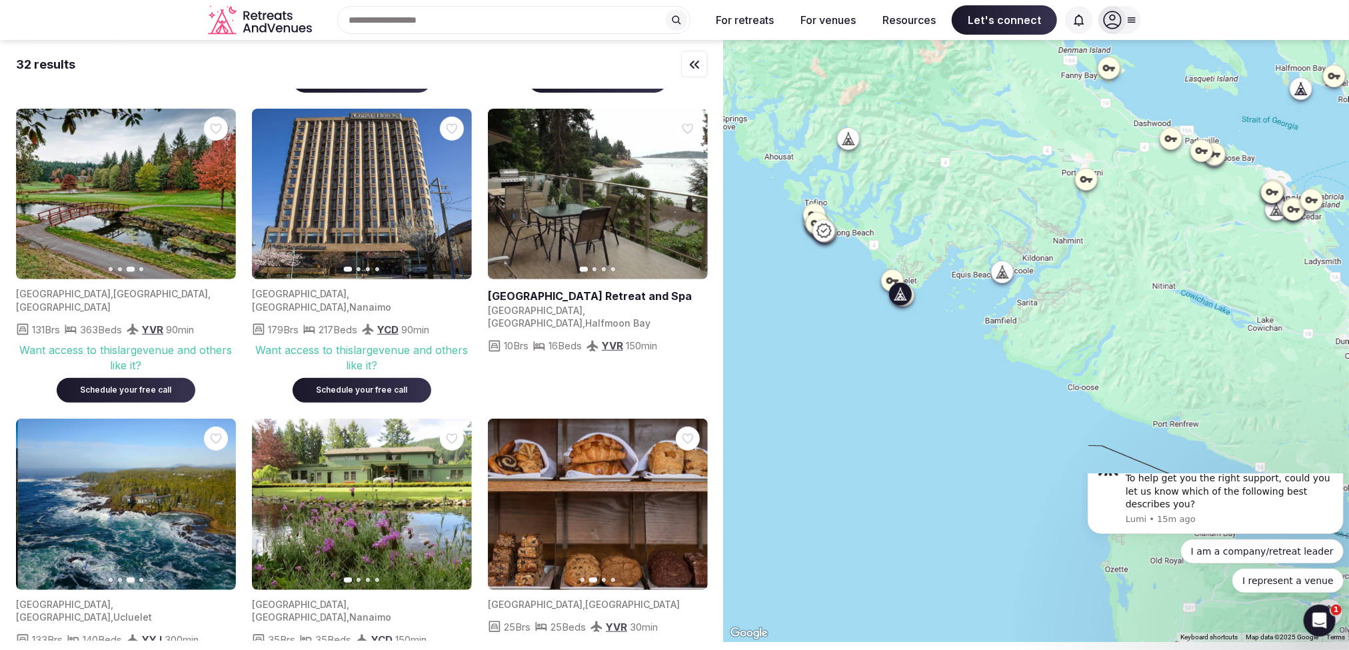
click at [219, 493] on button "Next slide" at bounding box center [217, 503] width 21 height 21
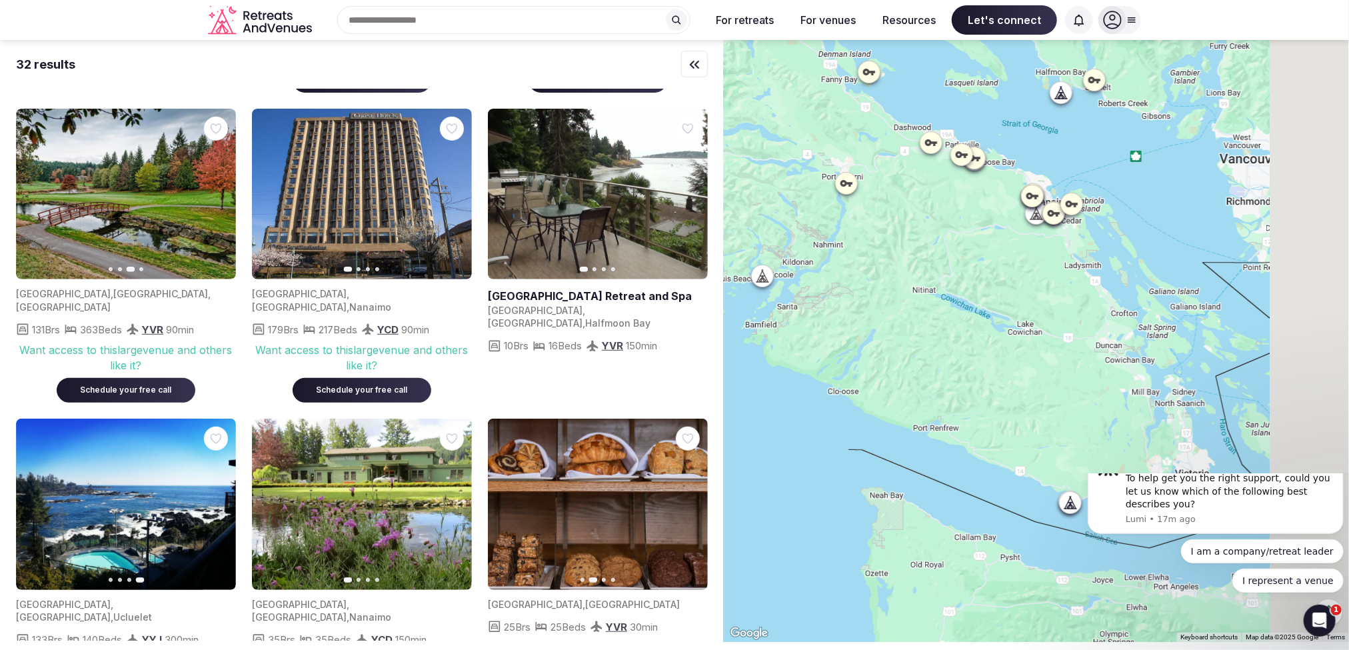
drag, startPoint x: 1144, startPoint y: 321, endPoint x: 840, endPoint y: 301, distance: 303.9
click at [848, 325] on div at bounding box center [1036, 341] width 625 height 602
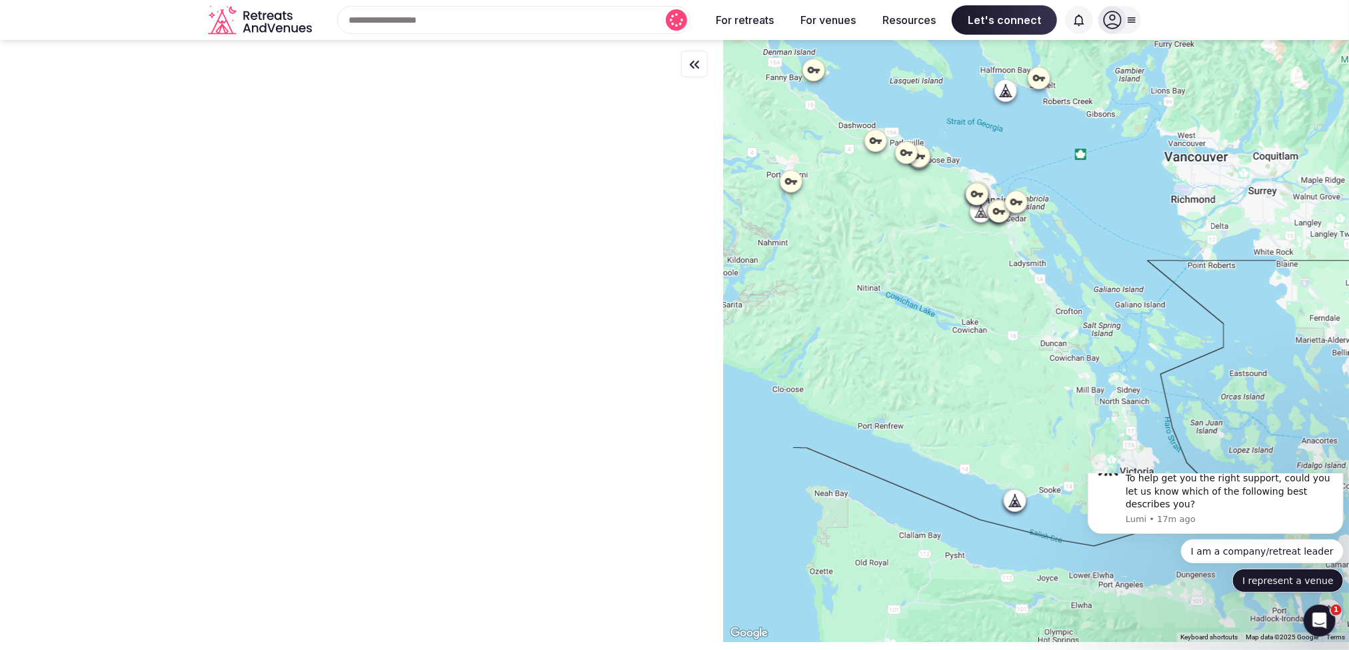
scroll to position [0, 0]
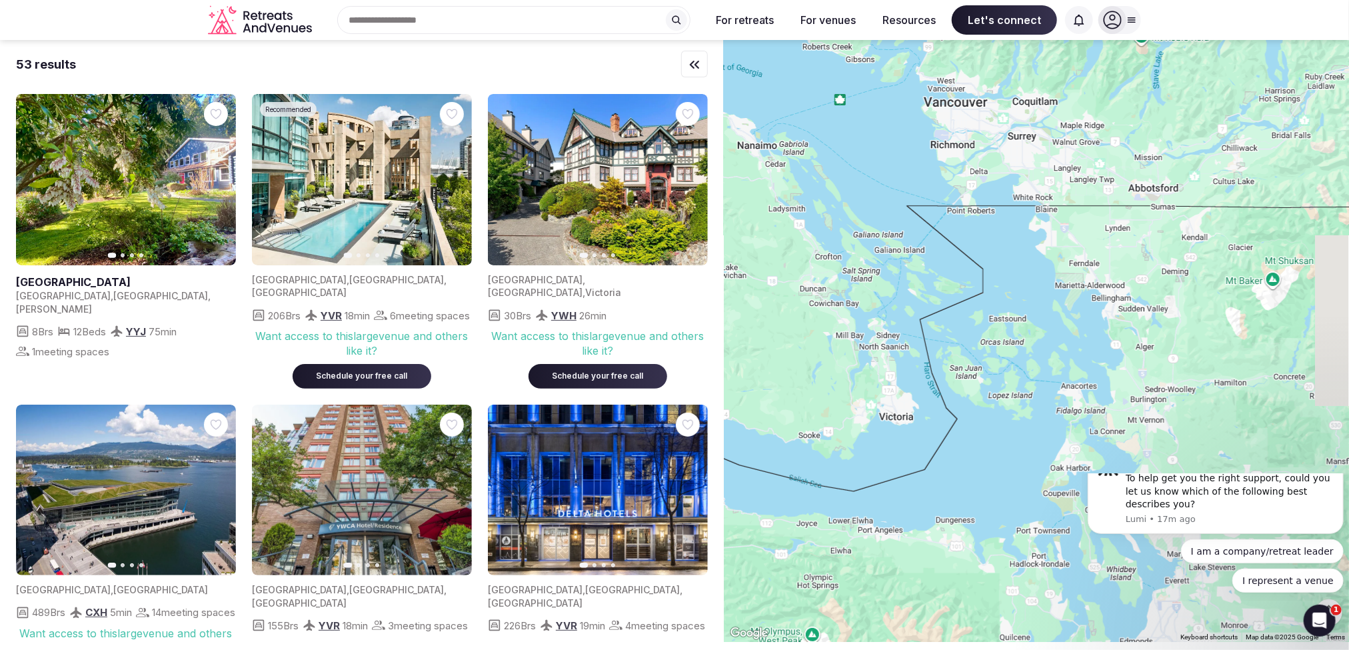
drag, startPoint x: 1165, startPoint y: 231, endPoint x: 936, endPoint y: 227, distance: 228.7
click at [908, 155] on div at bounding box center [1036, 341] width 625 height 602
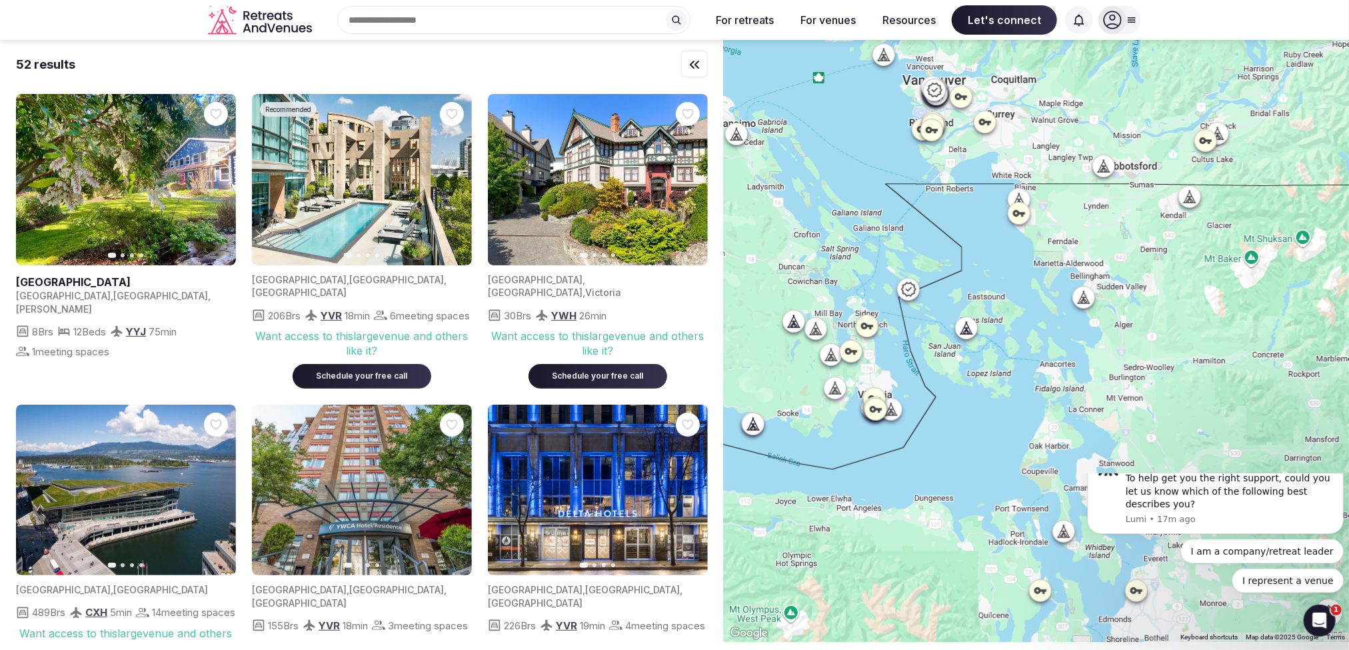
click at [972, 330] on icon at bounding box center [969, 328] width 6 height 12
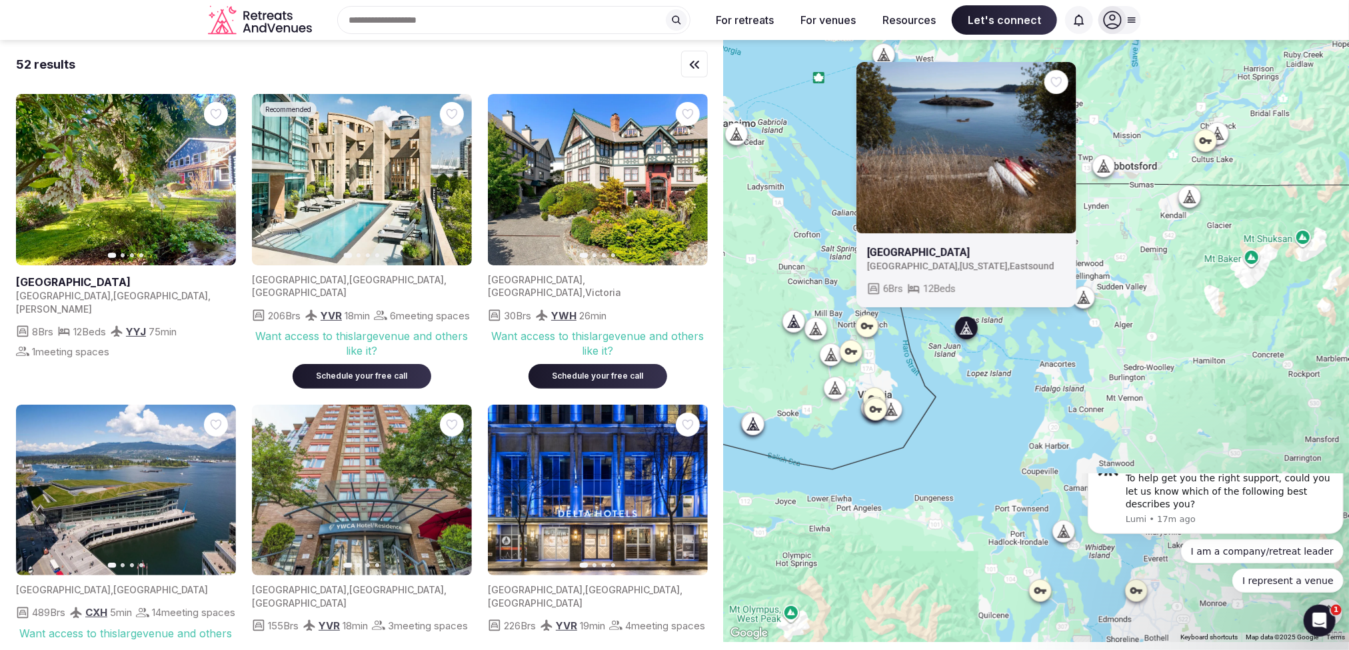
click at [981, 137] on link at bounding box center [966, 146] width 220 height 171
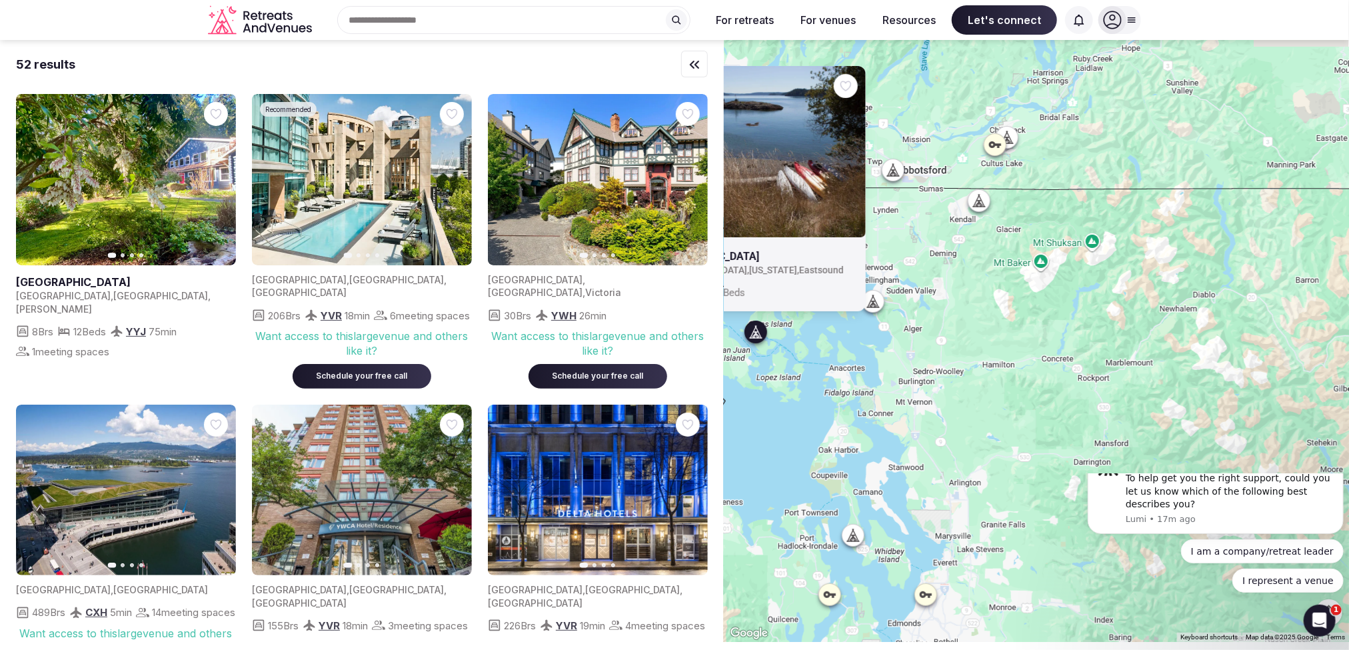
drag, startPoint x: 888, startPoint y: 347, endPoint x: 936, endPoint y: 317, distance: 55.7
click at [876, 389] on div "Pebble Cove Farm United States , Washington , Eastsound 6 Brs 12 Beds" at bounding box center [1036, 341] width 625 height 602
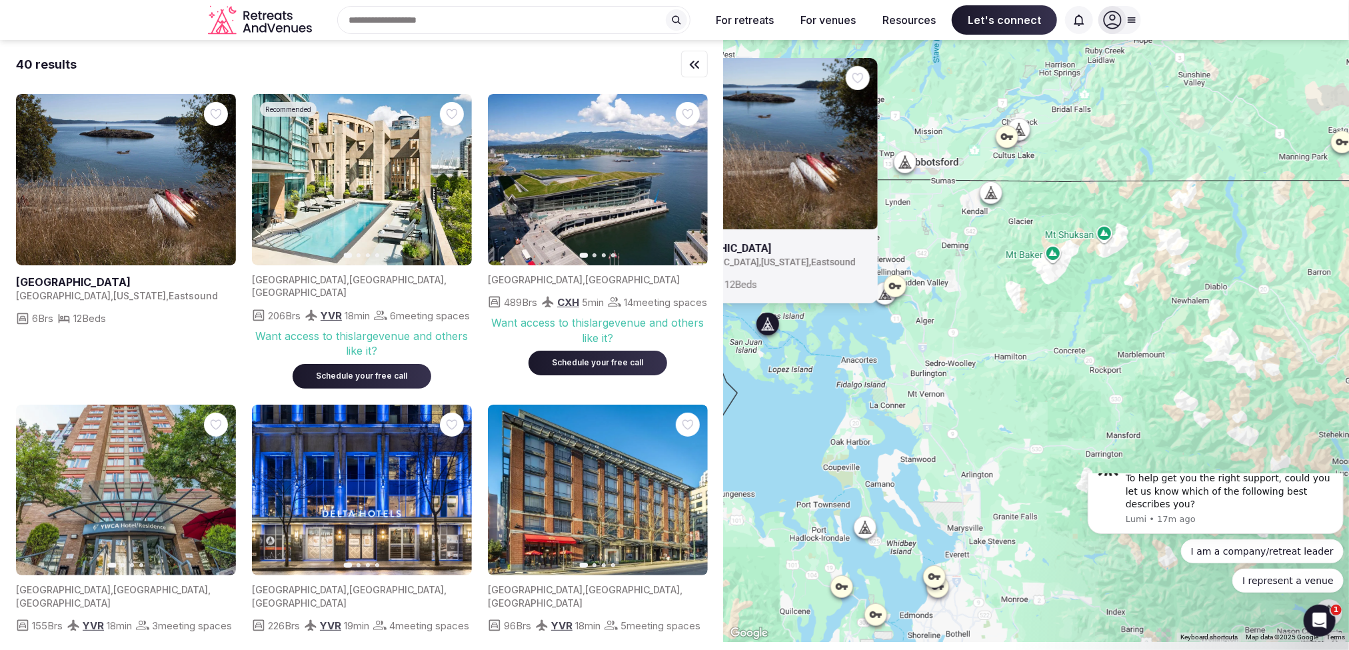
click at [894, 296] on div at bounding box center [894, 285] width 21 height 21
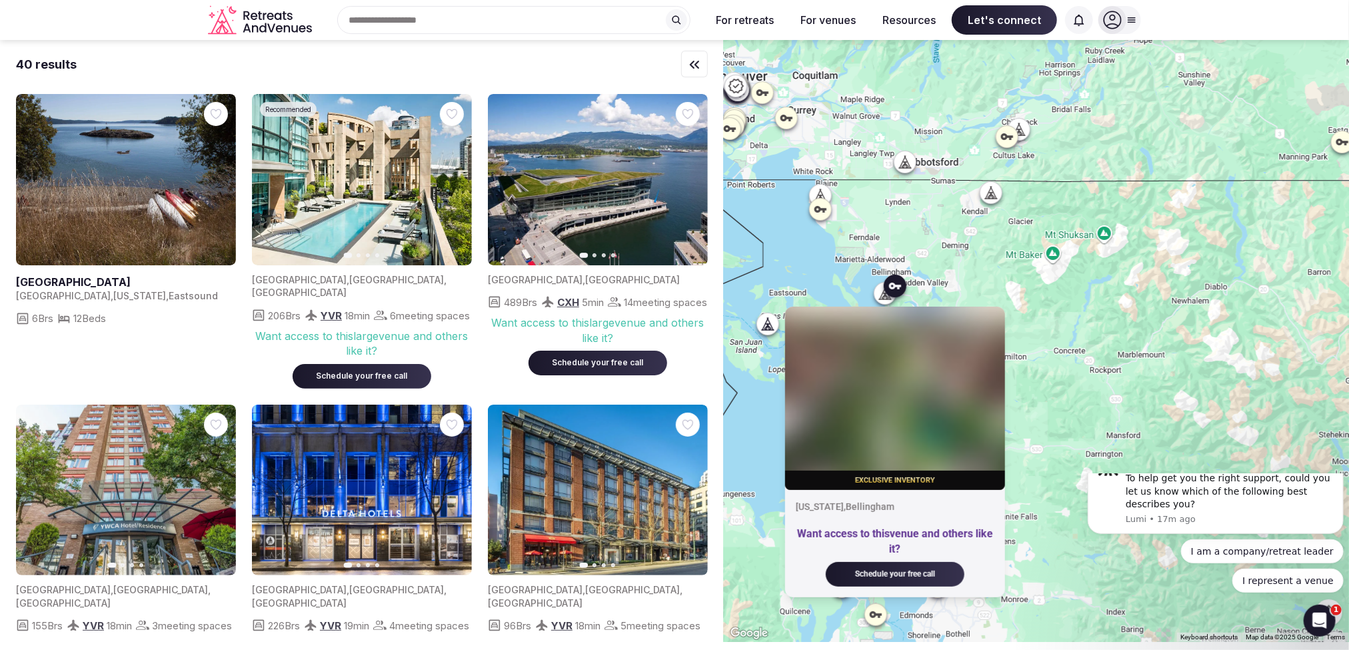
click at [981, 293] on div "Exclusive inventory Washington , Bellingham Want access to this venue and other…" at bounding box center [1036, 341] width 625 height 602
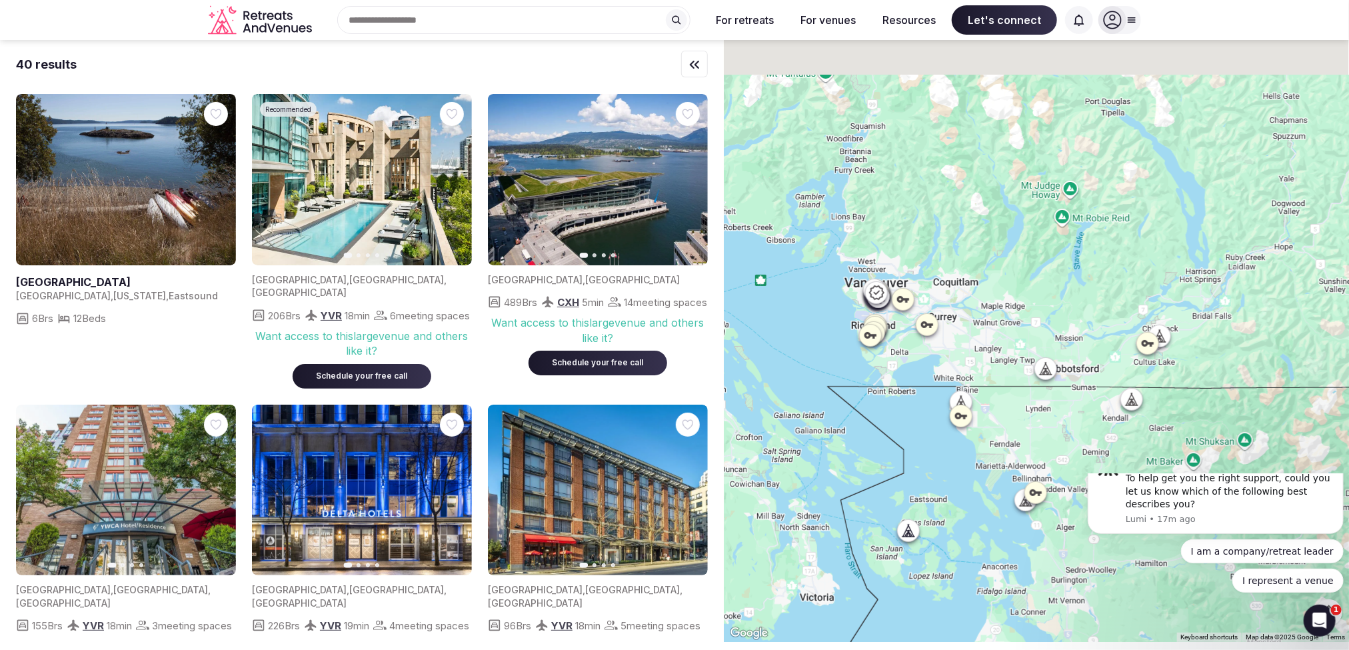
drag, startPoint x: 950, startPoint y: 235, endPoint x: 1094, endPoint y: 451, distance: 260.1
click at [1094, 451] on div at bounding box center [1036, 341] width 625 height 602
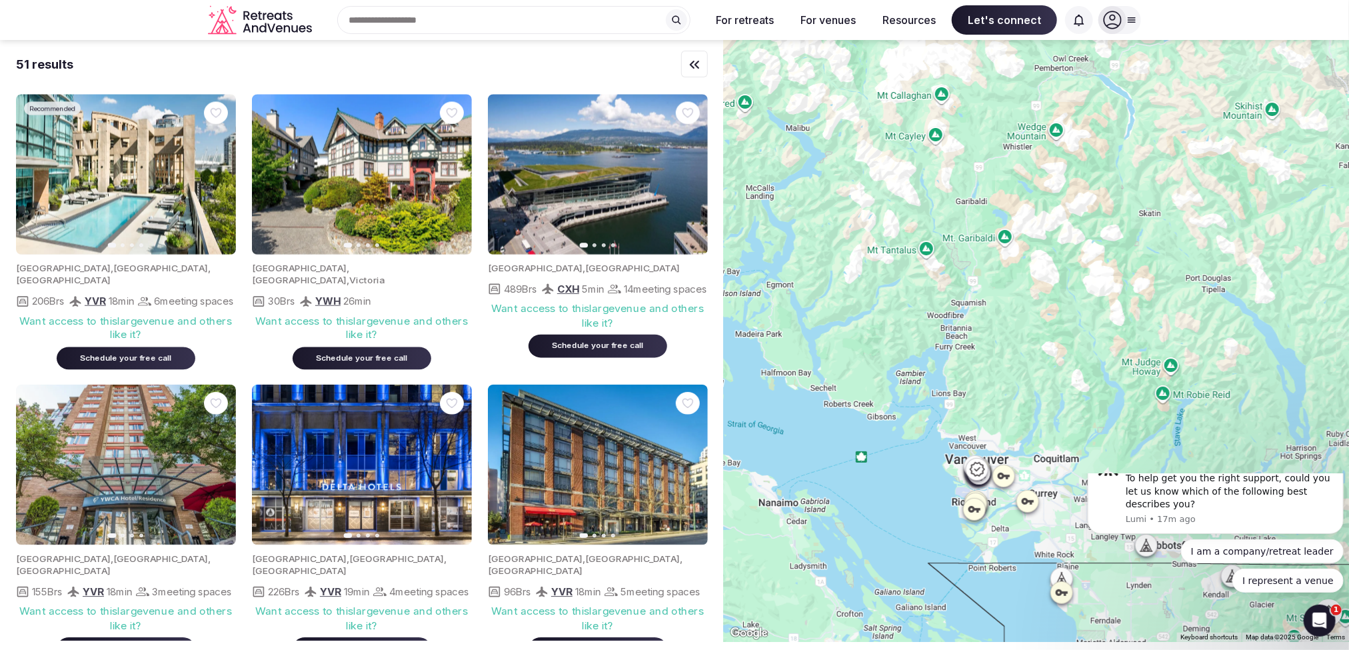
drag, startPoint x: 950, startPoint y: 181, endPoint x: 1048, endPoint y: 358, distance: 202.6
click at [1048, 358] on div at bounding box center [1036, 341] width 625 height 602
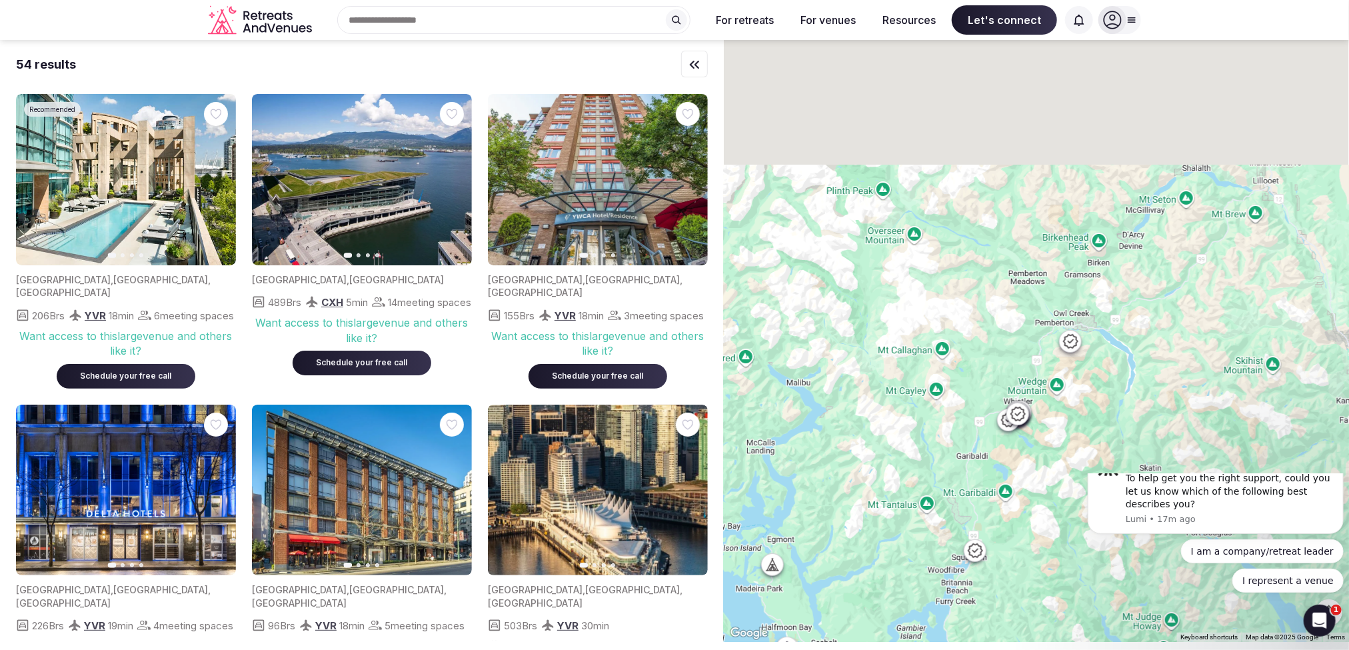
drag, startPoint x: 1036, startPoint y: 192, endPoint x: 1050, endPoint y: 457, distance: 264.9
click at [1044, 461] on div at bounding box center [1036, 341] width 625 height 602
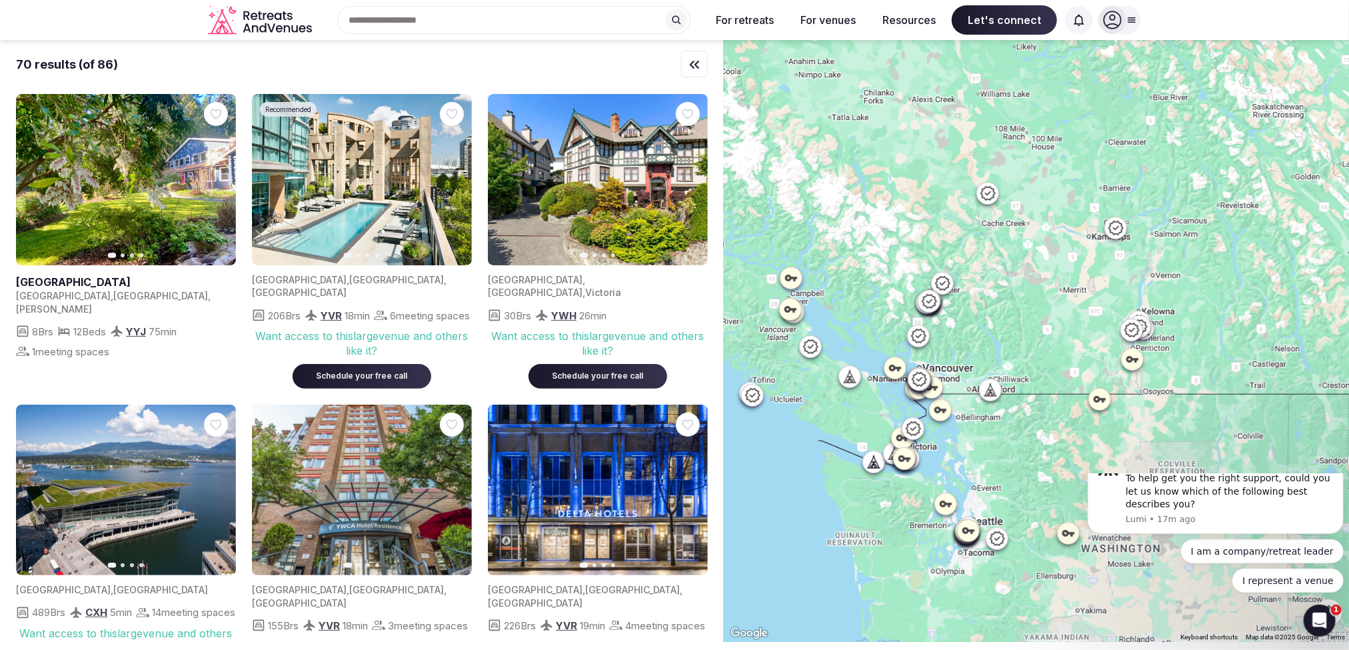
drag, startPoint x: 1166, startPoint y: 367, endPoint x: 1016, endPoint y: 269, distance: 179.7
click at [1016, 269] on div at bounding box center [1036, 341] width 625 height 602
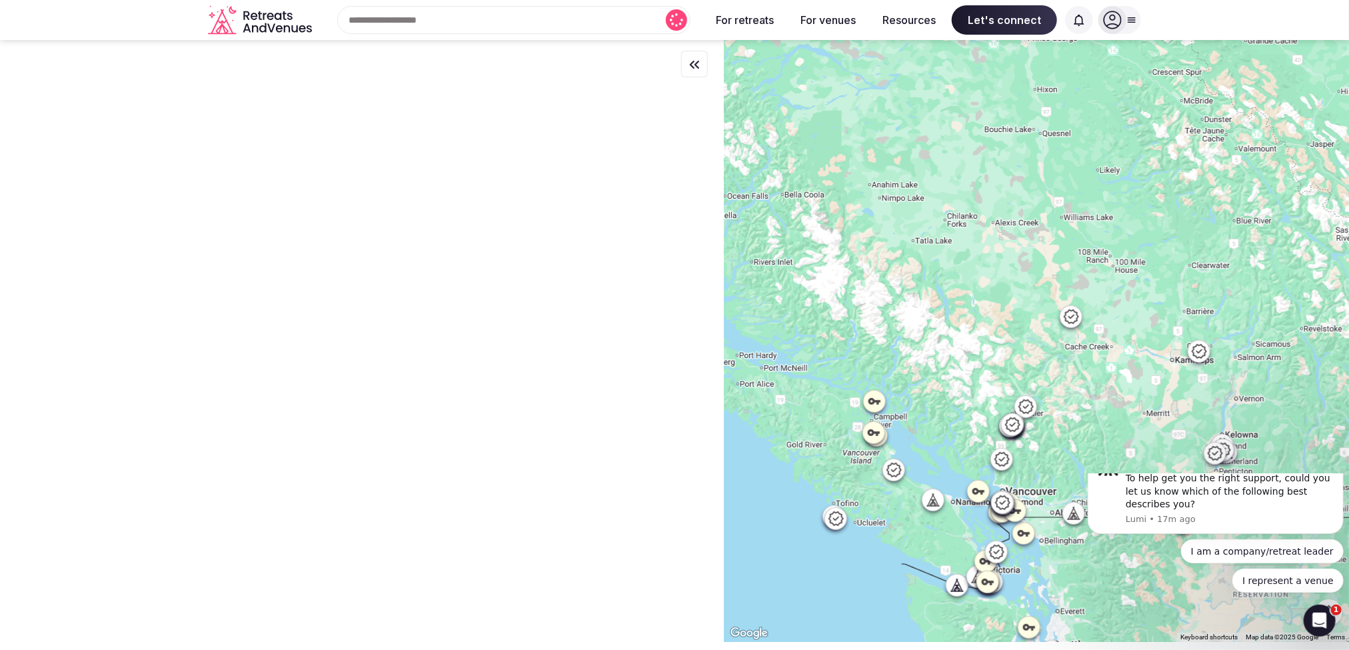
drag, startPoint x: 1024, startPoint y: 303, endPoint x: 1100, endPoint y: 463, distance: 177.4
click at [1100, 463] on div at bounding box center [1036, 341] width 625 height 602
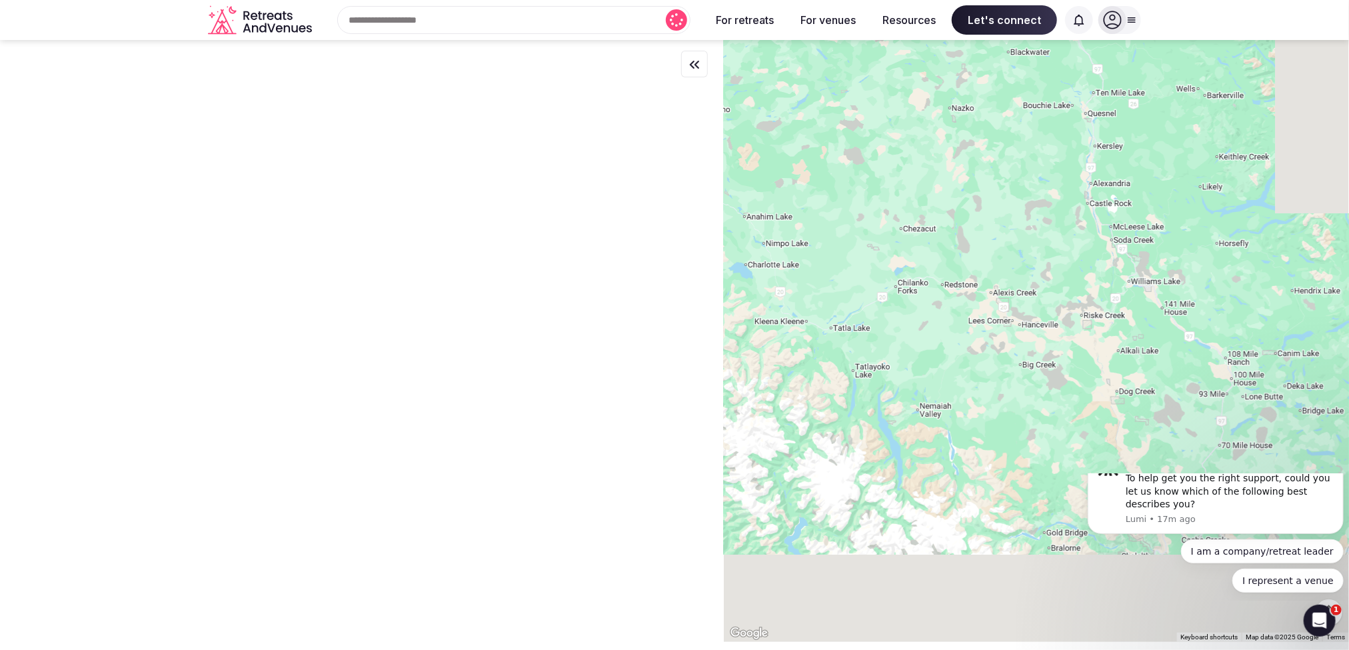
drag, startPoint x: 1052, startPoint y: 343, endPoint x: 951, endPoint y: 89, distance: 273.8
click at [952, 92] on div at bounding box center [1036, 341] width 625 height 602
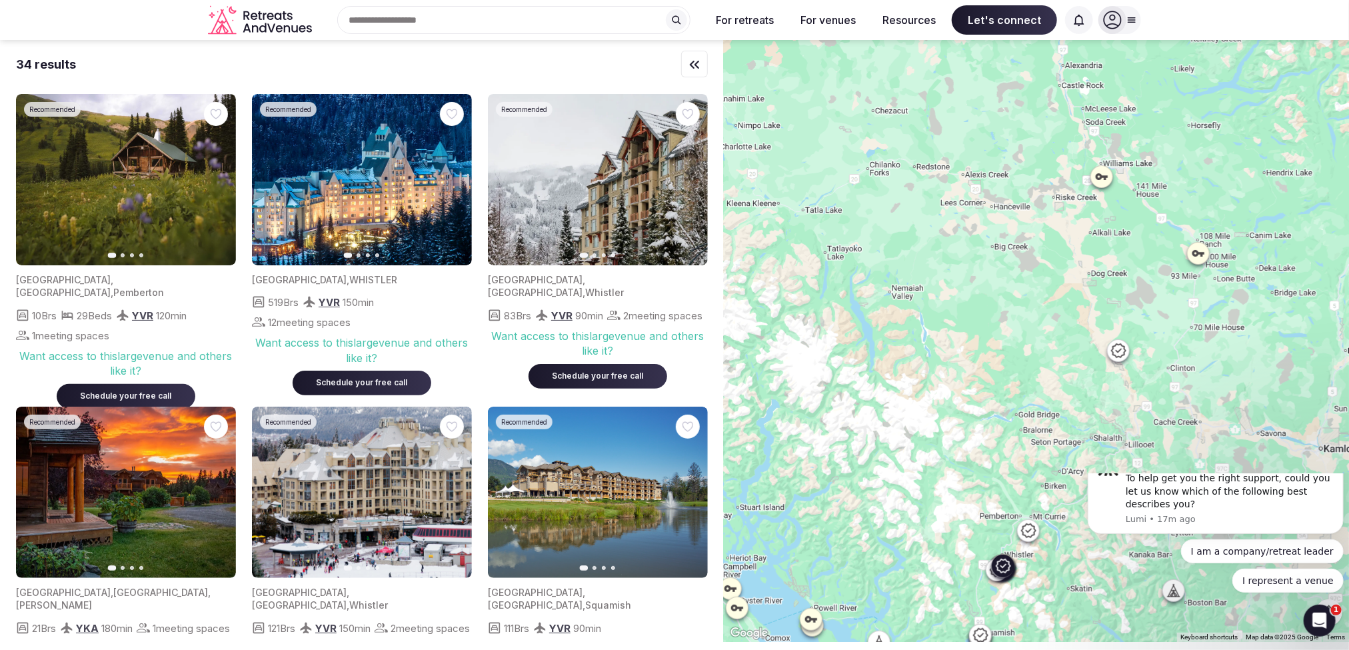
click at [452, 177] on icon "button" at bounding box center [453, 180] width 11 height 11
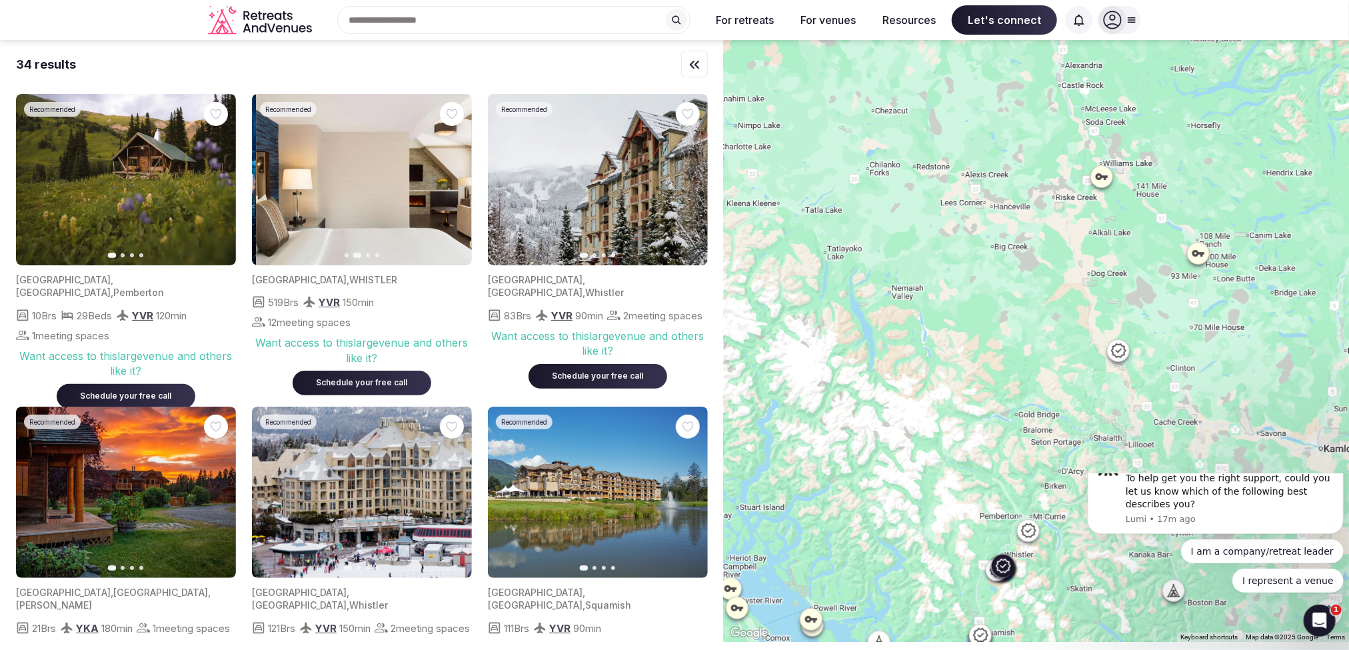
click at [452, 177] on icon "button" at bounding box center [453, 180] width 11 height 11
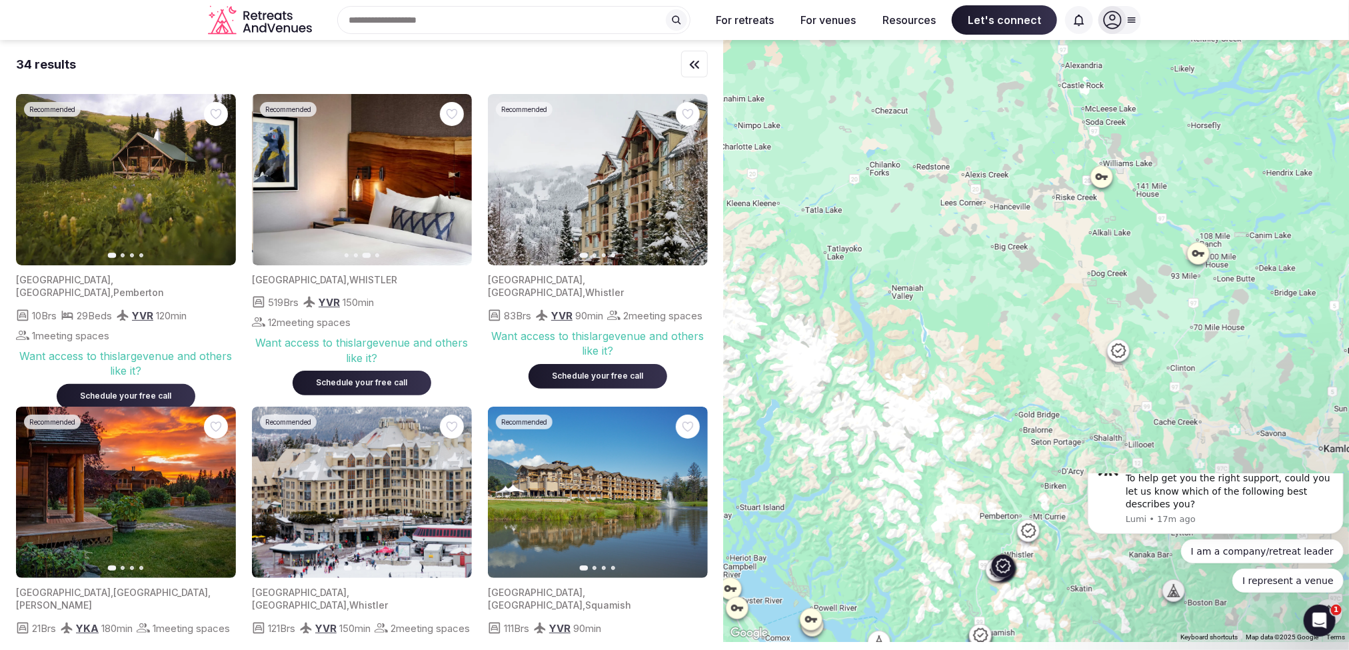
click at [452, 177] on icon "button" at bounding box center [453, 180] width 11 height 11
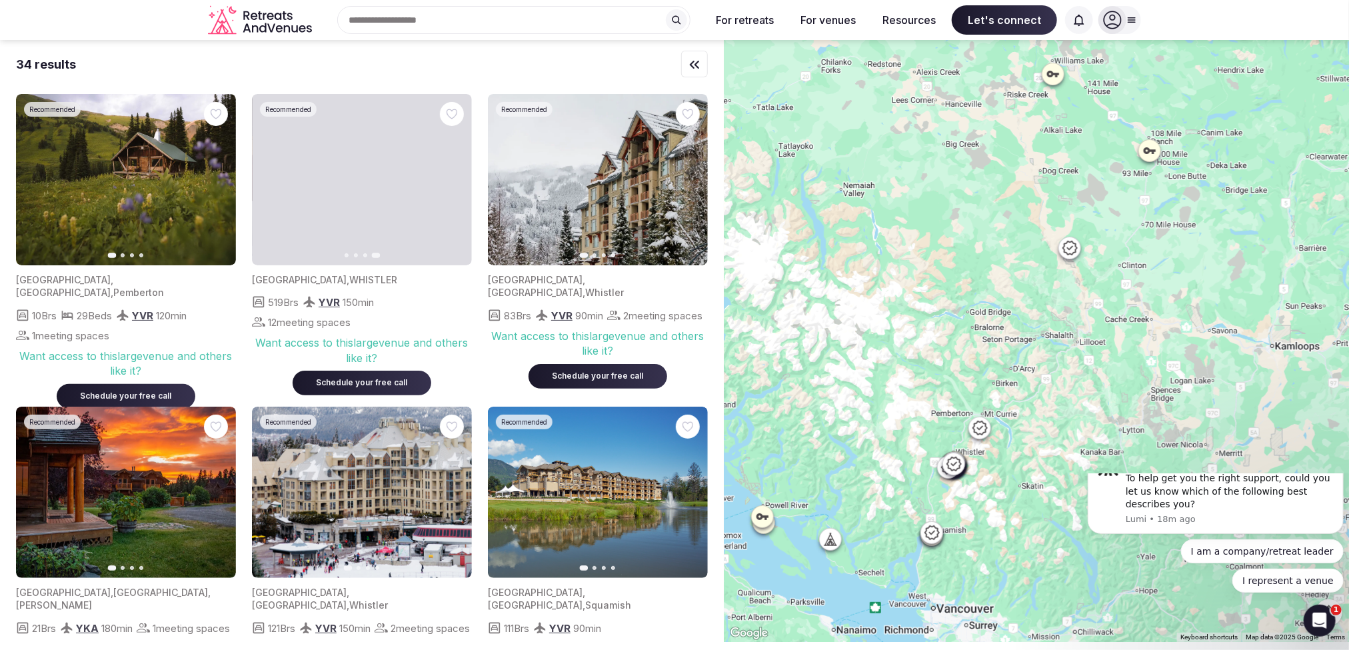
drag, startPoint x: 969, startPoint y: 483, endPoint x: 904, endPoint y: 292, distance: 202.1
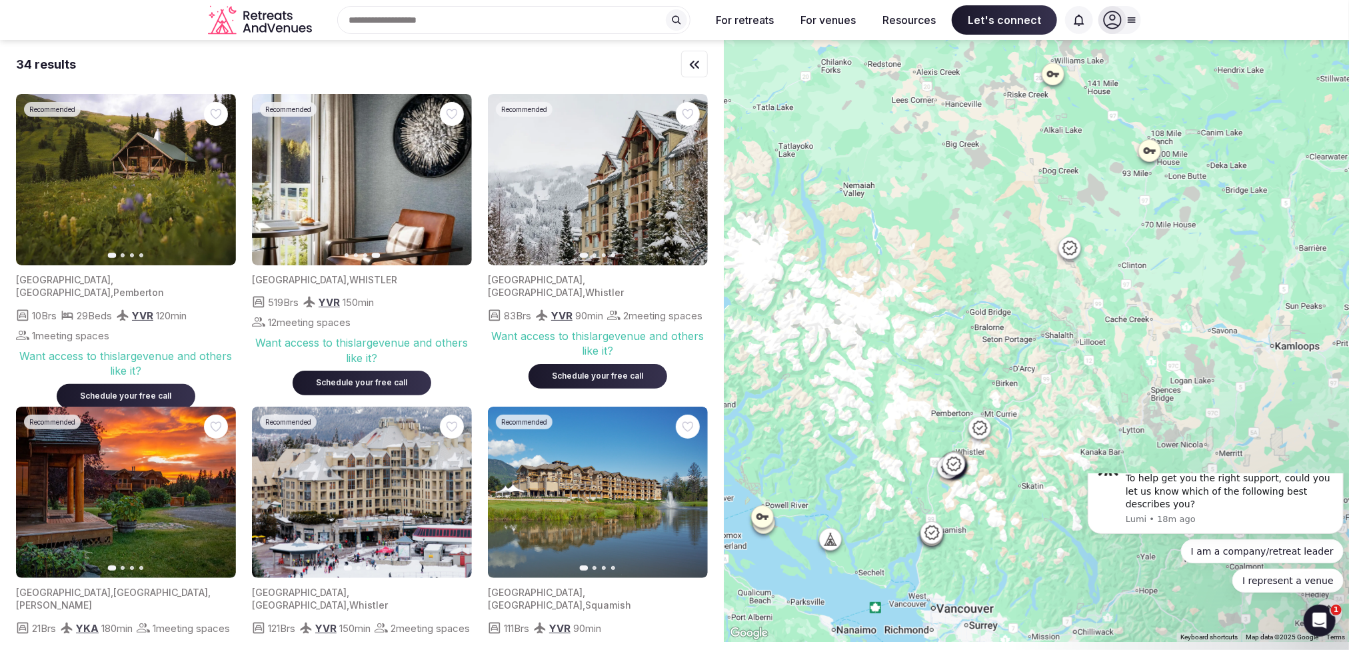
click at [904, 293] on div at bounding box center [1036, 341] width 625 height 602
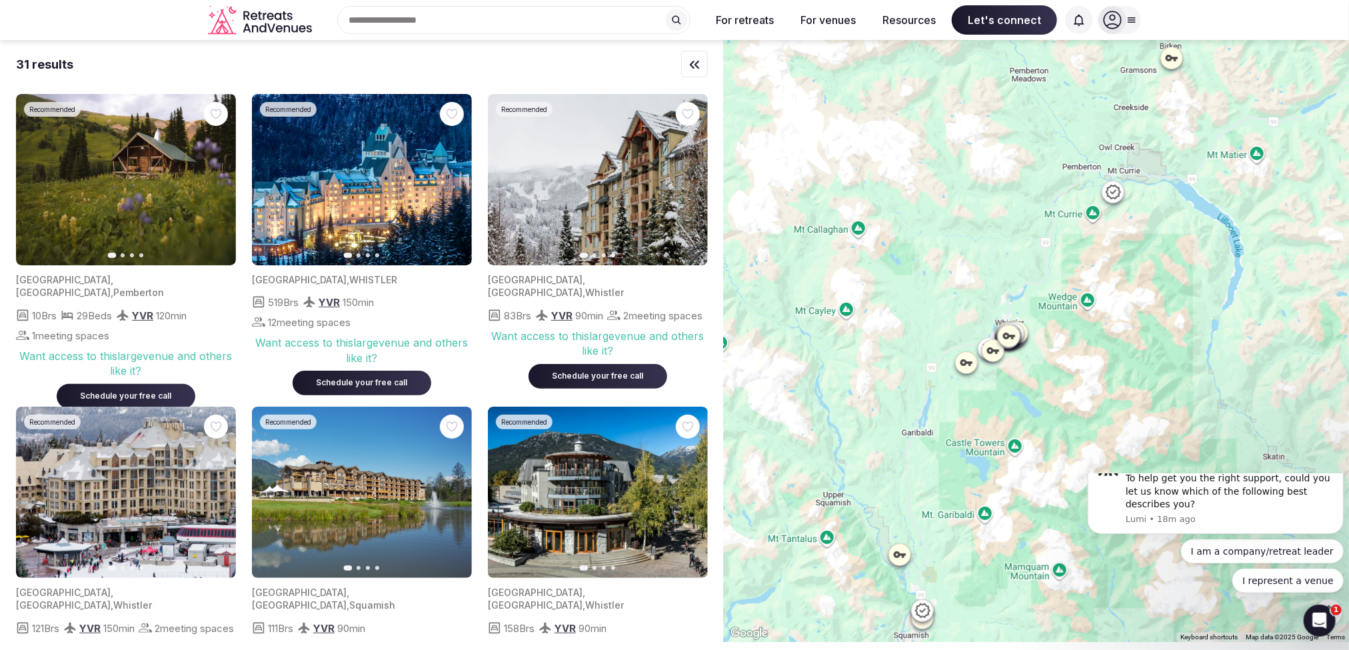
drag, startPoint x: 970, startPoint y: 391, endPoint x: 1028, endPoint y: 391, distance: 57.3
click at [1028, 391] on div at bounding box center [1036, 341] width 625 height 602
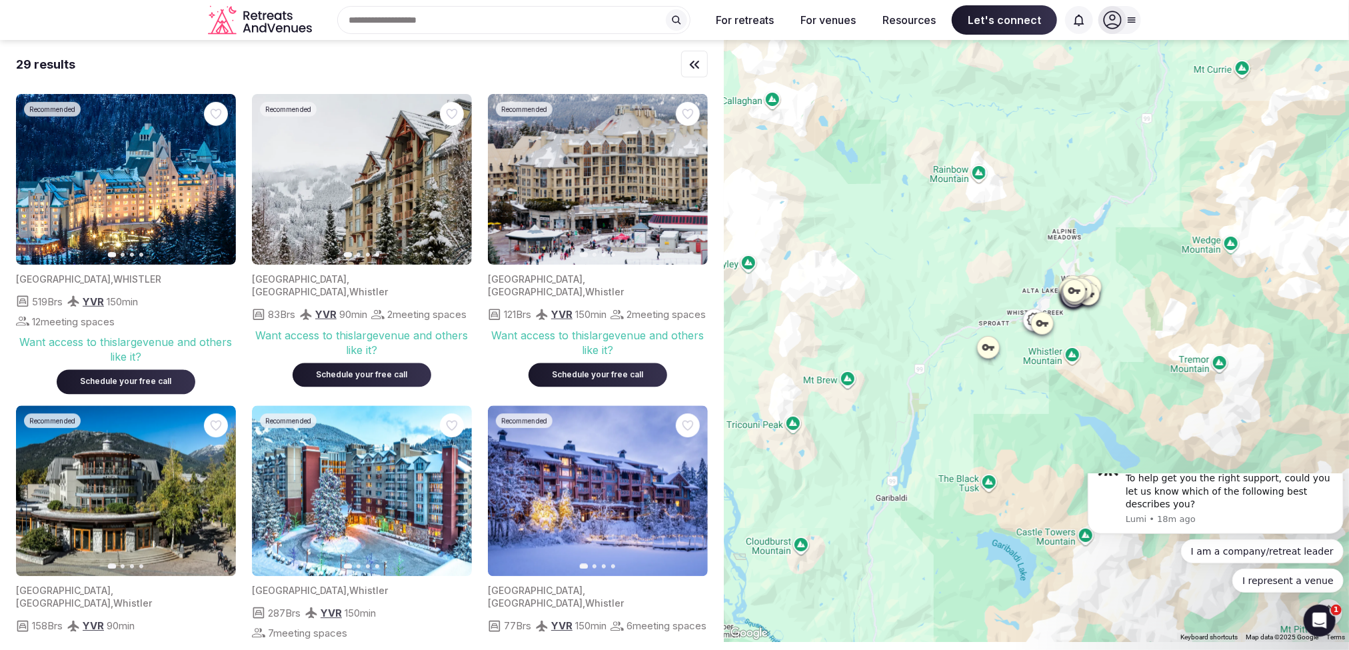
drag, startPoint x: 980, startPoint y: 368, endPoint x: 930, endPoint y: 371, distance: 50.1
click at [1051, 390] on div at bounding box center [1036, 341] width 625 height 602
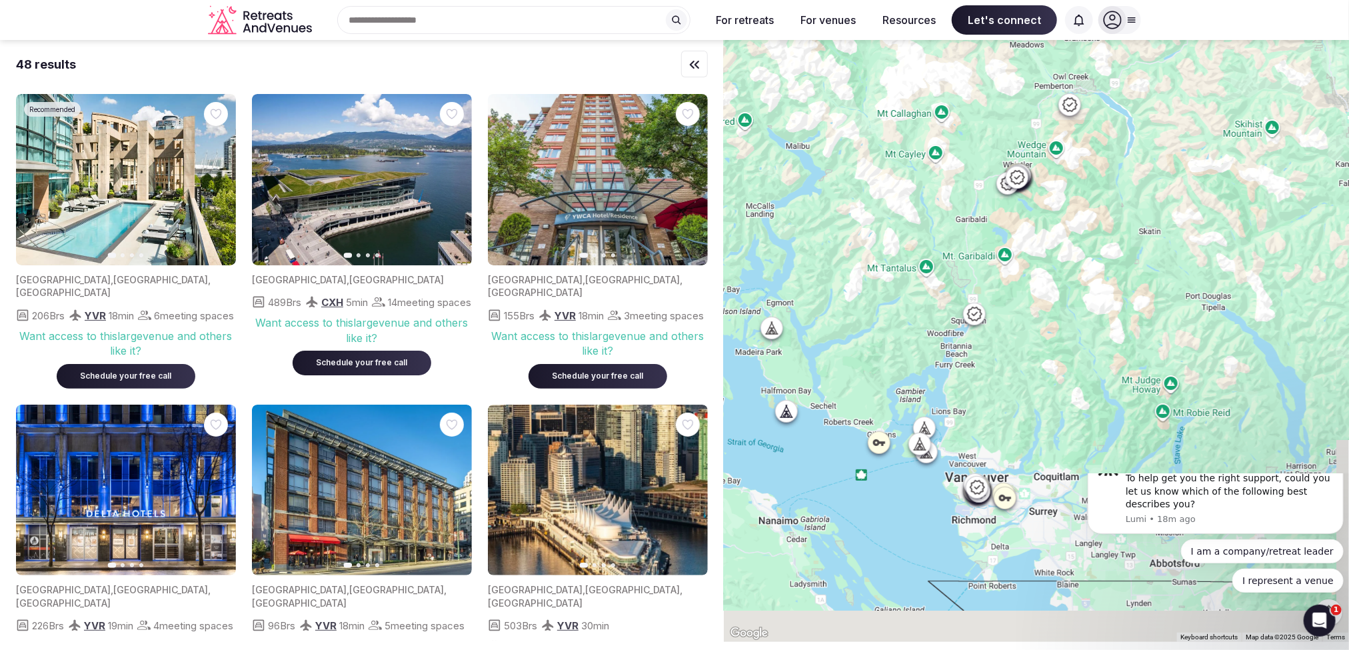
drag, startPoint x: 996, startPoint y: 410, endPoint x: 993, endPoint y: 364, distance: 46.1
click at [993, 364] on div at bounding box center [1036, 341] width 625 height 602
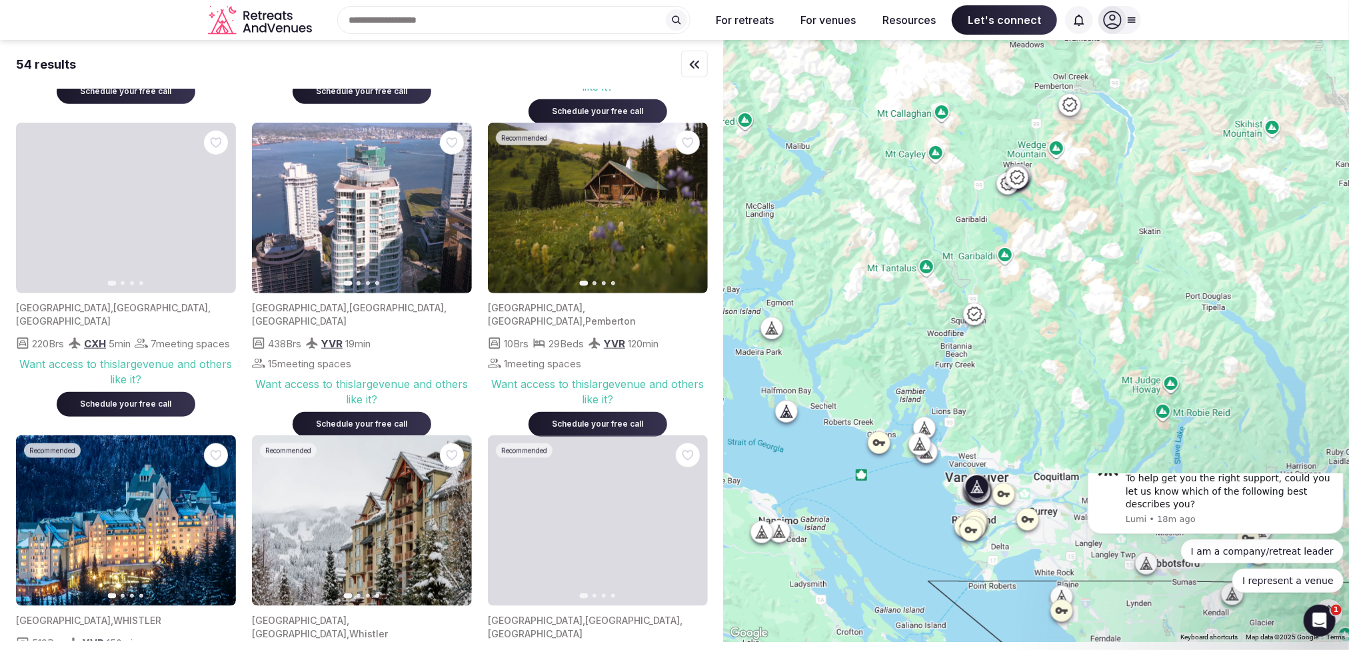
scroll to position [888, 0]
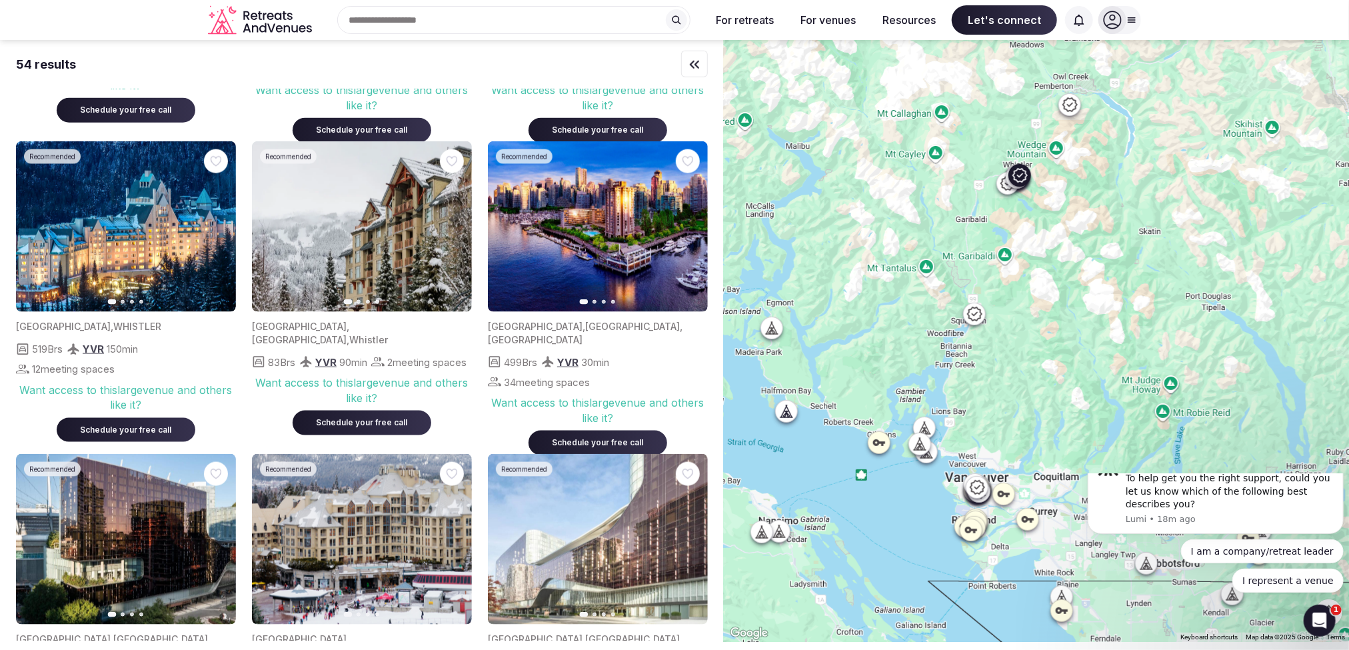
click at [218, 229] on icon "button" at bounding box center [217, 226] width 5 height 9
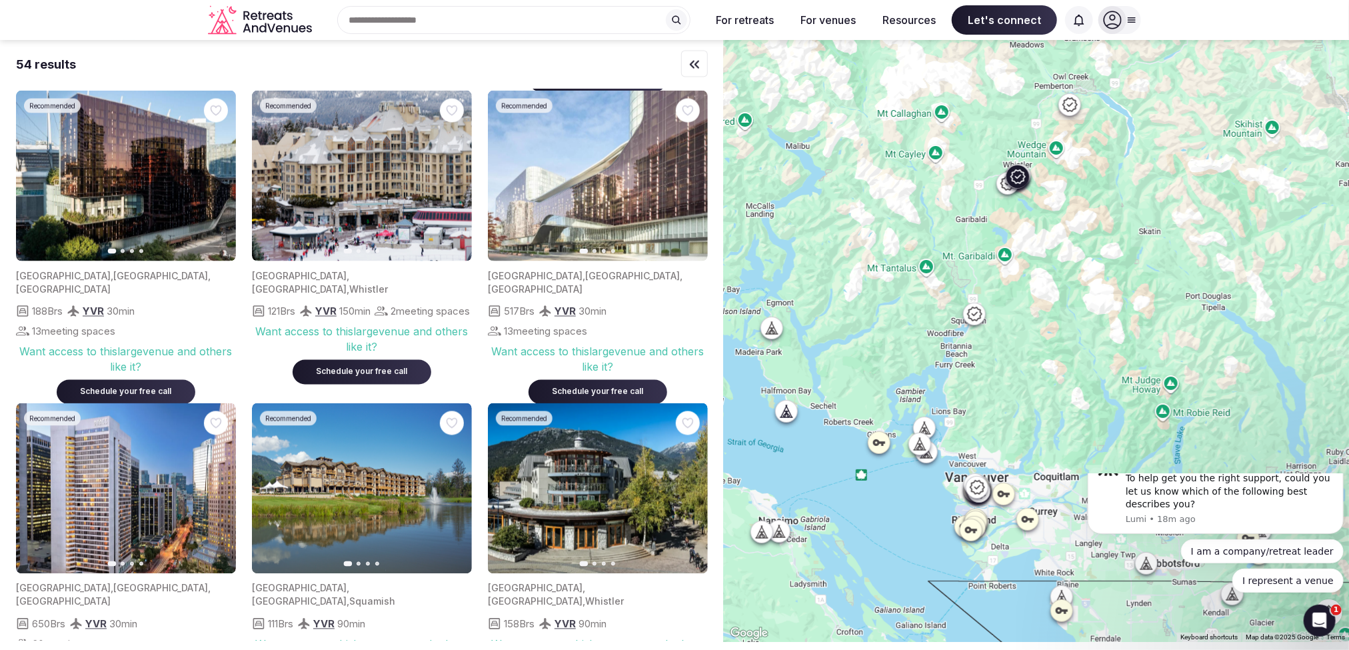
scroll to position [1258, 0]
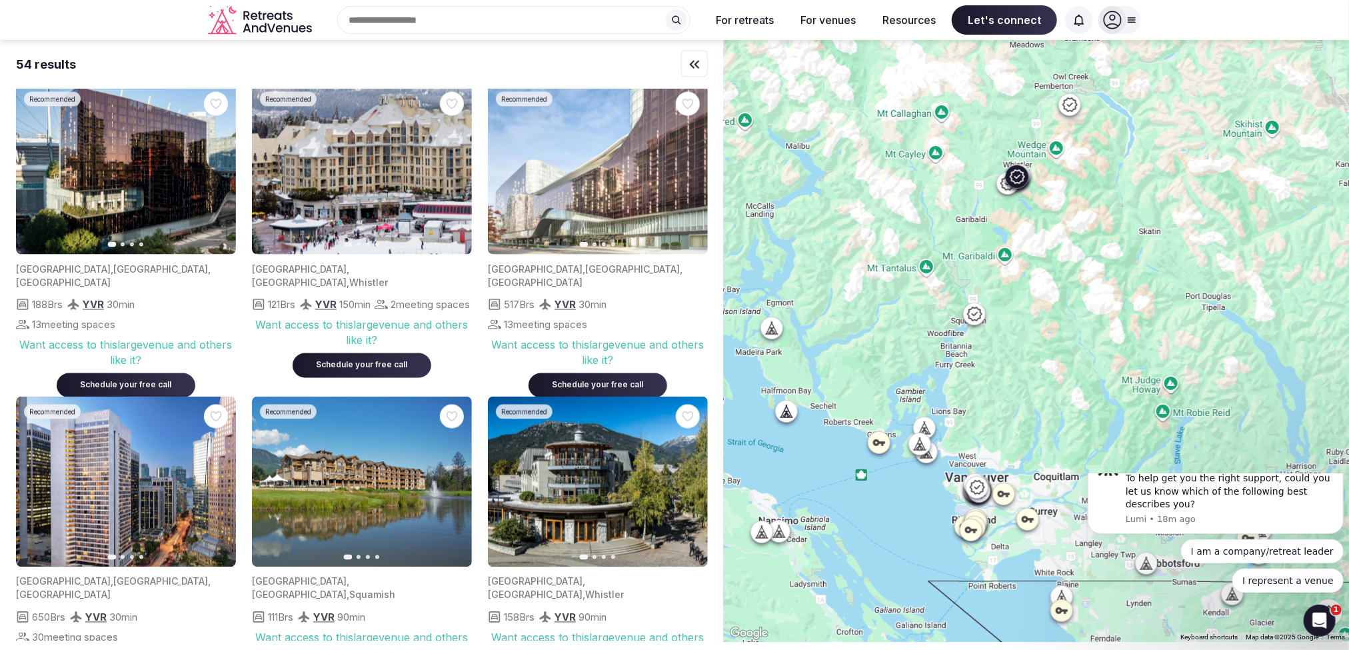
click at [691, 487] on icon "button" at bounding box center [689, 482] width 11 height 11
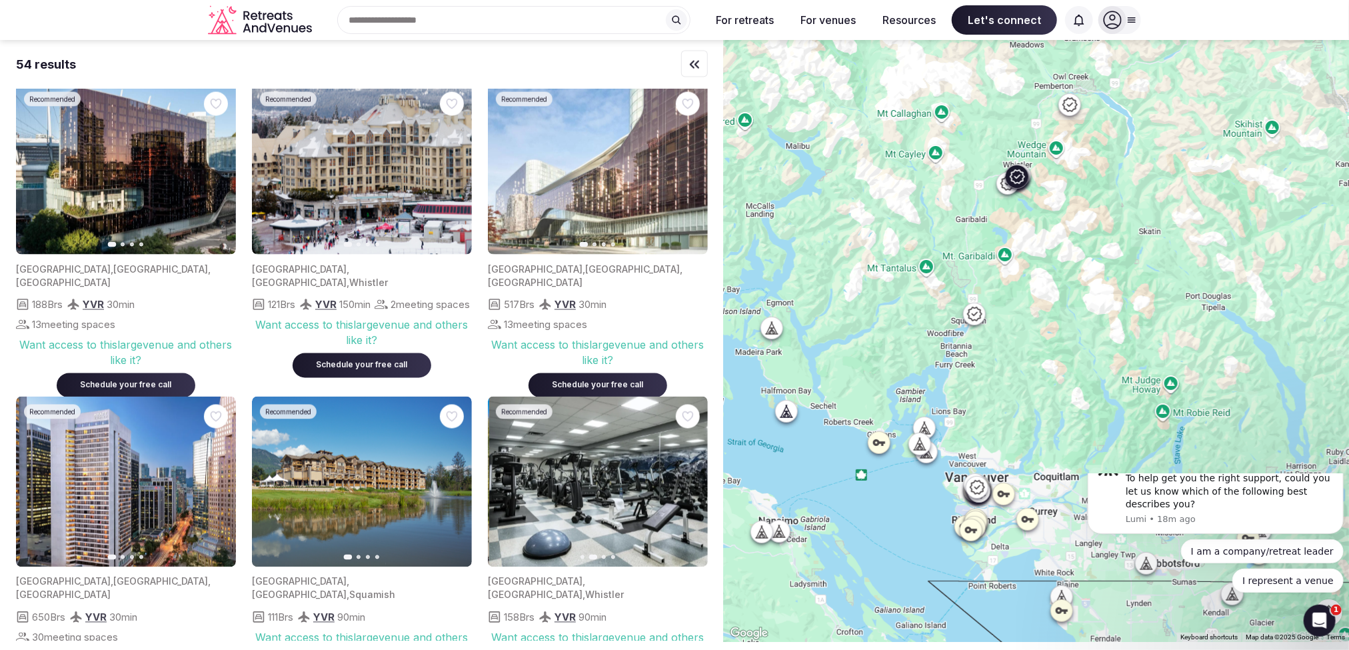
click at [691, 487] on icon "button" at bounding box center [689, 482] width 11 height 11
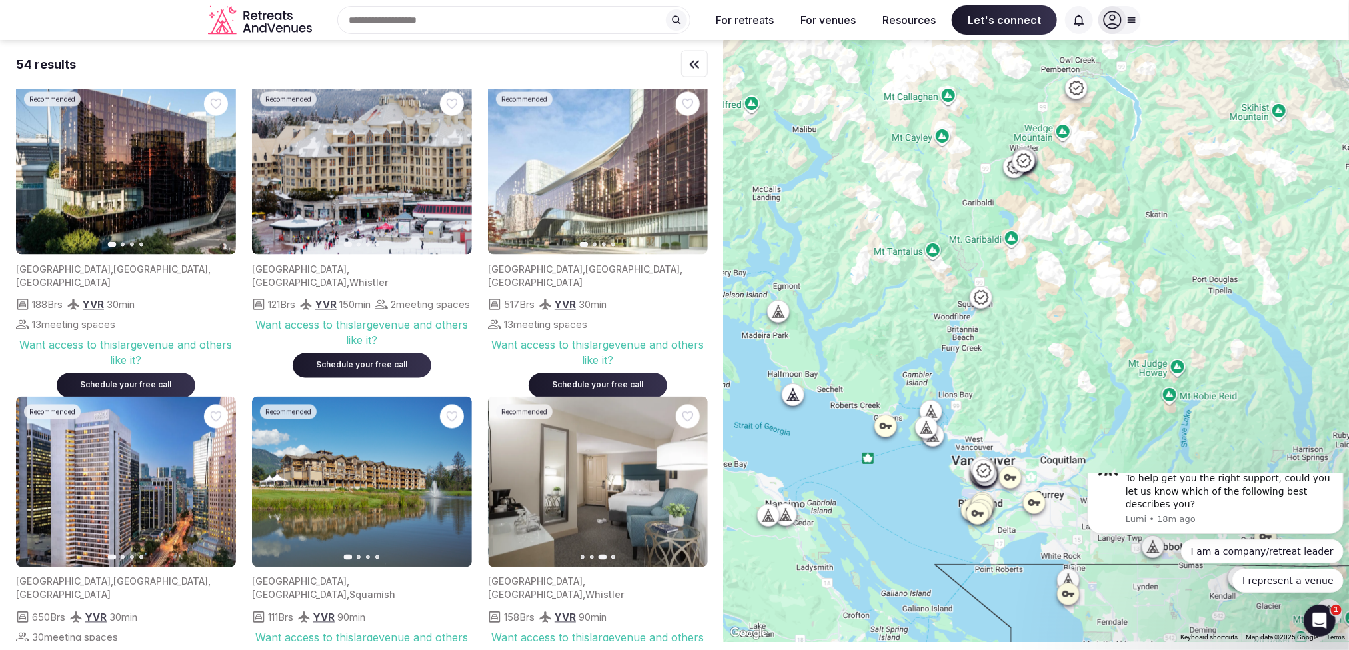
drag, startPoint x: 834, startPoint y: 469, endPoint x: 841, endPoint y: 450, distance: 20.7
click at [841, 450] on div at bounding box center [1036, 341] width 625 height 602
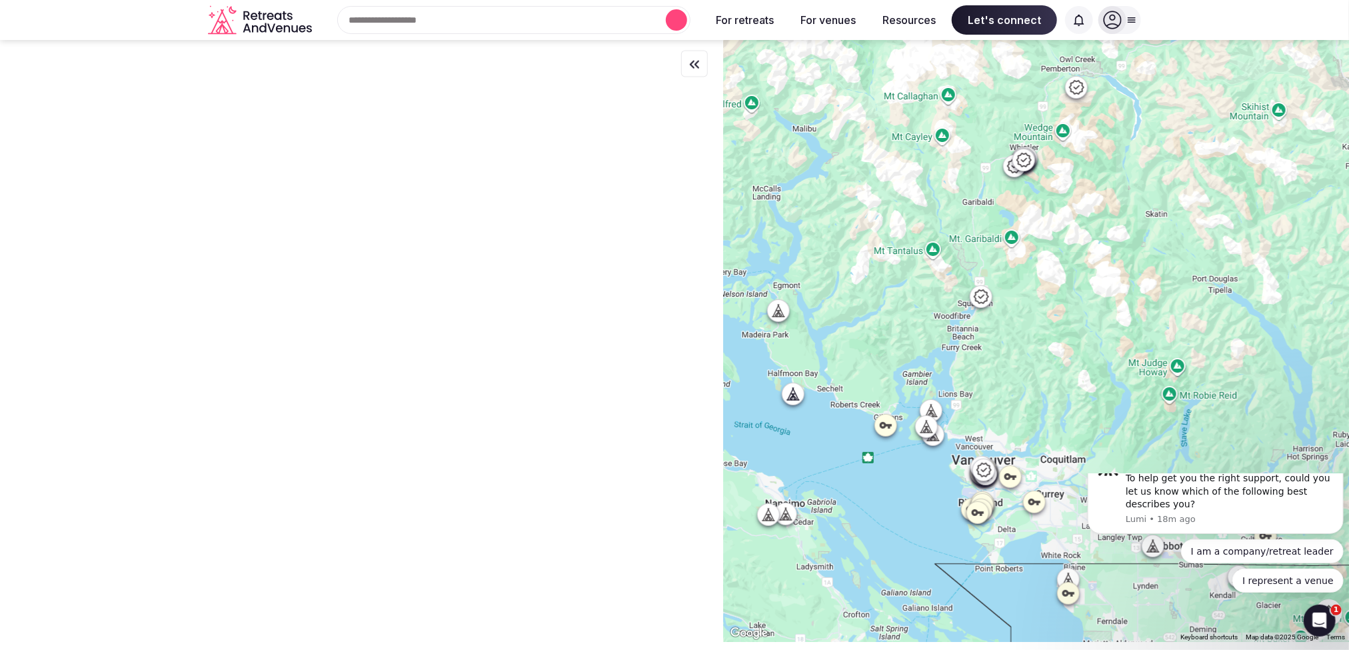
click at [796, 395] on div at bounding box center [1036, 341] width 625 height 602
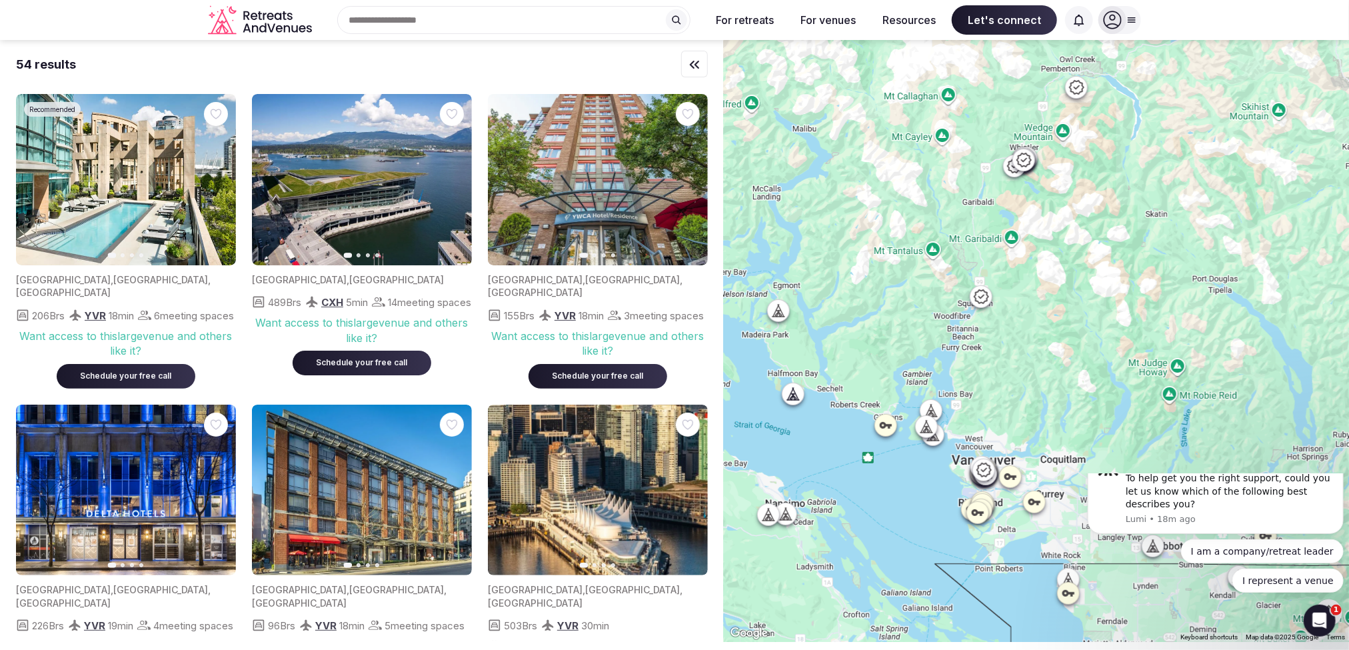
click at [794, 393] on icon at bounding box center [792, 393] width 13 height 13
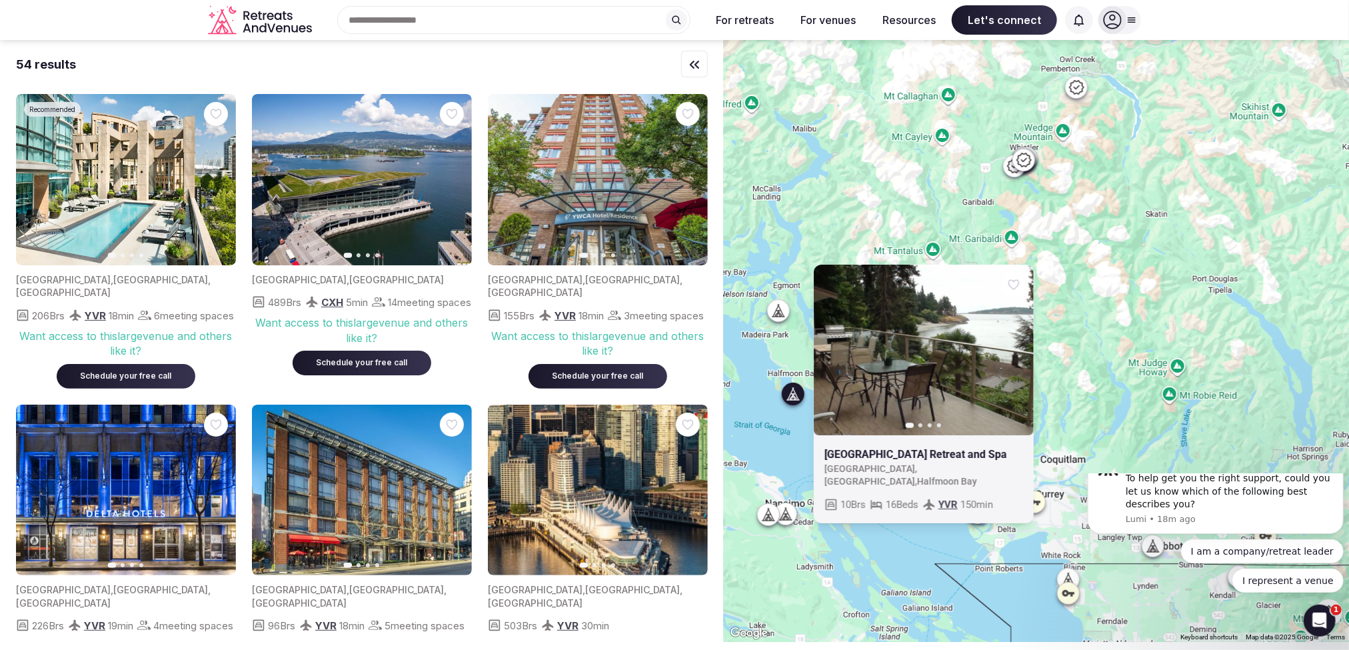
click at [1020, 343] on button "Next slide" at bounding box center [1014, 349] width 21 height 21
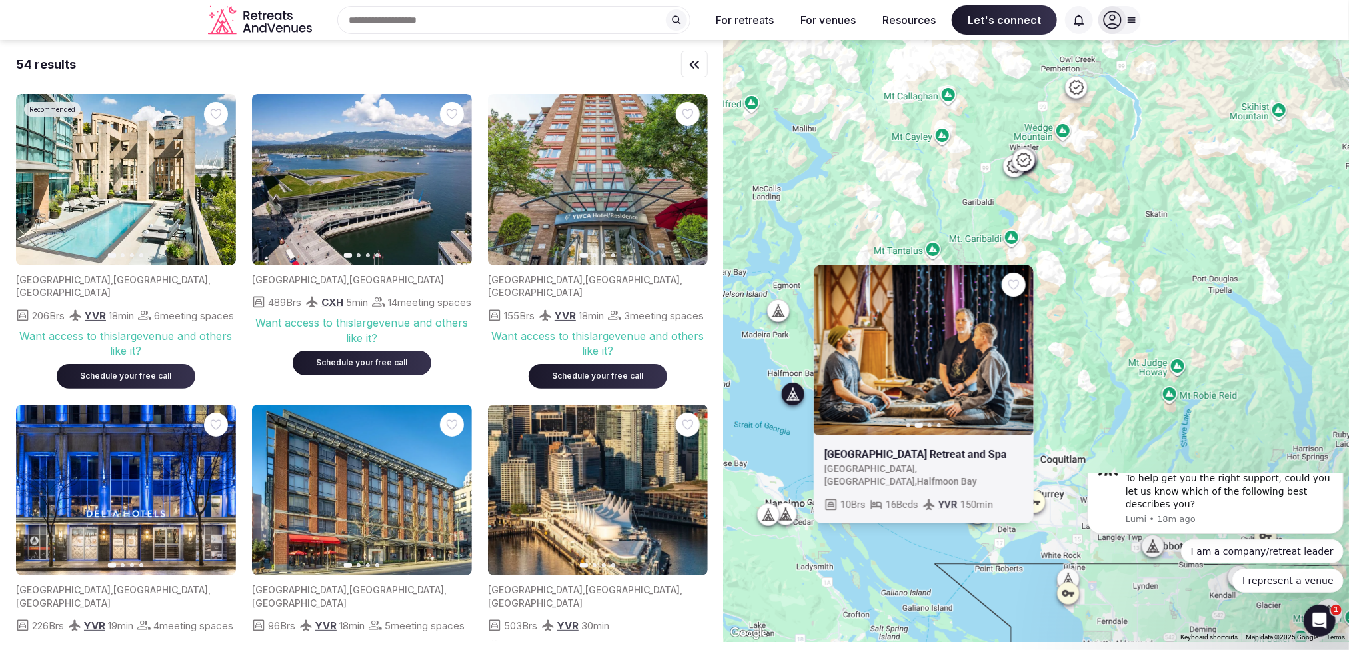
click at [1020, 347] on icon "button" at bounding box center [1015, 350] width 11 height 11
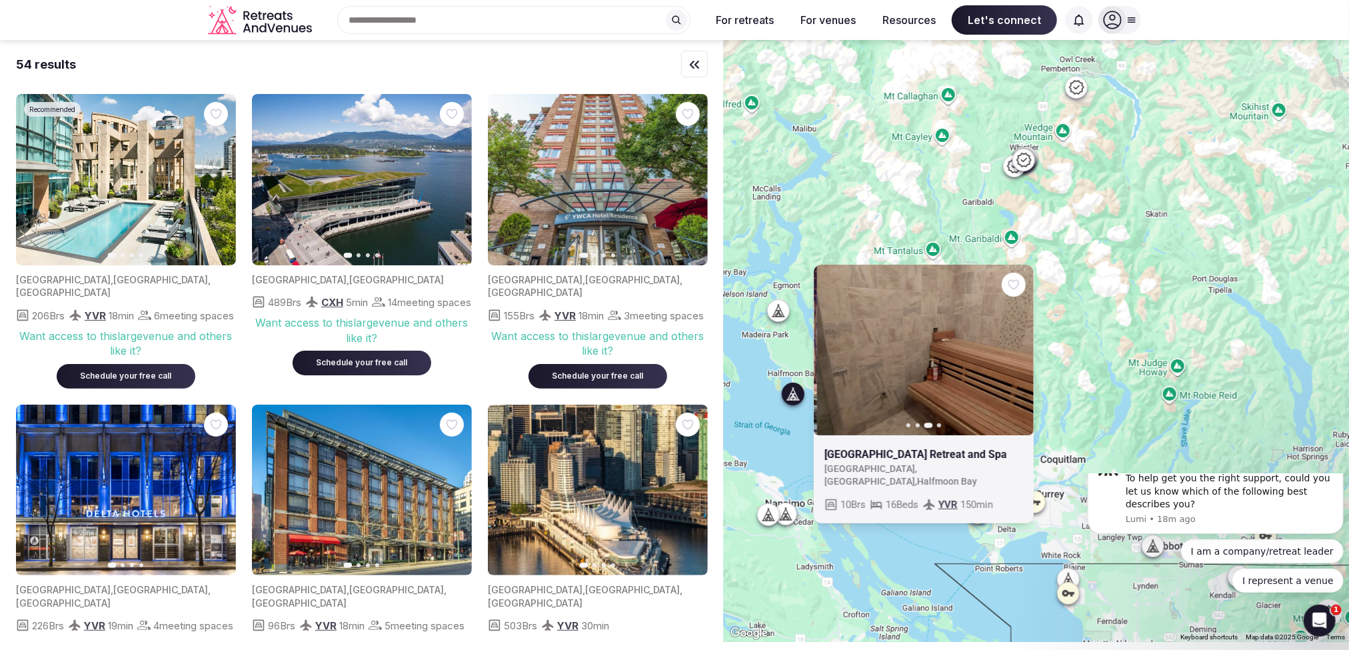
click at [1020, 347] on icon "button" at bounding box center [1015, 350] width 11 height 11
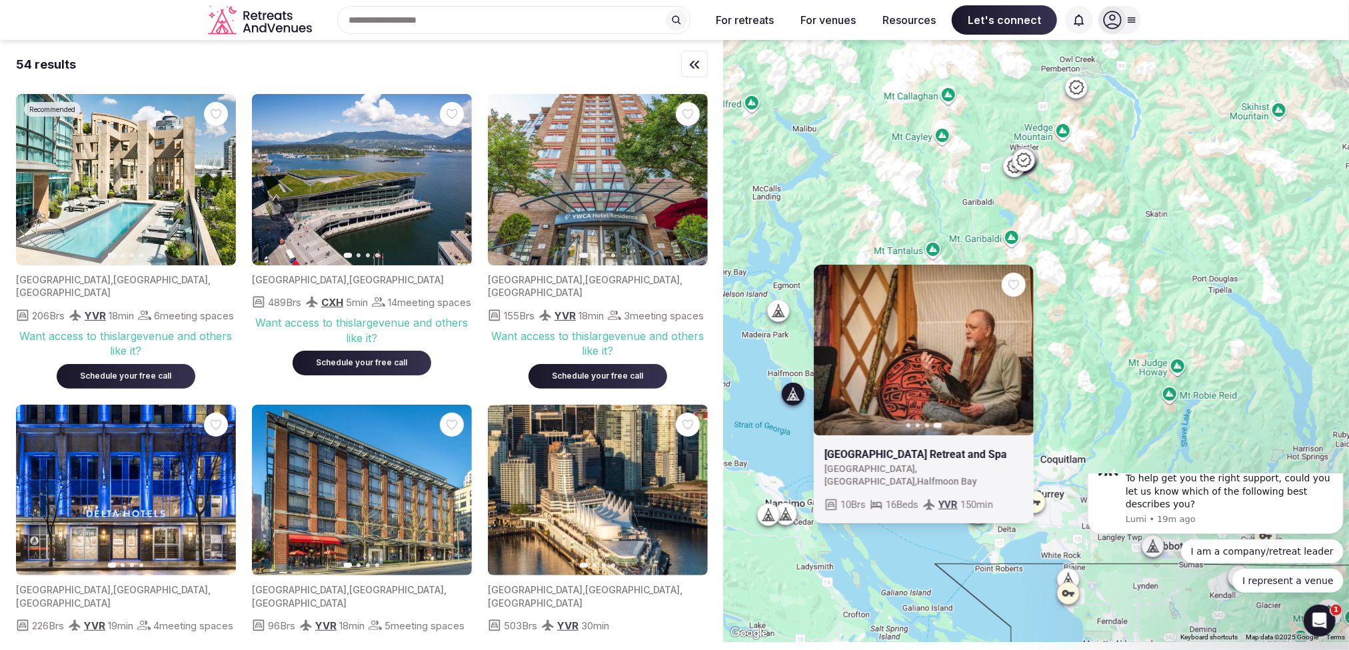
click at [1123, 399] on div "Previous slide Next slide Halfmoon Haven Beachfront Retreat and Spa Canada , Br…" at bounding box center [1036, 341] width 625 height 602
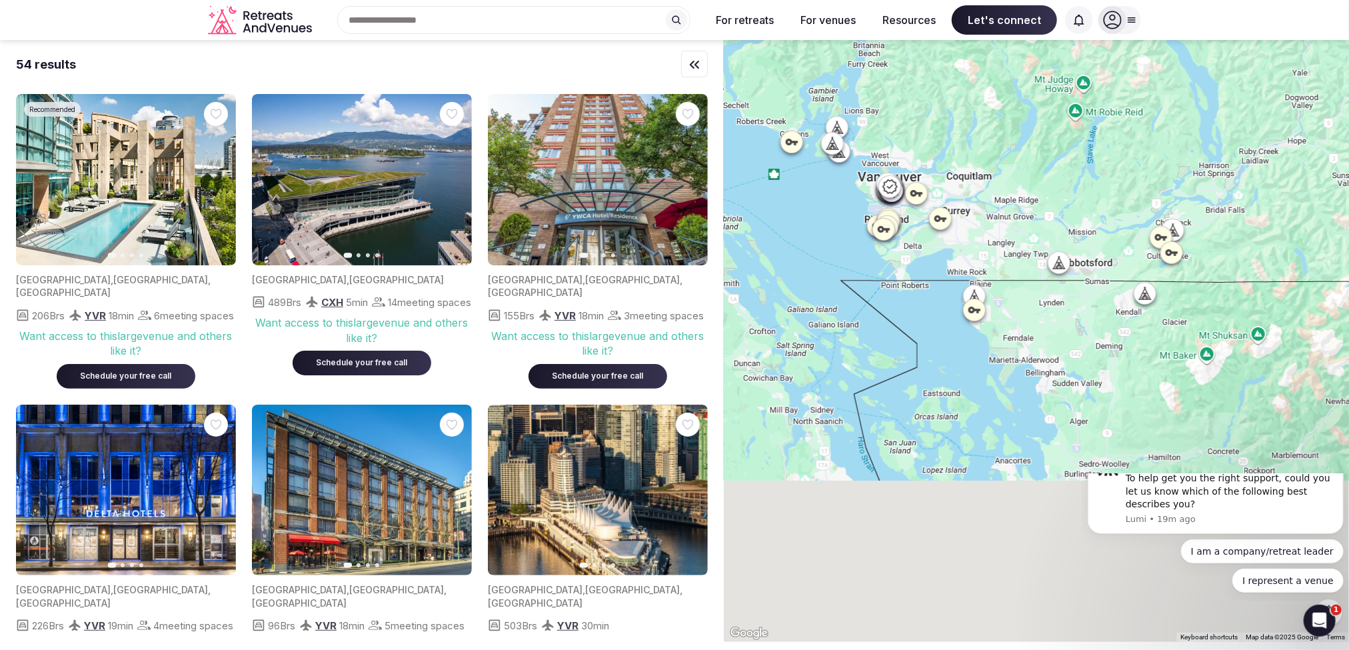
drag, startPoint x: 1061, startPoint y: 376, endPoint x: 962, endPoint y: 69, distance: 322.9
click at [962, 69] on div at bounding box center [1036, 341] width 625 height 602
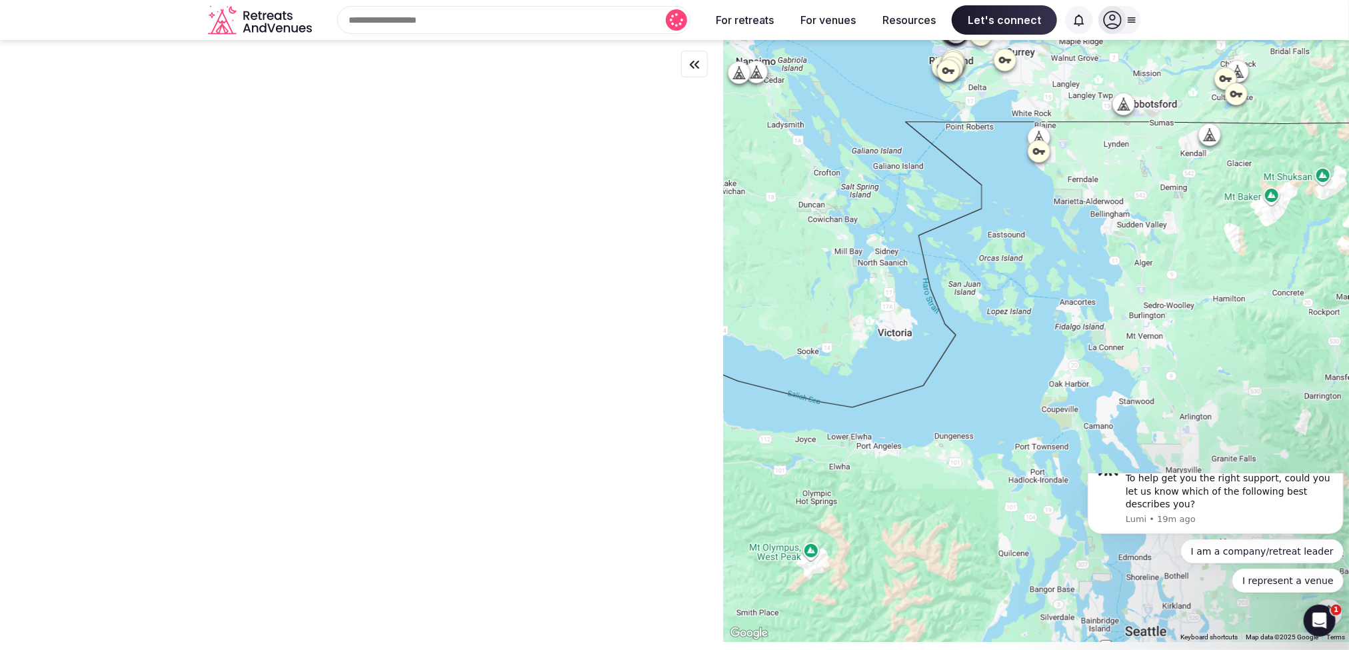
drag, startPoint x: 1028, startPoint y: 418, endPoint x: 1093, endPoint y: 257, distance: 173.4
click at [1093, 257] on div at bounding box center [1036, 341] width 625 height 602
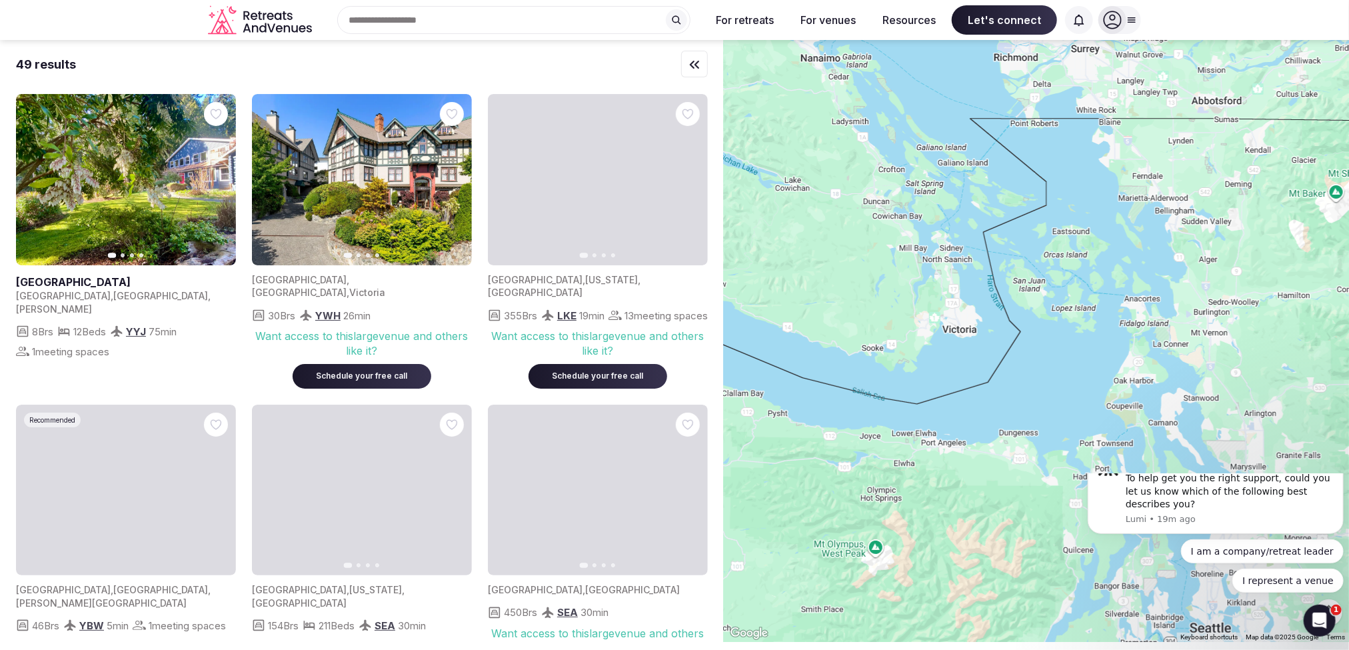
drag, startPoint x: 905, startPoint y: 305, endPoint x: 996, endPoint y: 303, distance: 90.7
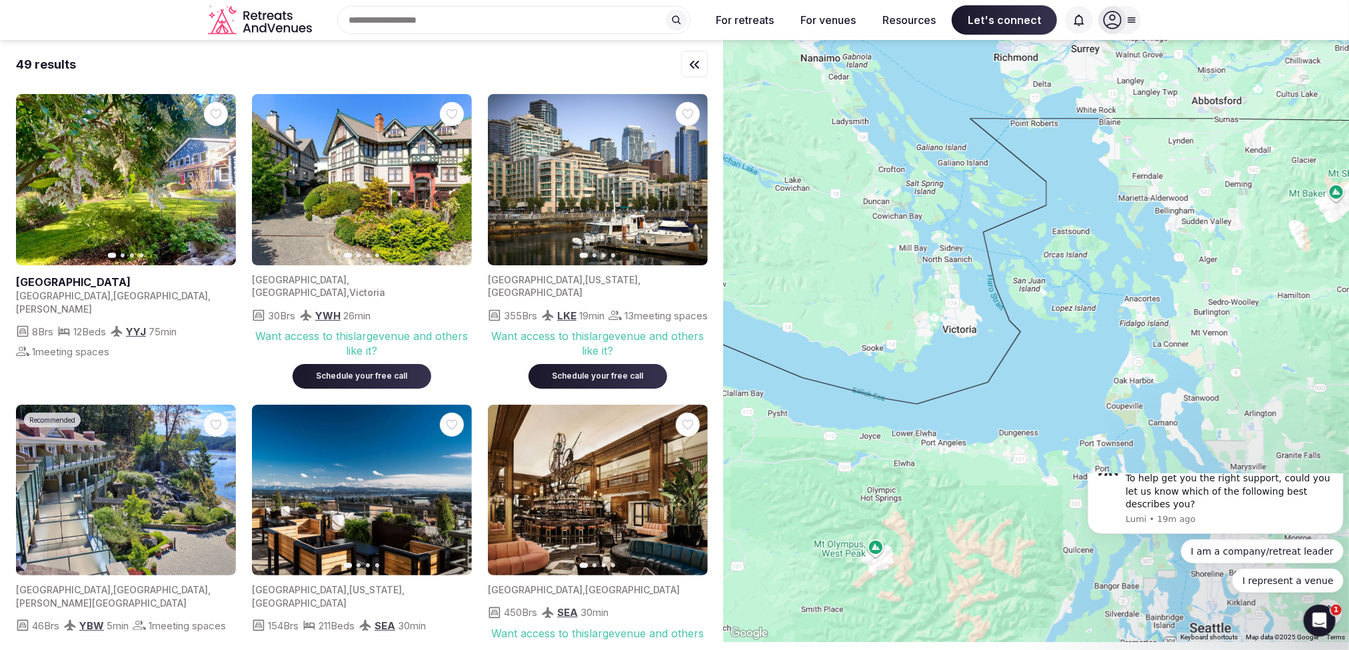
click at [996, 303] on div at bounding box center [1036, 341] width 625 height 602
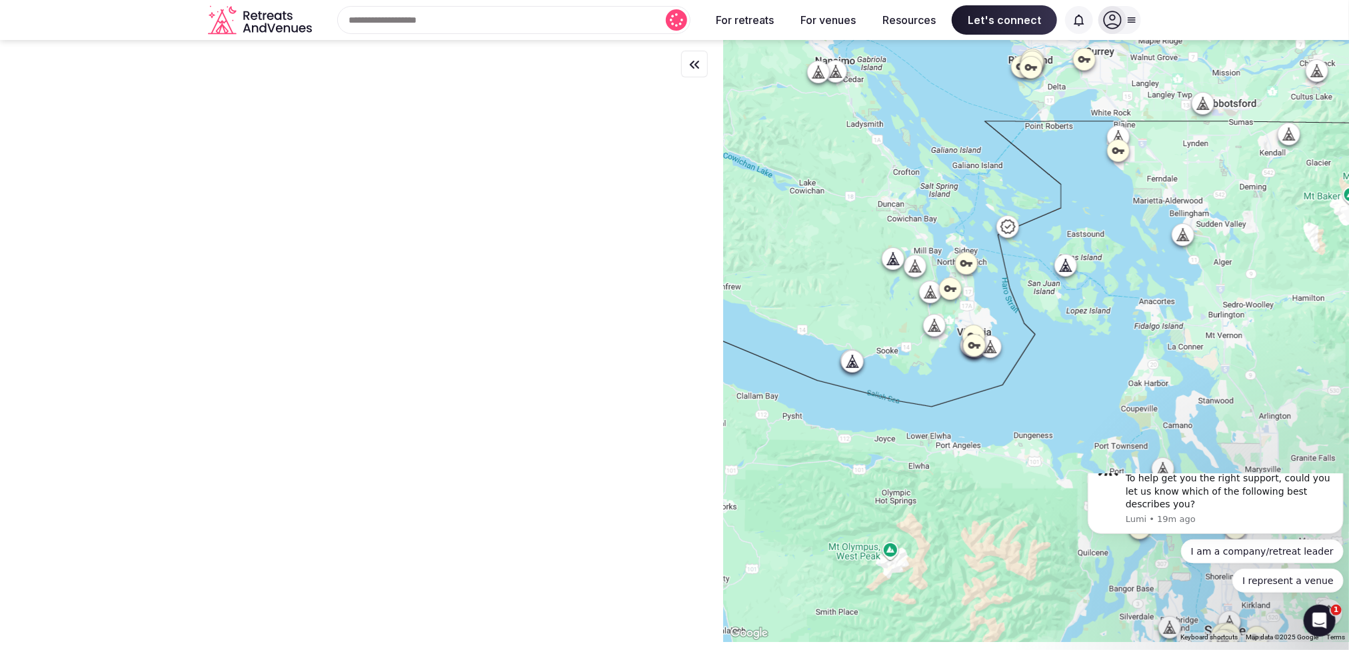
click at [856, 365] on icon at bounding box center [853, 365] width 3 height 5
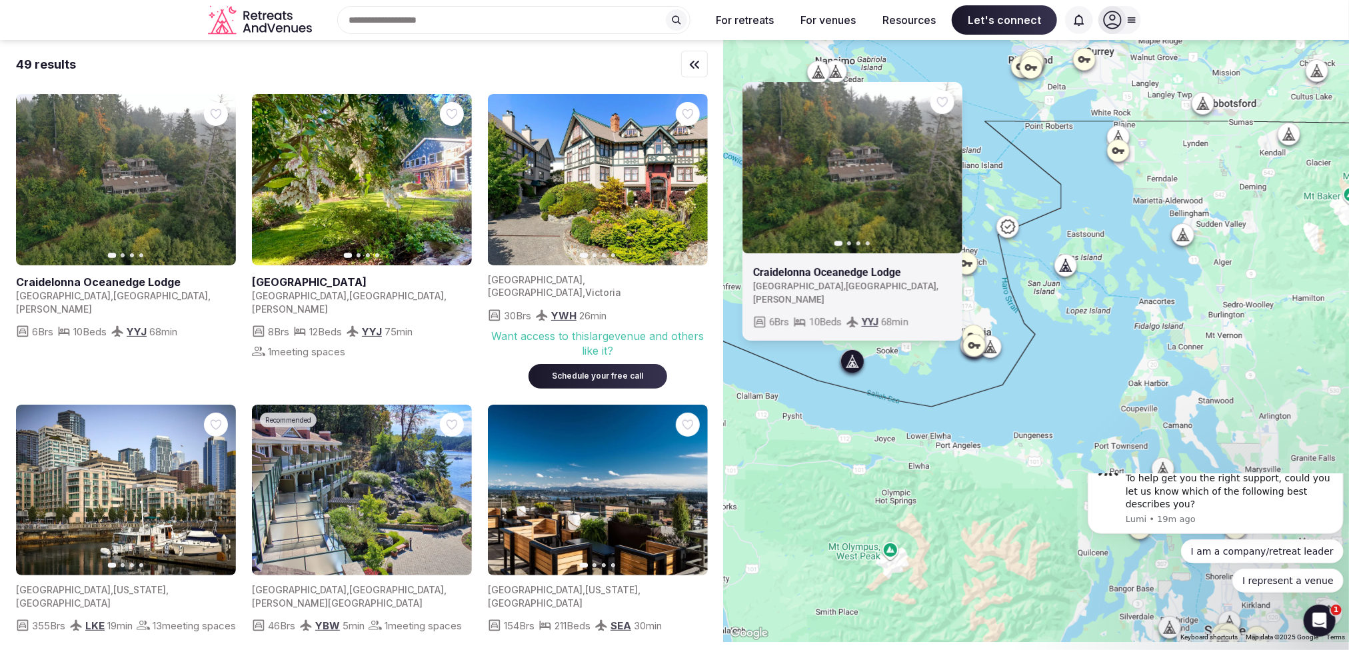
click at [948, 173] on icon "button" at bounding box center [943, 167] width 11 height 11
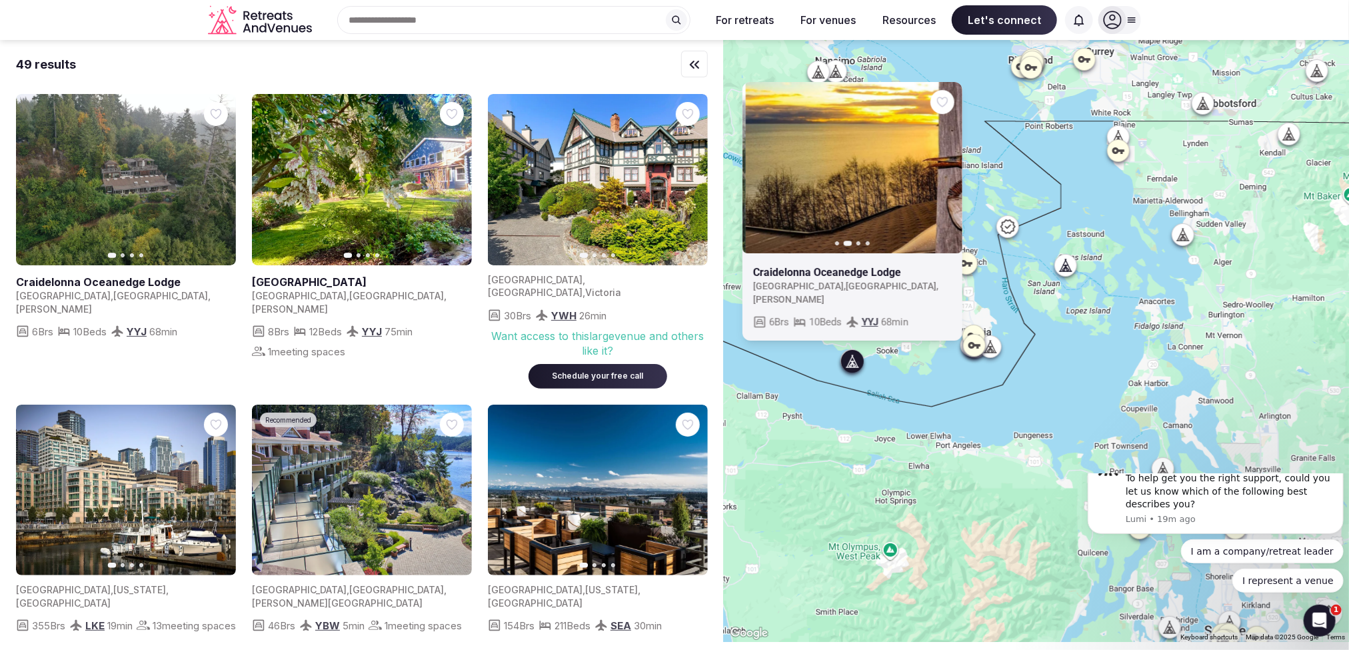
click at [948, 173] on icon "button" at bounding box center [943, 167] width 11 height 11
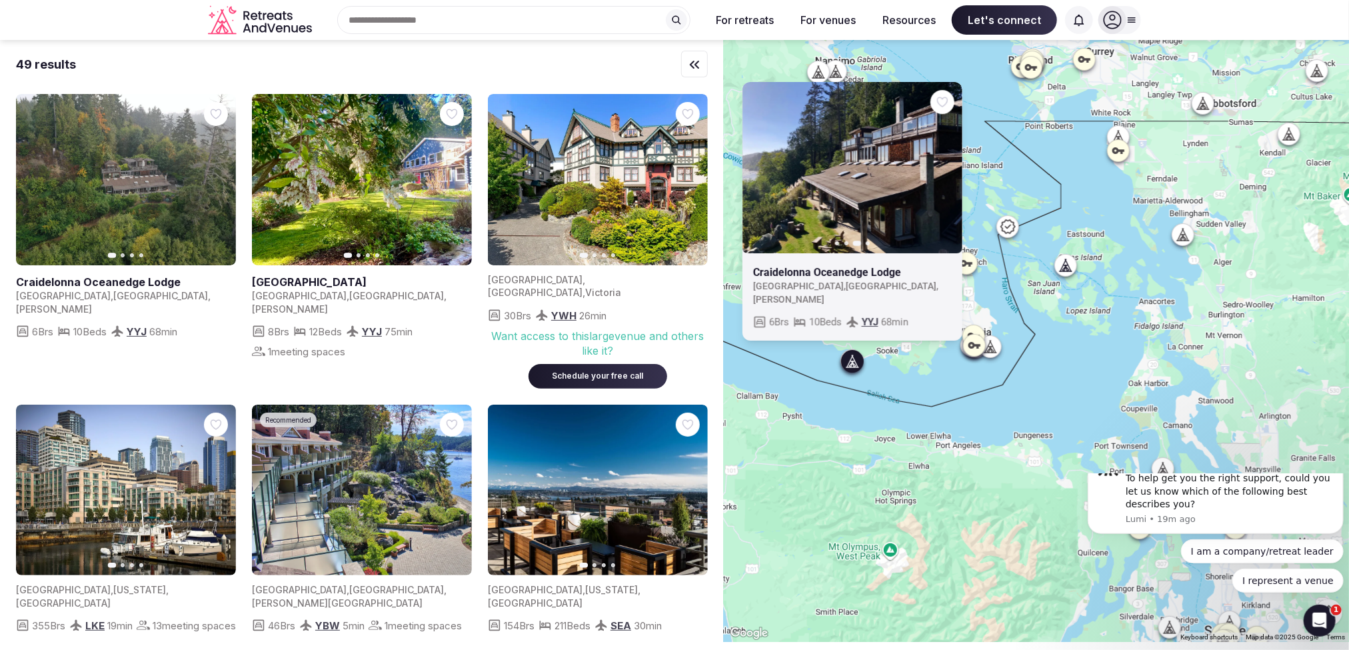
click at [948, 173] on icon "button" at bounding box center [943, 167] width 11 height 11
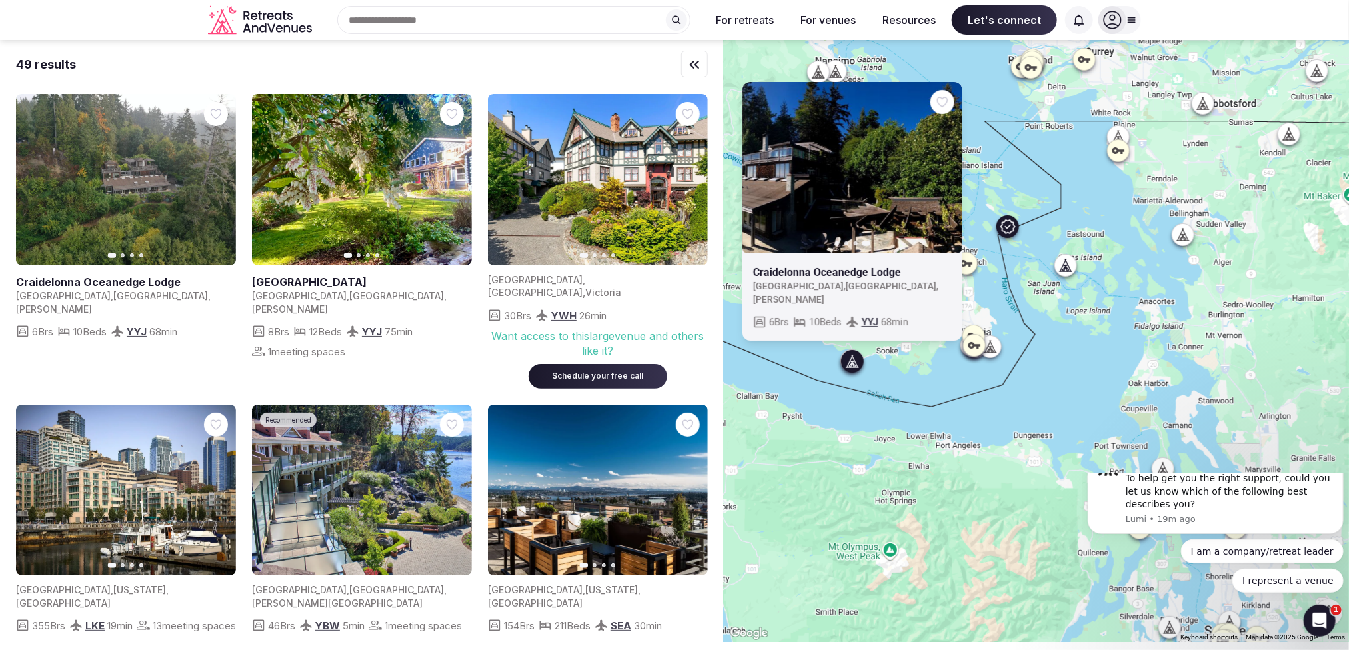
click at [400, 461] on img at bounding box center [362, 490] width 220 height 171
click at [335, 473] on img at bounding box center [362, 490] width 220 height 171
click at [409, 485] on img at bounding box center [362, 490] width 220 height 171
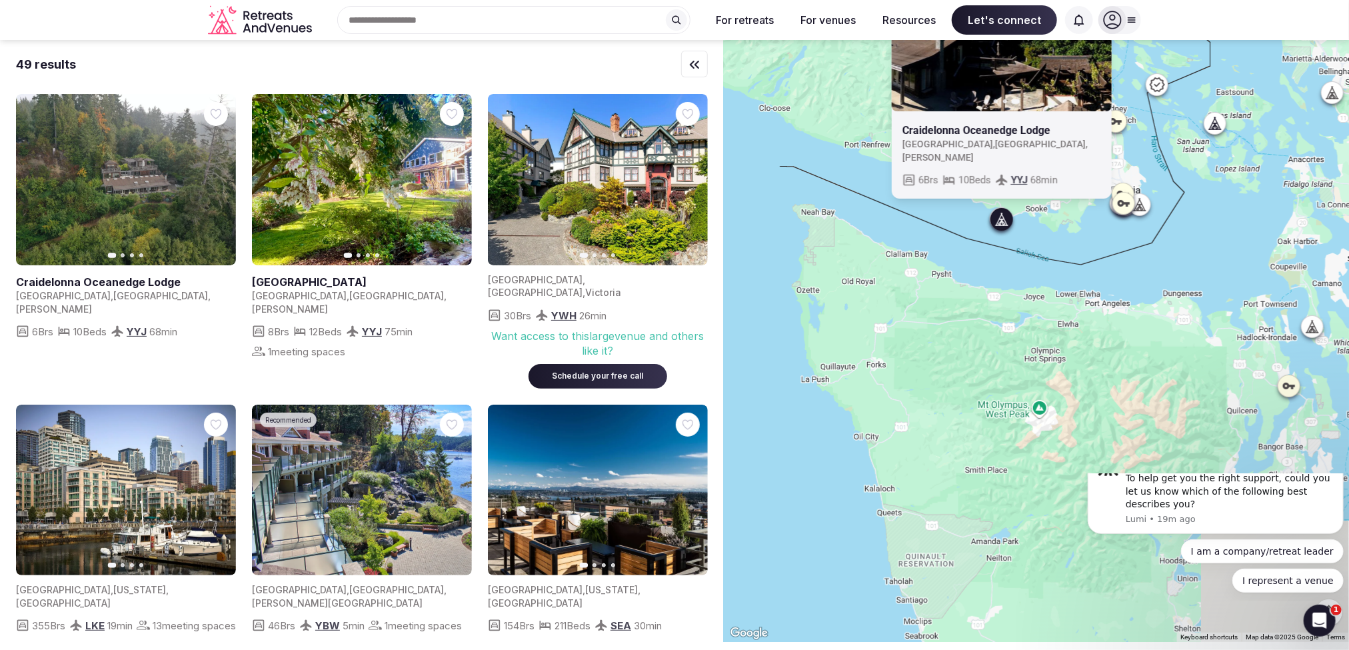
drag, startPoint x: 869, startPoint y: 456, endPoint x: 1048, endPoint y: 303, distance: 235.5
click at [1044, 304] on div "Previous slide Next slide Craidelonna Oceanedge Lodge Canada , British Columbia…" at bounding box center [1036, 341] width 625 height 602
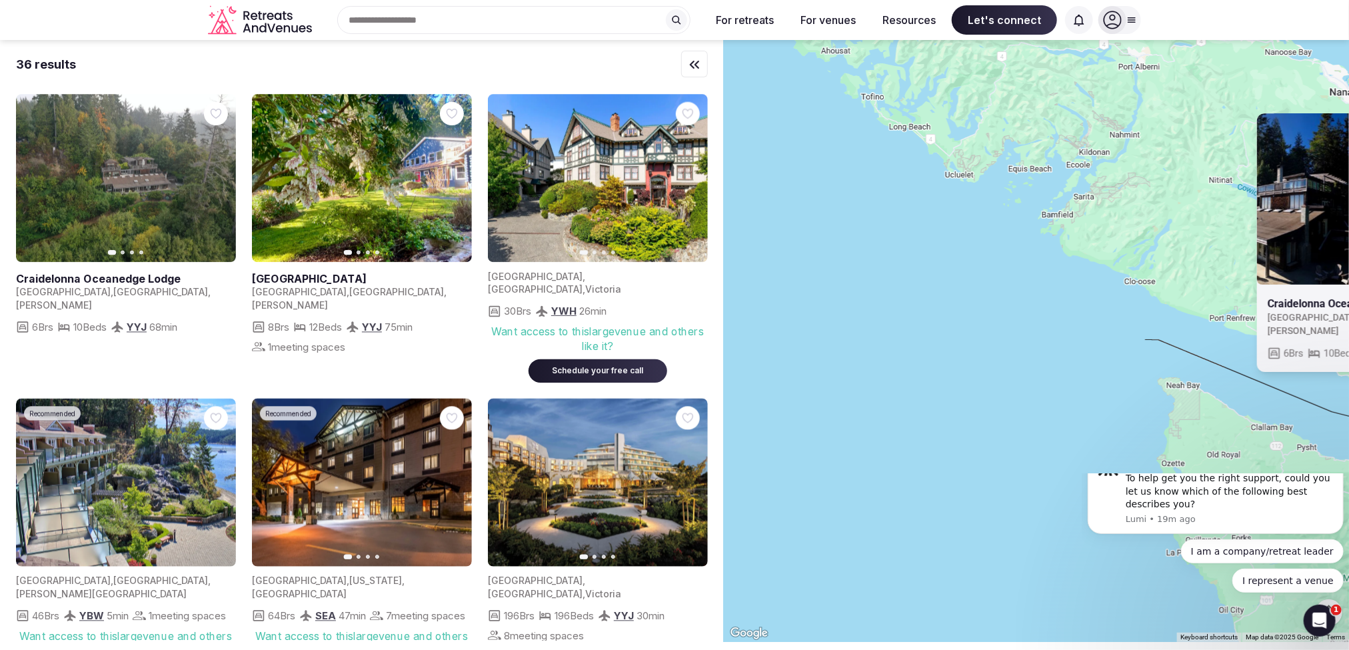
drag, startPoint x: 884, startPoint y: 197, endPoint x: 1230, endPoint y: 421, distance: 412.3
click at [1230, 421] on div "Previous slide Next slide Craidelonna Oceanedge Lodge Canada , British Columbia…" at bounding box center [1036, 341] width 625 height 602
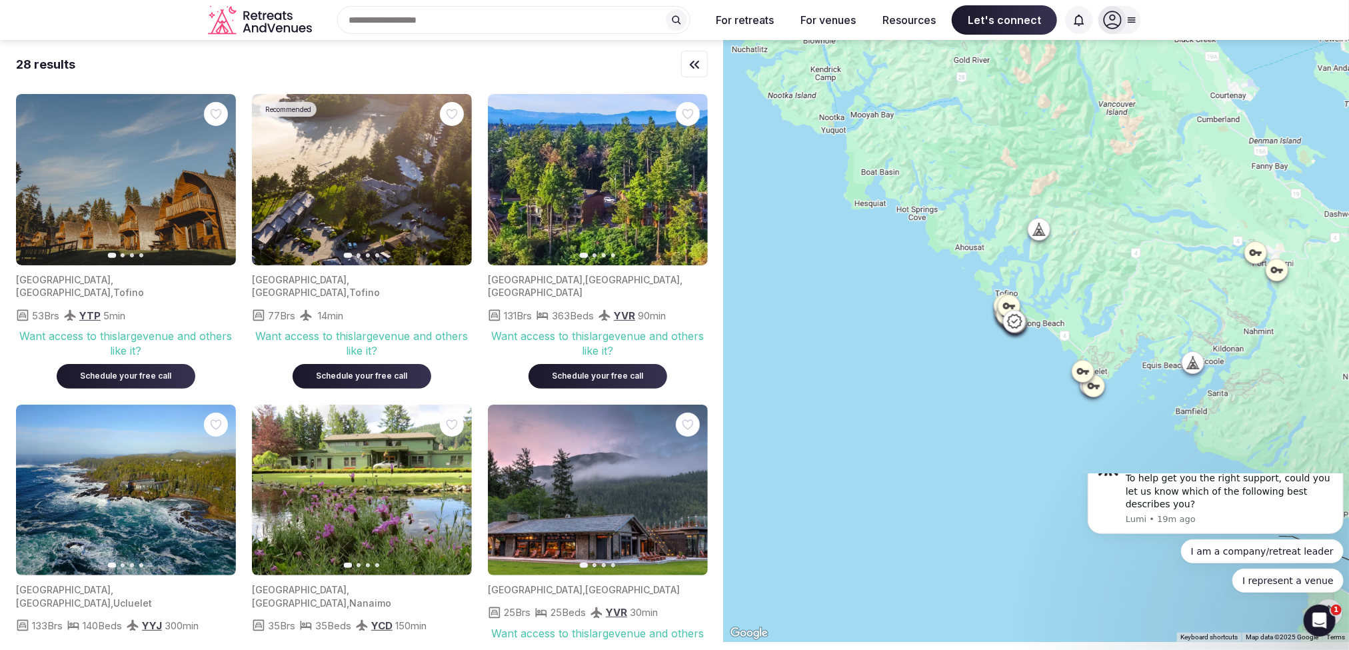
drag, startPoint x: 900, startPoint y: 236, endPoint x: 1042, endPoint y: 397, distance: 214.9
click at [1042, 397] on div at bounding box center [1036, 341] width 625 height 602
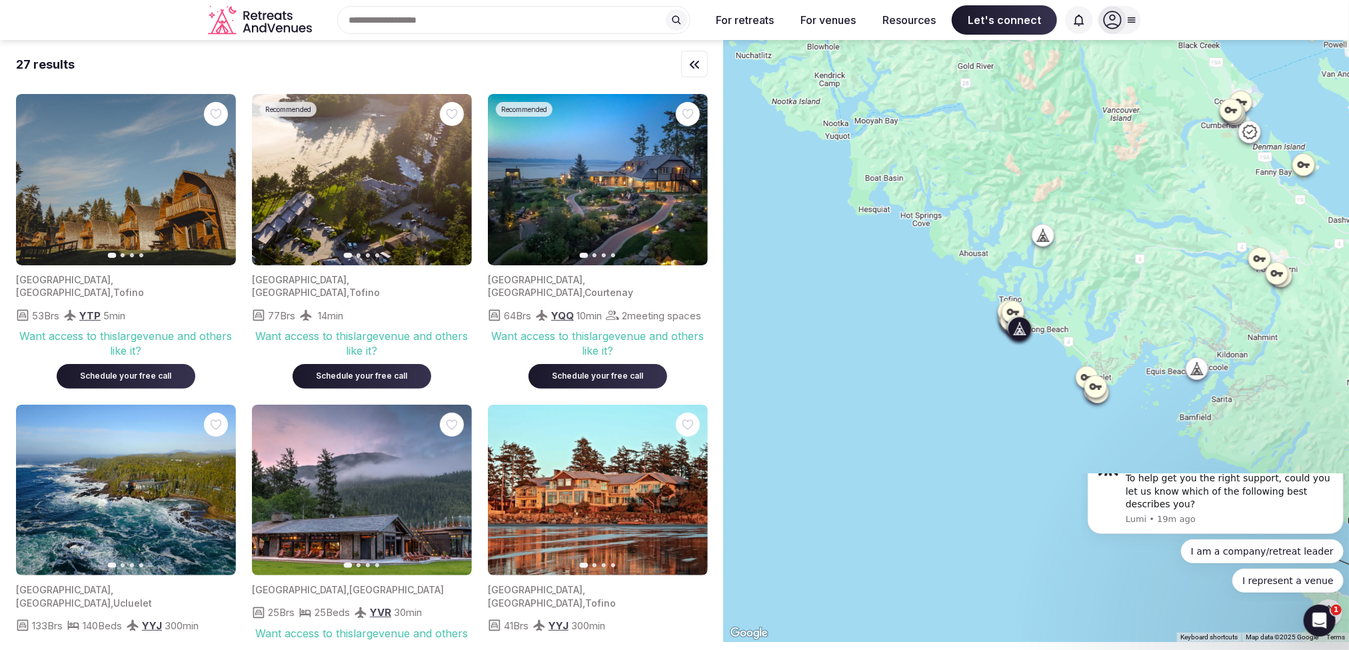
click at [687, 491] on icon "button" at bounding box center [689, 490] width 11 height 11
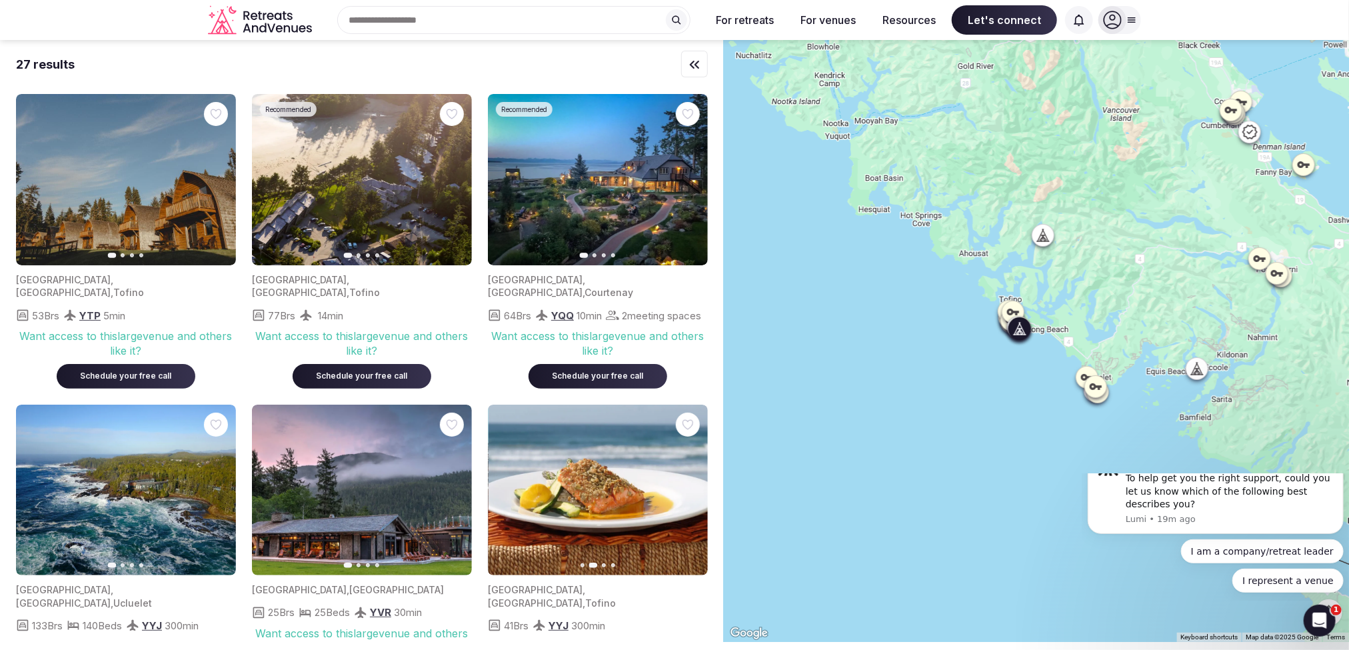
click at [687, 491] on icon "button" at bounding box center [689, 490] width 11 height 11
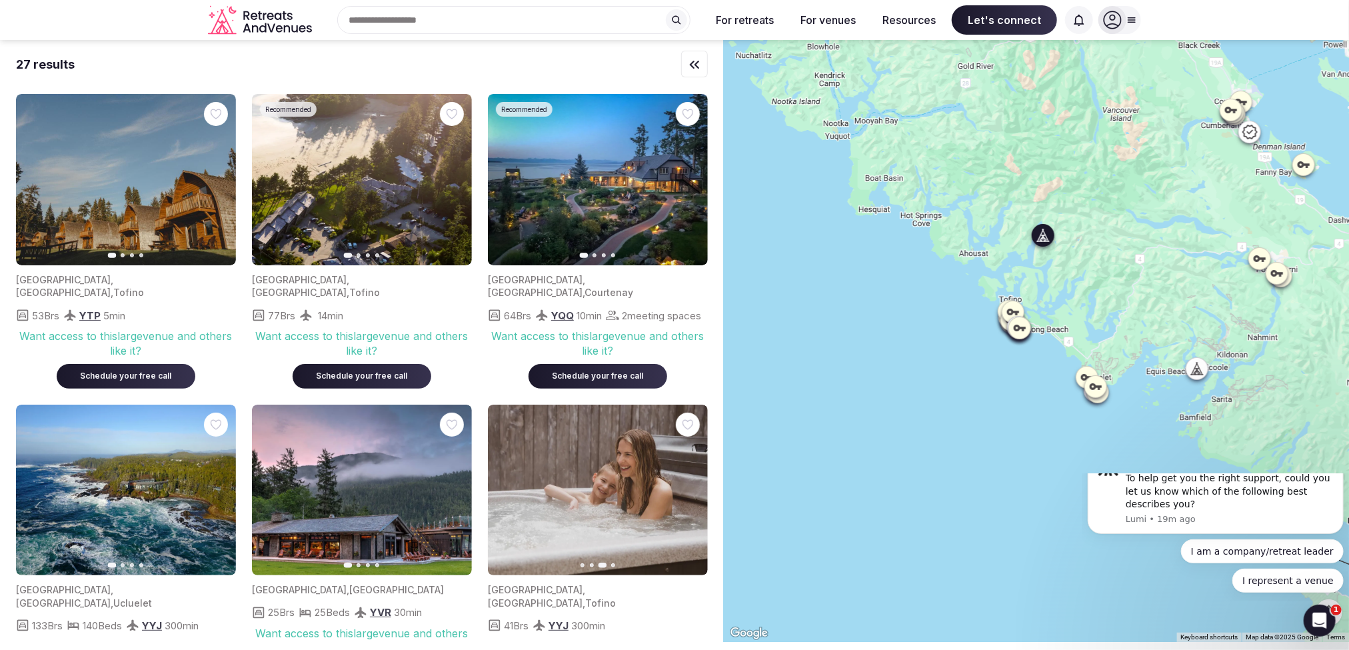
click at [451, 487] on icon "button" at bounding box center [453, 490] width 11 height 11
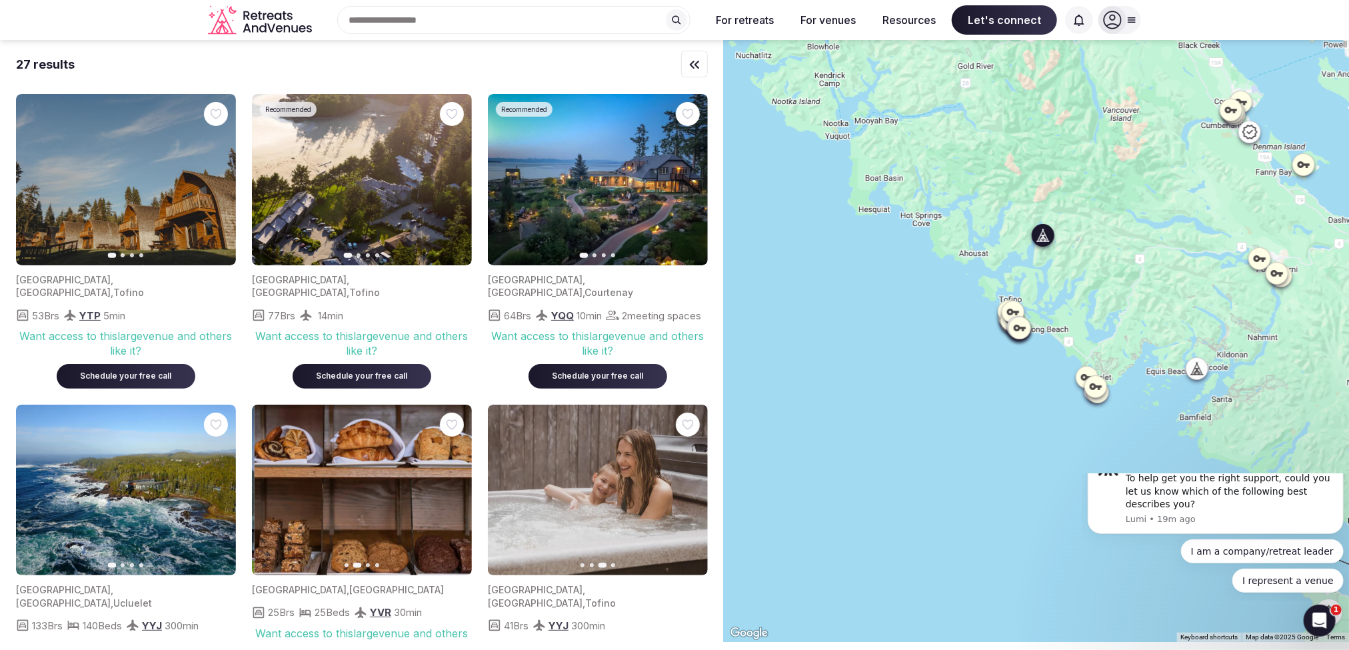
click at [451, 487] on icon "button" at bounding box center [453, 490] width 11 height 11
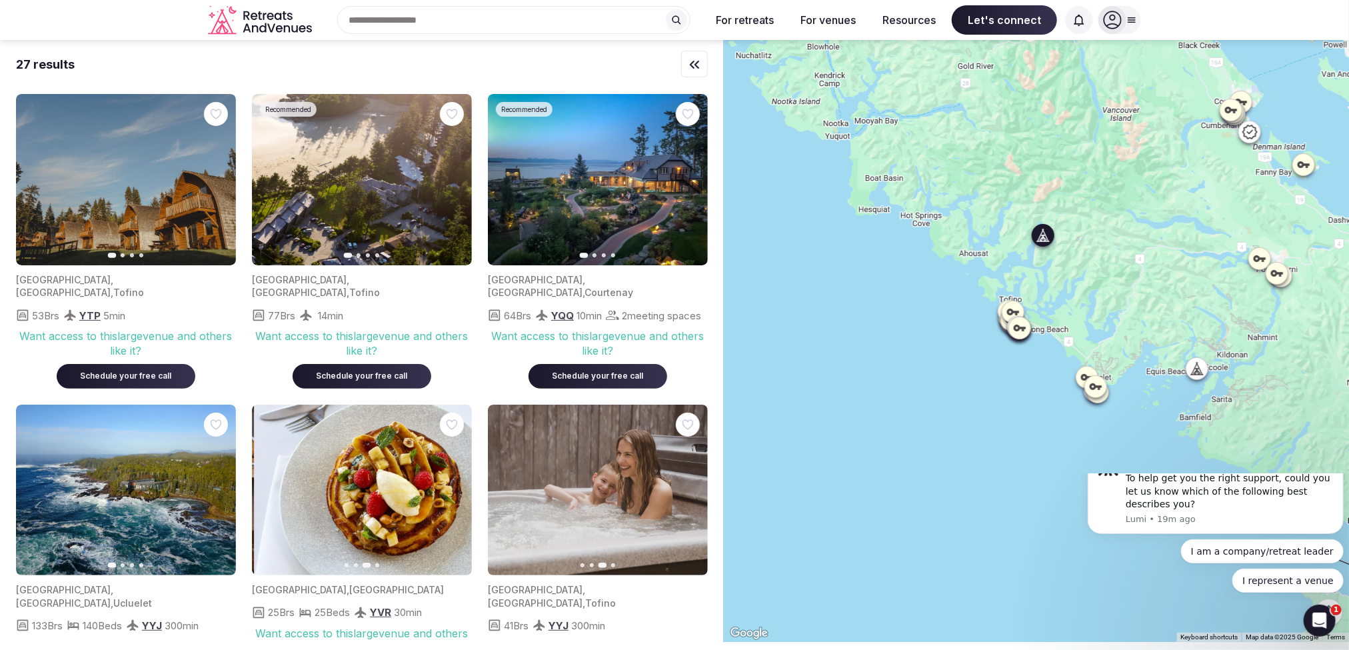
click at [451, 487] on icon "button" at bounding box center [453, 490] width 11 height 11
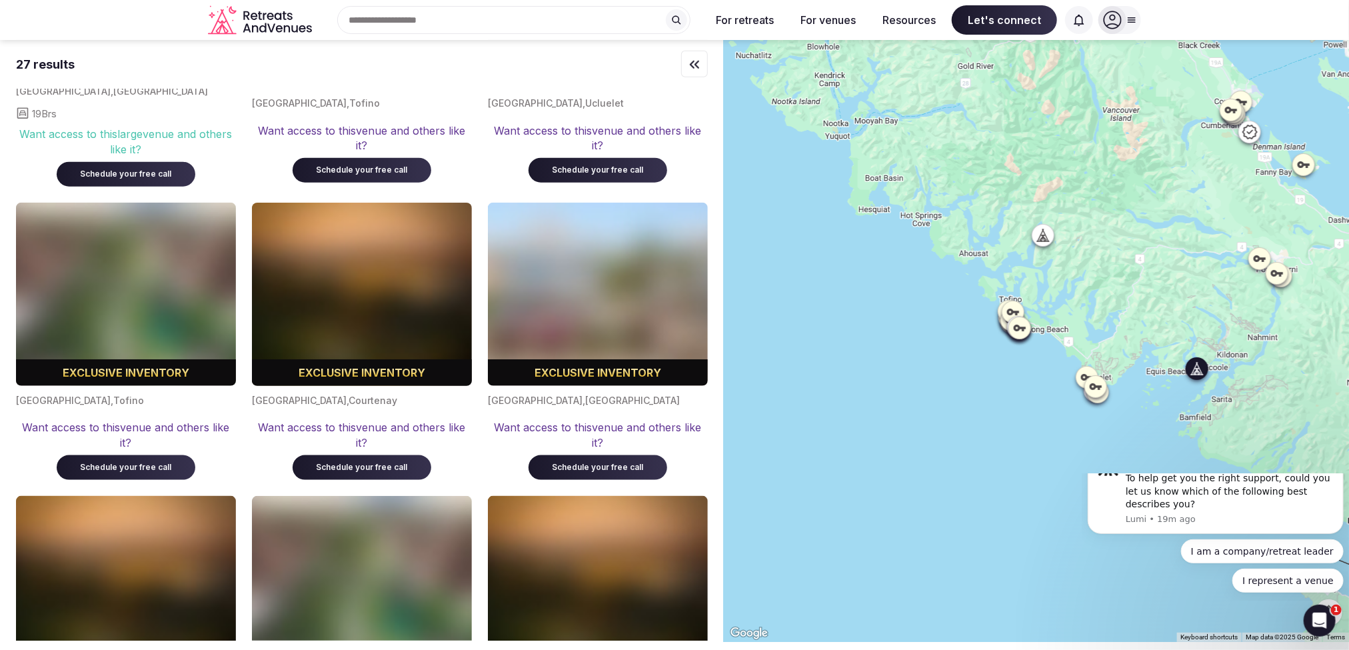
scroll to position [814, 0]
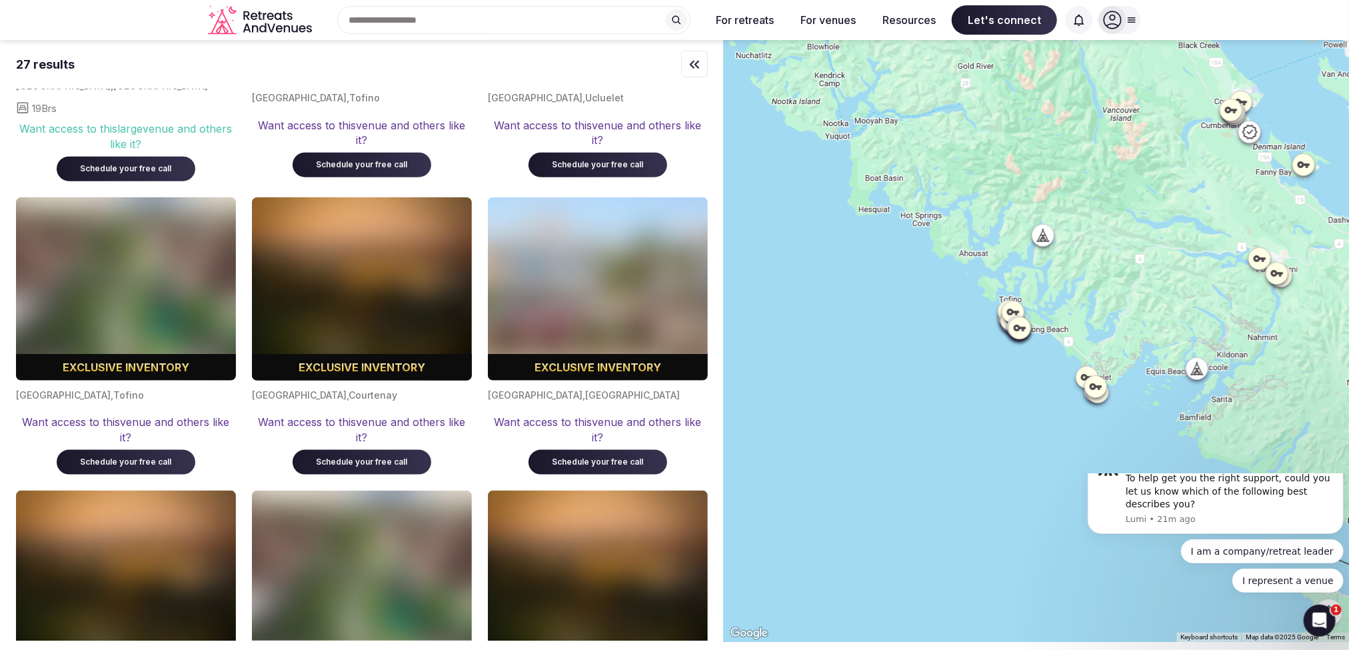
drag, startPoint x: 1104, startPoint y: 258, endPoint x: 812, endPoint y: 179, distance: 303.2
click at [812, 179] on div at bounding box center [1036, 341] width 625 height 602
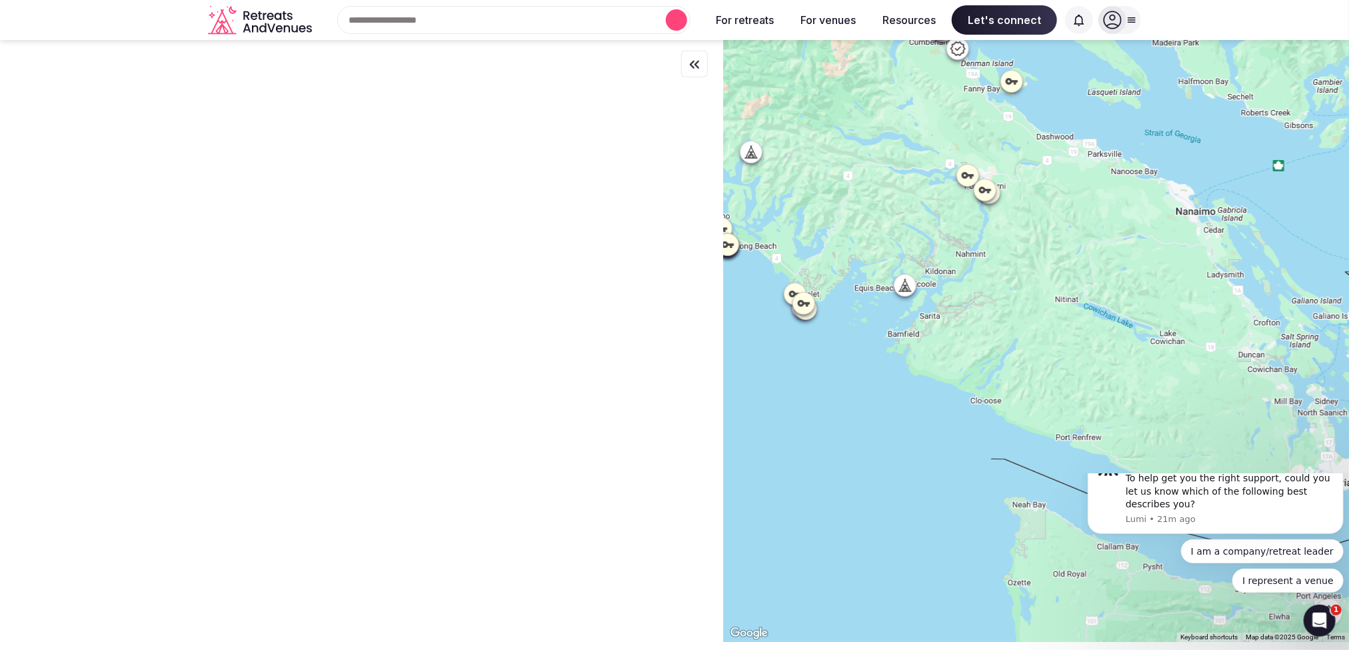
scroll to position [0, 0]
click at [681, 61] on div at bounding box center [694, 64] width 27 height 27
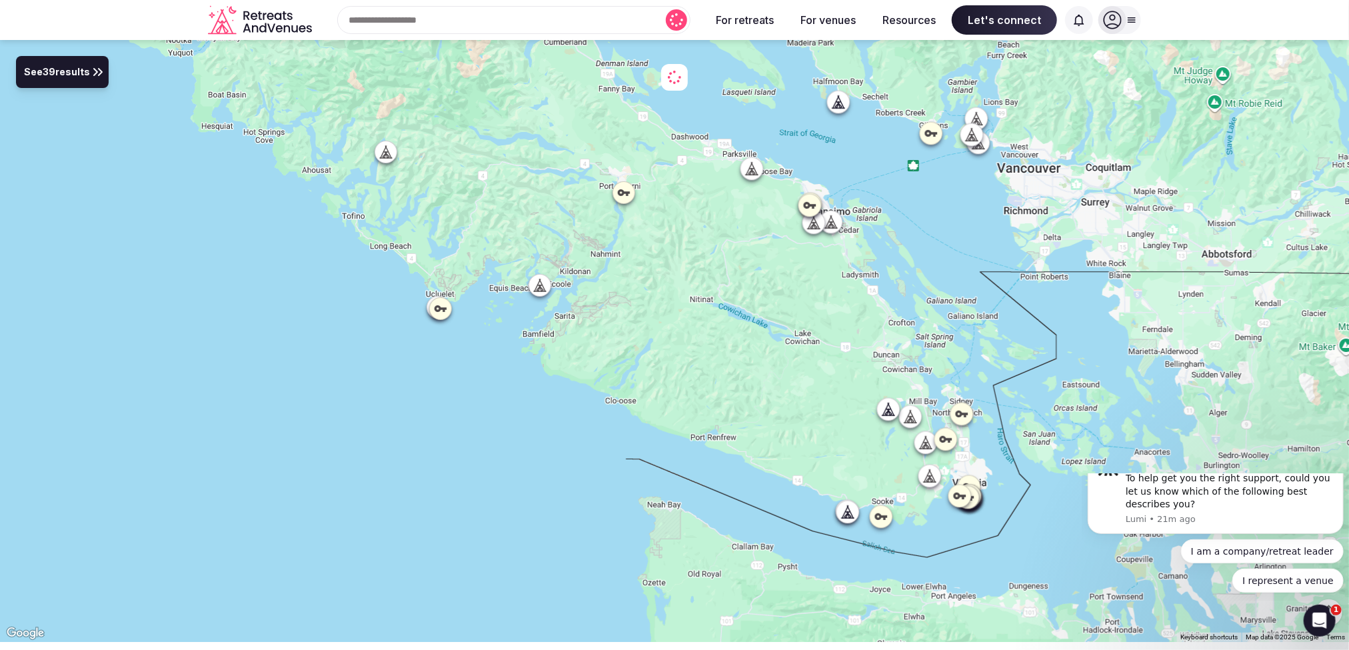
drag, startPoint x: 974, startPoint y: 314, endPoint x: 880, endPoint y: 292, distance: 96.5
click at [895, 300] on div at bounding box center [674, 341] width 1349 height 602
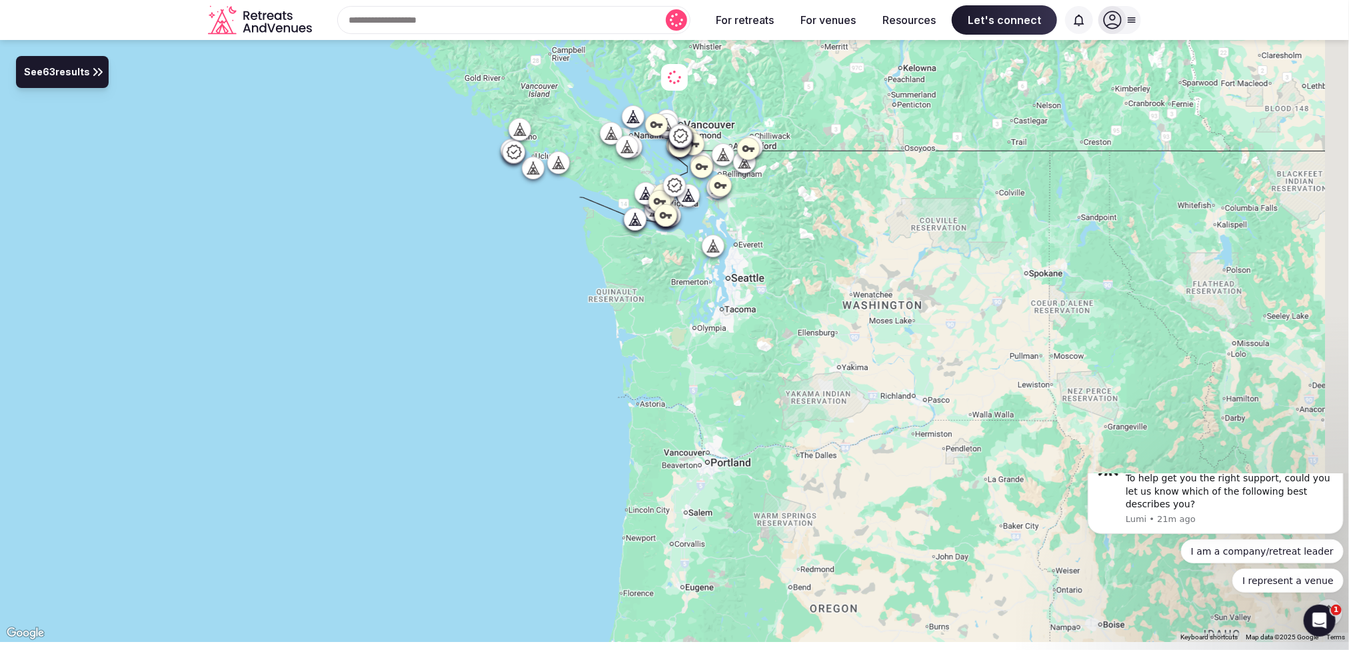
drag, startPoint x: 971, startPoint y: 349, endPoint x: 760, endPoint y: 203, distance: 256.4
click at [760, 204] on div at bounding box center [674, 341] width 1349 height 602
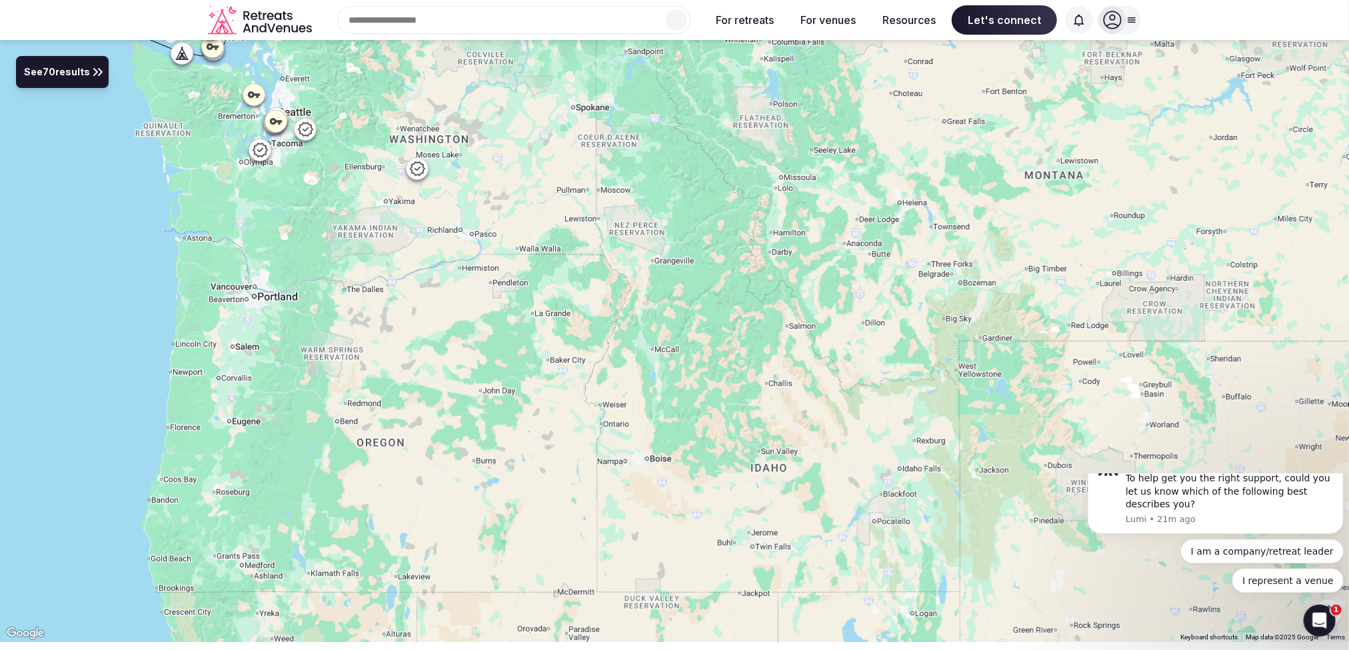
drag, startPoint x: 880, startPoint y: 264, endPoint x: 654, endPoint y: 179, distance: 241.5
click at [657, 180] on div at bounding box center [674, 341] width 1349 height 602
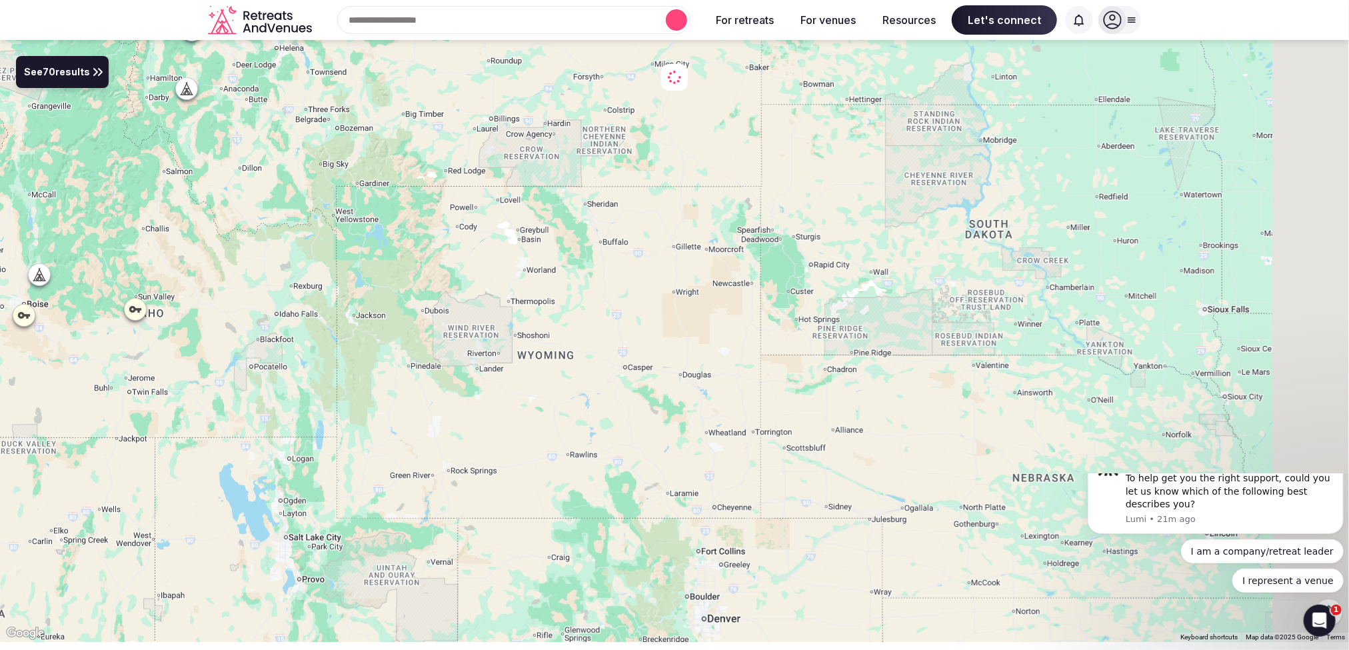
drag, startPoint x: 671, startPoint y: 241, endPoint x: 509, endPoint y: 209, distance: 164.4
click at [509, 209] on div at bounding box center [674, 341] width 1349 height 602
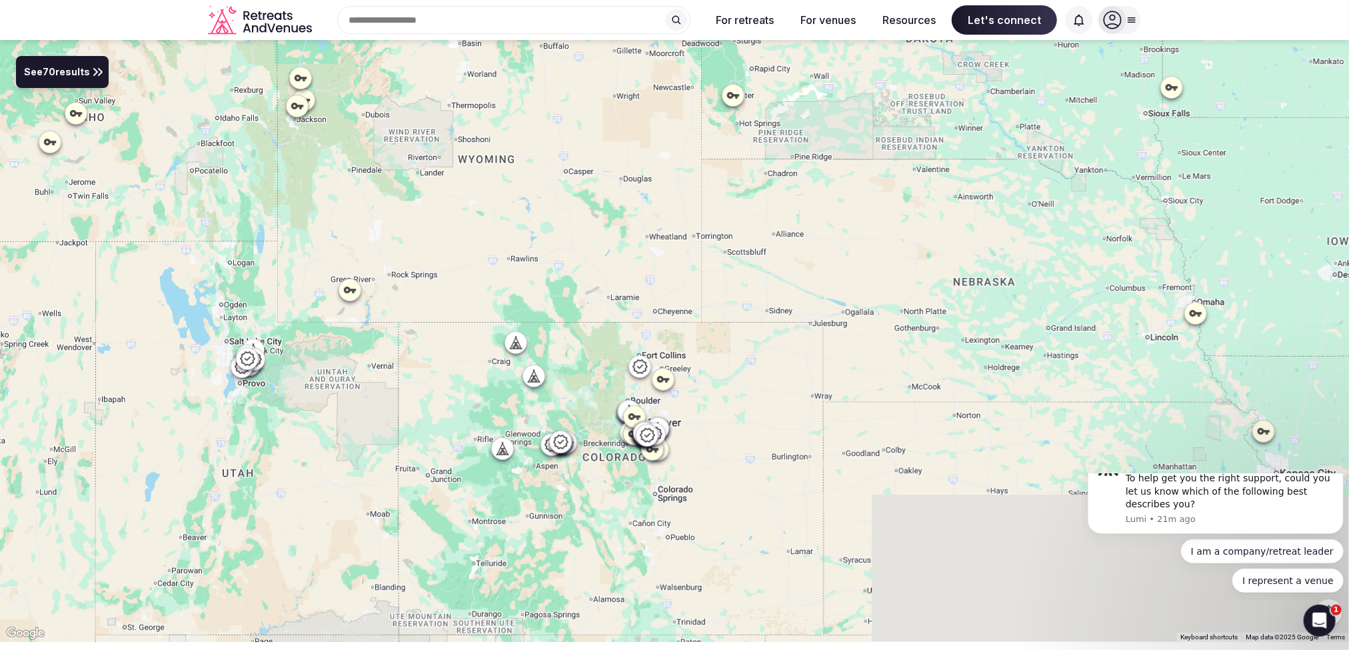
drag, startPoint x: 682, startPoint y: 380, endPoint x: 621, endPoint y: 171, distance: 217.3
click at [621, 171] on div at bounding box center [674, 341] width 1349 height 602
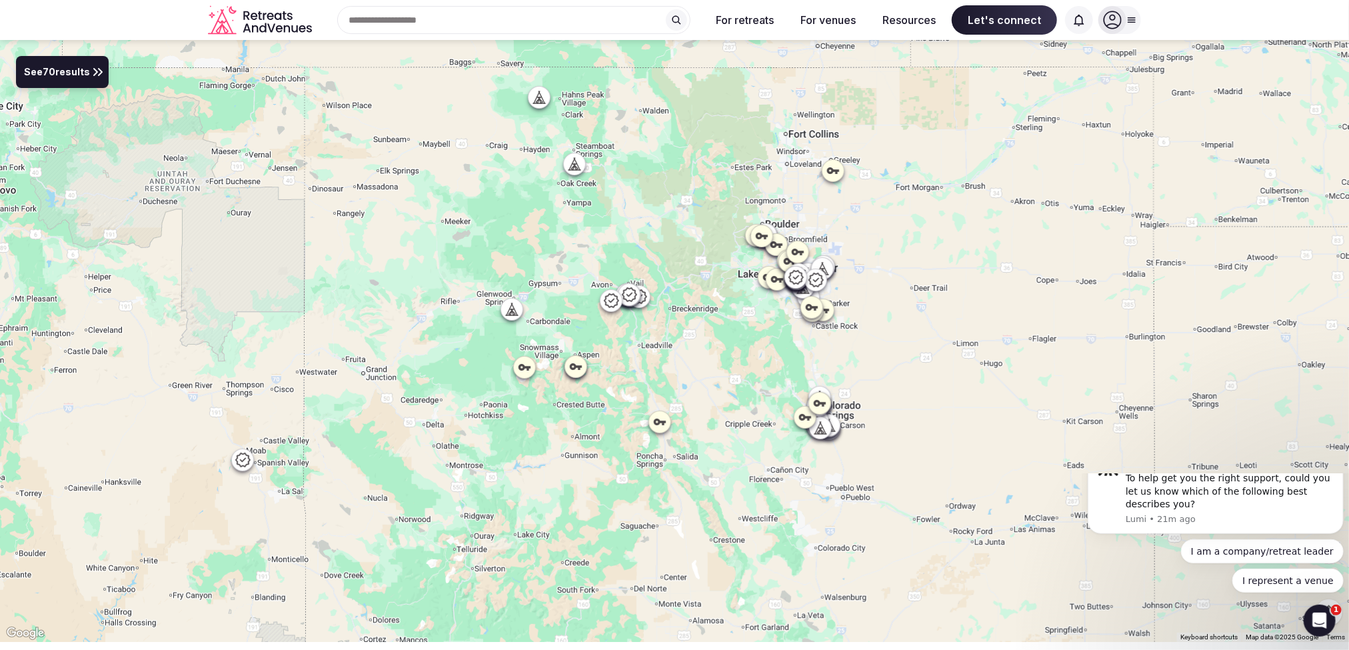
drag, startPoint x: 447, startPoint y: 291, endPoint x: 583, endPoint y: 191, distance: 169.3
click at [583, 191] on div at bounding box center [674, 341] width 1349 height 602
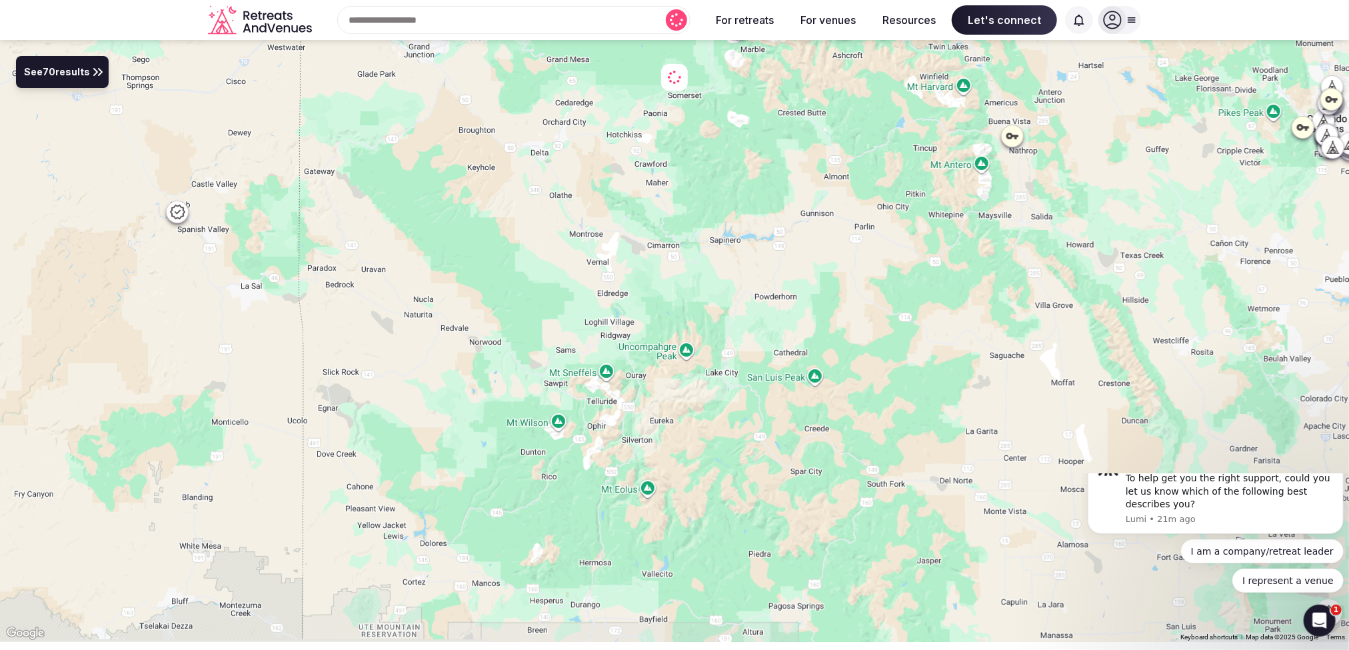
drag, startPoint x: 625, startPoint y: 434, endPoint x: 715, endPoint y: 327, distance: 139.6
click at [715, 327] on div at bounding box center [674, 341] width 1349 height 602
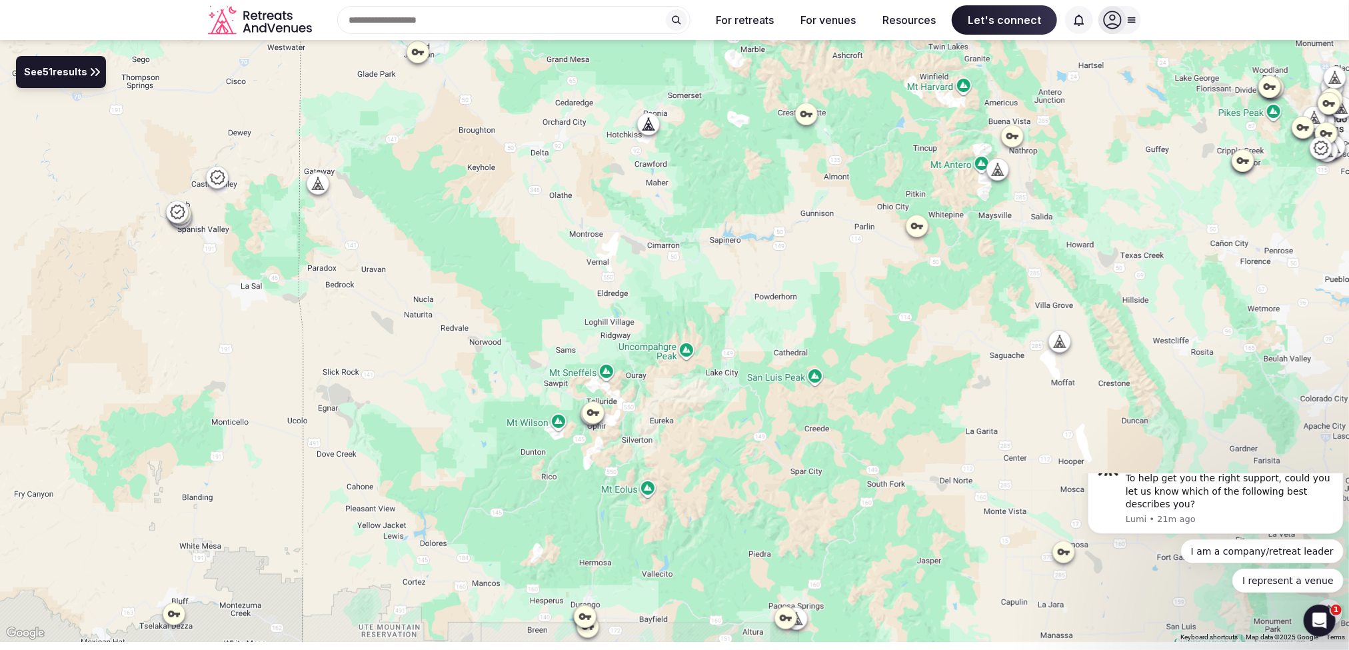
click at [47, 73] on span "See 51 results" at bounding box center [55, 72] width 63 height 15
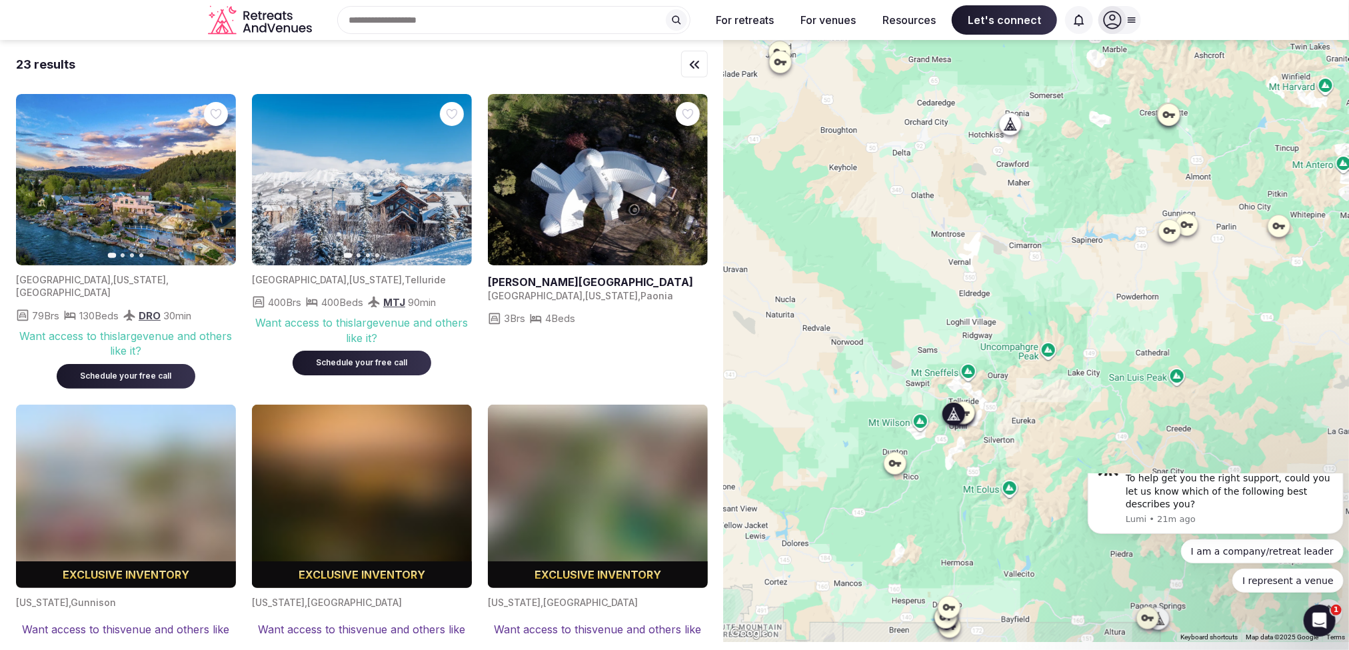
click at [456, 181] on icon "button" at bounding box center [453, 180] width 11 height 11
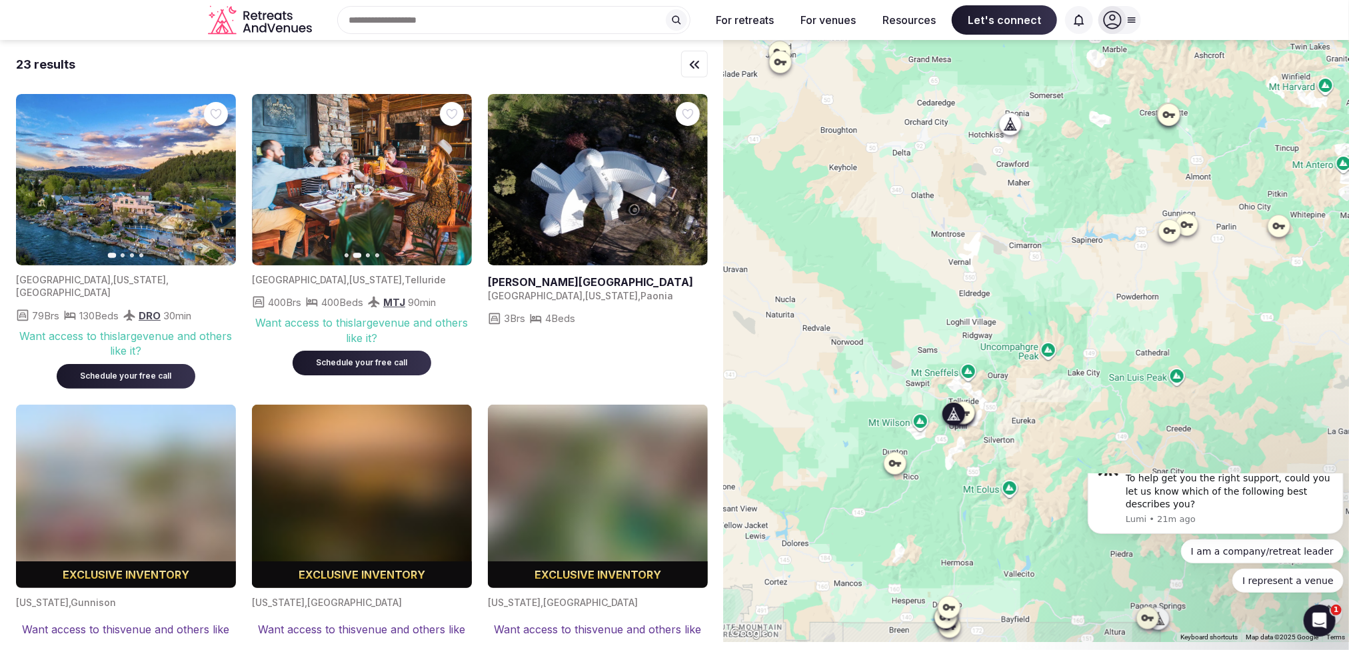
click at [456, 181] on icon "button" at bounding box center [453, 180] width 11 height 11
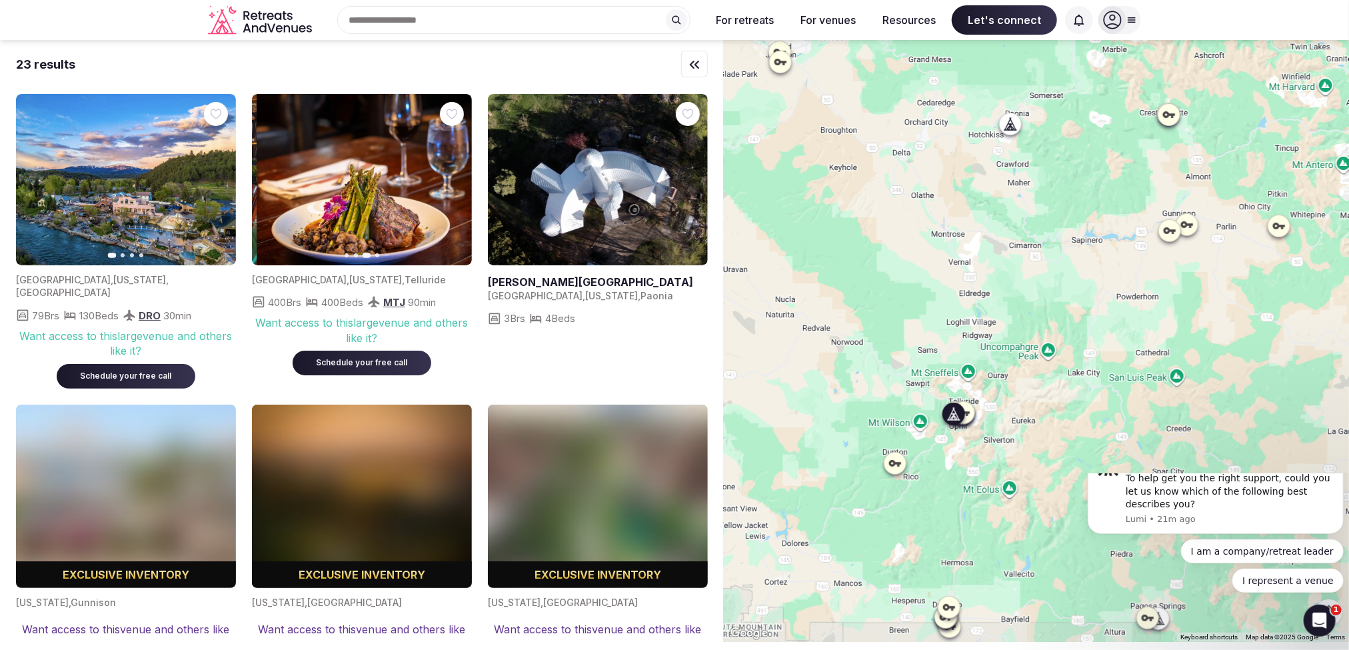
click at [456, 181] on icon "button" at bounding box center [453, 180] width 11 height 11
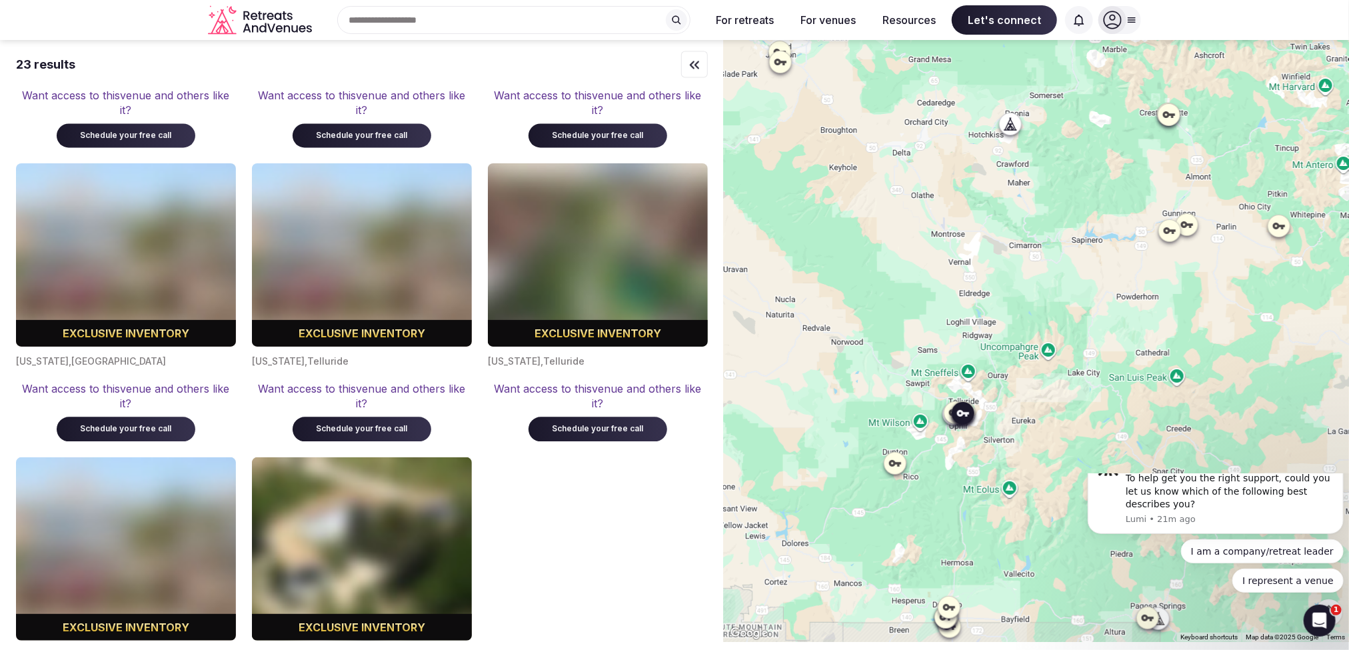
scroll to position [1836, 0]
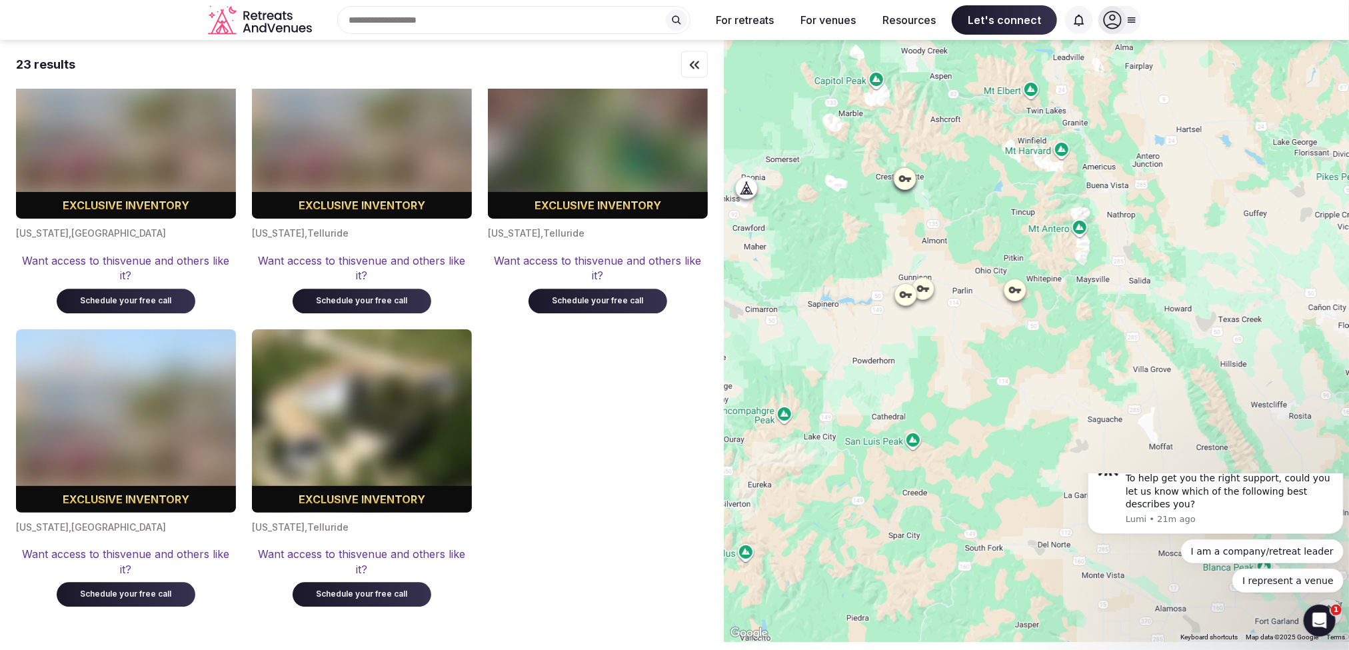
drag, startPoint x: 1114, startPoint y: 357, endPoint x: 806, endPoint y: 417, distance: 313.1
click at [824, 419] on div at bounding box center [1036, 341] width 625 height 602
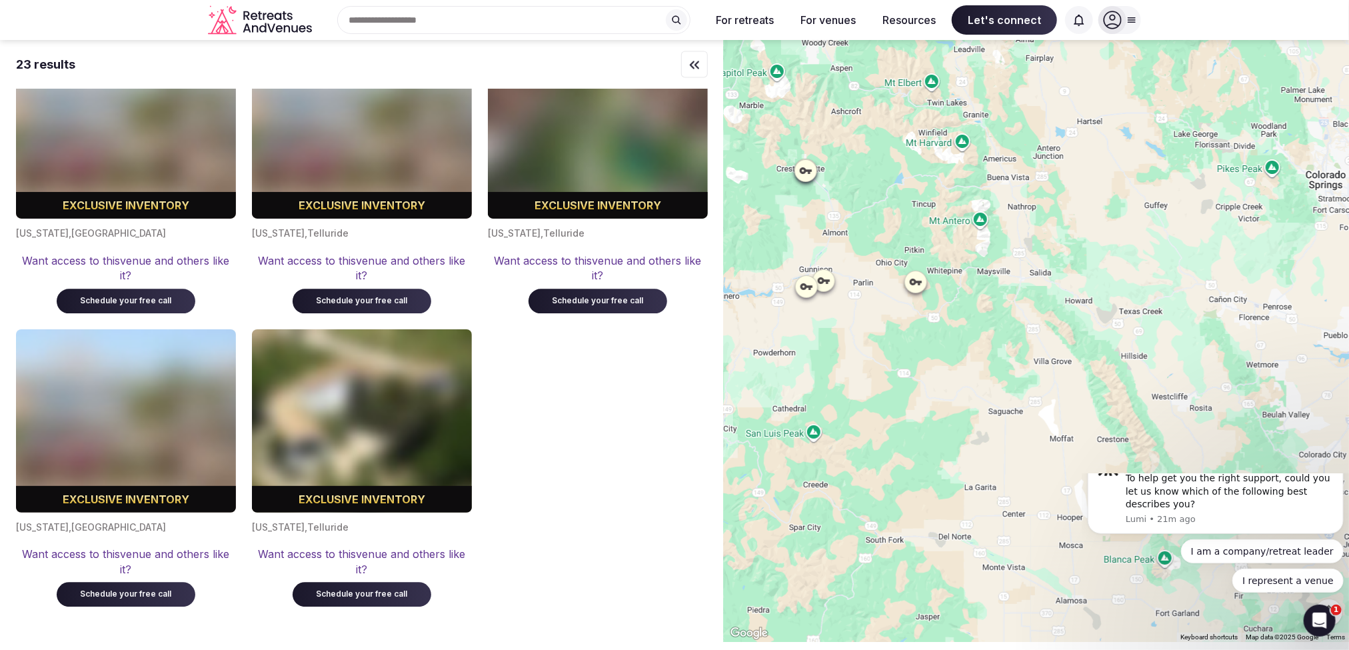
scroll to position [0, 0]
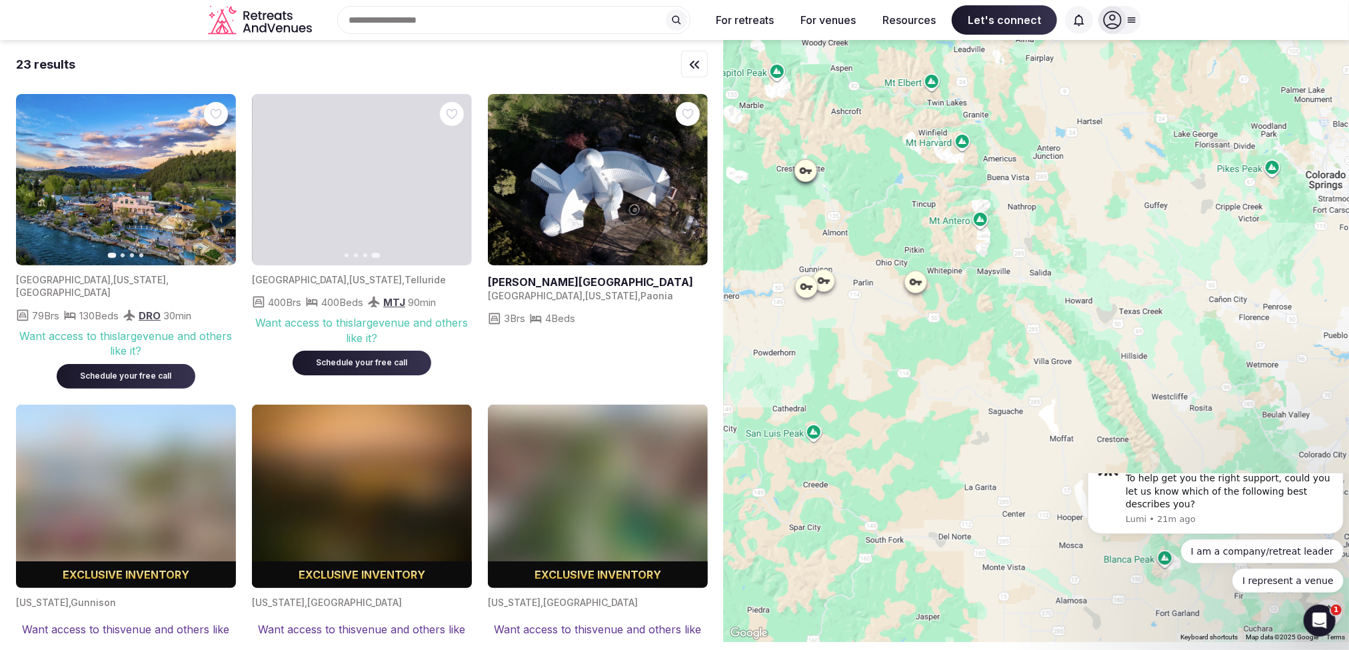
drag, startPoint x: 988, startPoint y: 307, endPoint x: 1010, endPoint y: 325, distance: 28.0
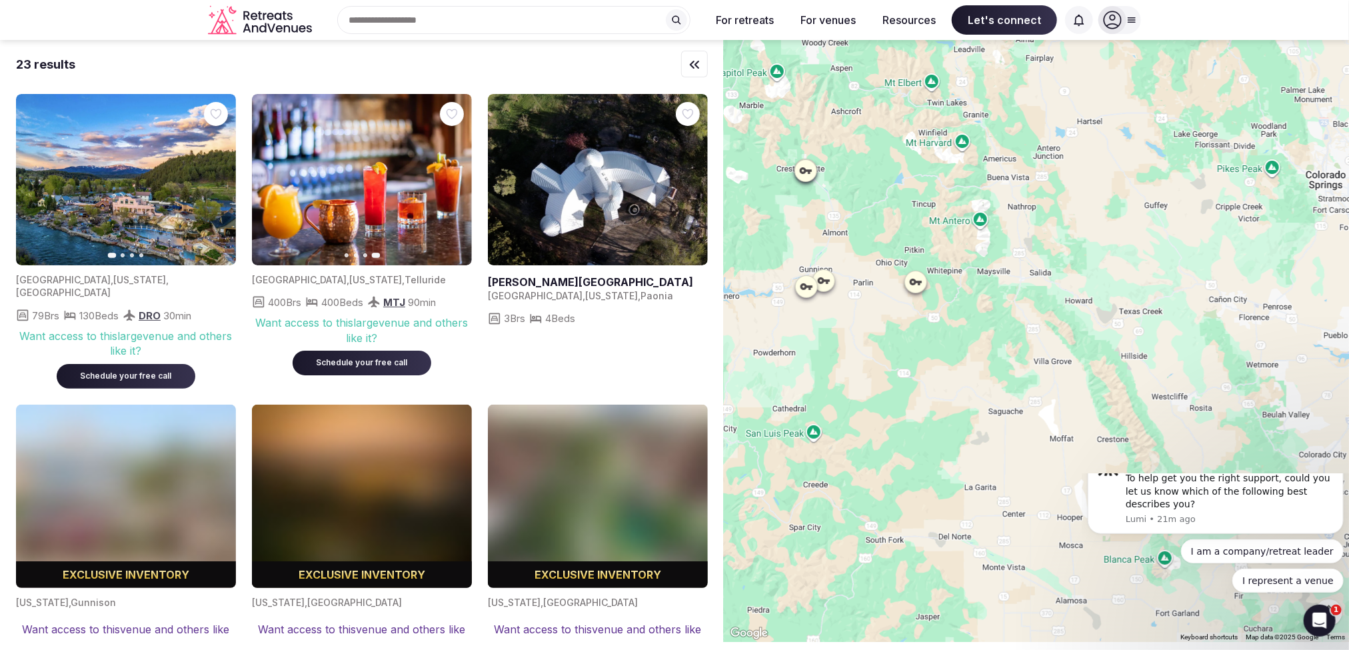
click at [1010, 324] on div at bounding box center [1036, 341] width 625 height 602
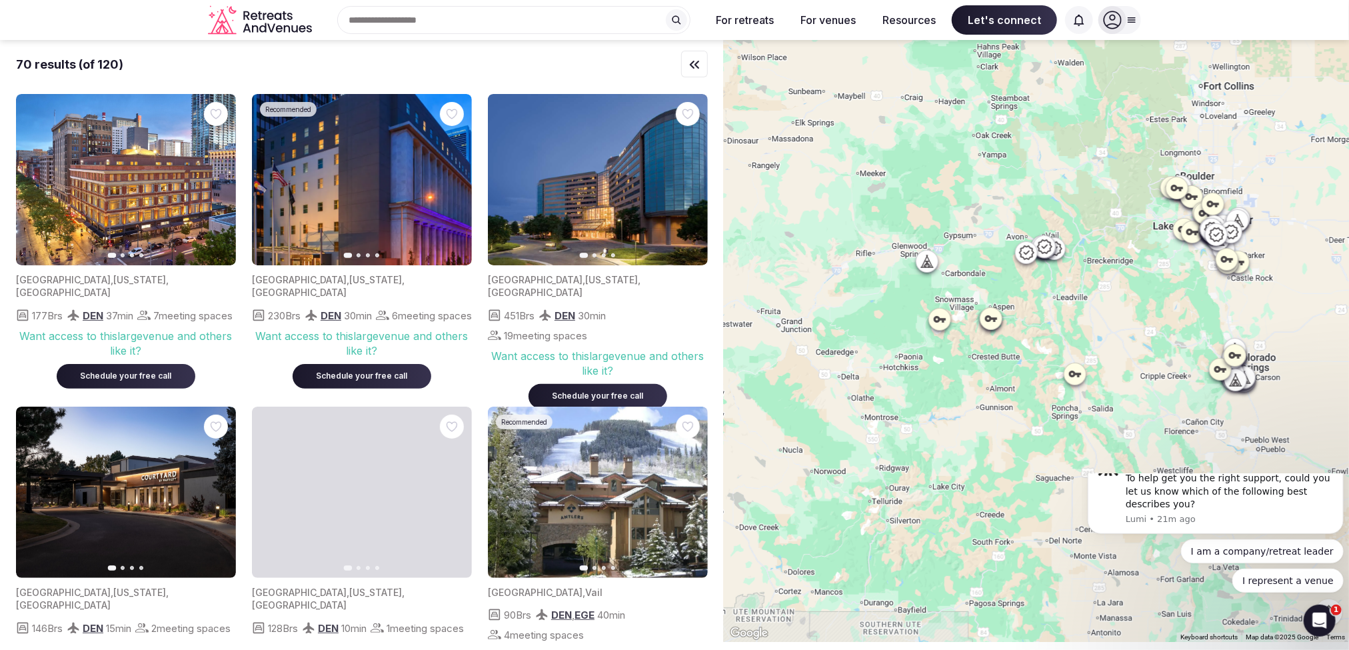
drag, startPoint x: 1114, startPoint y: 271, endPoint x: 1163, endPoint y: 365, distance: 106.4
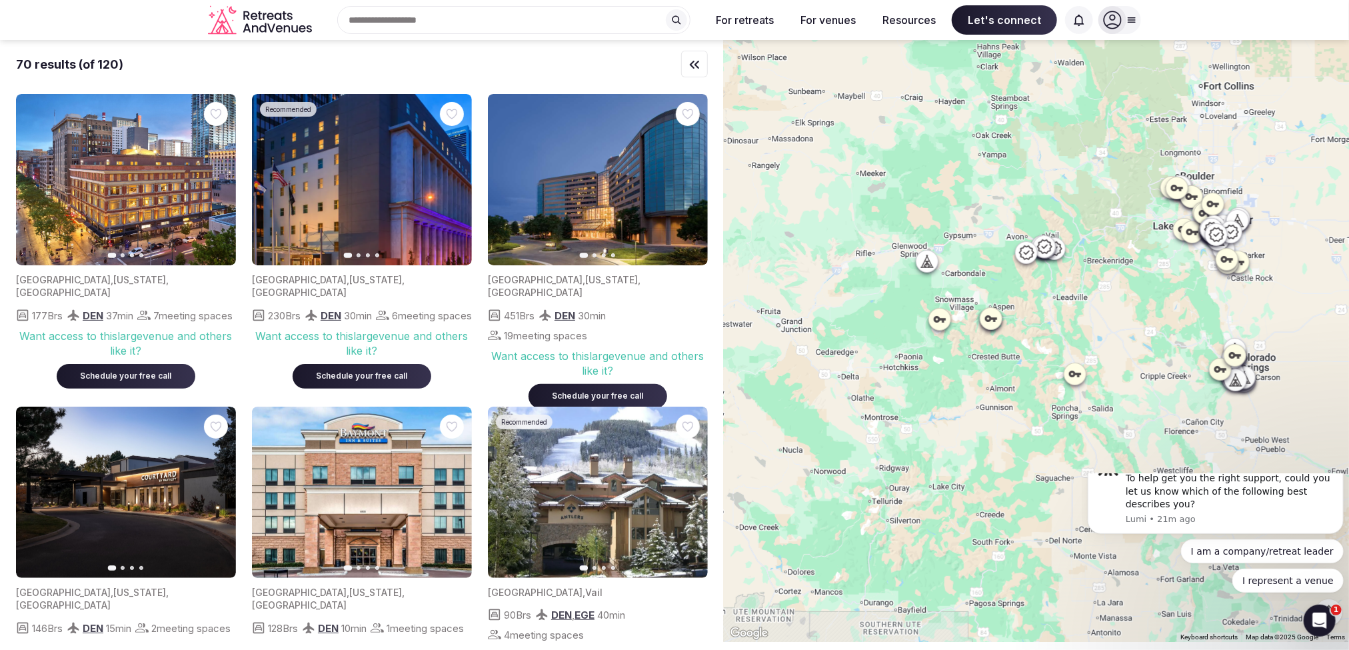
click at [1163, 365] on div at bounding box center [1036, 341] width 625 height 602
click at [219, 181] on icon "button" at bounding box center [217, 180] width 11 height 11
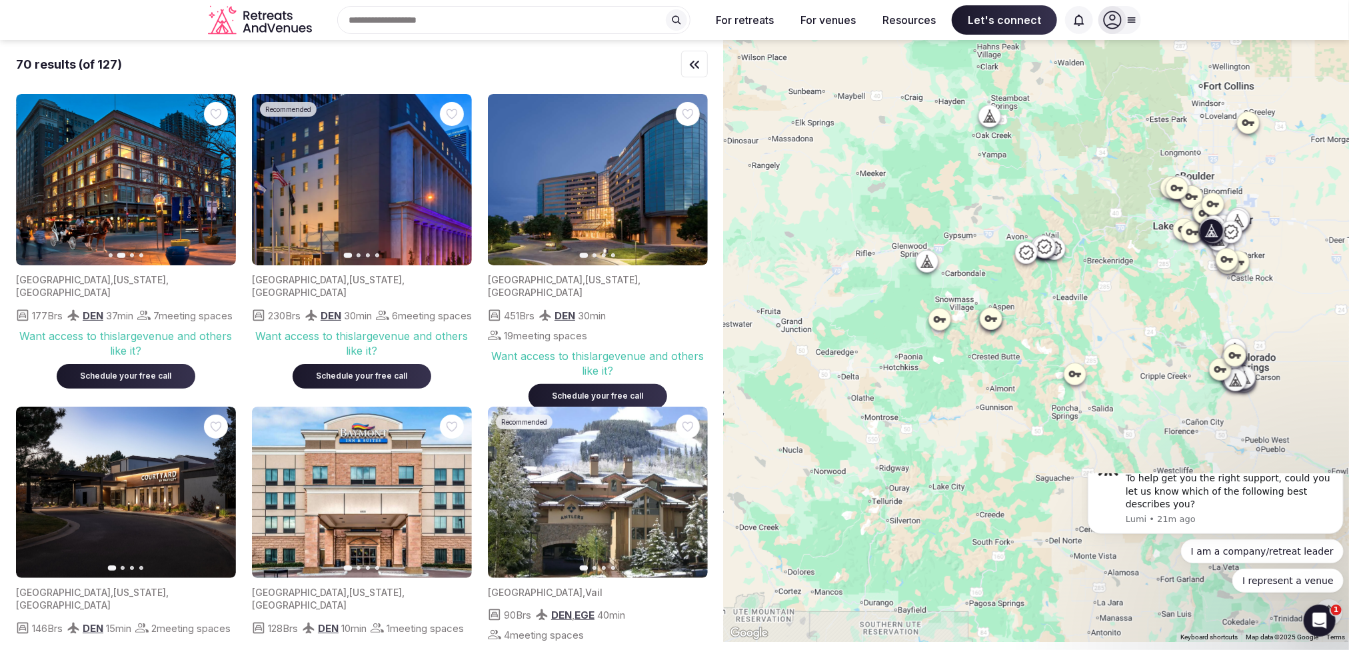
click at [219, 181] on icon "button" at bounding box center [217, 180] width 11 height 11
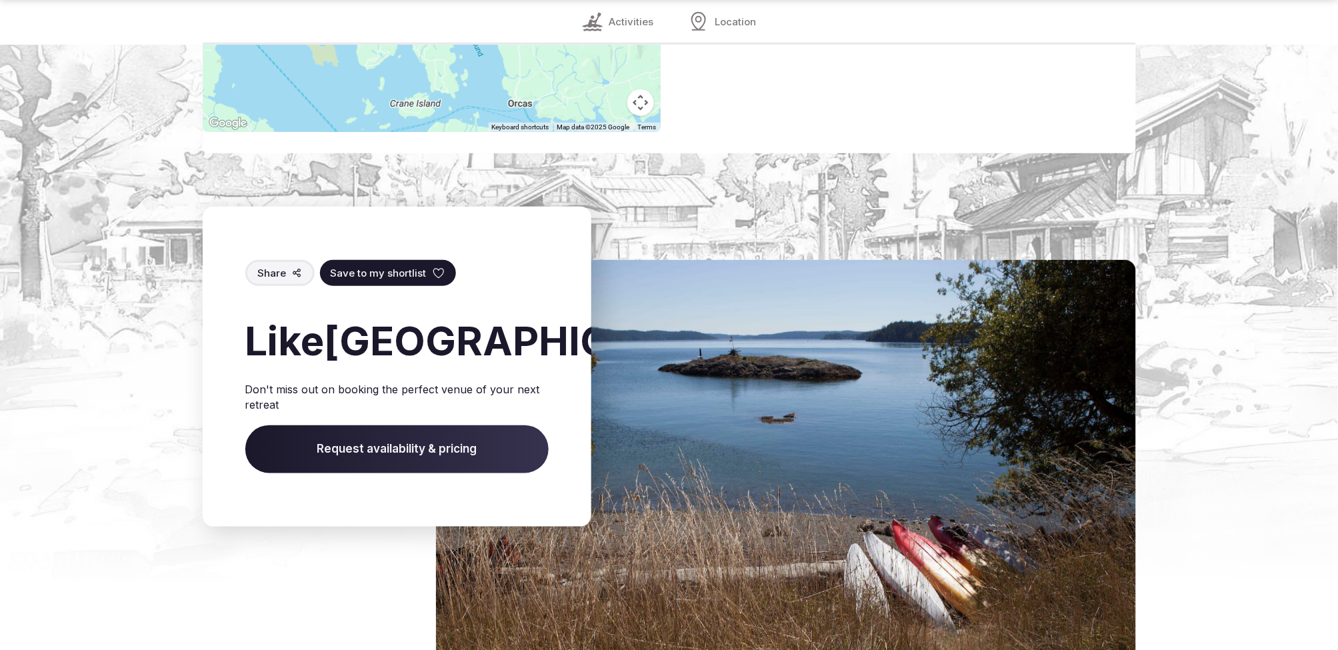
scroll to position [1925, 0]
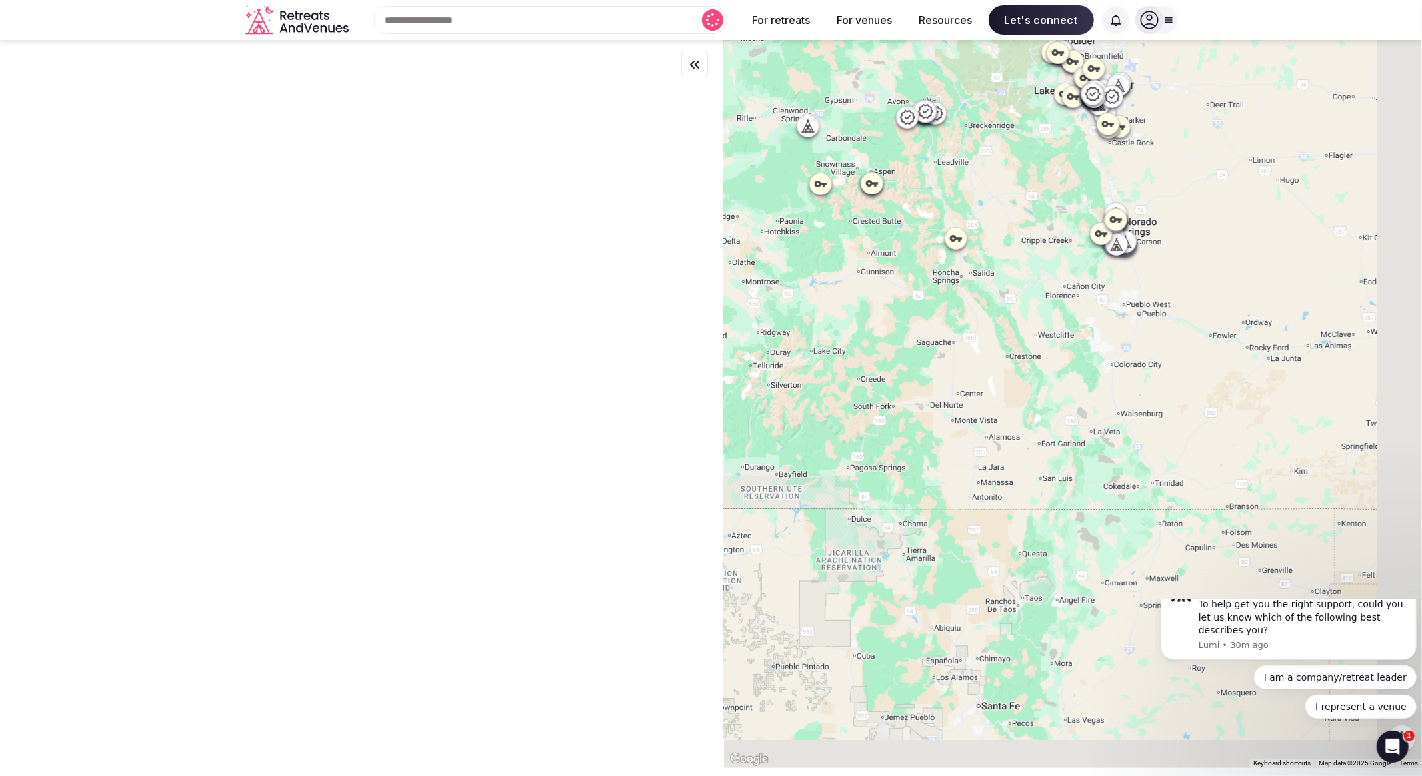
drag, startPoint x: 1167, startPoint y: 457, endPoint x: 938, endPoint y: 180, distance: 359.8
click at [928, 180] on div at bounding box center [1073, 404] width 698 height 728
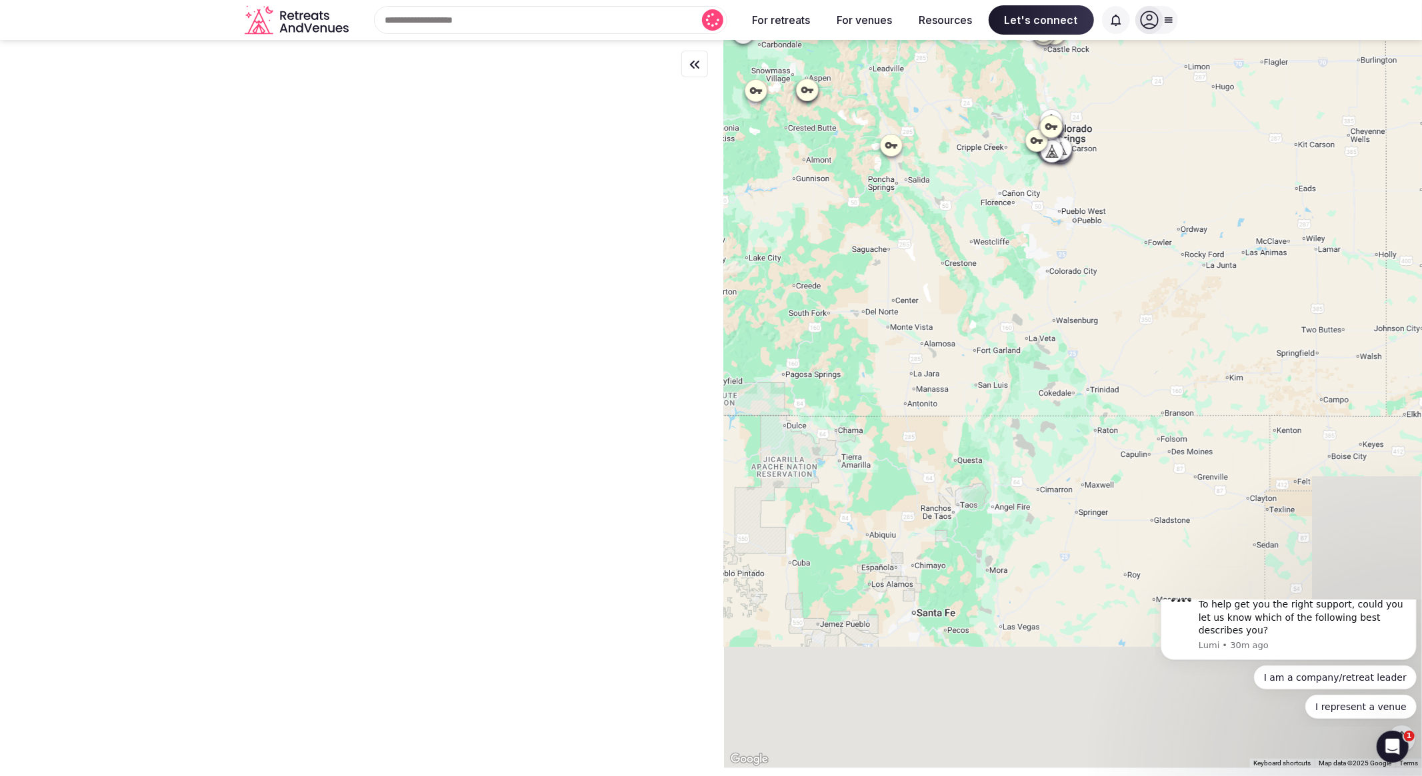
drag, startPoint x: 996, startPoint y: 443, endPoint x: 993, endPoint y: 495, distance: 52.1
click at [928, 211] on div at bounding box center [1073, 404] width 698 height 728
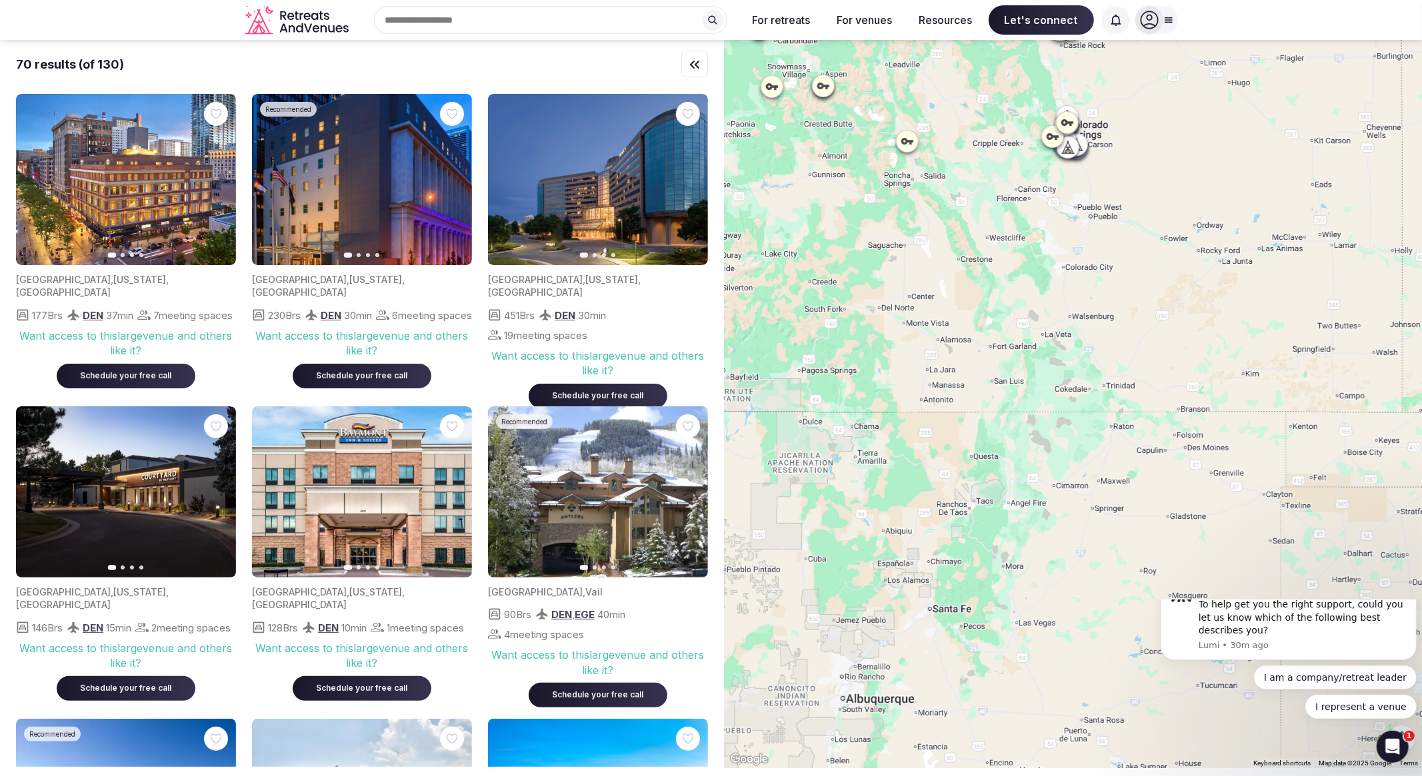
drag, startPoint x: 796, startPoint y: 335, endPoint x: 844, endPoint y: 343, distance: 48.7
click at [928, 345] on div at bounding box center [1073, 404] width 698 height 728
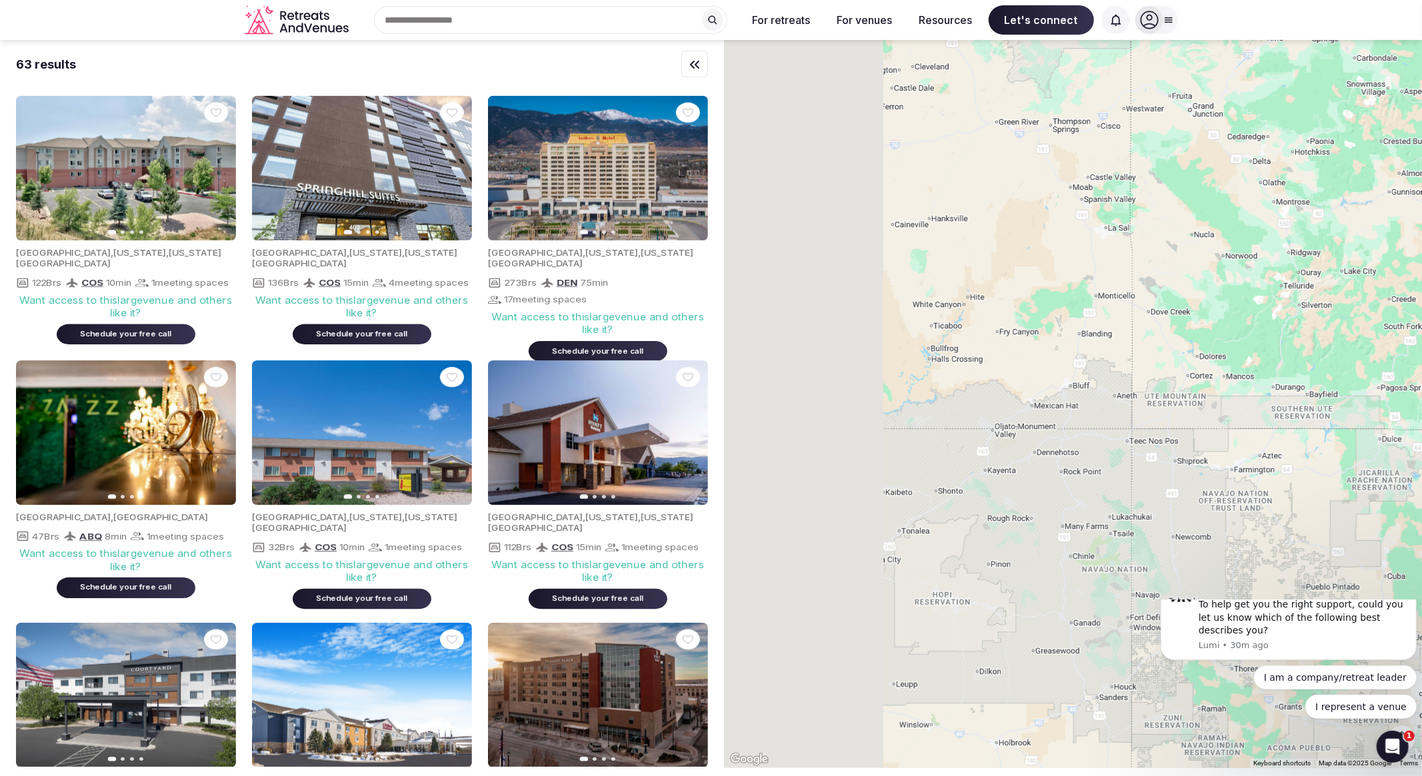
drag, startPoint x: 838, startPoint y: 323, endPoint x: 1358, endPoint y: 351, distance: 520.6
click at [928, 351] on div at bounding box center [1073, 404] width 698 height 728
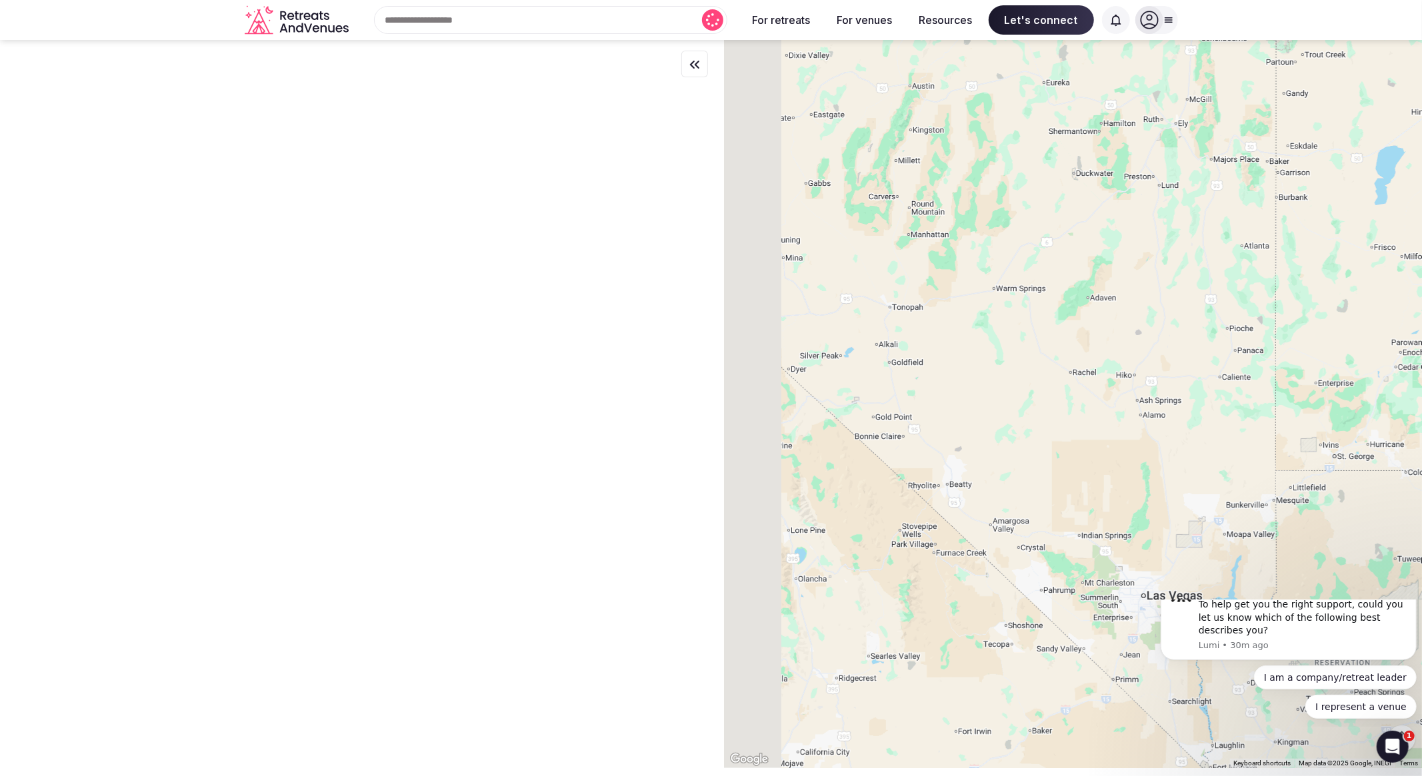
drag, startPoint x: 873, startPoint y: 395, endPoint x: 996, endPoint y: 410, distance: 123.6
click at [928, 412] on div at bounding box center [1073, 404] width 698 height 728
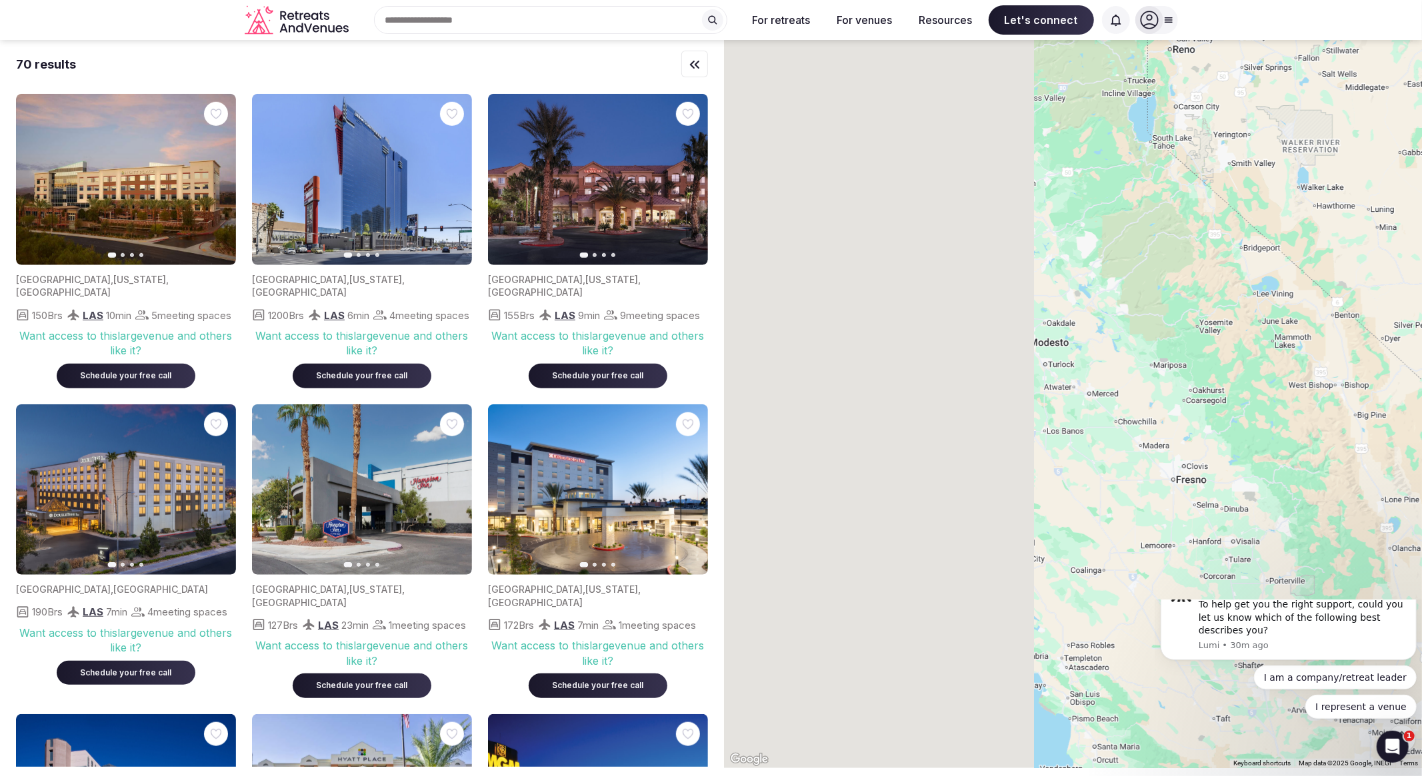
drag, startPoint x: 980, startPoint y: 389, endPoint x: 1412, endPoint y: 365, distance: 431.9
click at [928, 365] on div at bounding box center [1073, 404] width 698 height 728
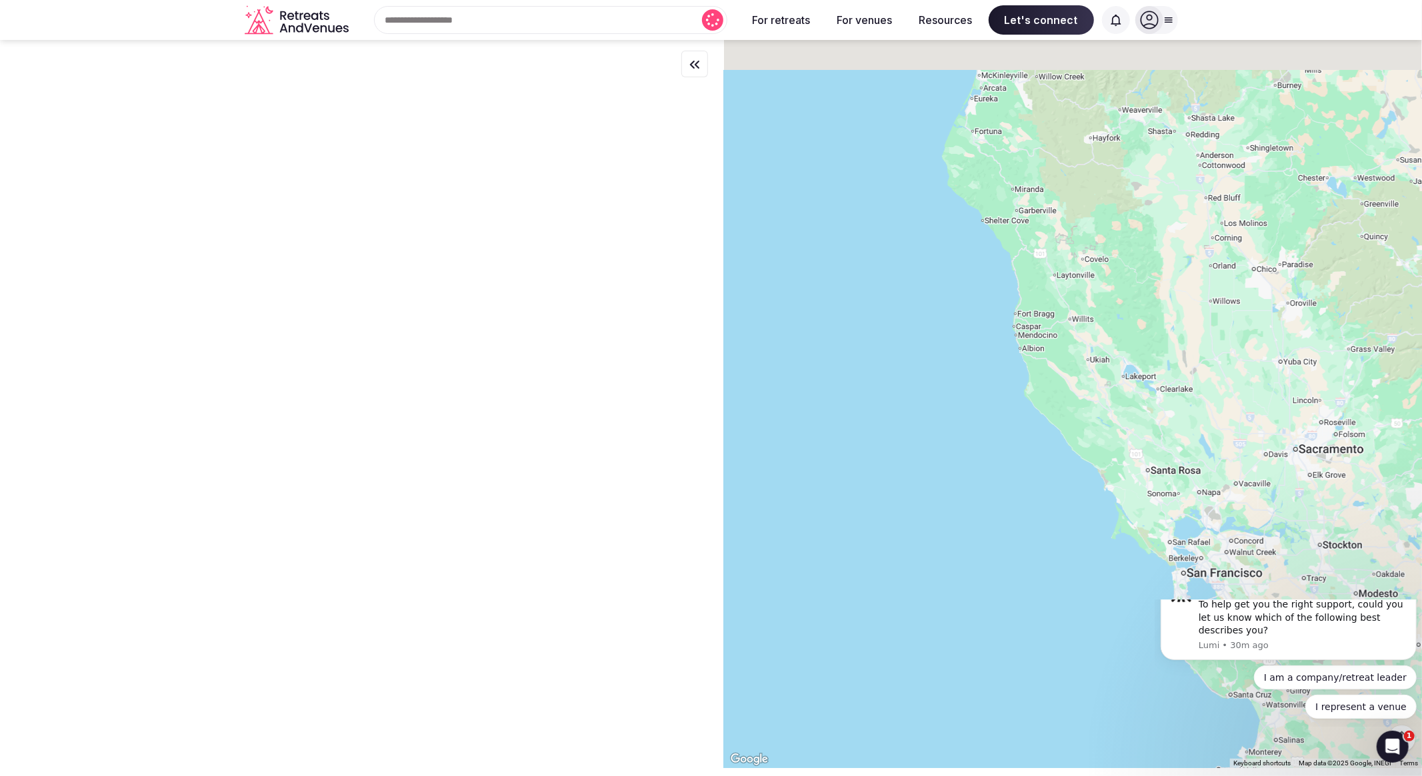
drag, startPoint x: 990, startPoint y: 300, endPoint x: 1320, endPoint y: 552, distance: 414.6
click at [928, 552] on div at bounding box center [1073, 404] width 698 height 728
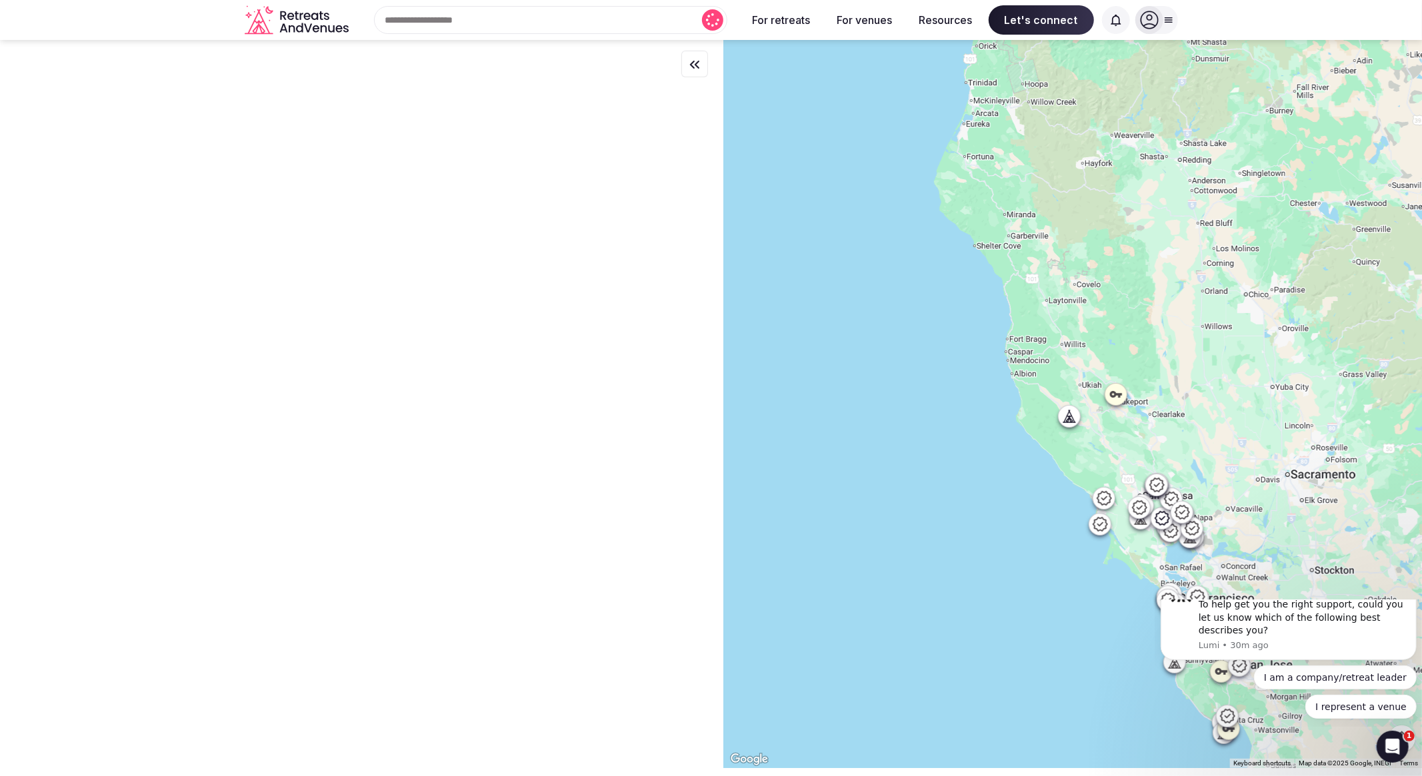
drag, startPoint x: 1160, startPoint y: 325, endPoint x: 1150, endPoint y: 349, distance: 26.4
click at [928, 349] on div at bounding box center [1073, 404] width 698 height 728
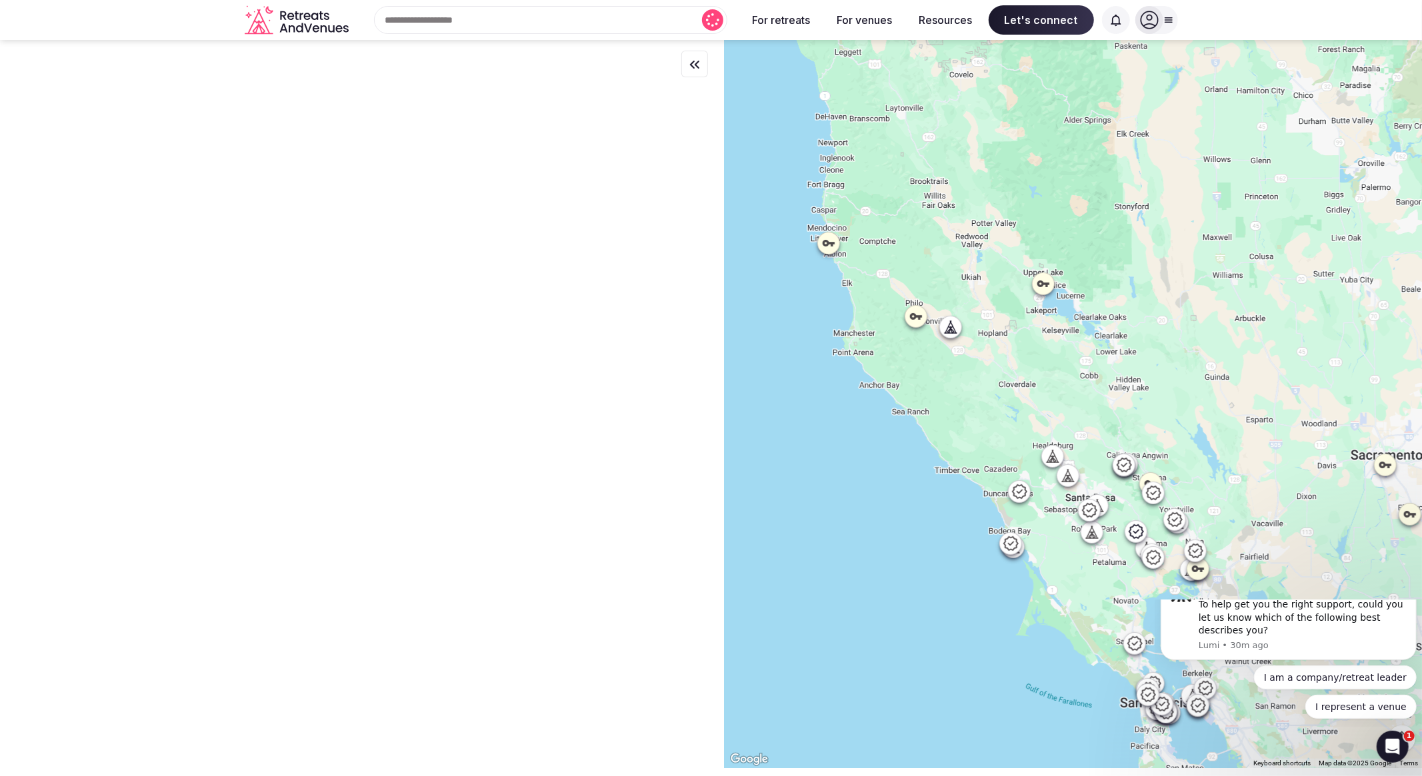
drag, startPoint x: 1148, startPoint y: 370, endPoint x: 1074, endPoint y: 207, distance: 178.7
click at [928, 207] on div at bounding box center [1073, 404] width 698 height 728
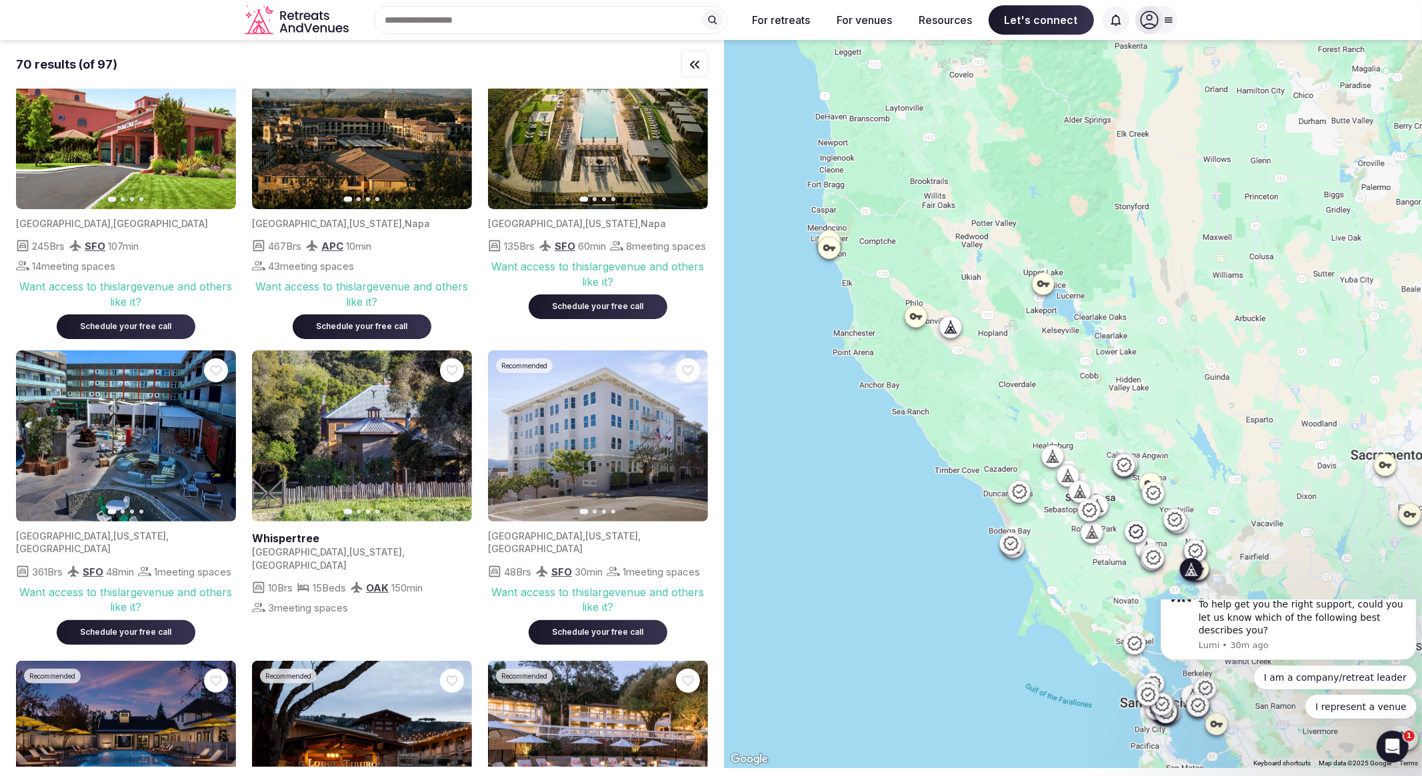
scroll to position [148, 0]
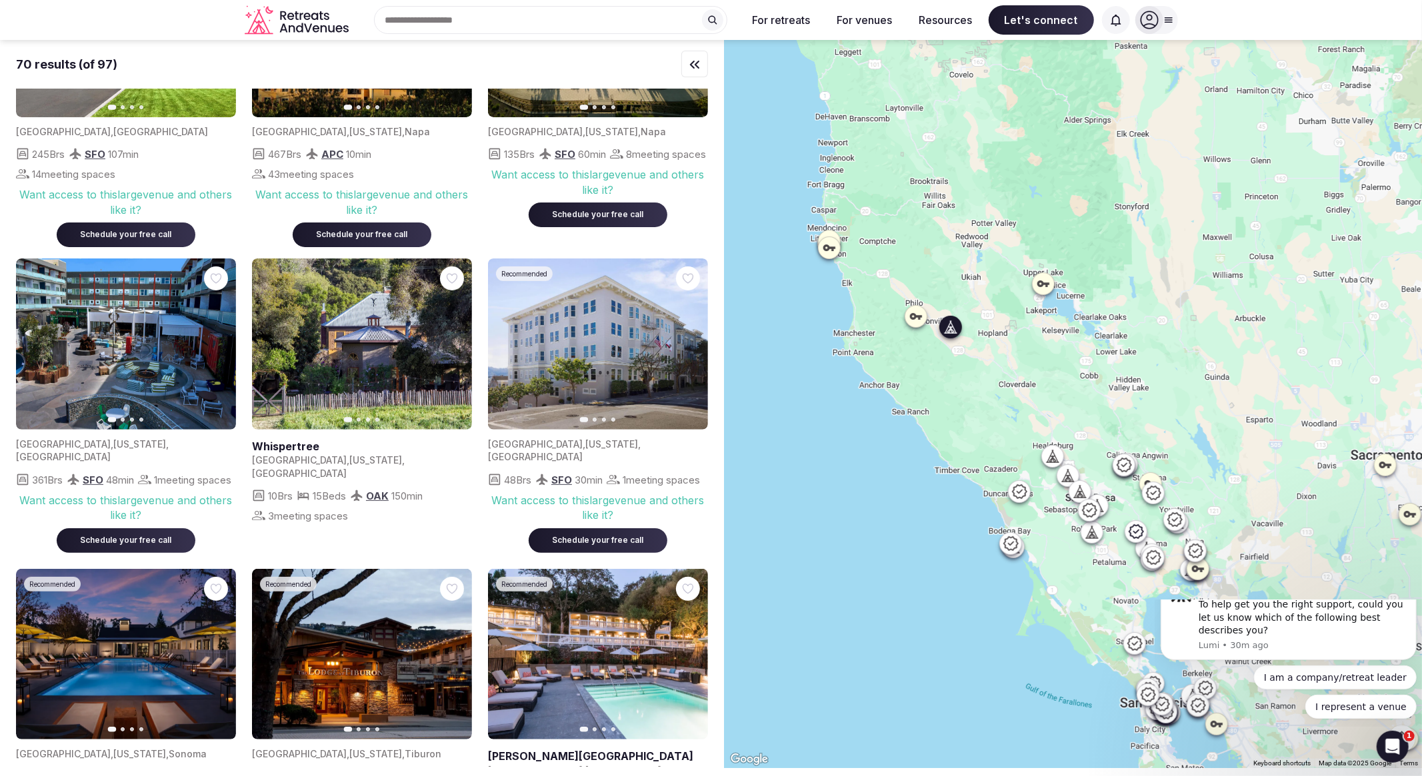
click at [457, 345] on icon "button" at bounding box center [453, 344] width 11 height 11
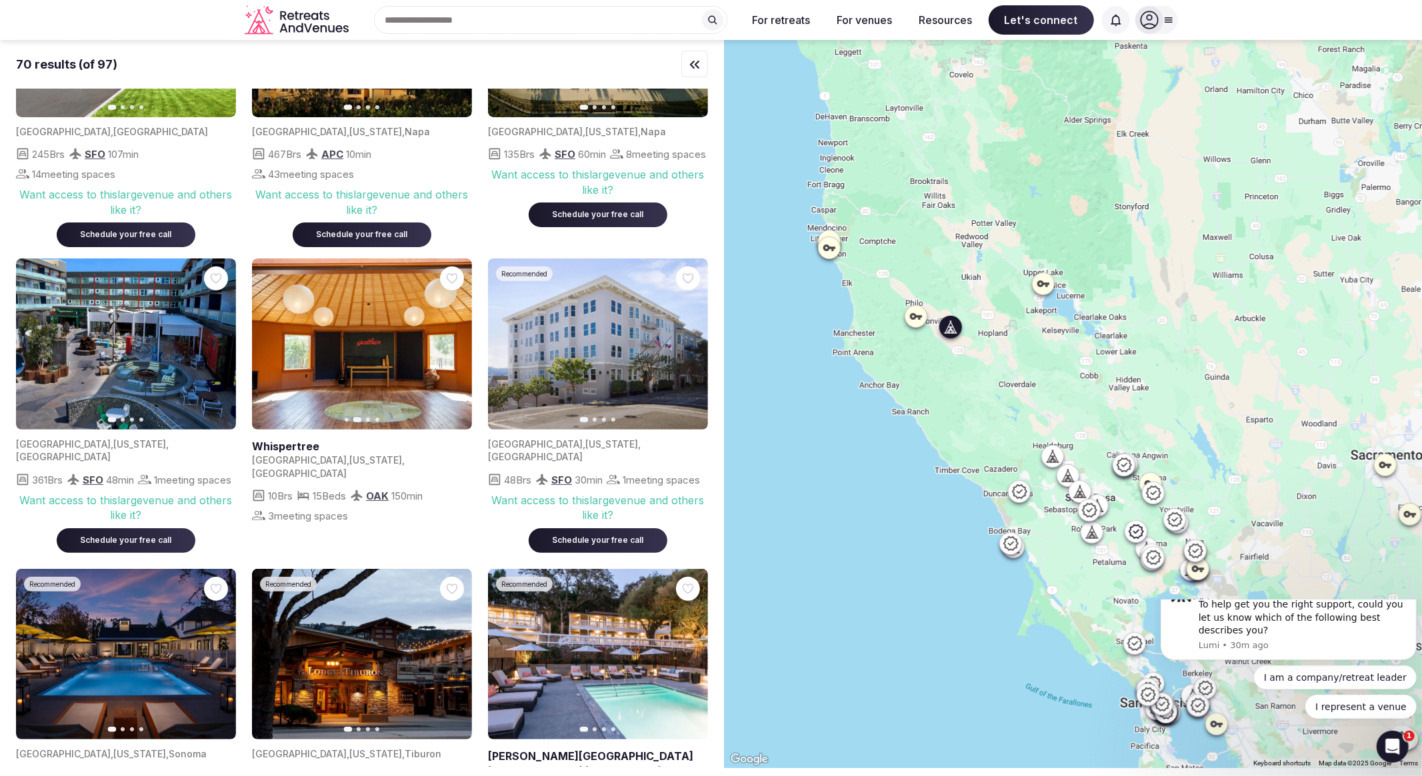
click at [457, 345] on icon "button" at bounding box center [453, 344] width 11 height 11
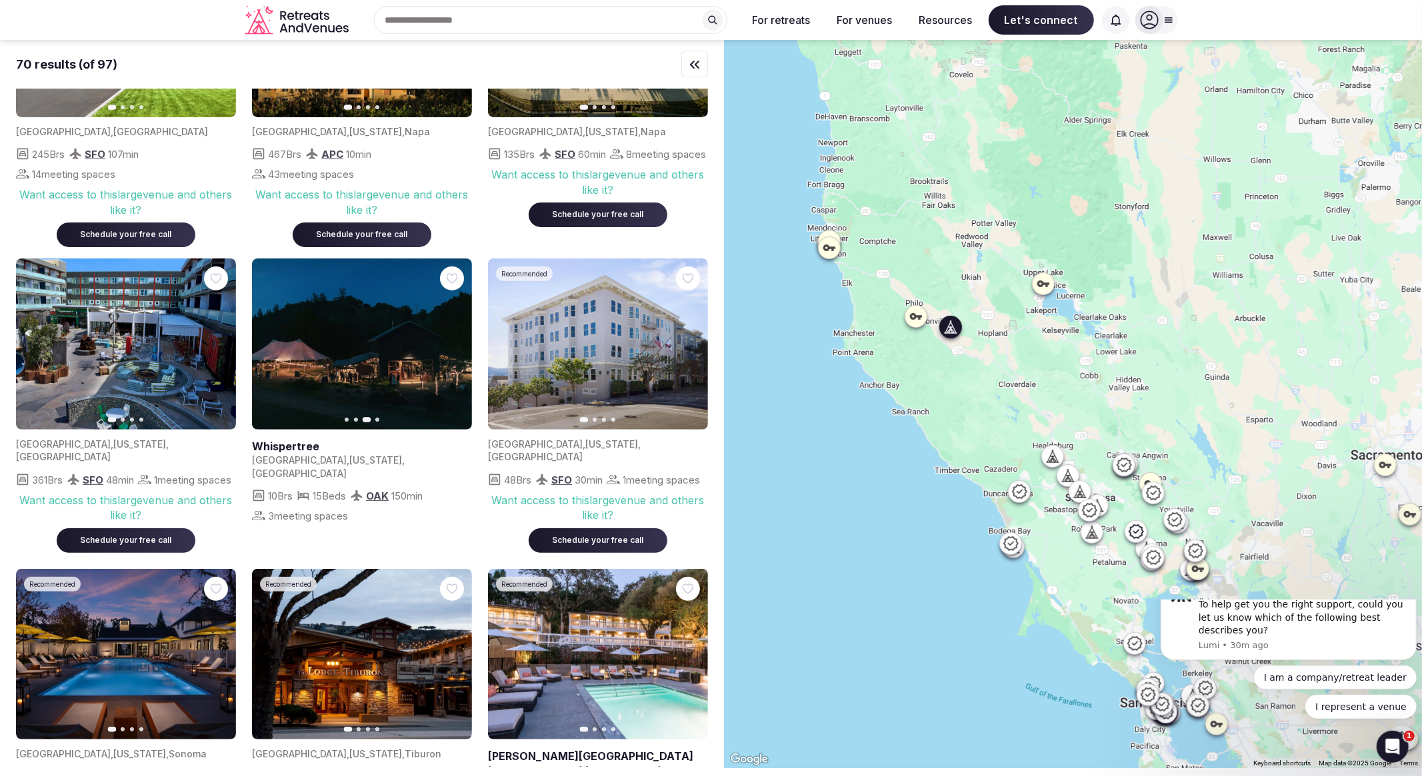
click at [456, 345] on icon "button" at bounding box center [453, 344] width 11 height 11
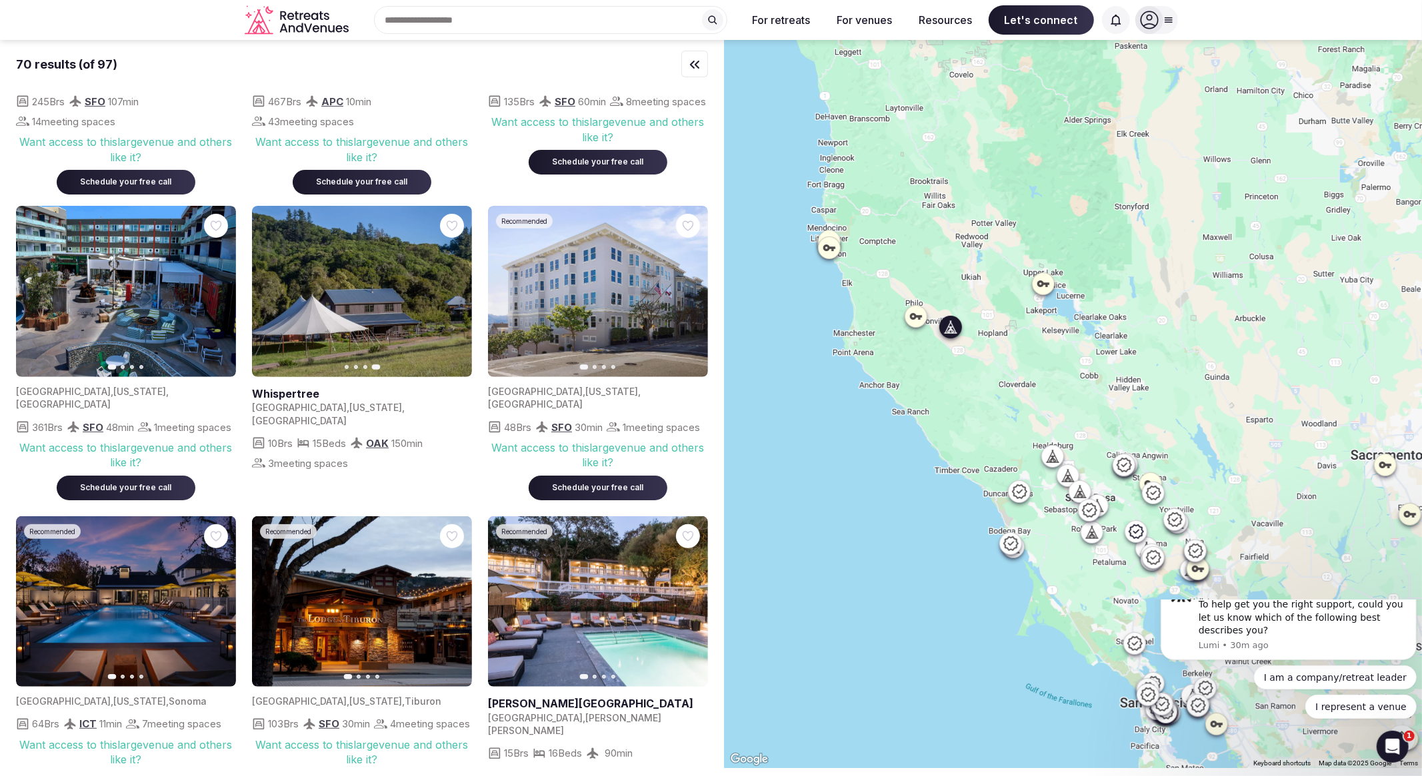
scroll to position [222, 0]
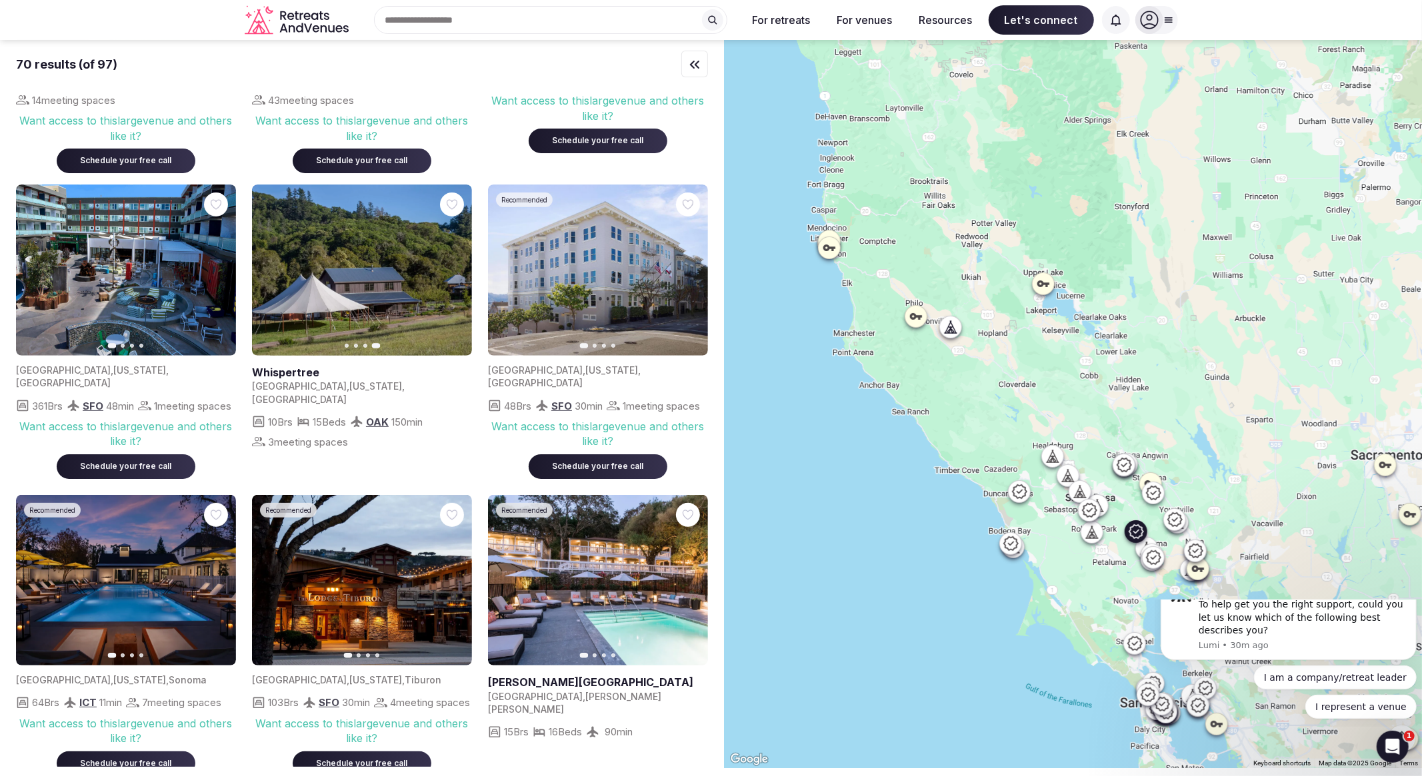
click at [689, 578] on icon "button" at bounding box center [689, 580] width 11 height 11
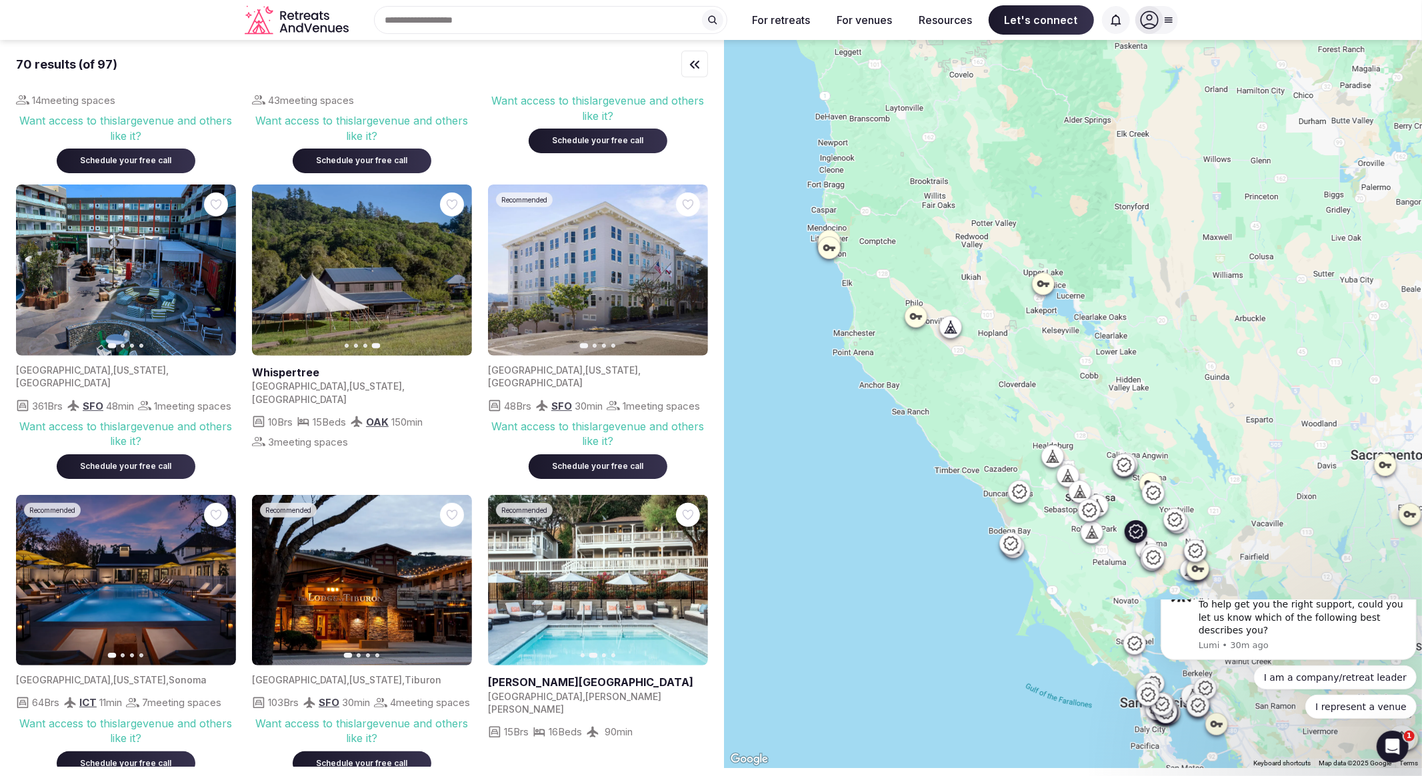
click at [689, 578] on icon "button" at bounding box center [689, 580] width 11 height 11
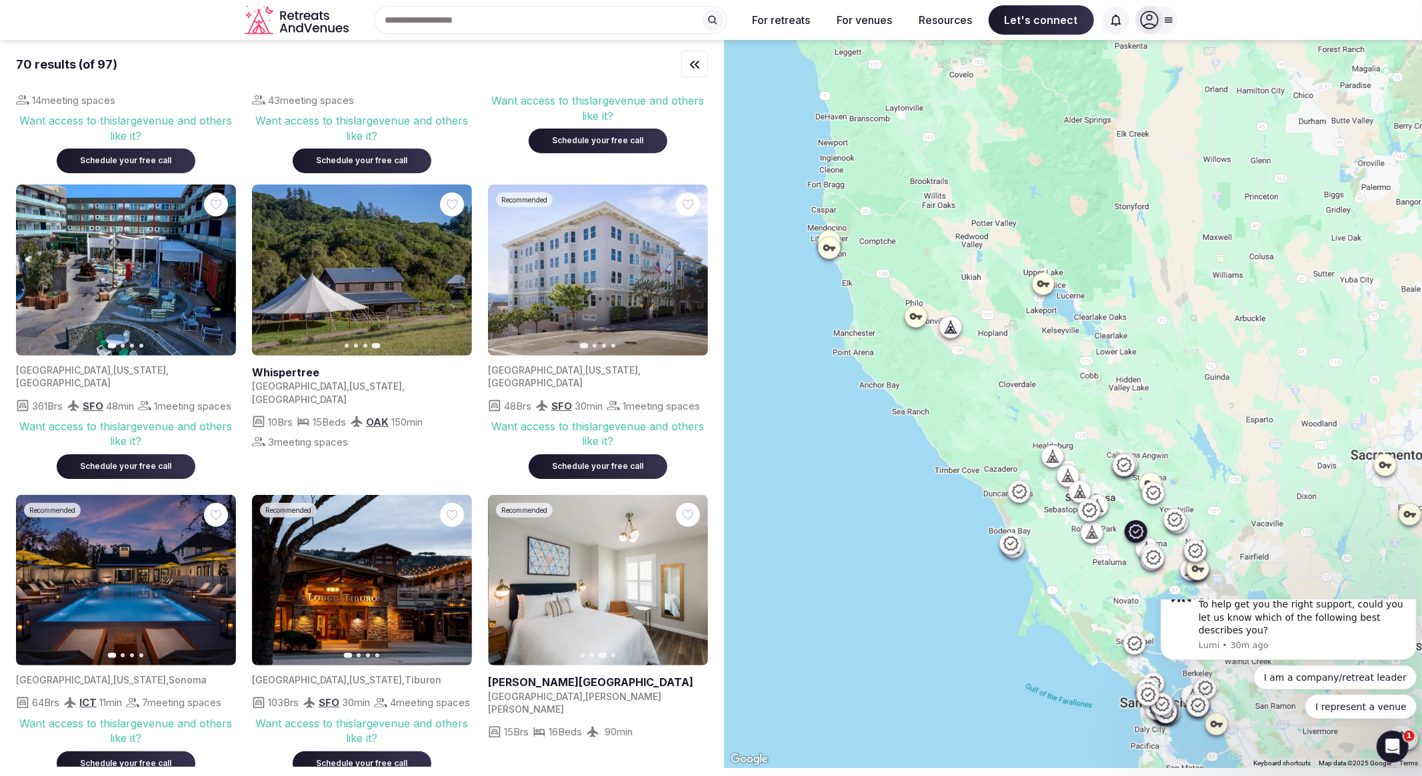
click at [689, 578] on icon "button" at bounding box center [689, 580] width 11 height 11
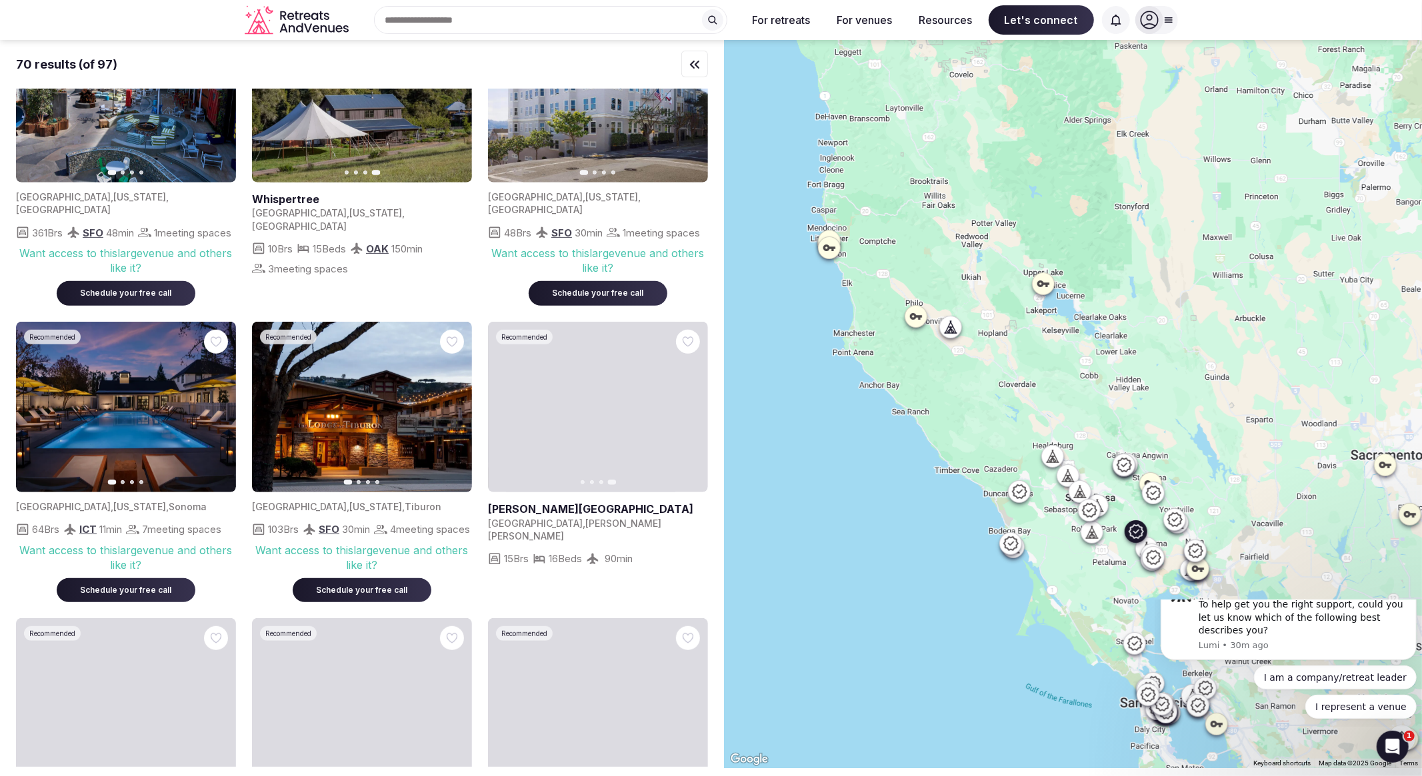
scroll to position [444, 0]
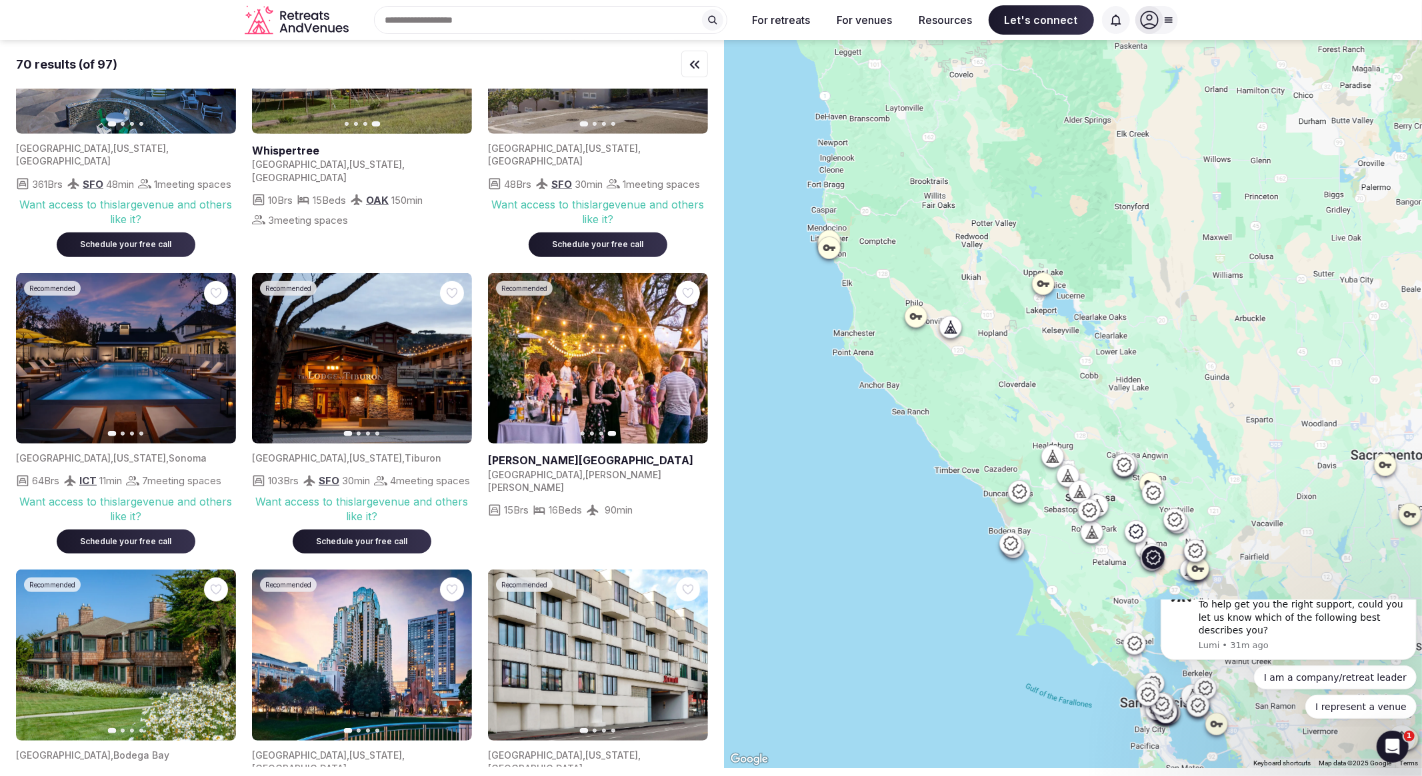
click at [217, 358] on icon "button" at bounding box center [217, 358] width 5 height 9
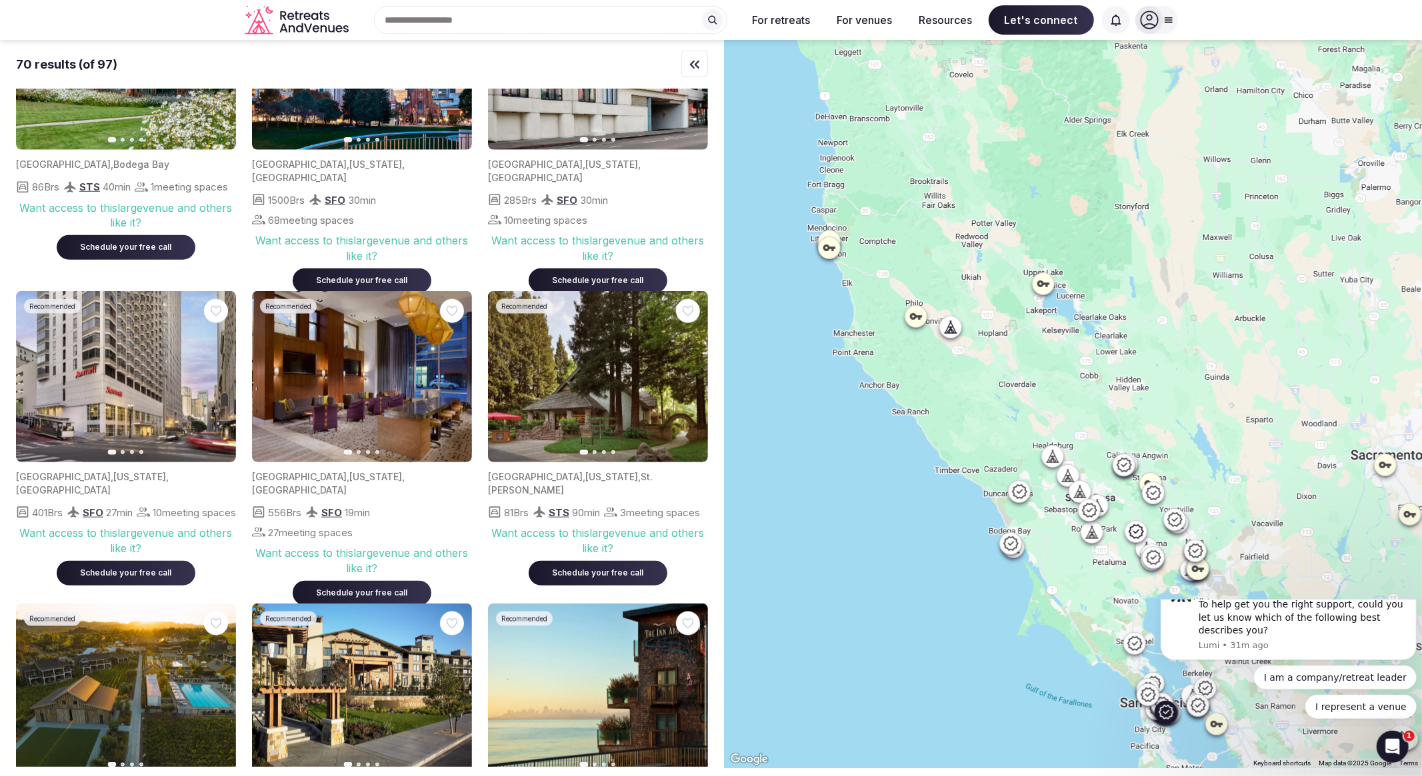
scroll to position [1036, 0]
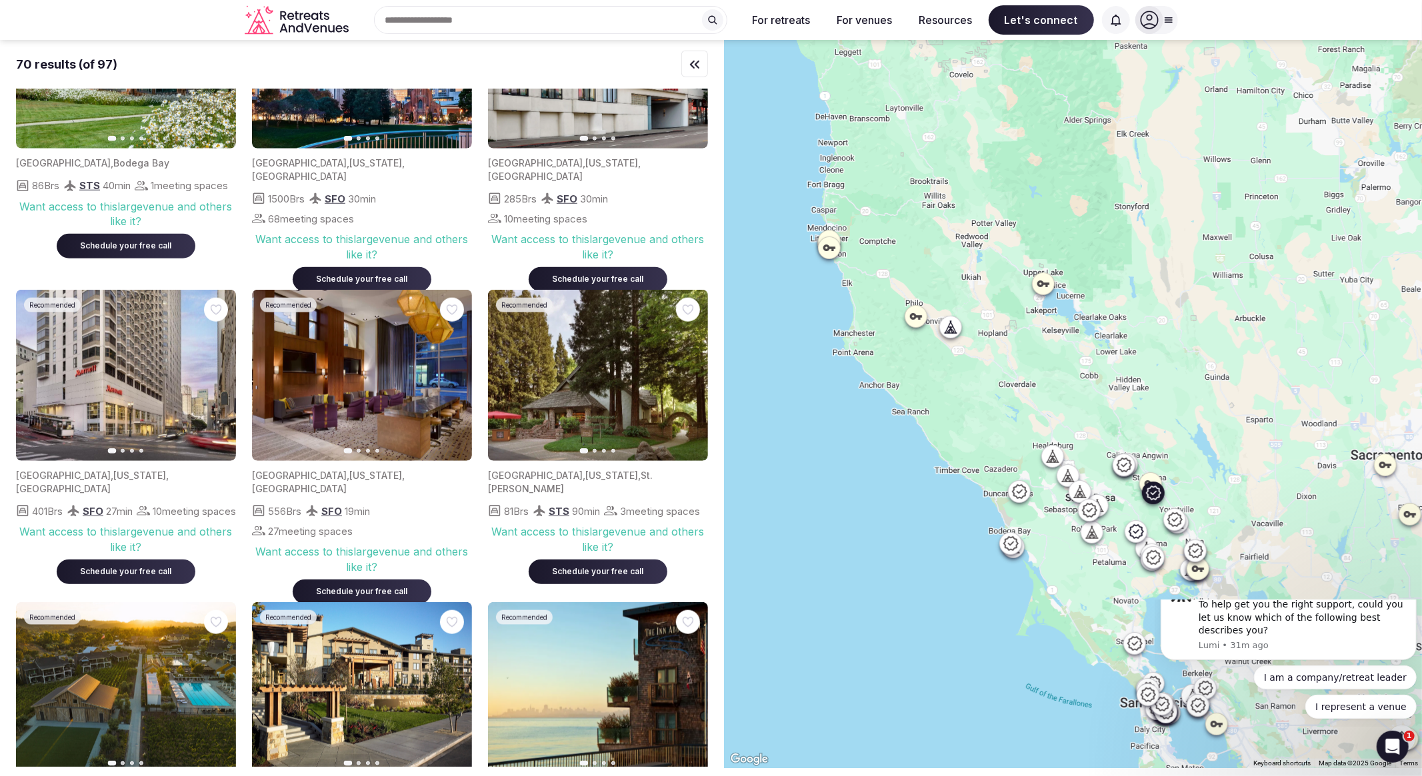
click at [693, 381] on icon "button" at bounding box center [689, 376] width 11 height 11
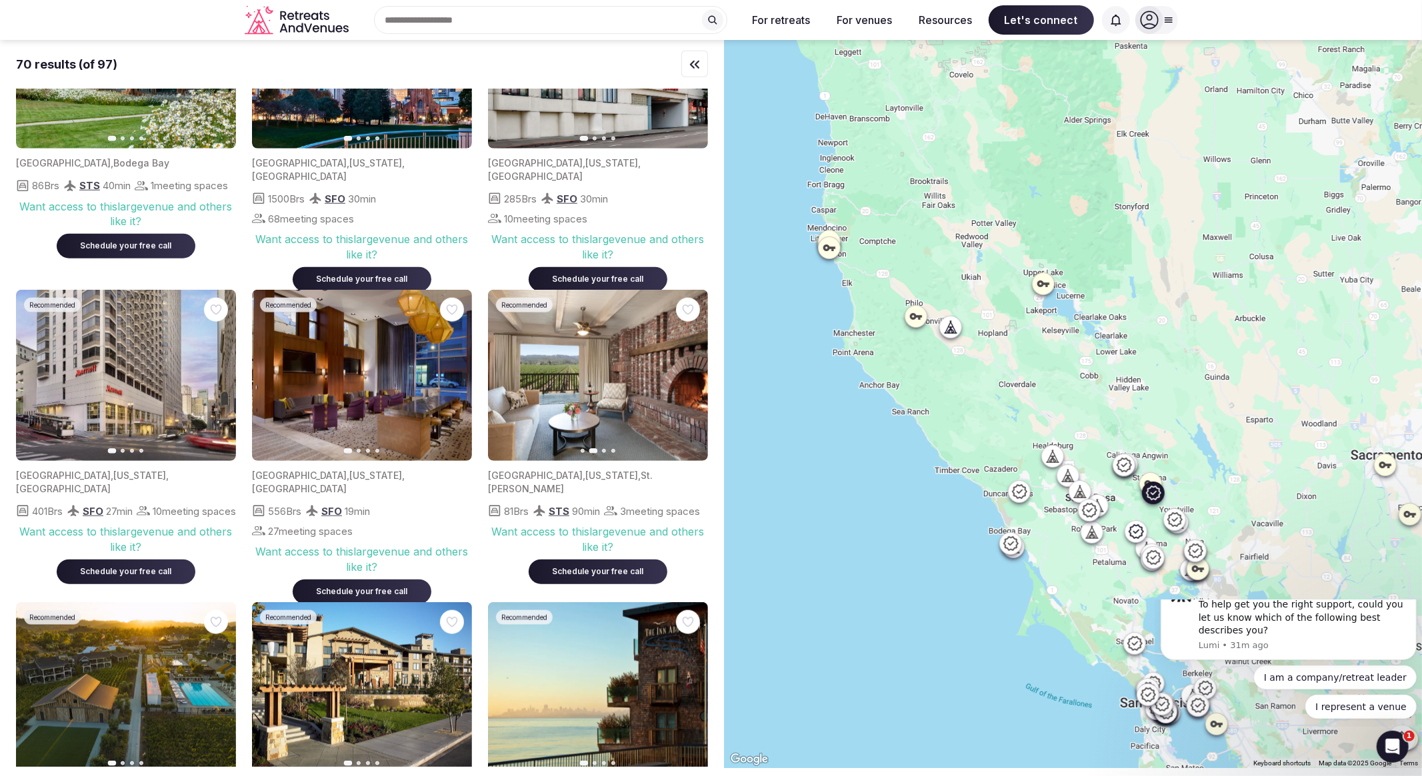
click at [693, 381] on icon "button" at bounding box center [689, 376] width 11 height 11
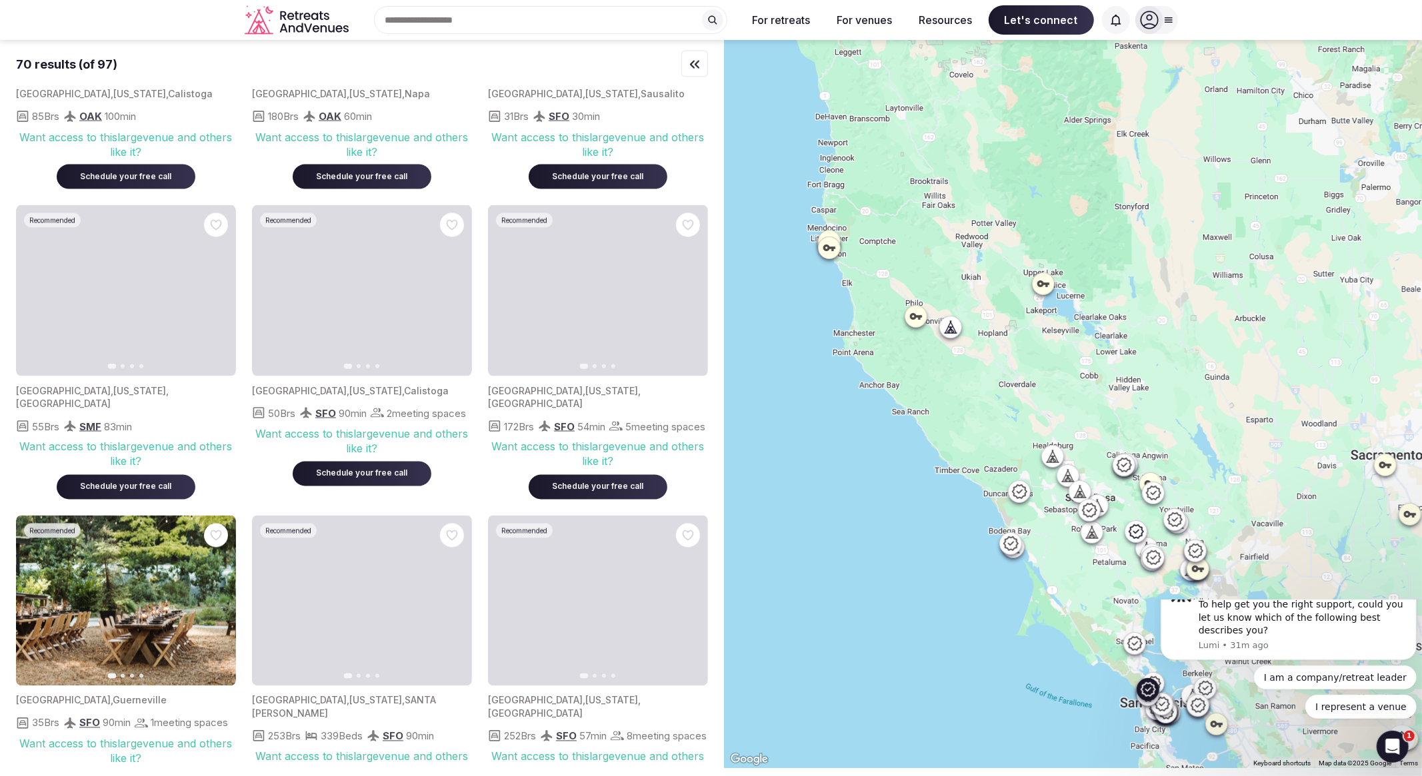
scroll to position [1777, 0]
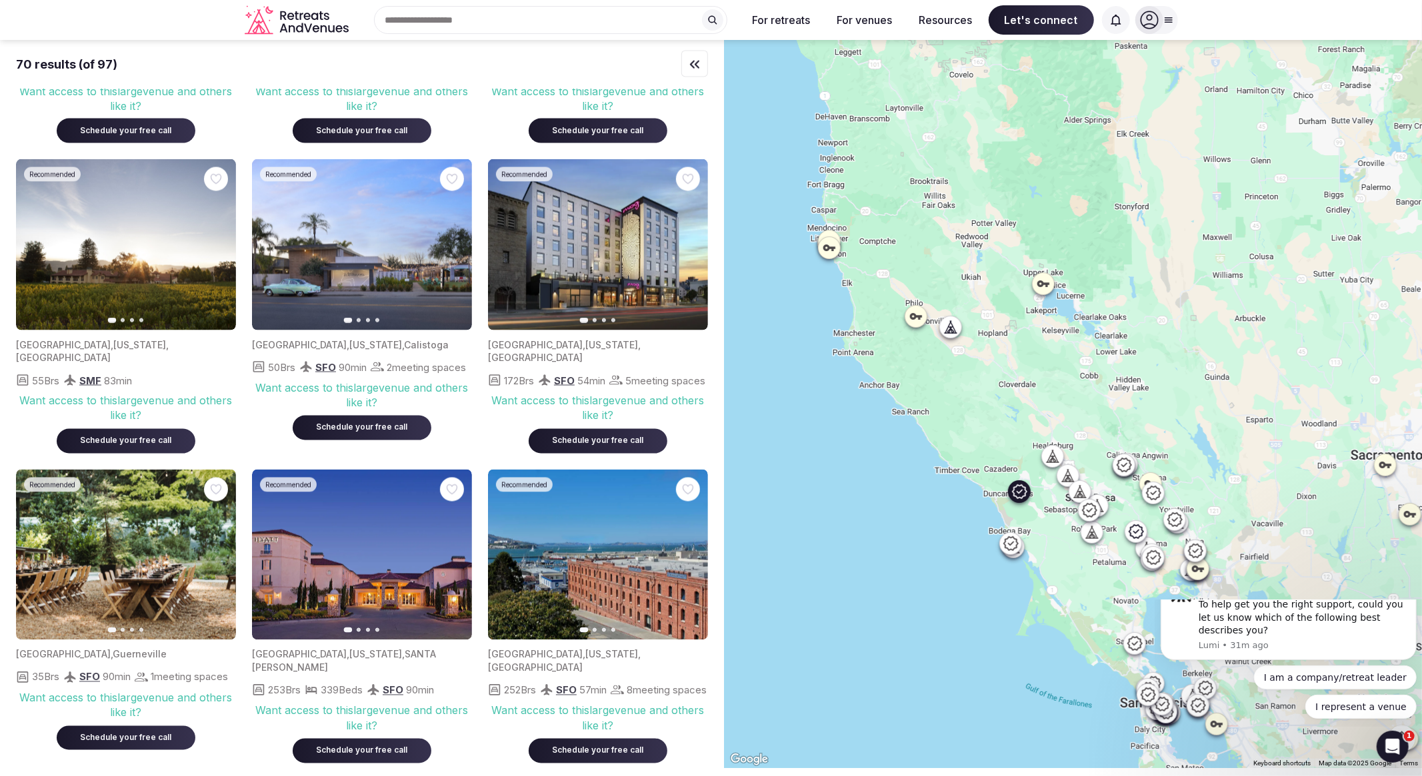
click at [215, 561] on icon "button" at bounding box center [217, 555] width 11 height 11
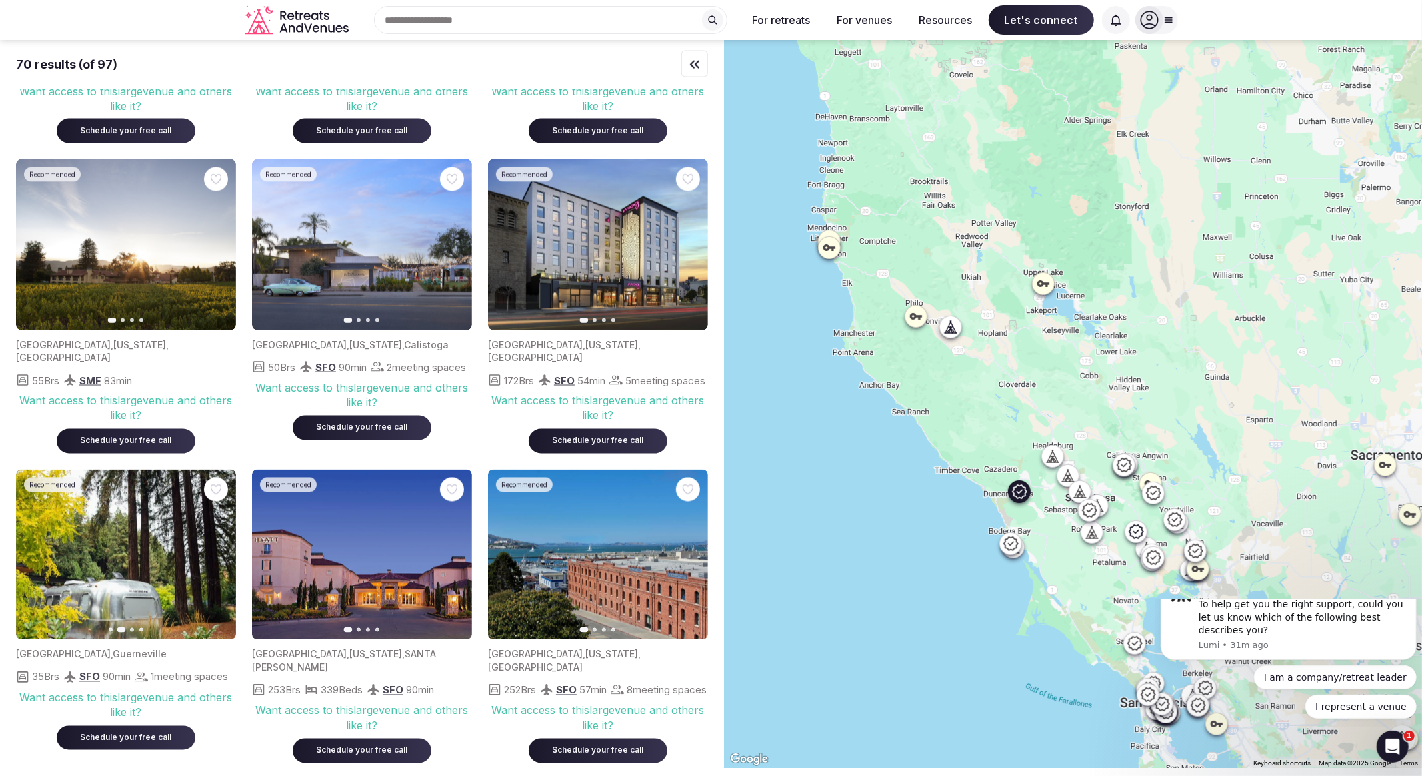
click at [215, 561] on icon "button" at bounding box center [217, 555] width 11 height 11
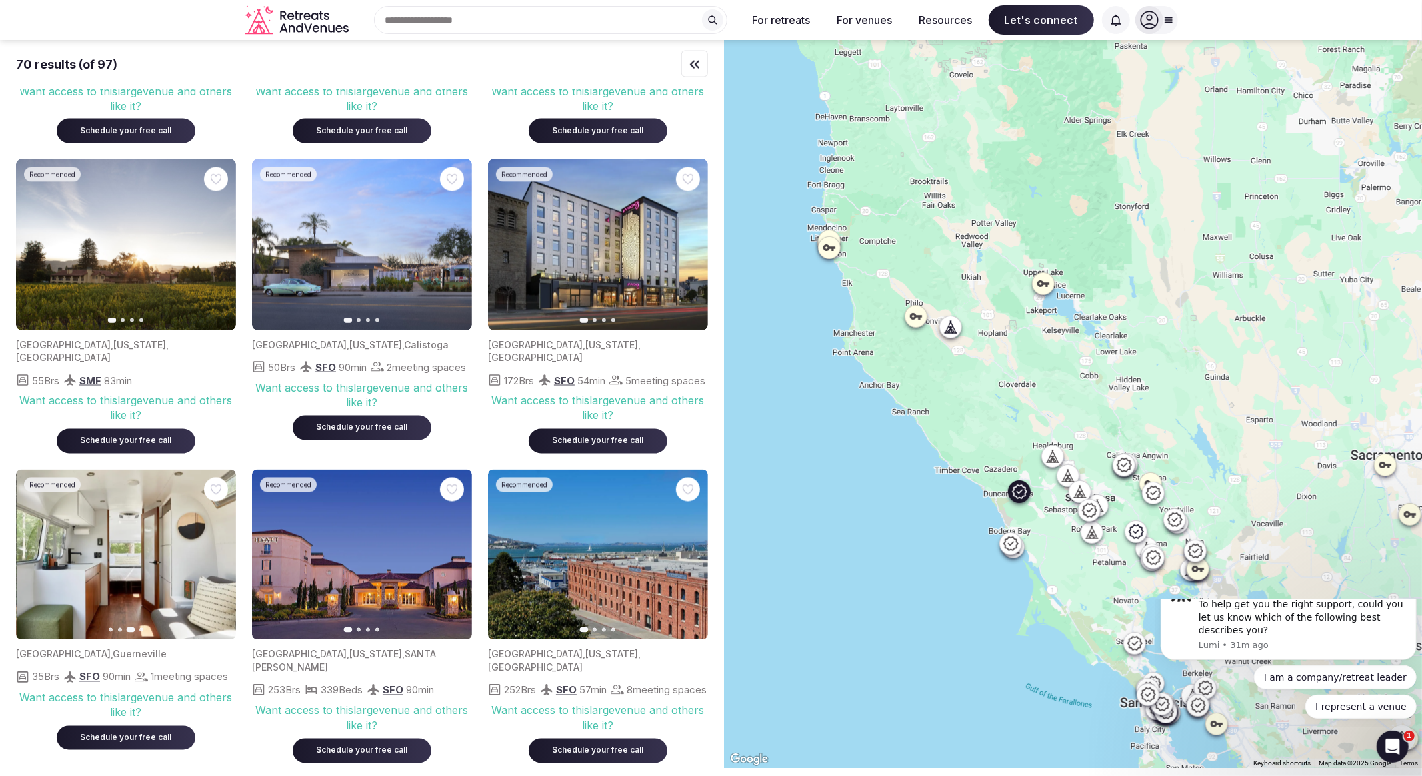
click at [215, 561] on icon "button" at bounding box center [217, 555] width 11 height 11
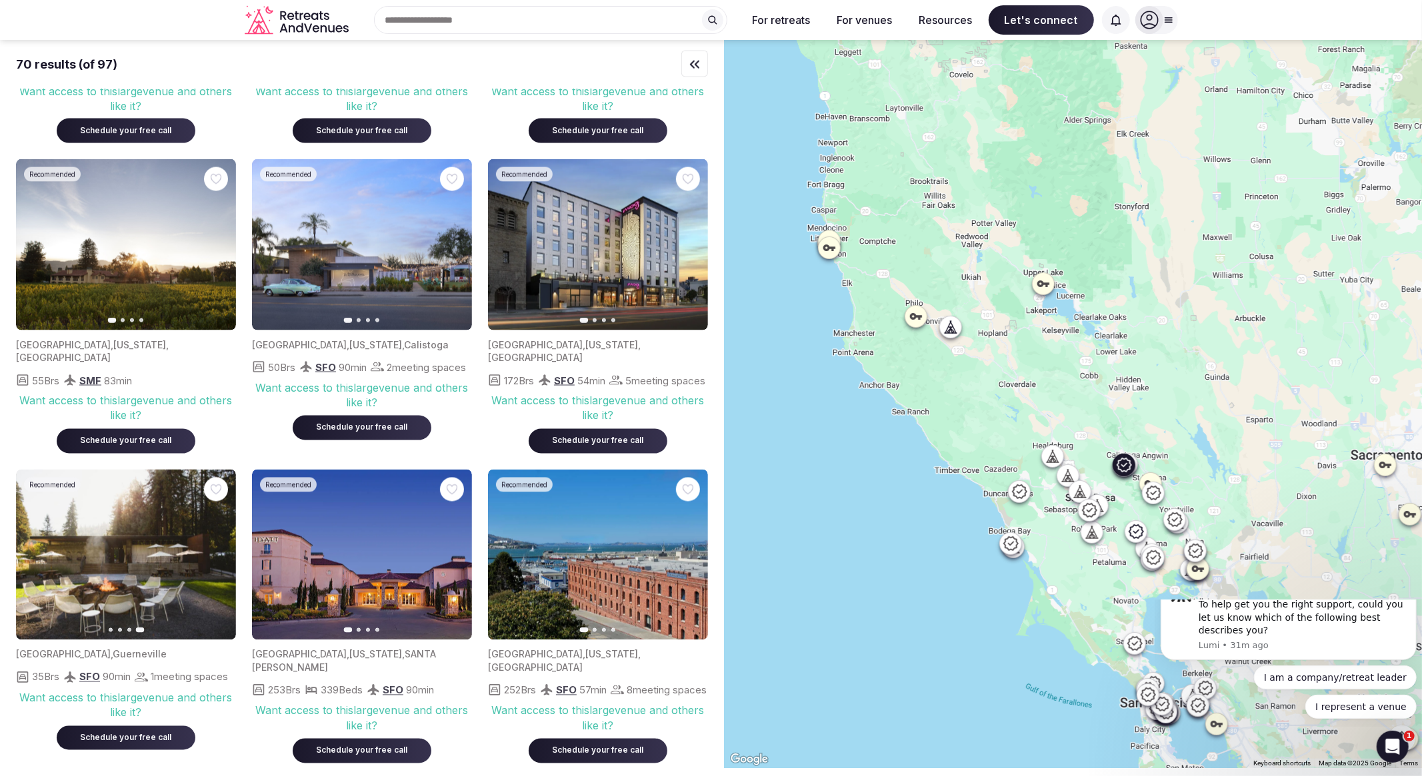
scroll to position [2369, 0]
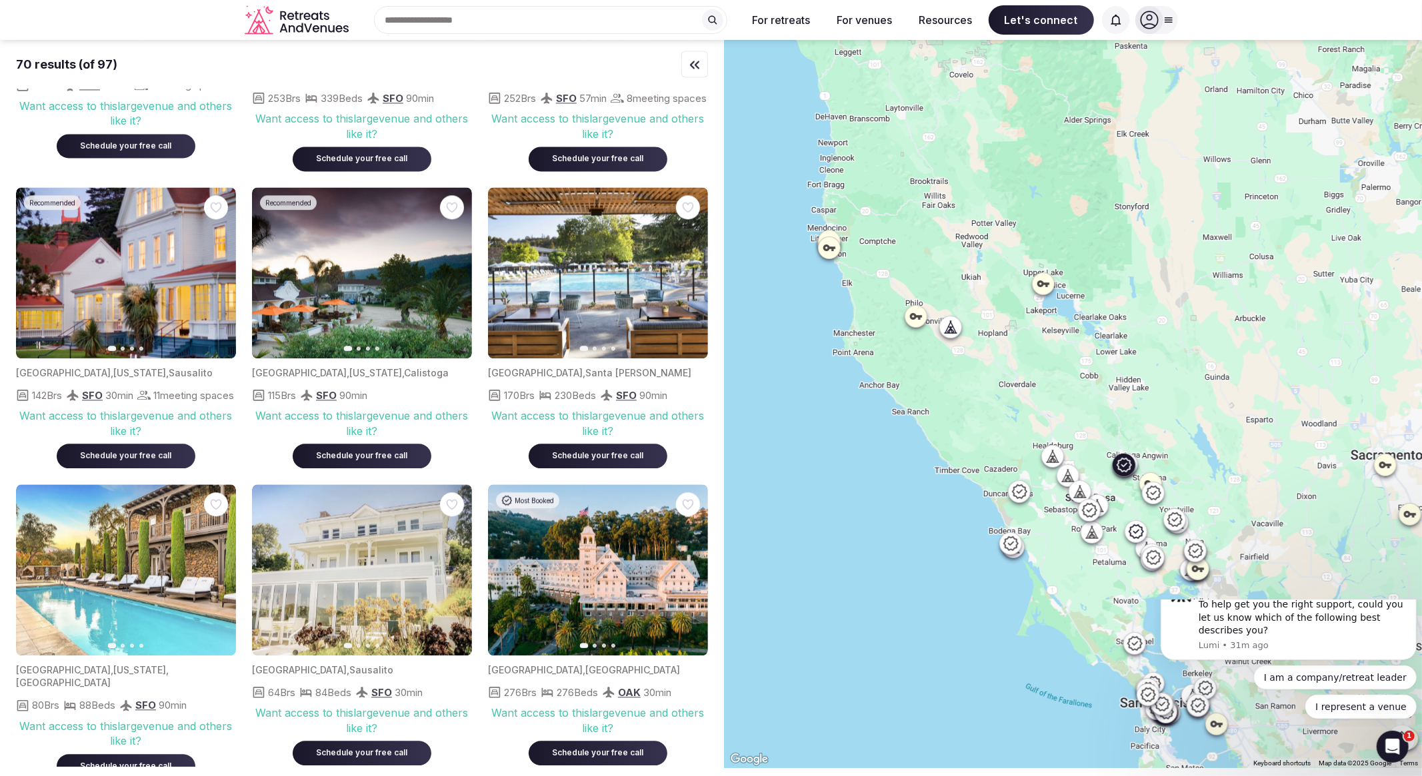
click at [452, 278] on icon "button" at bounding box center [453, 272] width 11 height 11
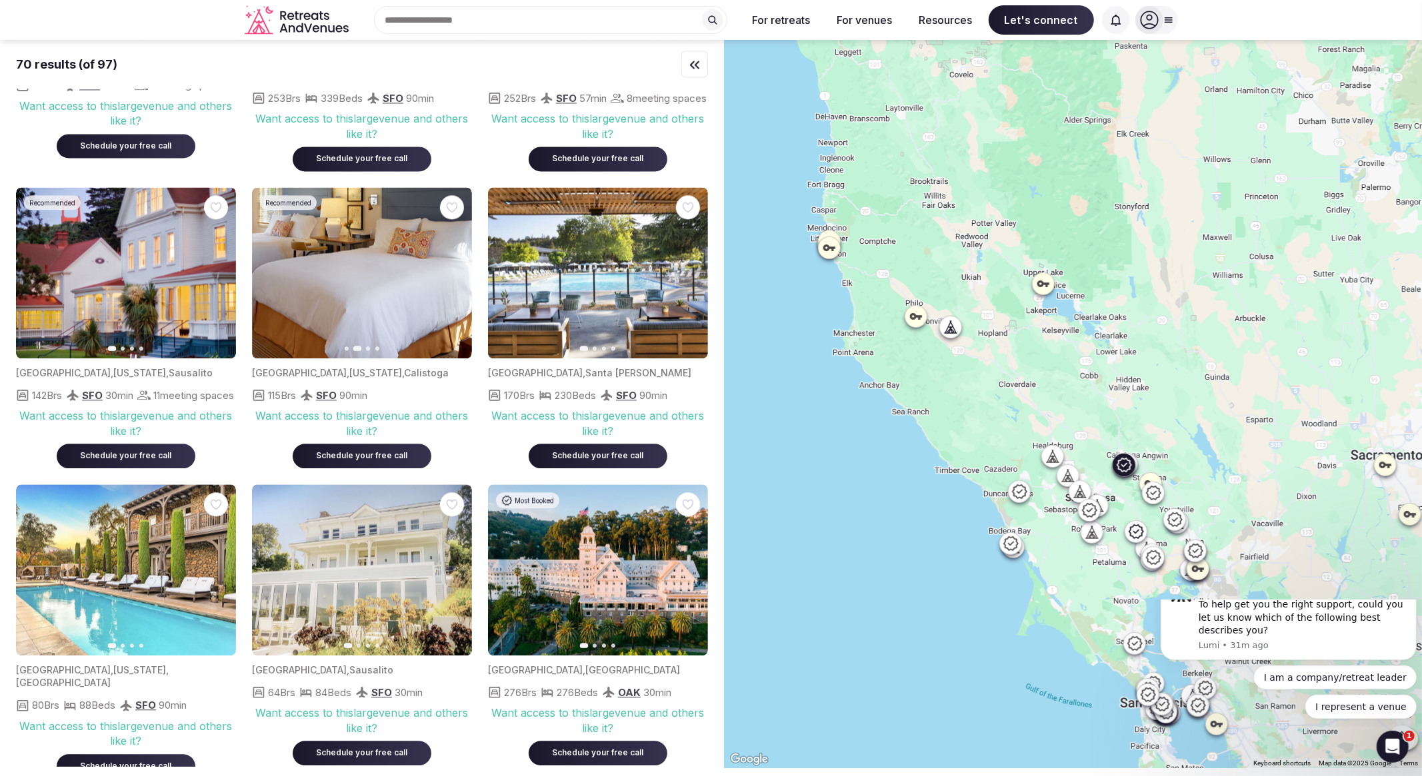
click at [452, 278] on icon "button" at bounding box center [453, 272] width 11 height 11
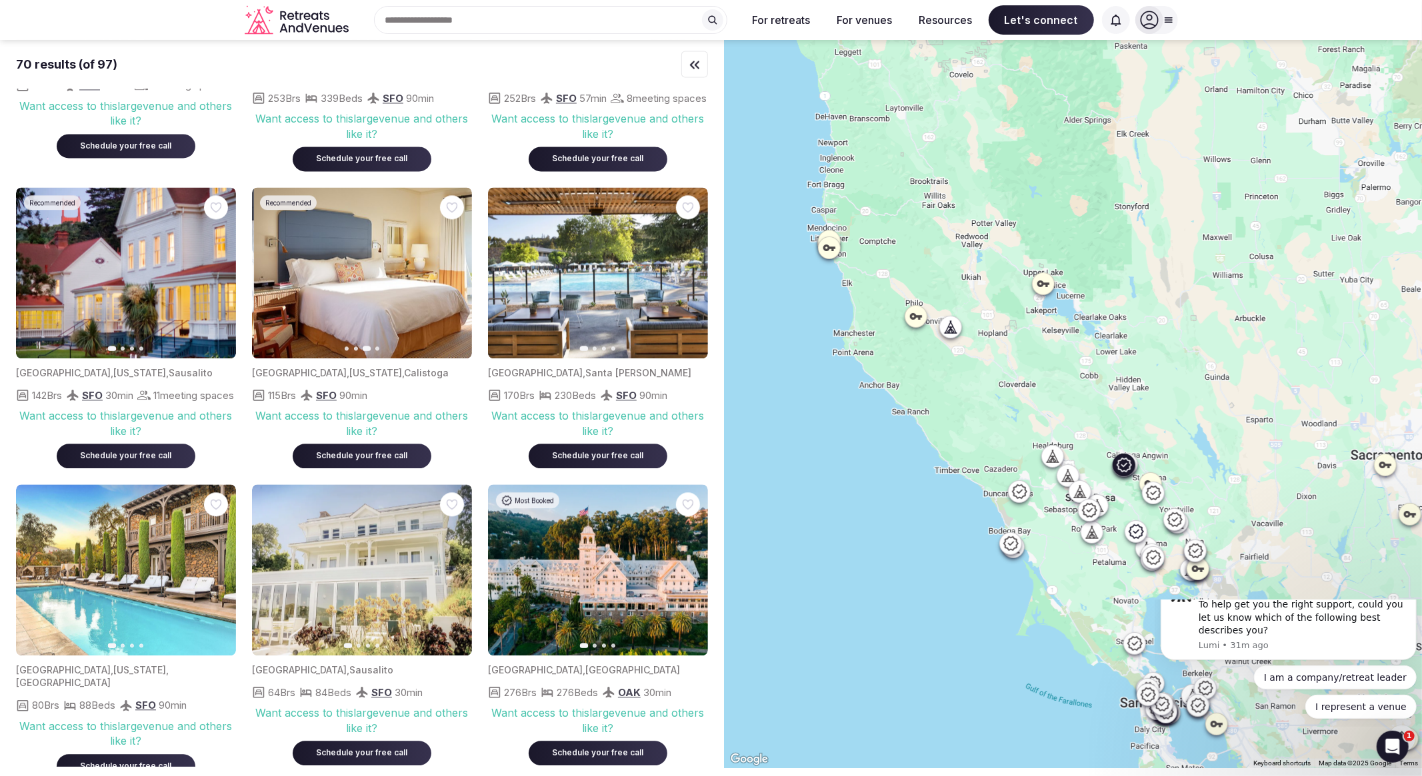
click at [452, 278] on icon "button" at bounding box center [453, 272] width 11 height 11
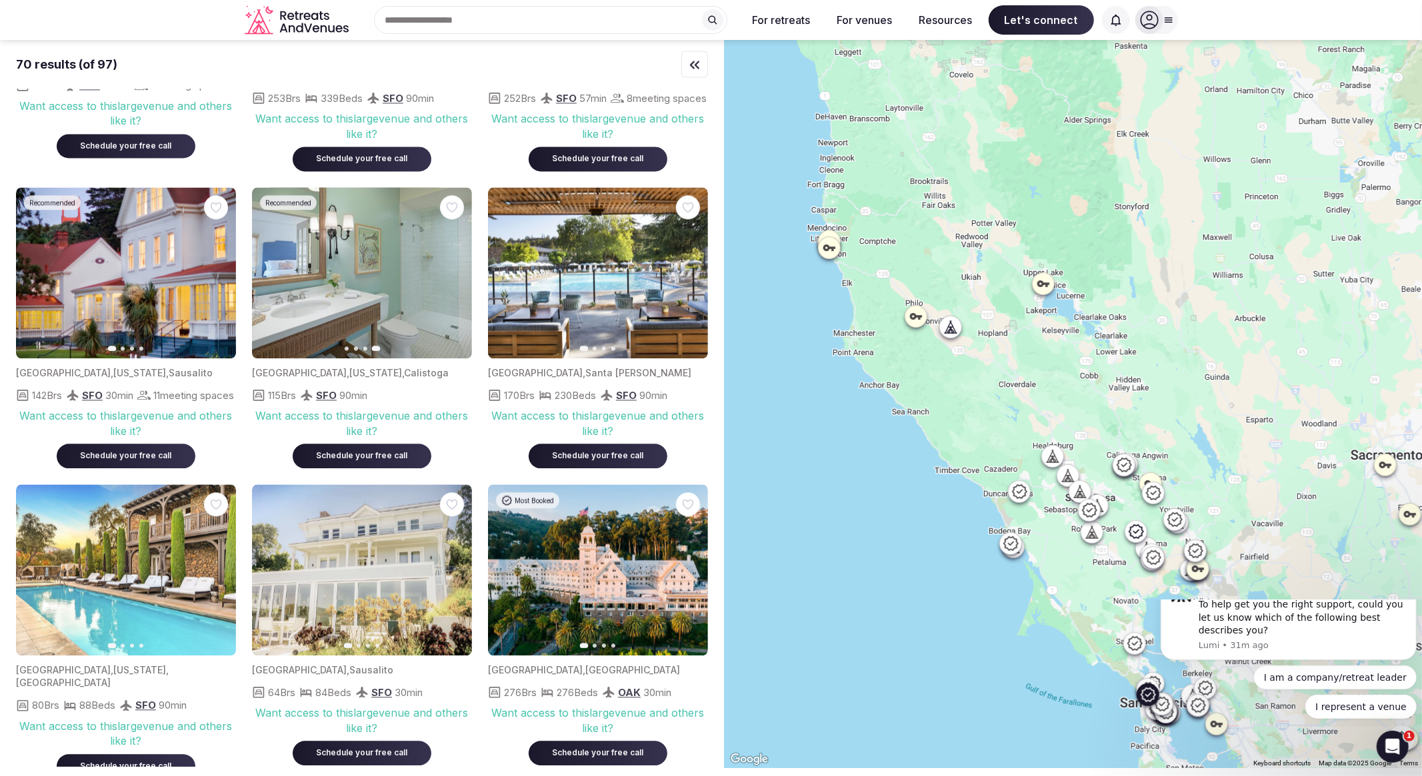
click at [214, 278] on icon "button" at bounding box center [217, 272] width 11 height 11
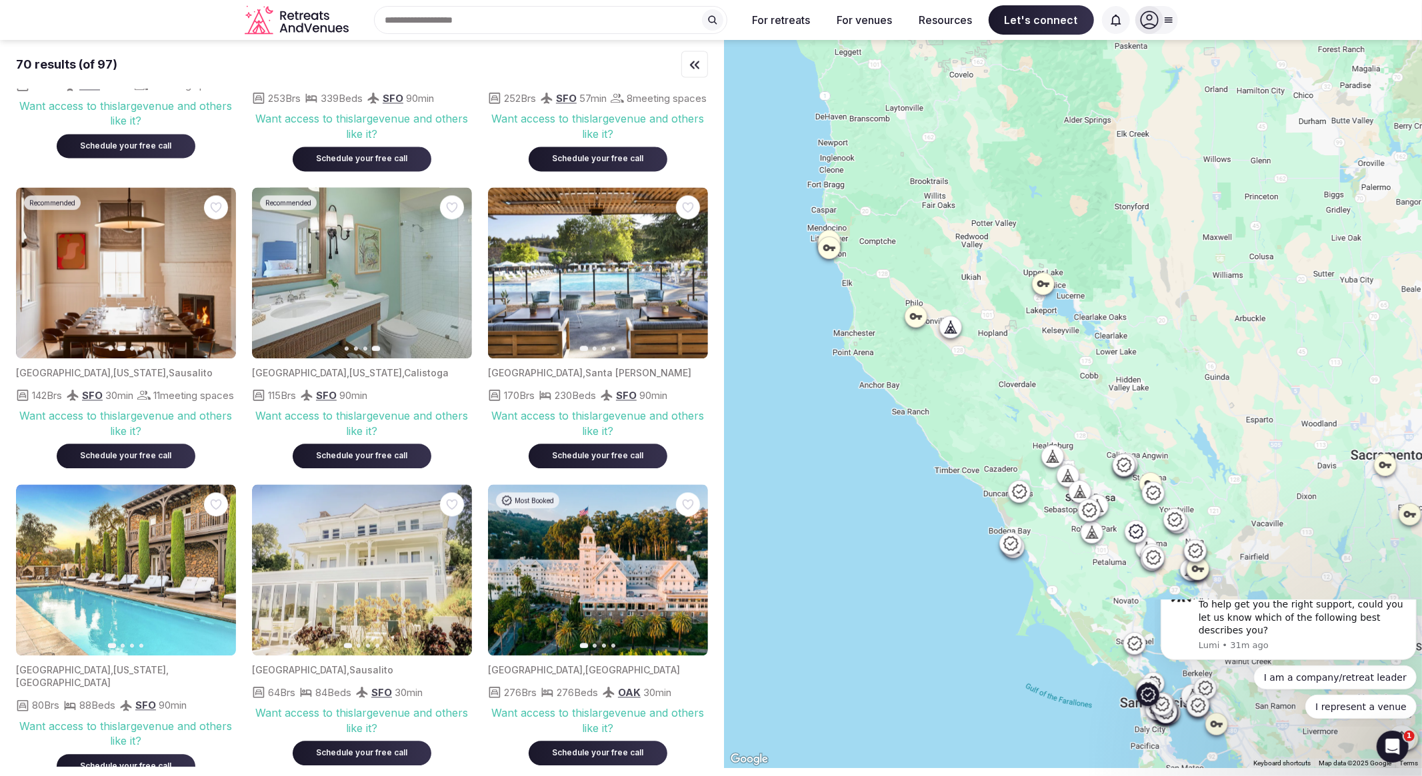
click at [215, 278] on icon "button" at bounding box center [217, 272] width 11 height 11
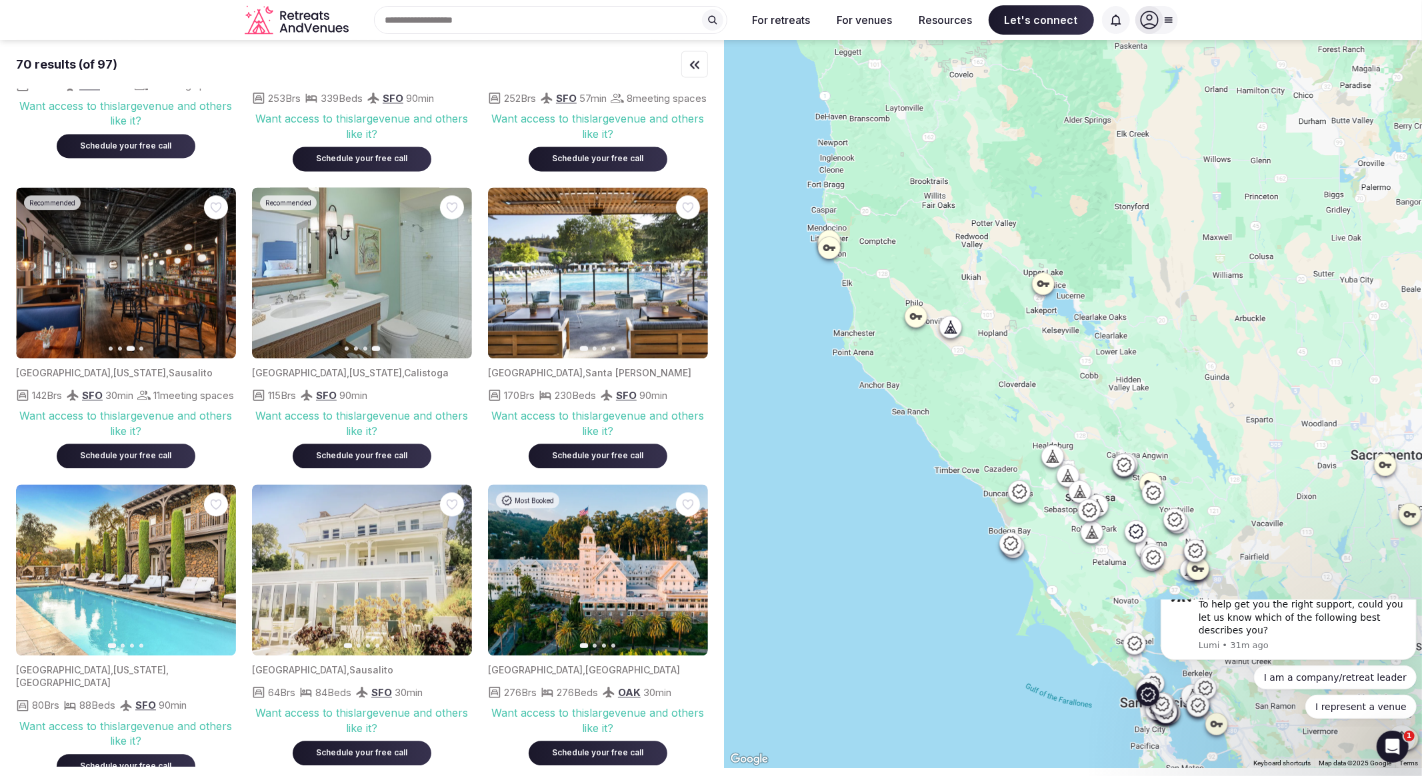
click at [218, 278] on icon "button" at bounding box center [217, 272] width 11 height 11
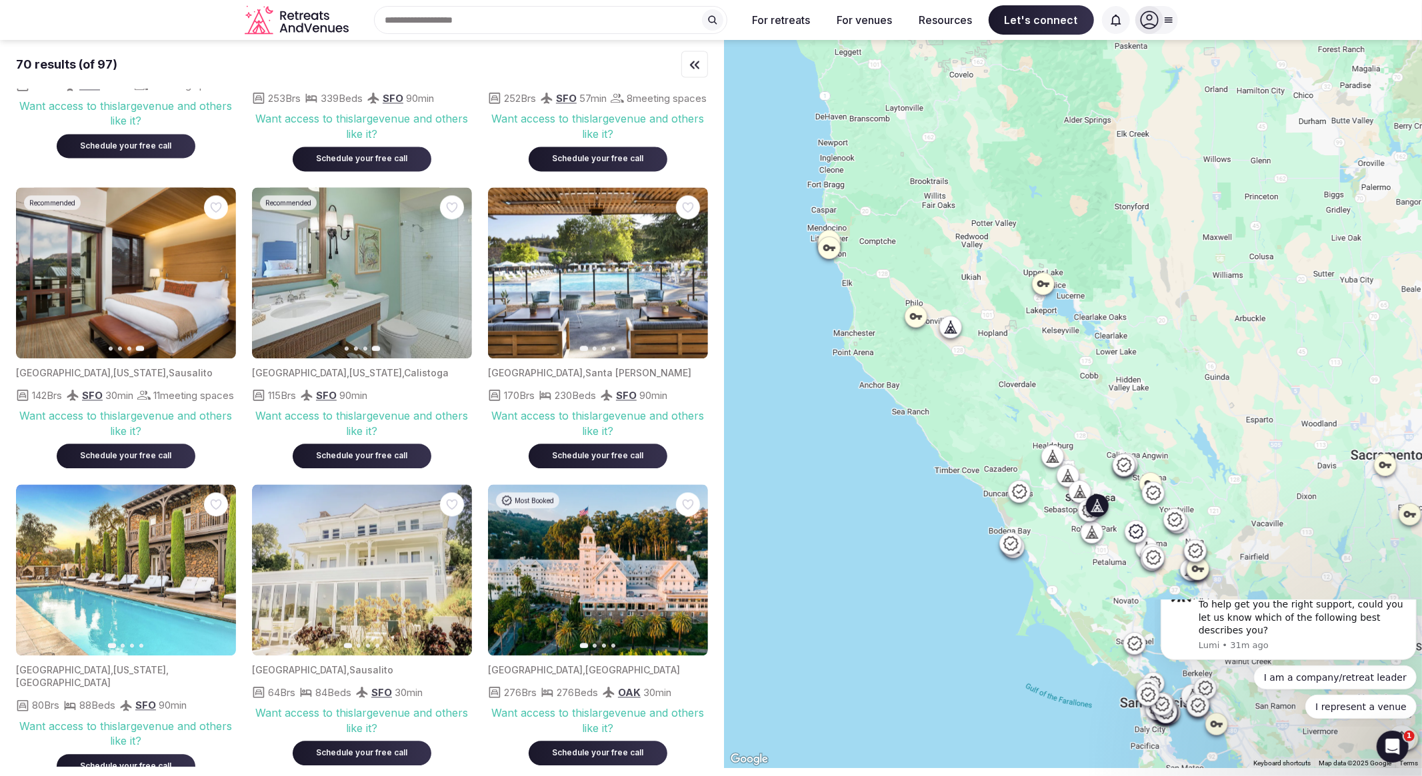
click at [693, 283] on button "Next slide" at bounding box center [689, 272] width 21 height 21
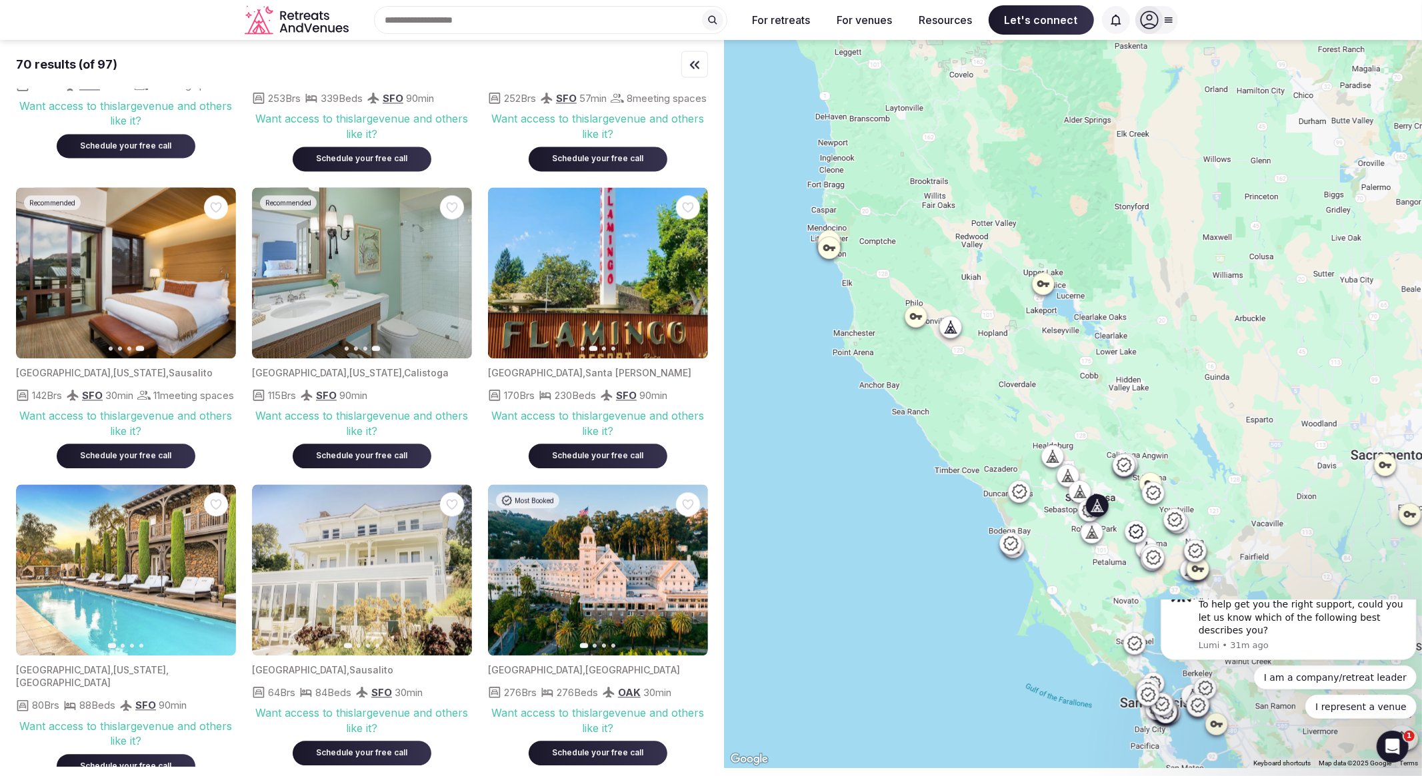
click at [692, 277] on icon "button" at bounding box center [689, 272] width 5 height 9
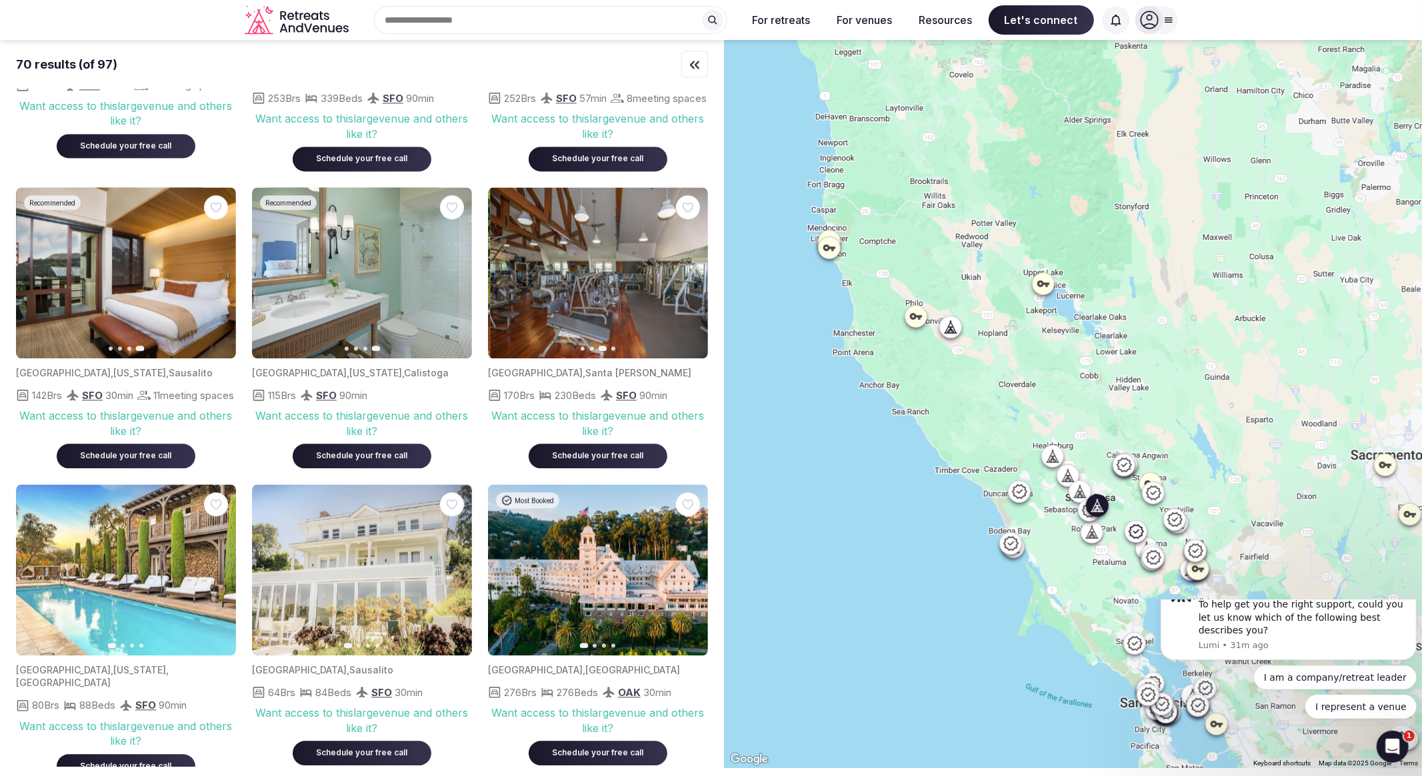
click at [692, 277] on icon "button" at bounding box center [689, 272] width 5 height 9
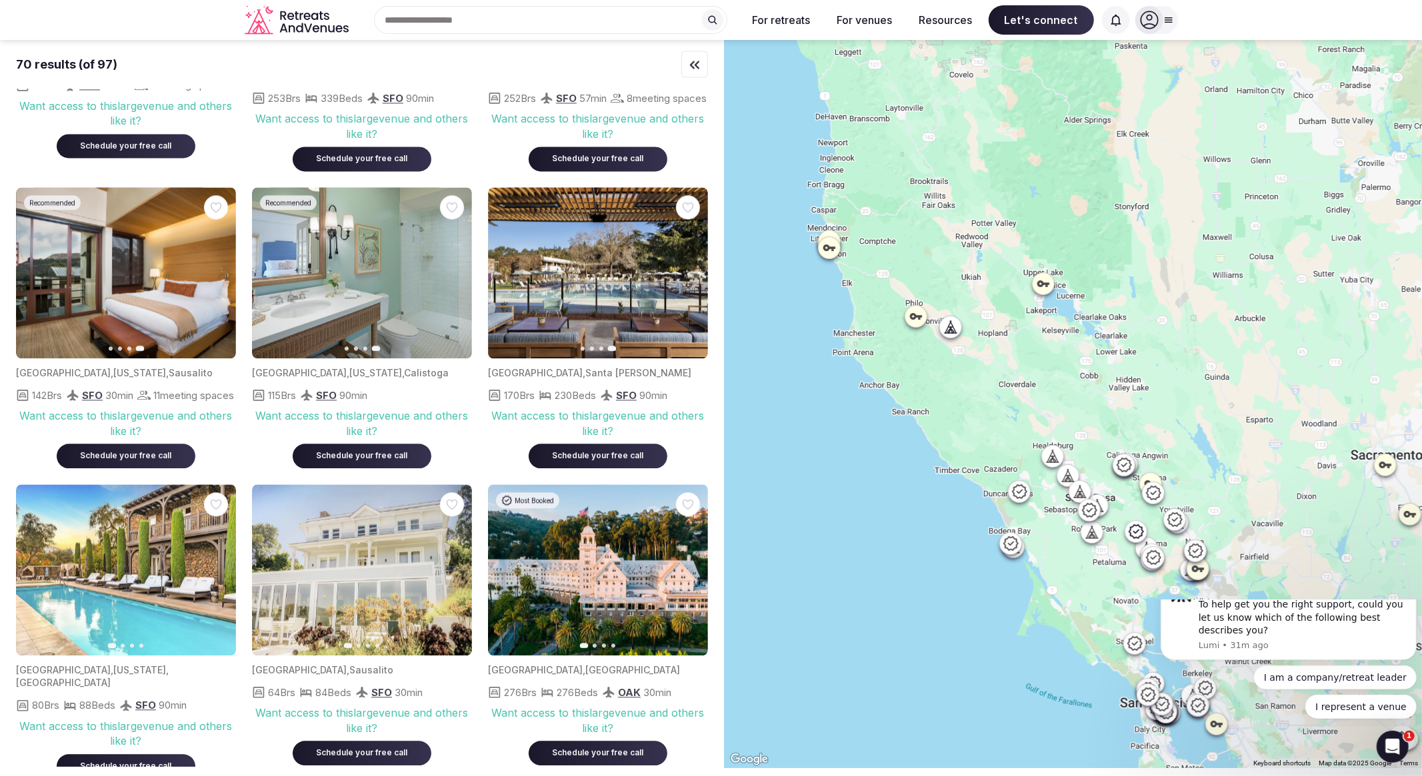
scroll to position [2443, 0]
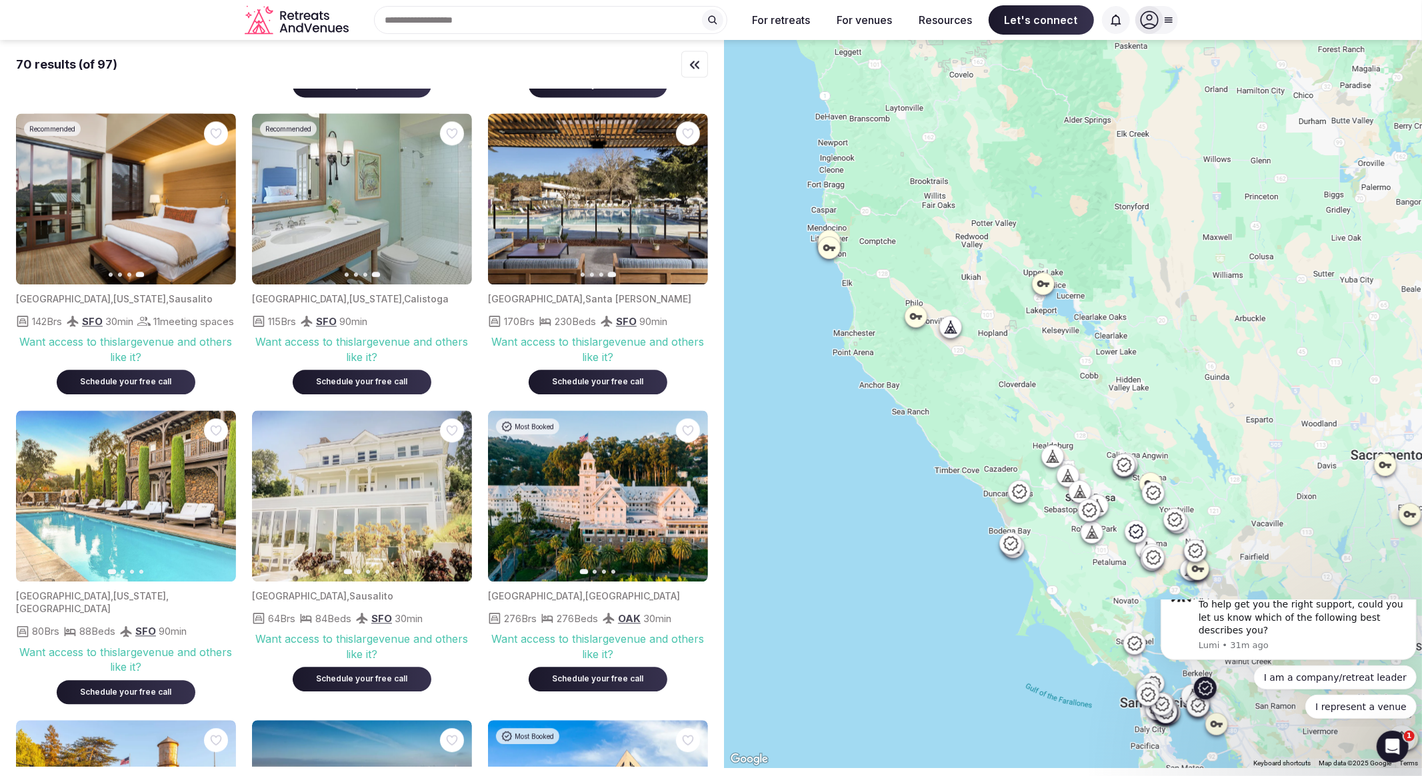
click at [689, 501] on icon "button" at bounding box center [689, 495] width 5 height 9
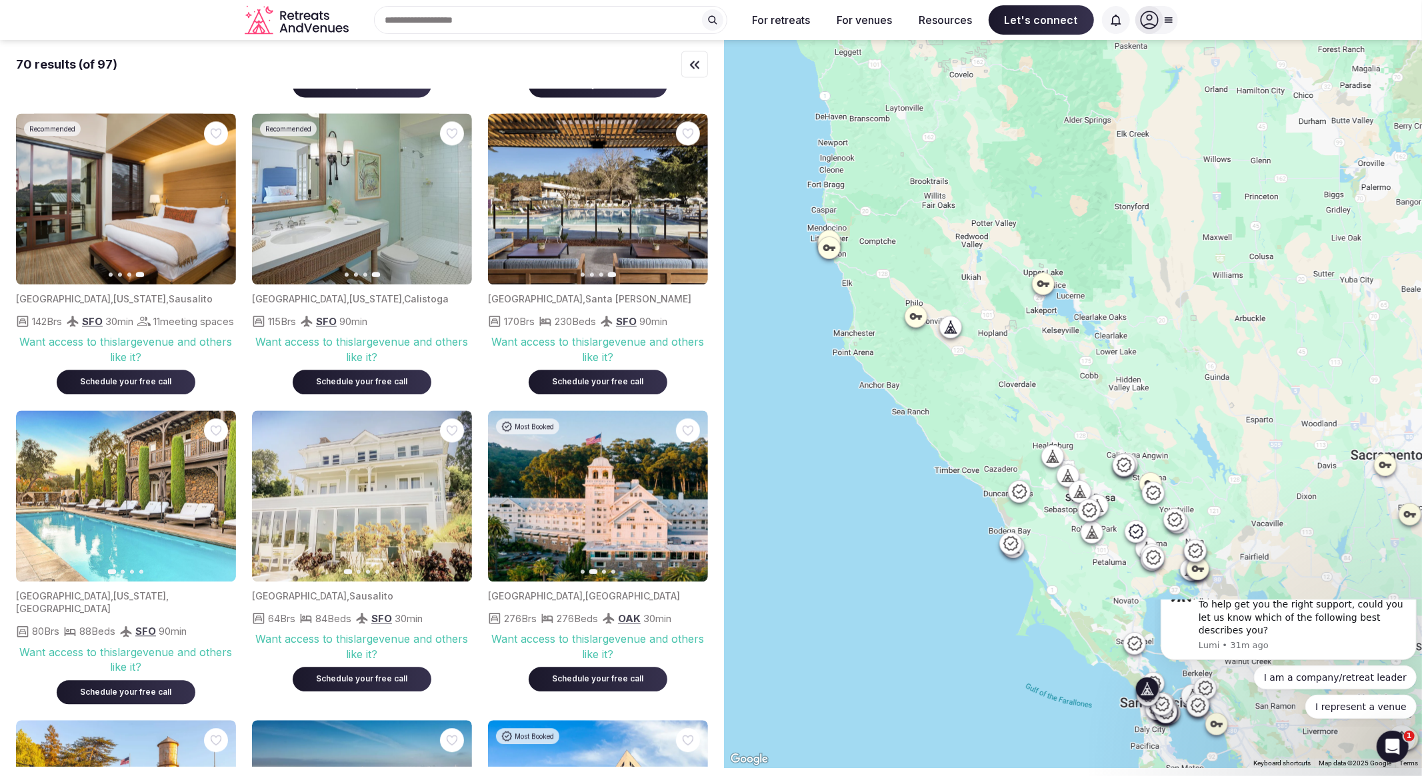
click at [455, 501] on icon "button" at bounding box center [453, 496] width 11 height 11
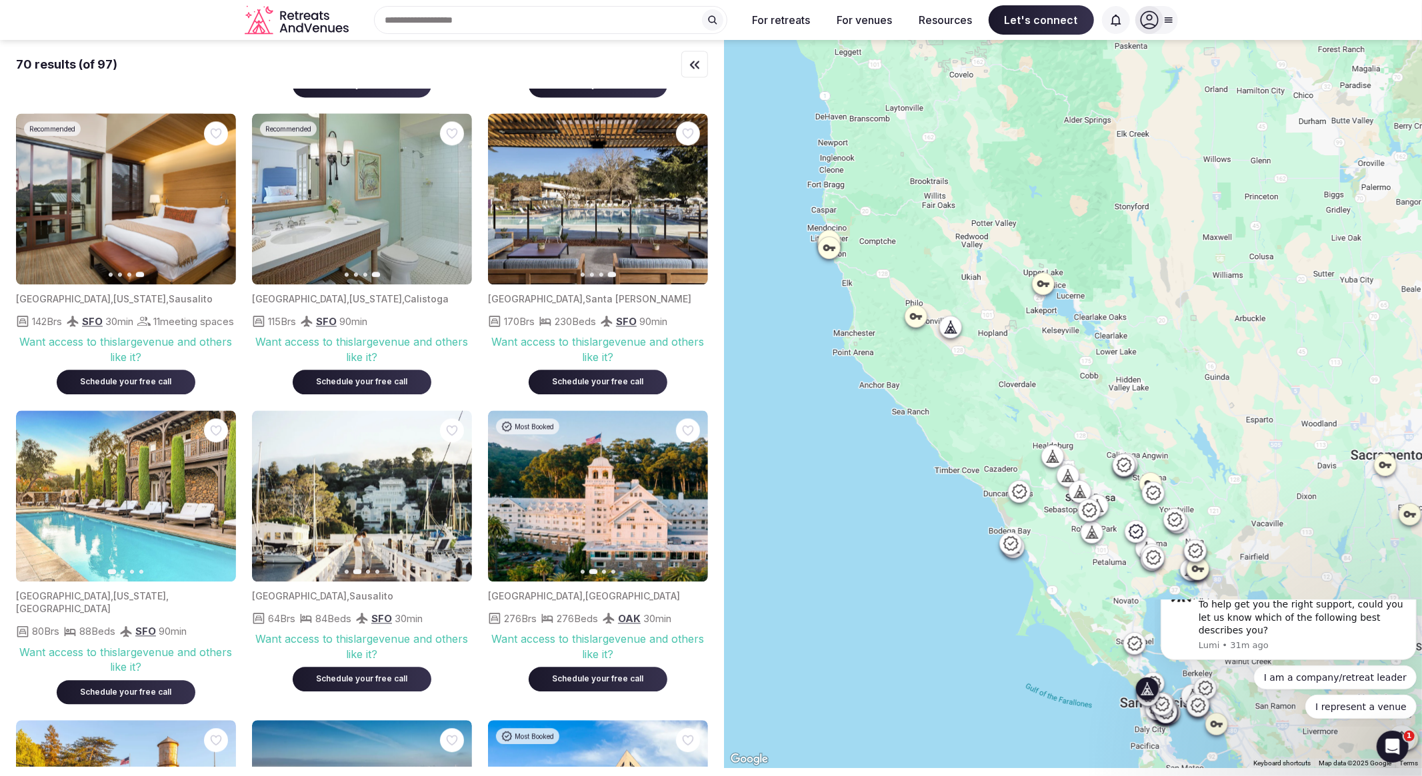
click at [455, 501] on icon "button" at bounding box center [453, 496] width 11 height 11
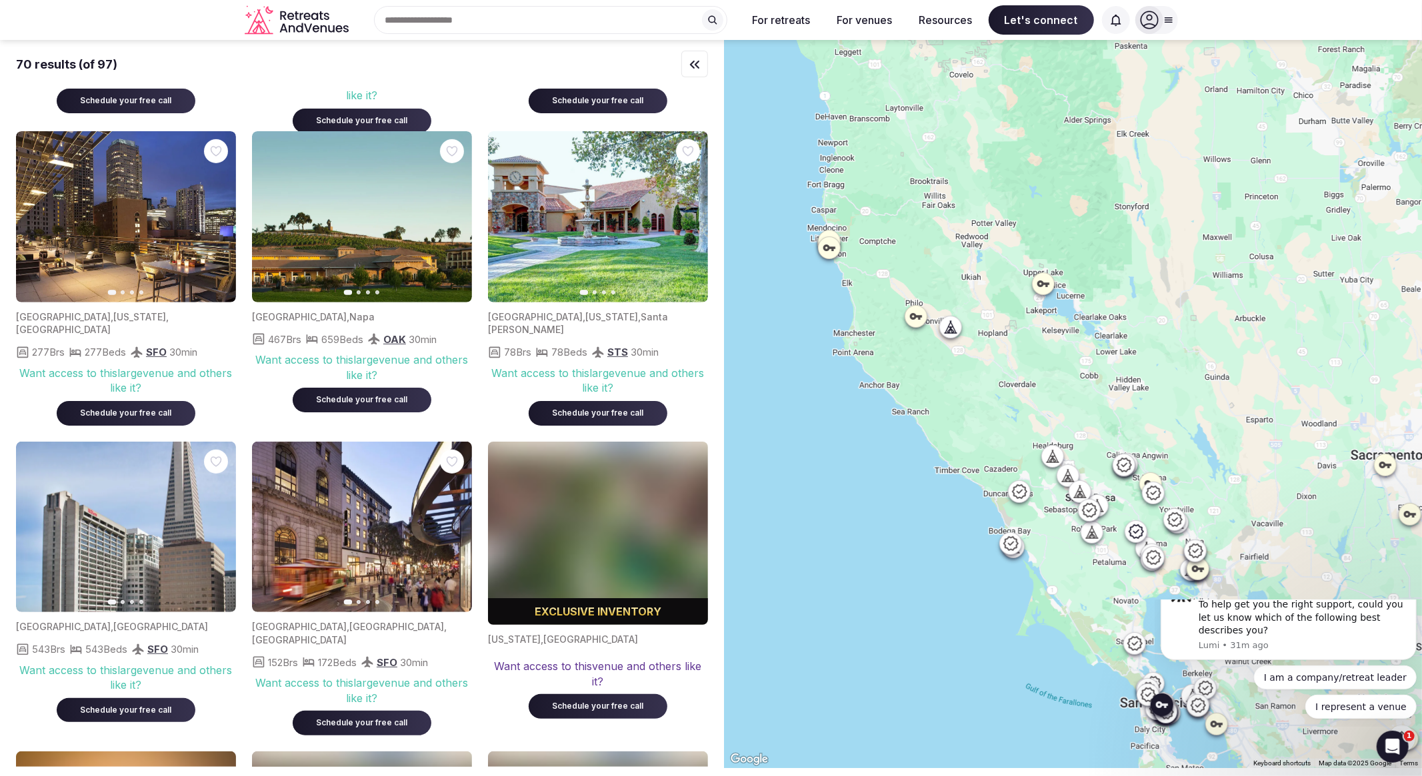
scroll to position [4814, 0]
